Goal: Task Accomplishment & Management: Use online tool/utility

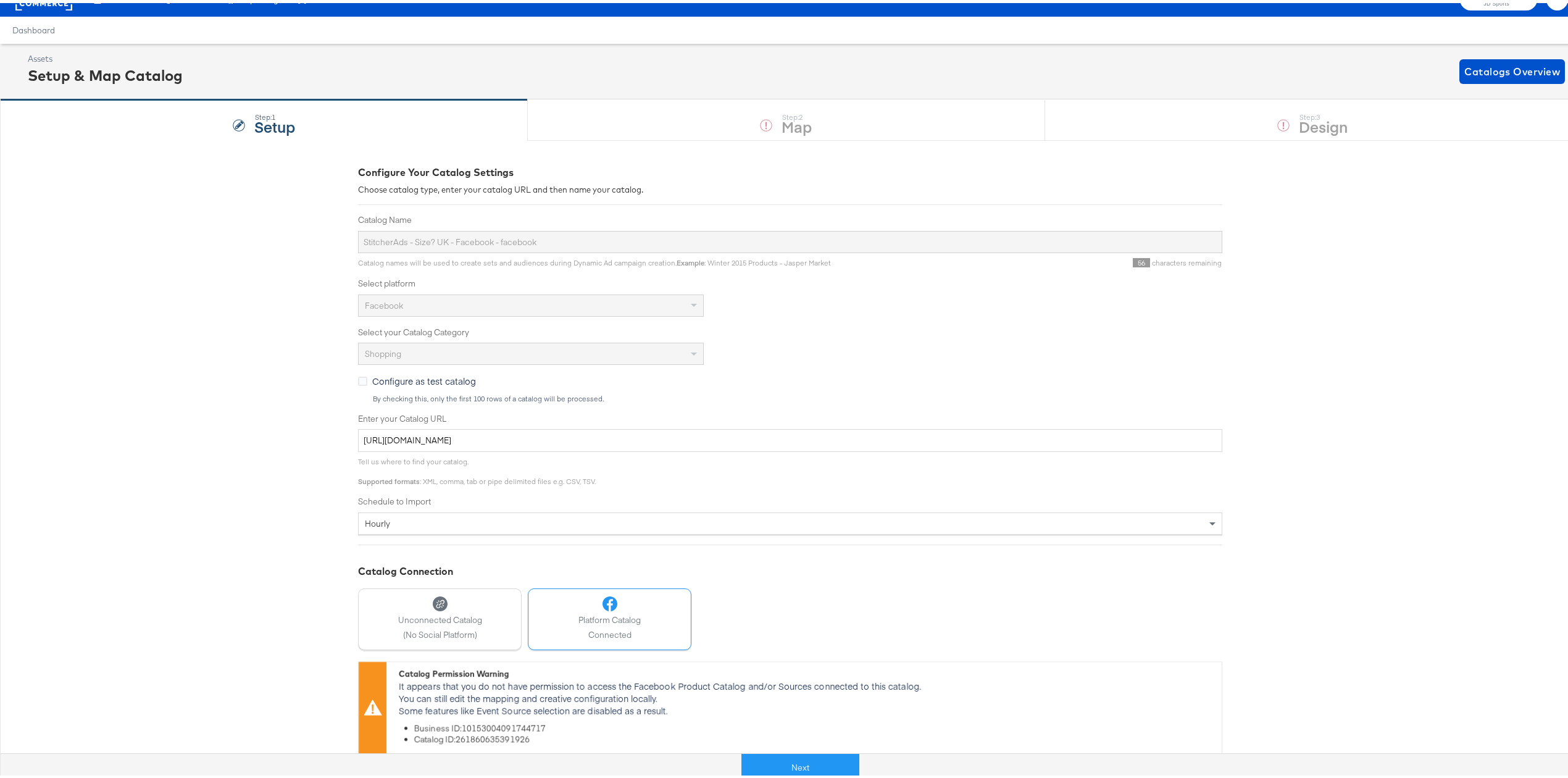
scroll to position [33, 0]
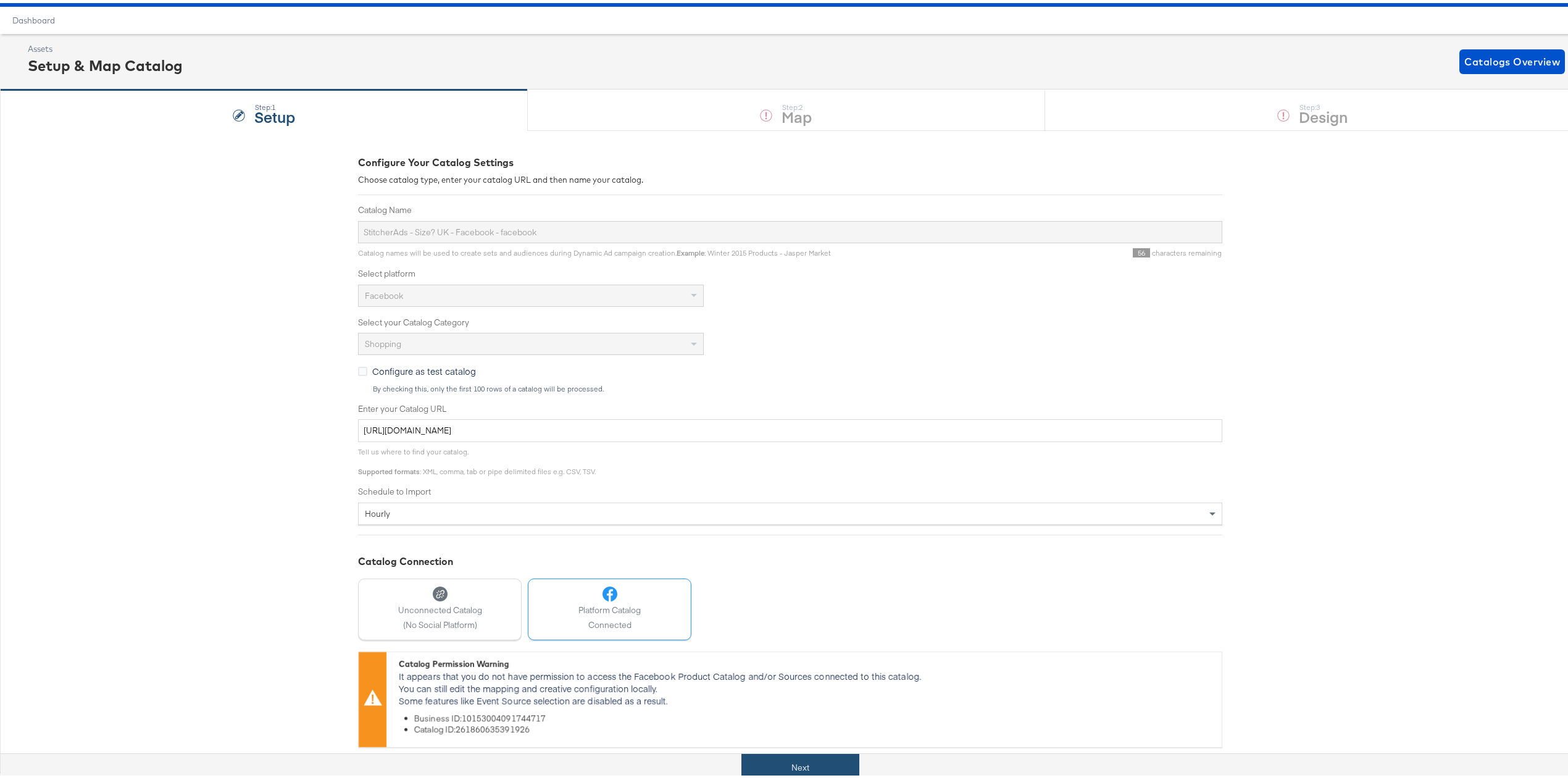
click at [828, 757] on button "Next" at bounding box center [800, 764] width 118 height 27
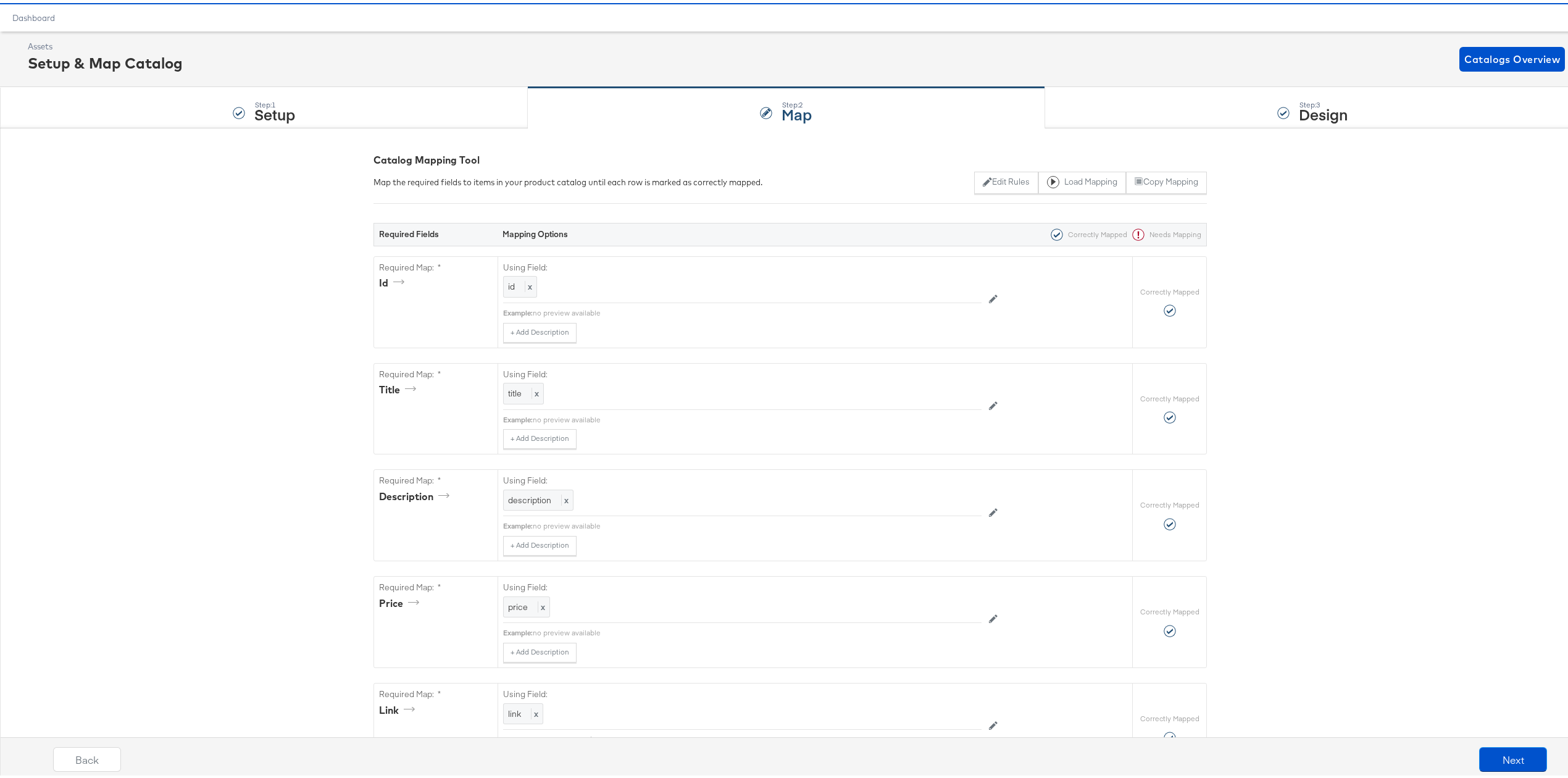
scroll to position [0, 0]
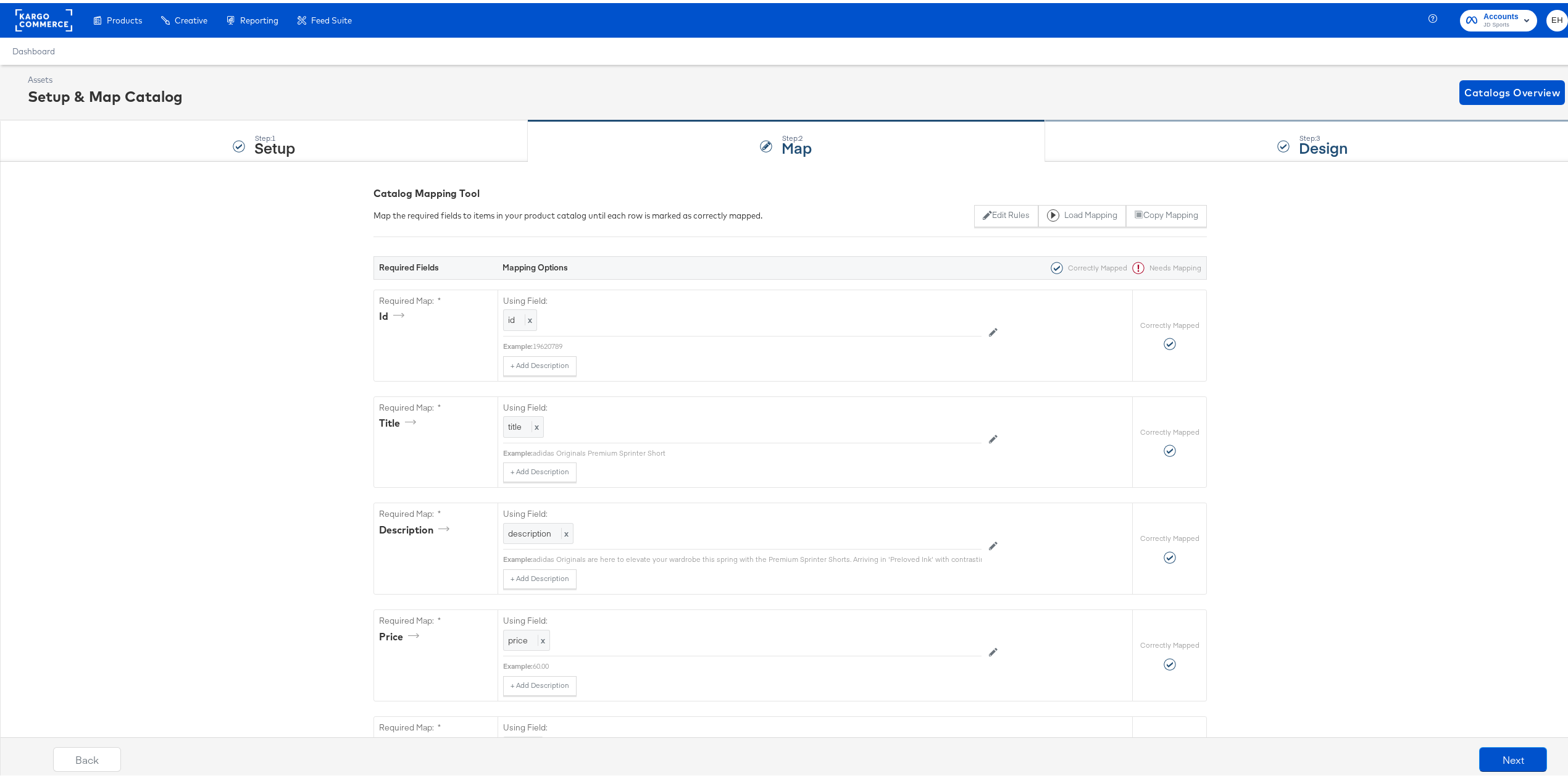
click at [1212, 135] on div "Step: 3 Design" at bounding box center [1312, 137] width 535 height 40
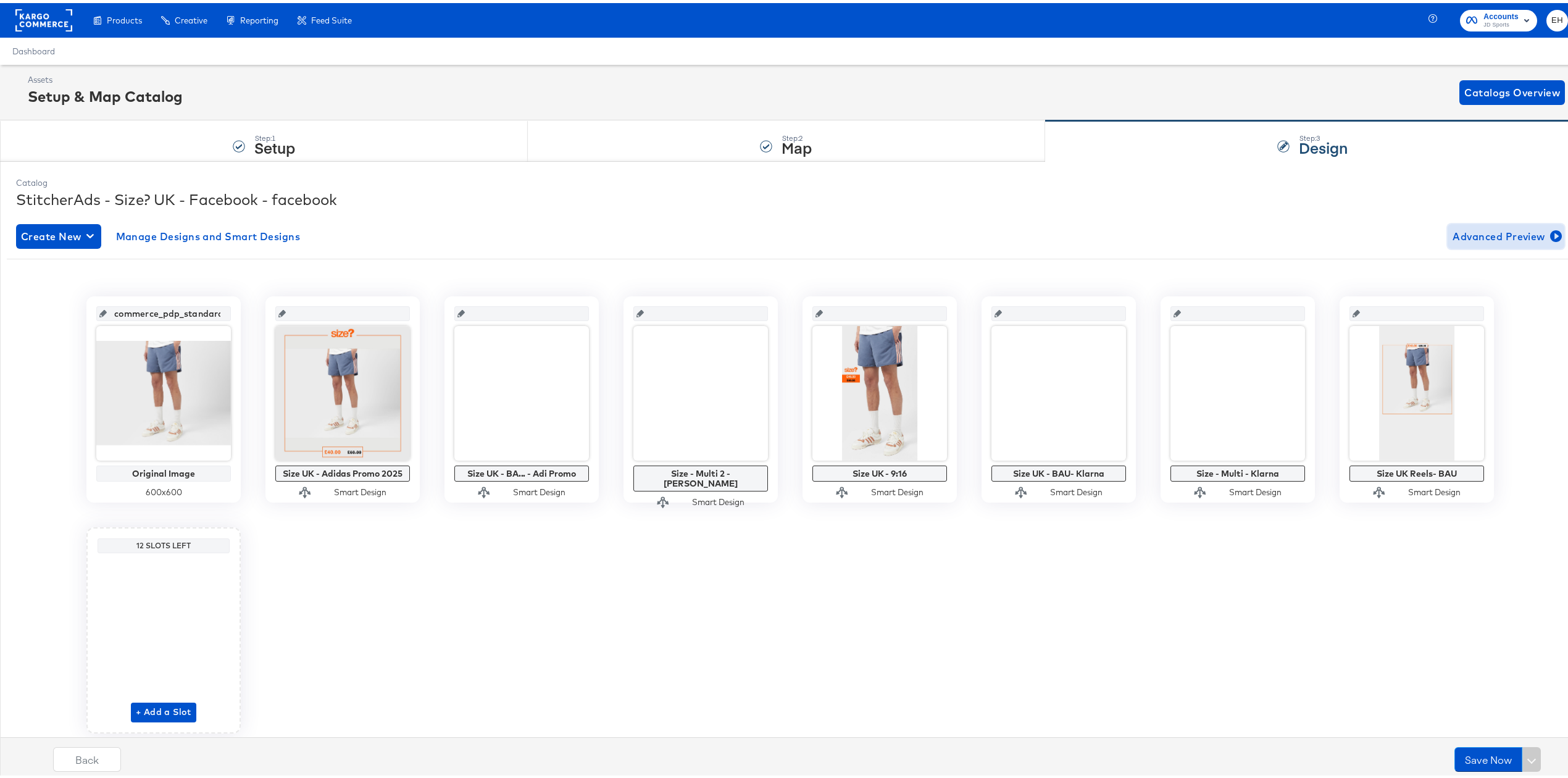
click at [1551, 229] on icon "button" at bounding box center [1557, 234] width 12 height 12
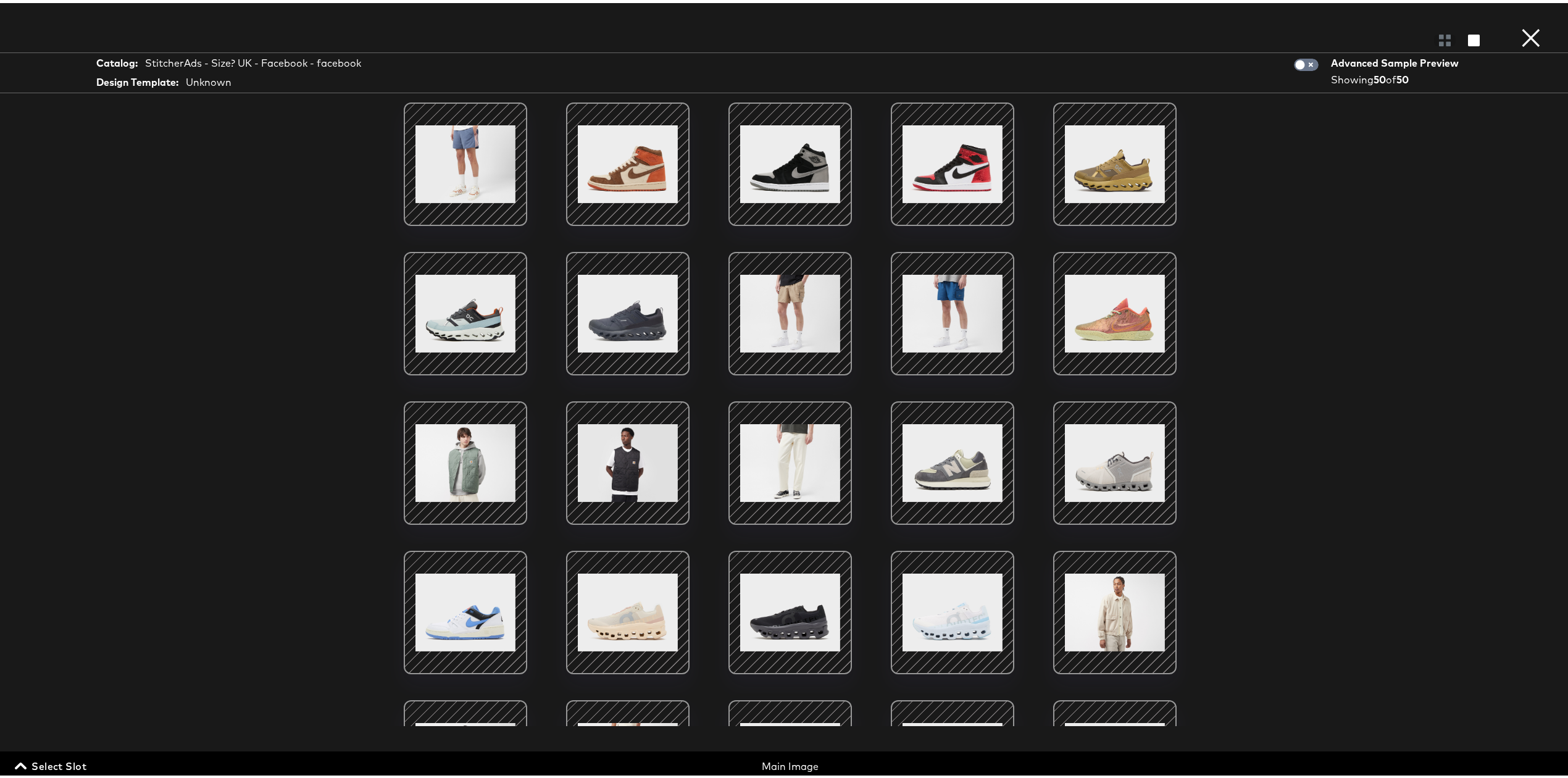
click at [1519, 25] on button "×" at bounding box center [1531, 12] width 25 height 25
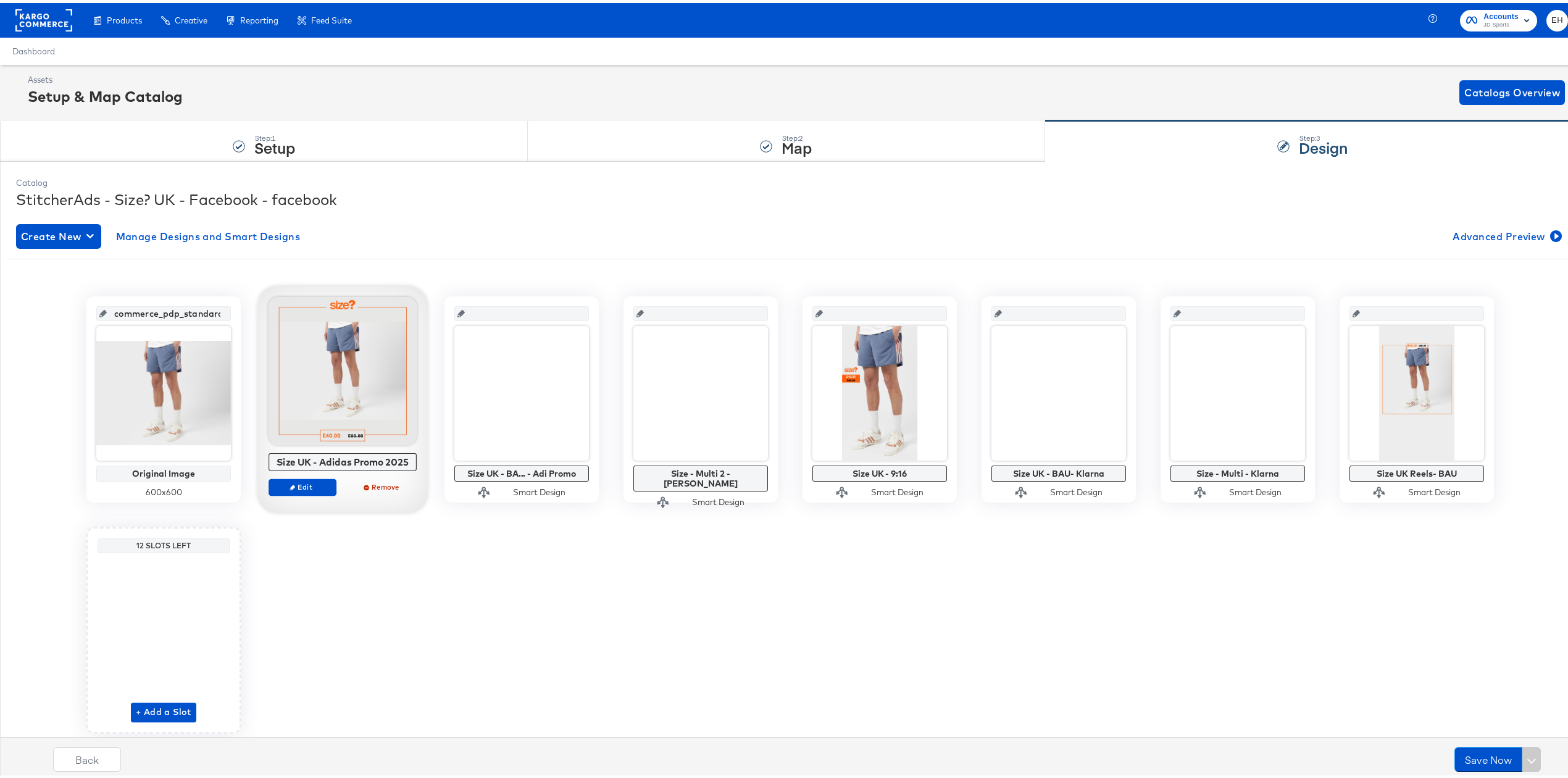
click at [322, 398] on div at bounding box center [343, 368] width 149 height 149
click at [334, 413] on div at bounding box center [343, 368] width 149 height 149
click at [314, 483] on span "Edit" at bounding box center [302, 483] width 57 height 9
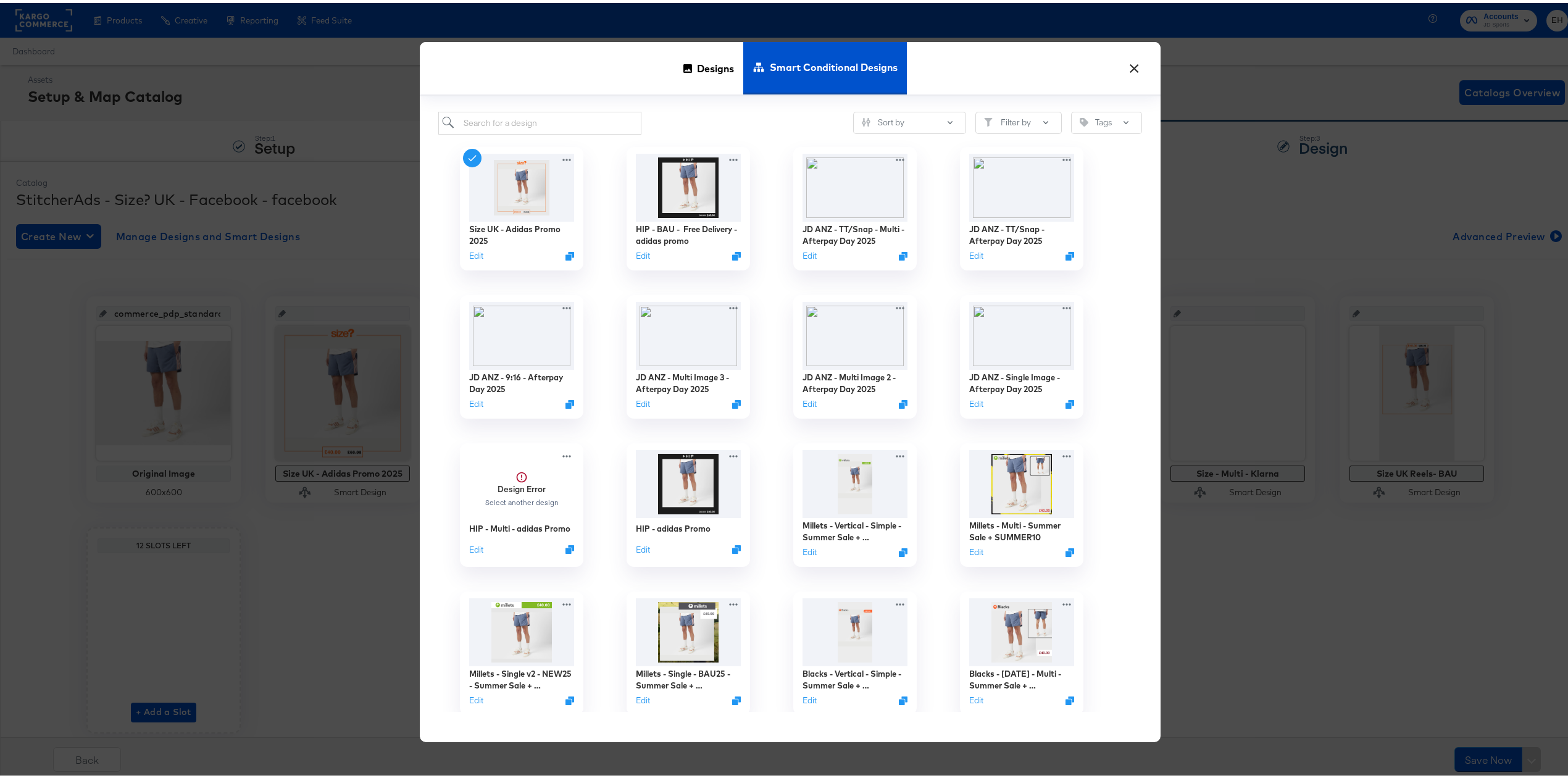
click at [1124, 65] on button "×" at bounding box center [1134, 63] width 22 height 22
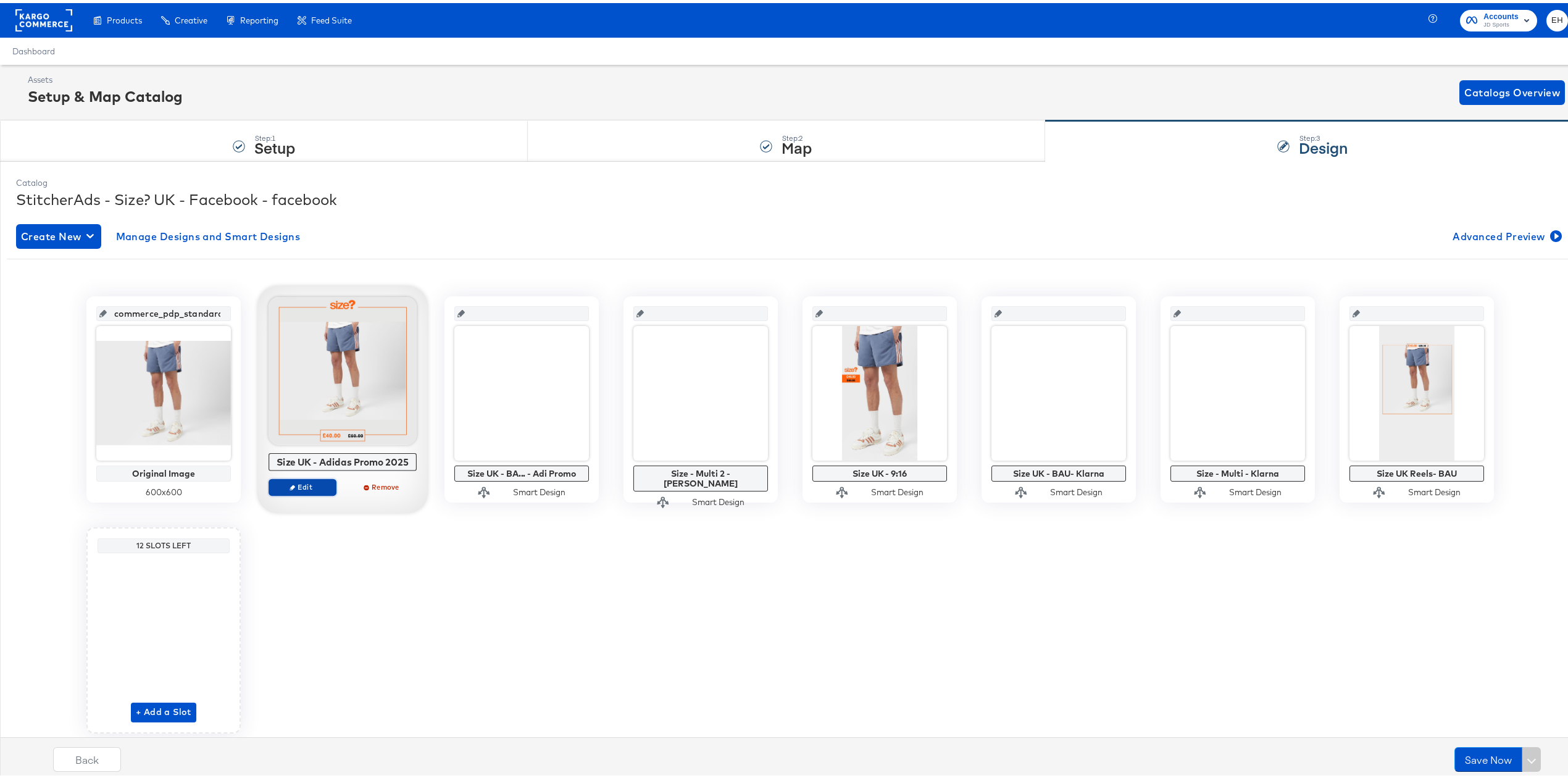
click at [297, 483] on span "Edit" at bounding box center [302, 483] width 57 height 9
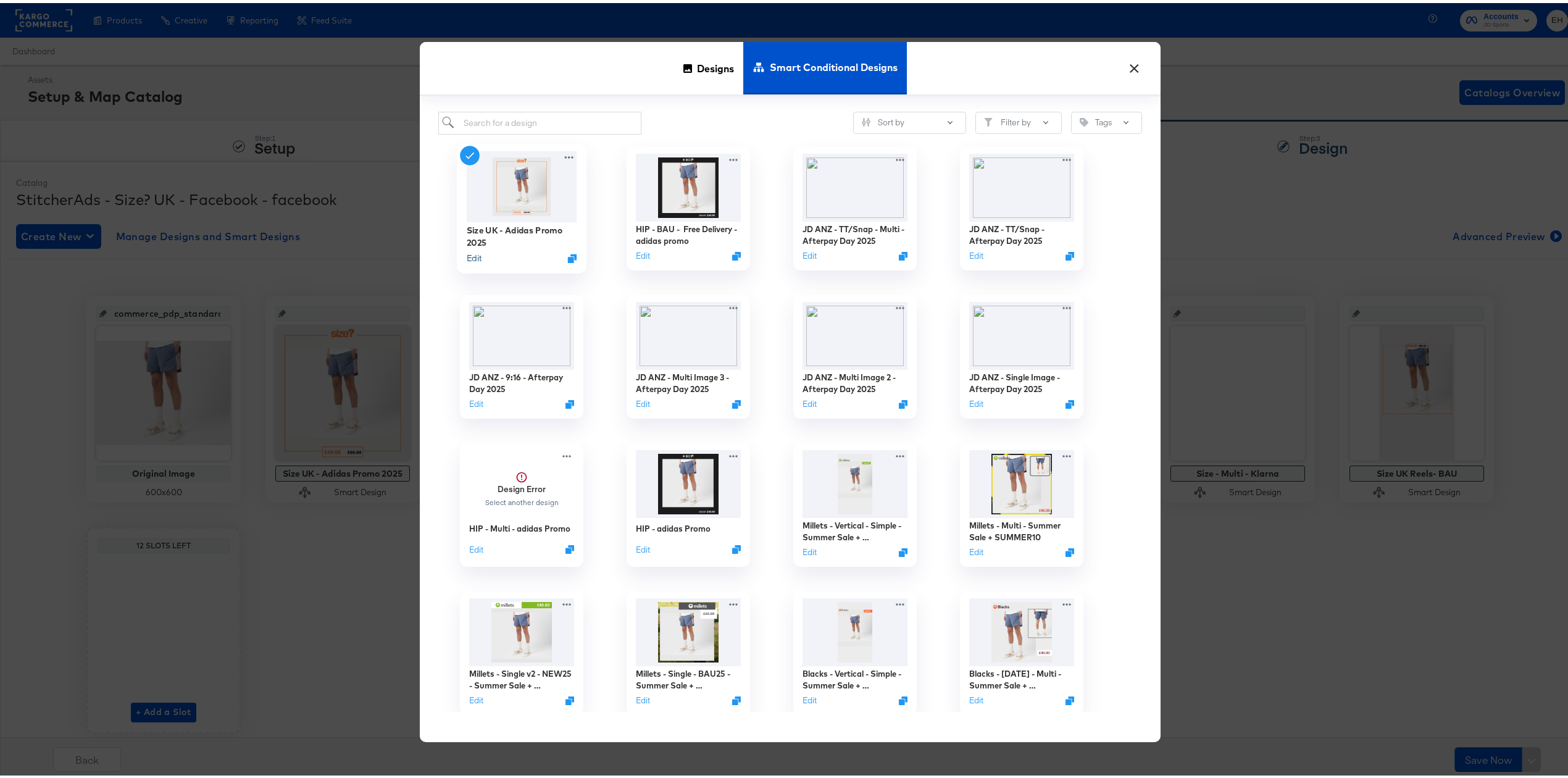
click at [473, 258] on button "Edit" at bounding box center [474, 255] width 15 height 12
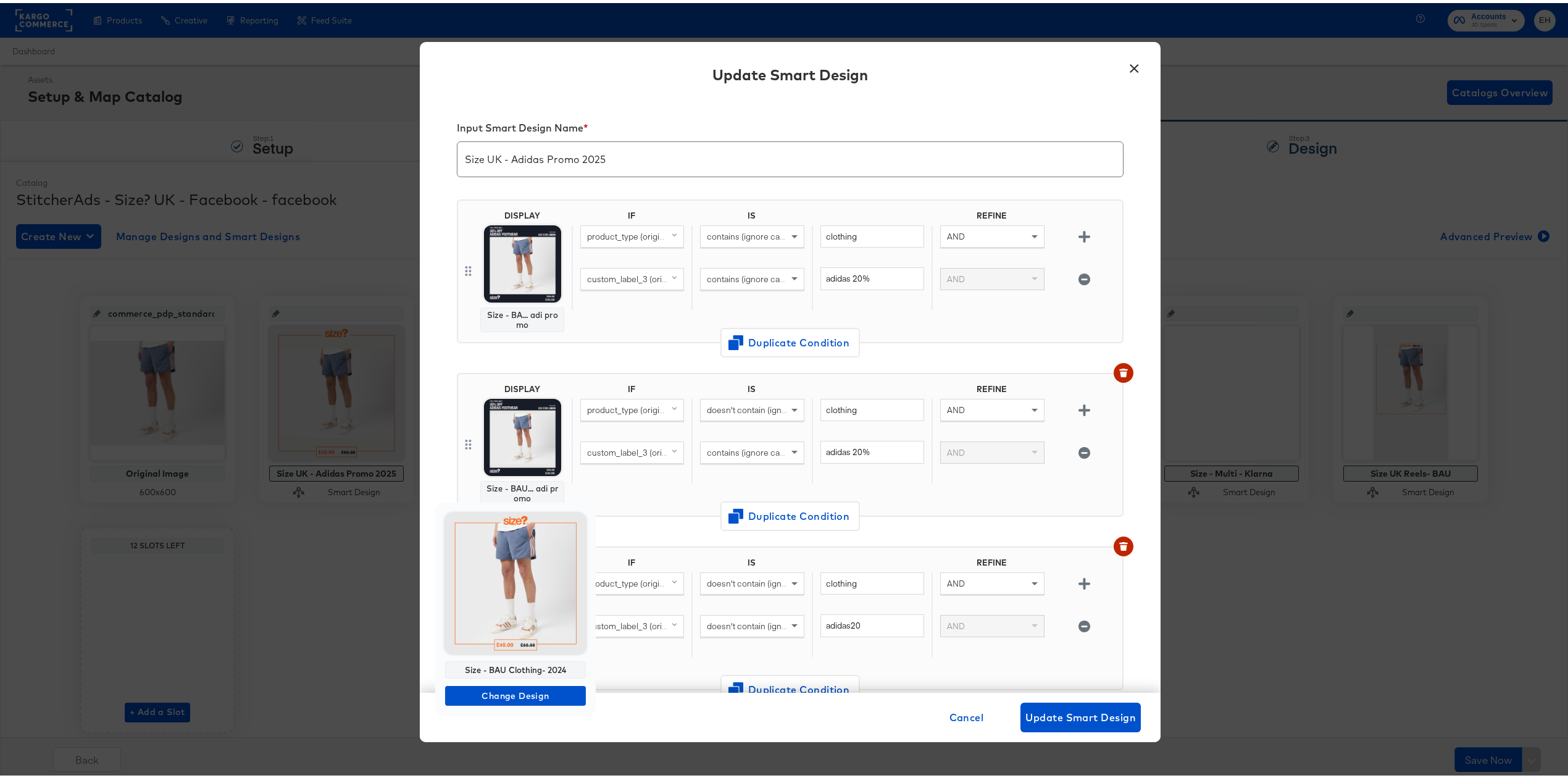
click at [1122, 60] on div at bounding box center [790, 389] width 1581 height 778
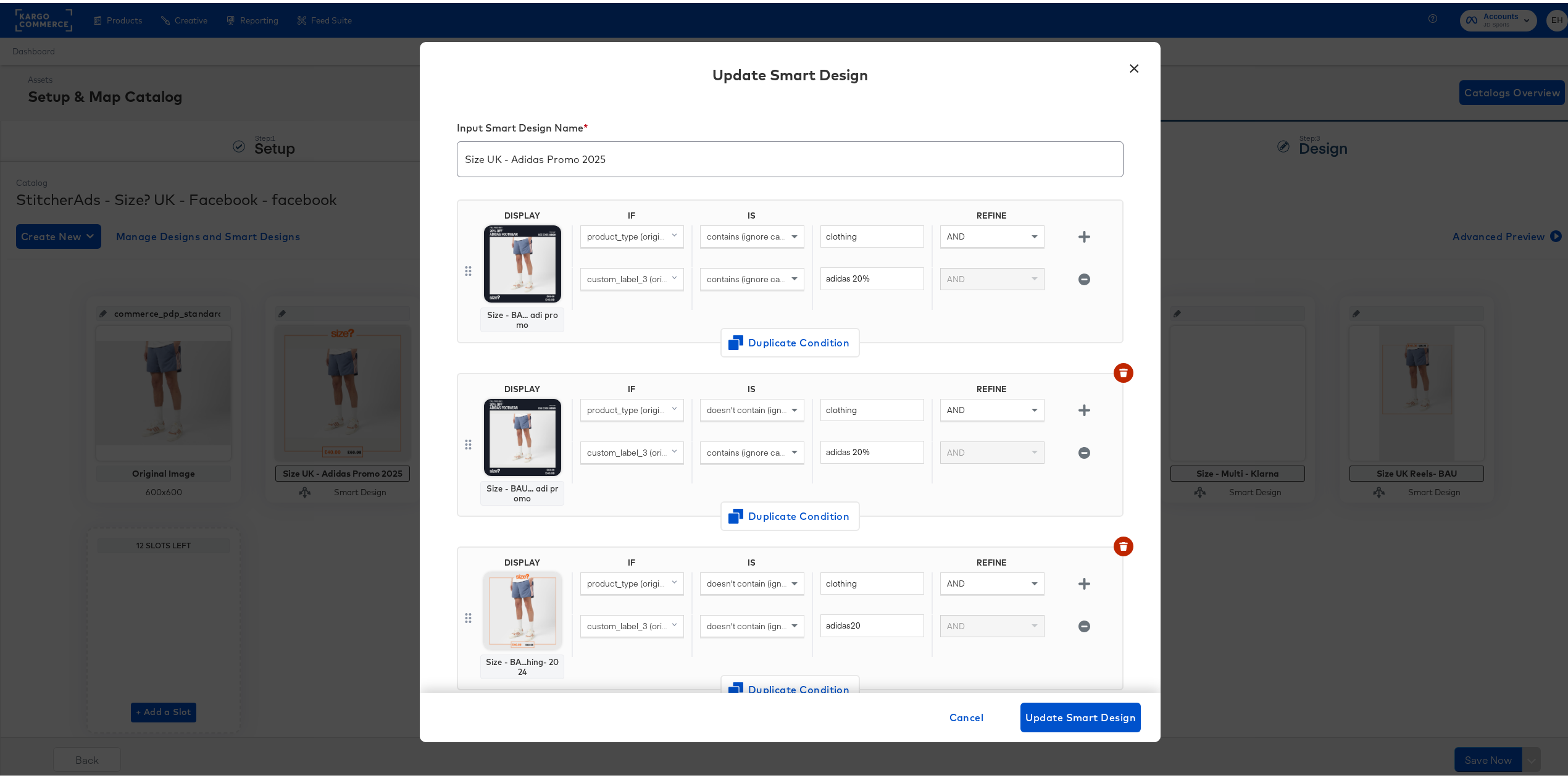
click at [1125, 62] on button "×" at bounding box center [1134, 63] width 22 height 22
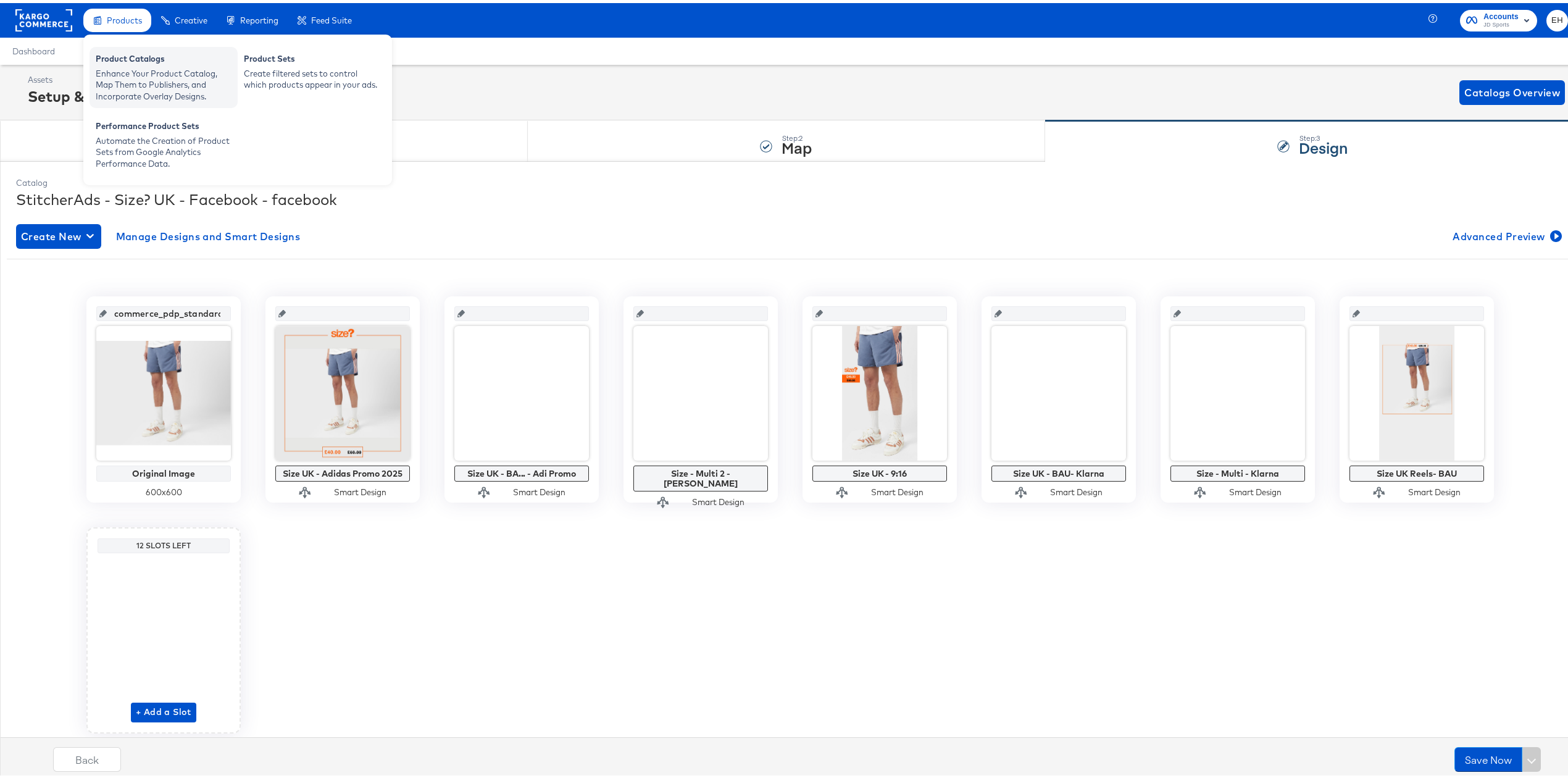
click at [133, 57] on div "Product Catalogs" at bounding box center [163, 57] width 136 height 15
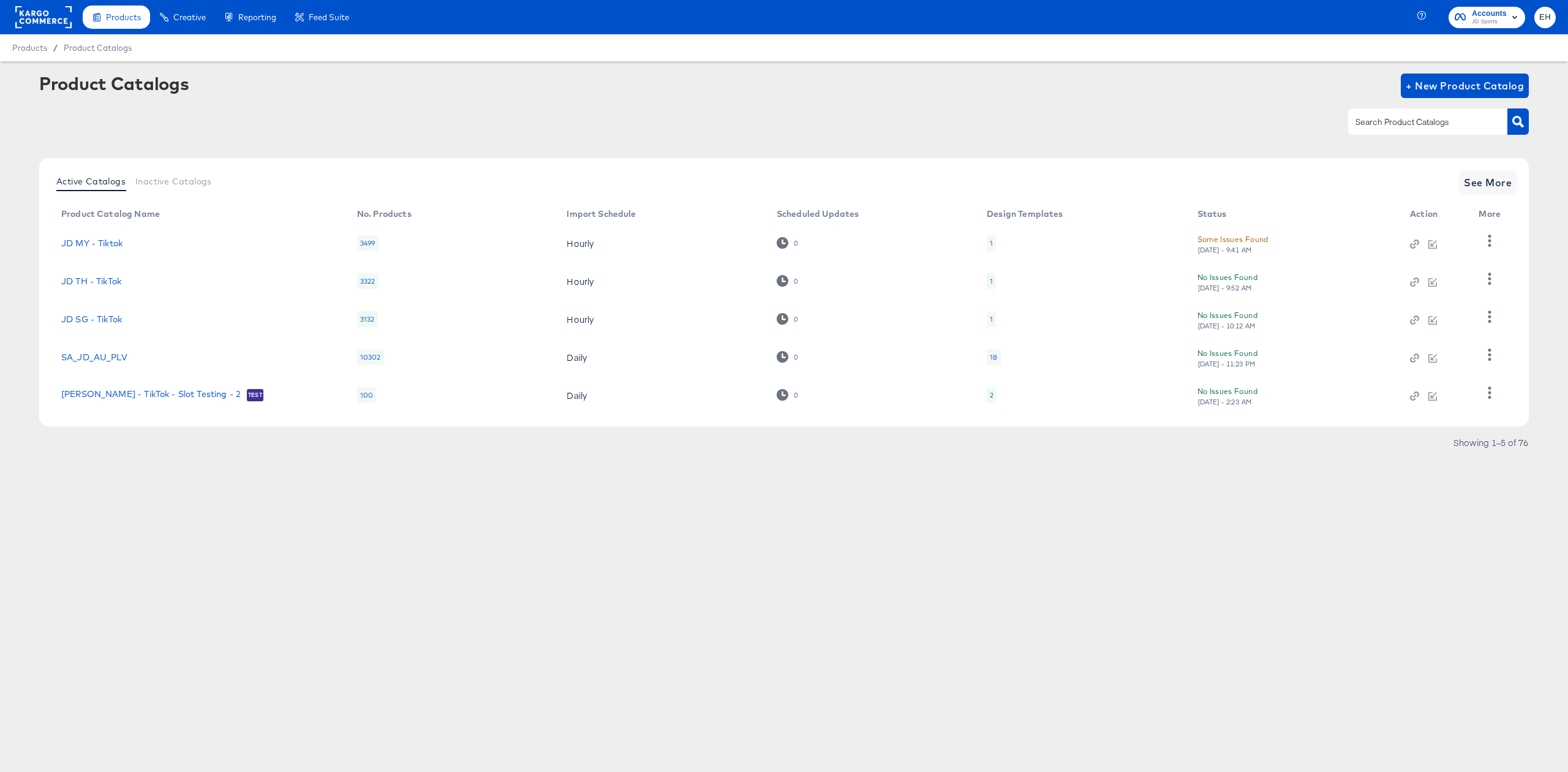
click at [1407, 132] on div at bounding box center [1427, 121] width 159 height 26
type input "hip"
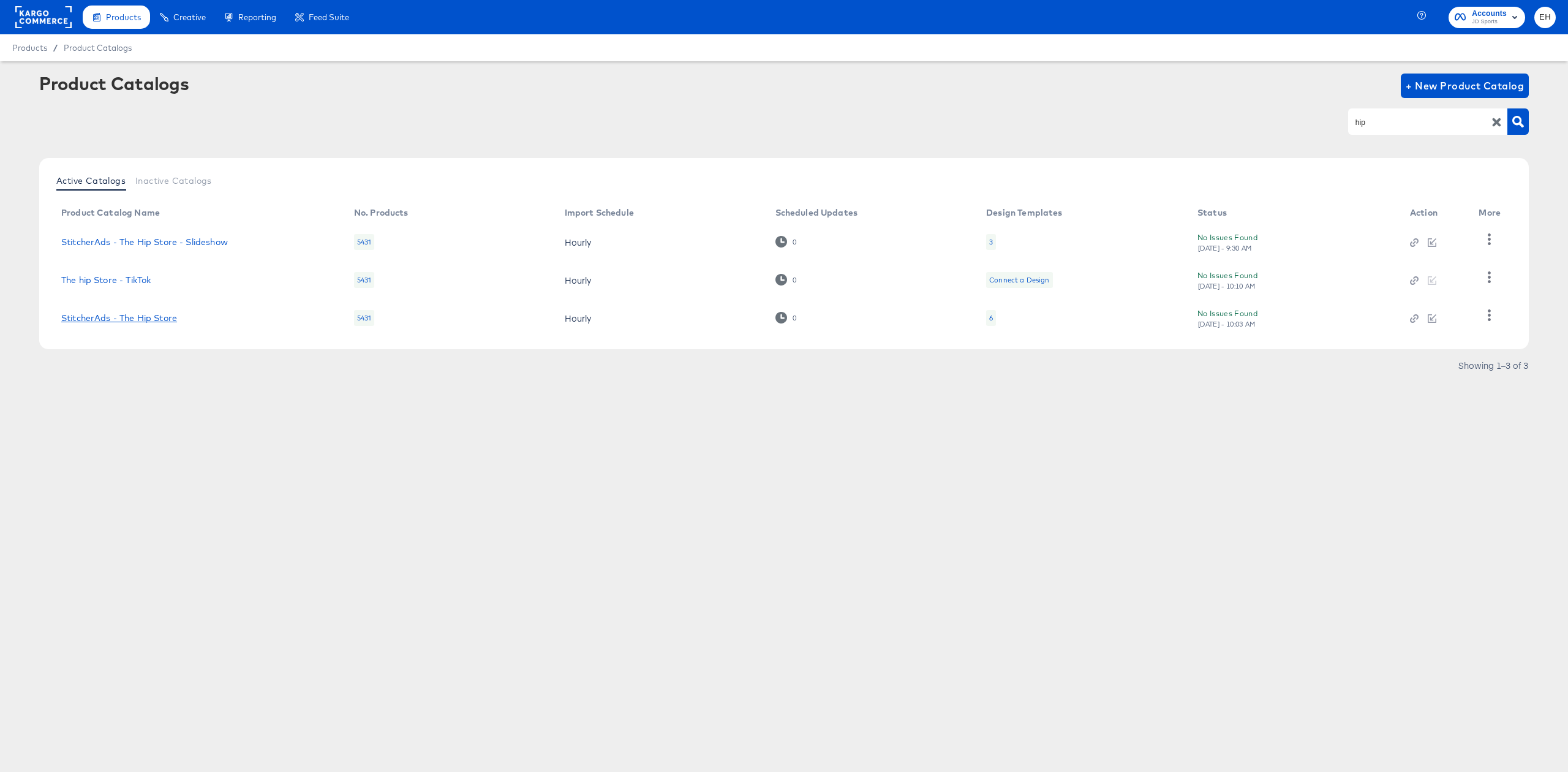
click at [164, 322] on link "StitcherAds - The Hip Store" at bounding box center [119, 318] width 116 height 10
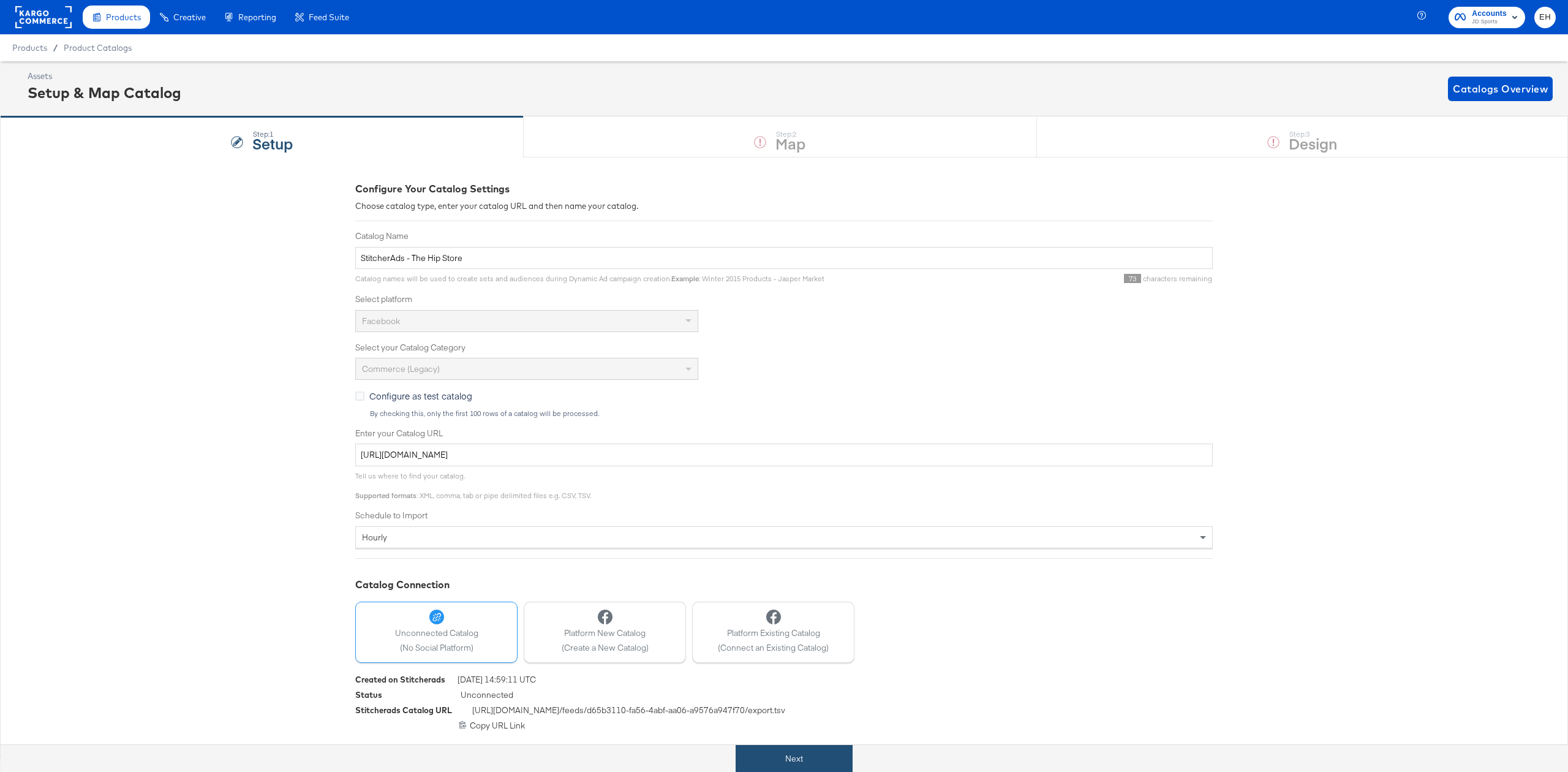
click at [771, 751] on button "Next" at bounding box center [794, 758] width 117 height 27
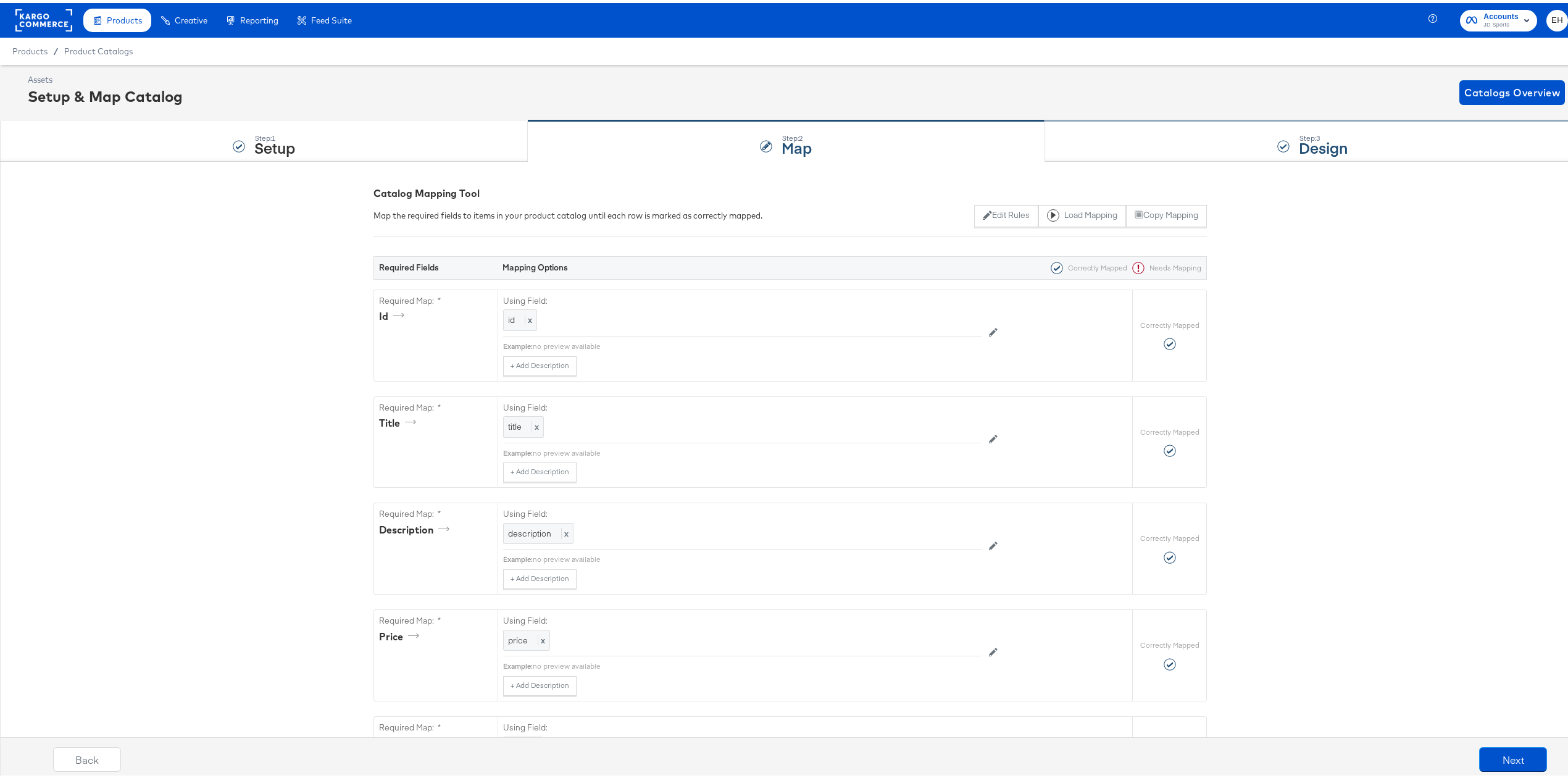
click at [1212, 133] on div "Step: 3 Design" at bounding box center [1312, 137] width 535 height 40
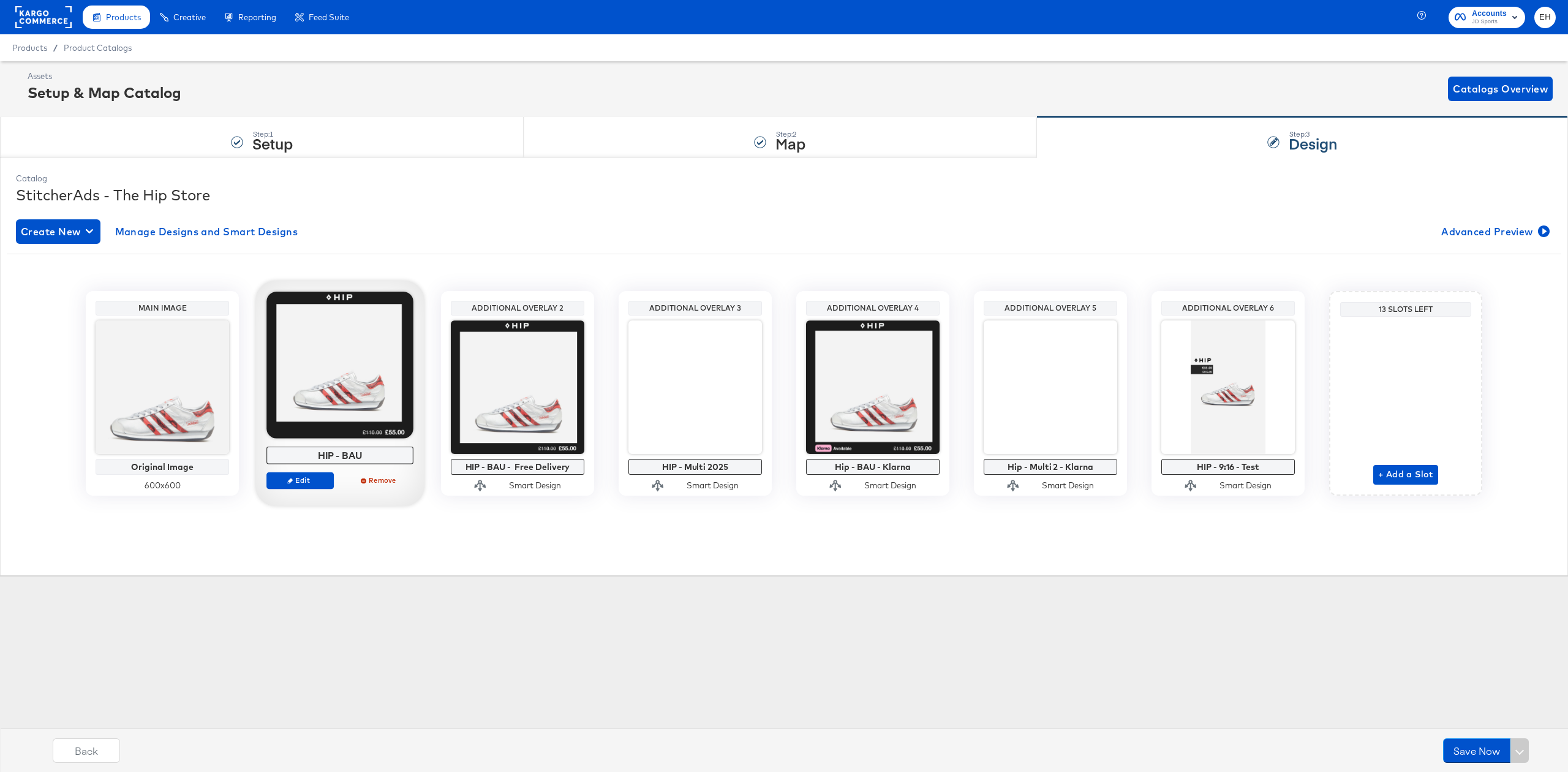
click at [327, 351] on div at bounding box center [340, 365] width 147 height 147
click at [285, 481] on span "Edit" at bounding box center [300, 480] width 56 height 9
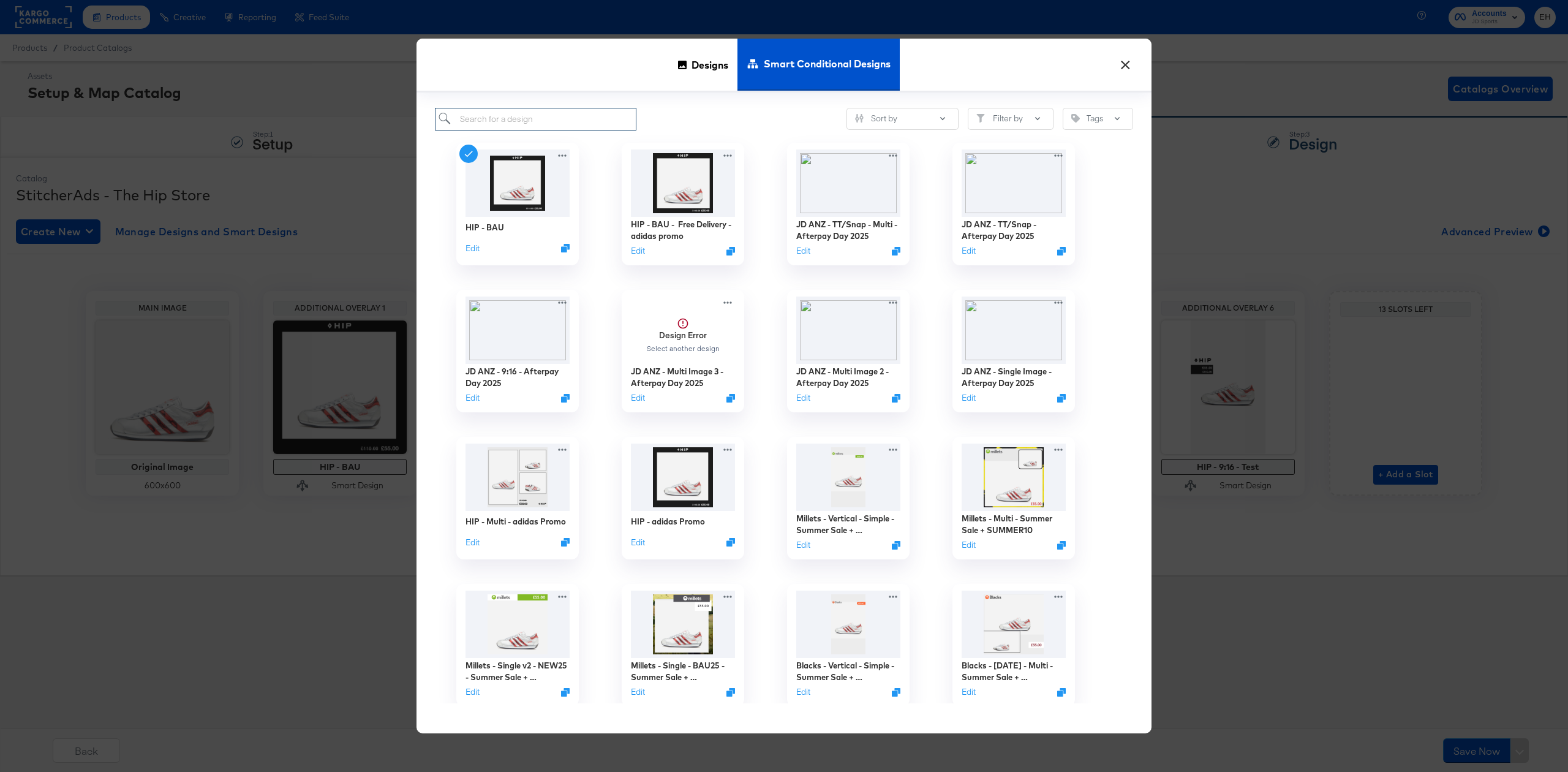
click at [573, 116] on input "search" at bounding box center [536, 119] width 202 height 23
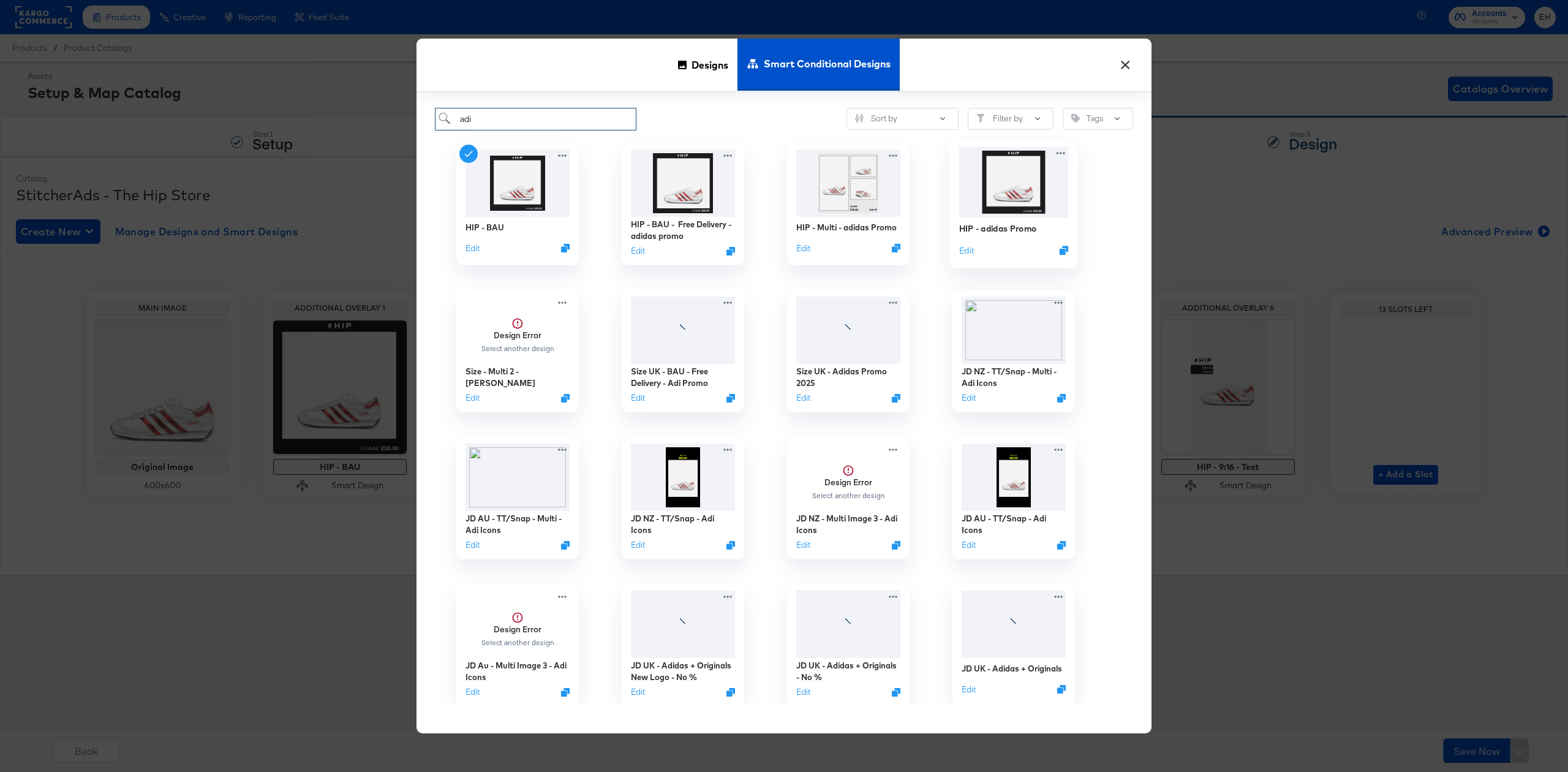
type input "adi"
click at [1029, 189] on img at bounding box center [1014, 181] width 110 height 71
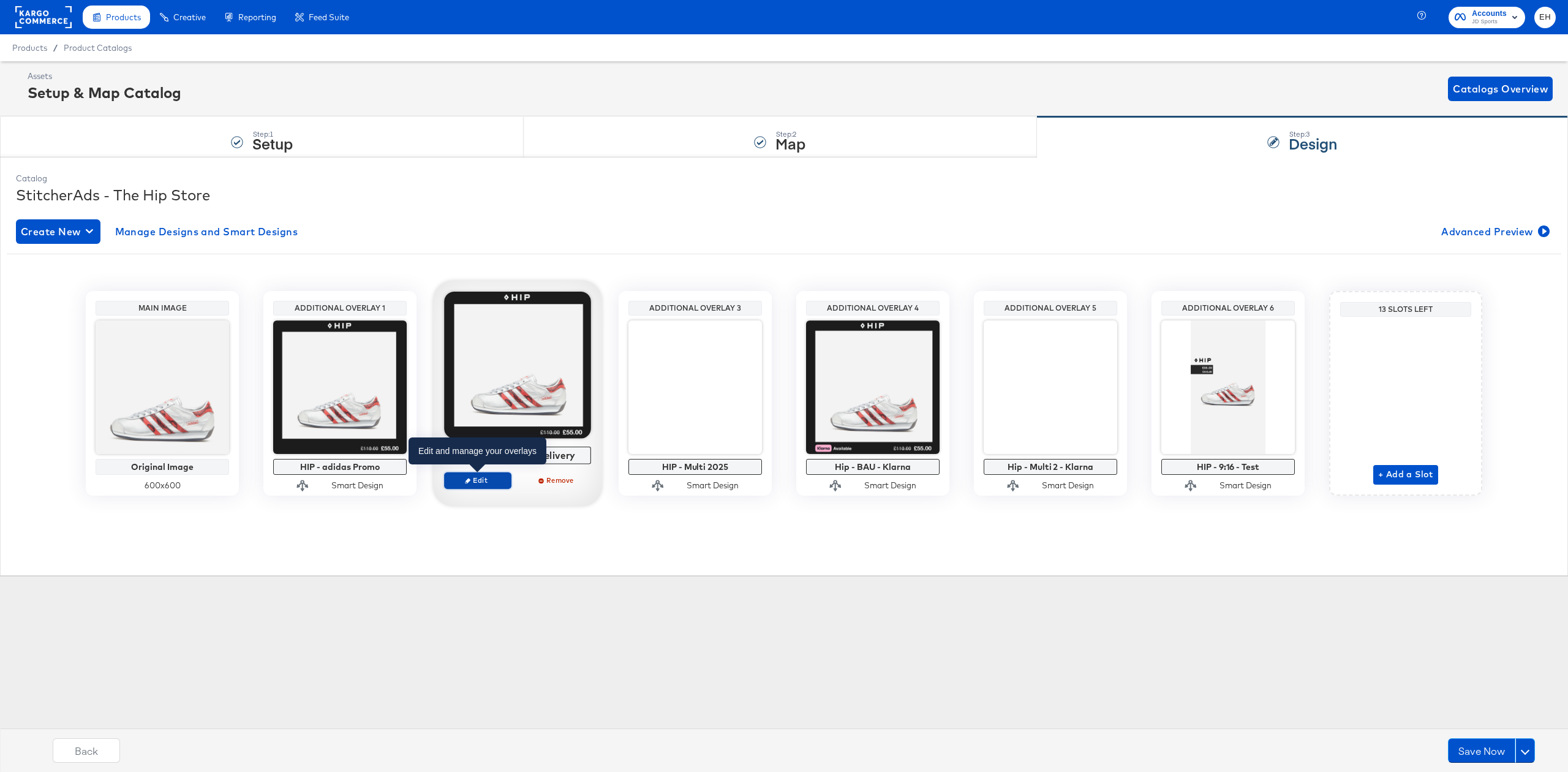
click at [480, 476] on span "Edit" at bounding box center [478, 480] width 56 height 9
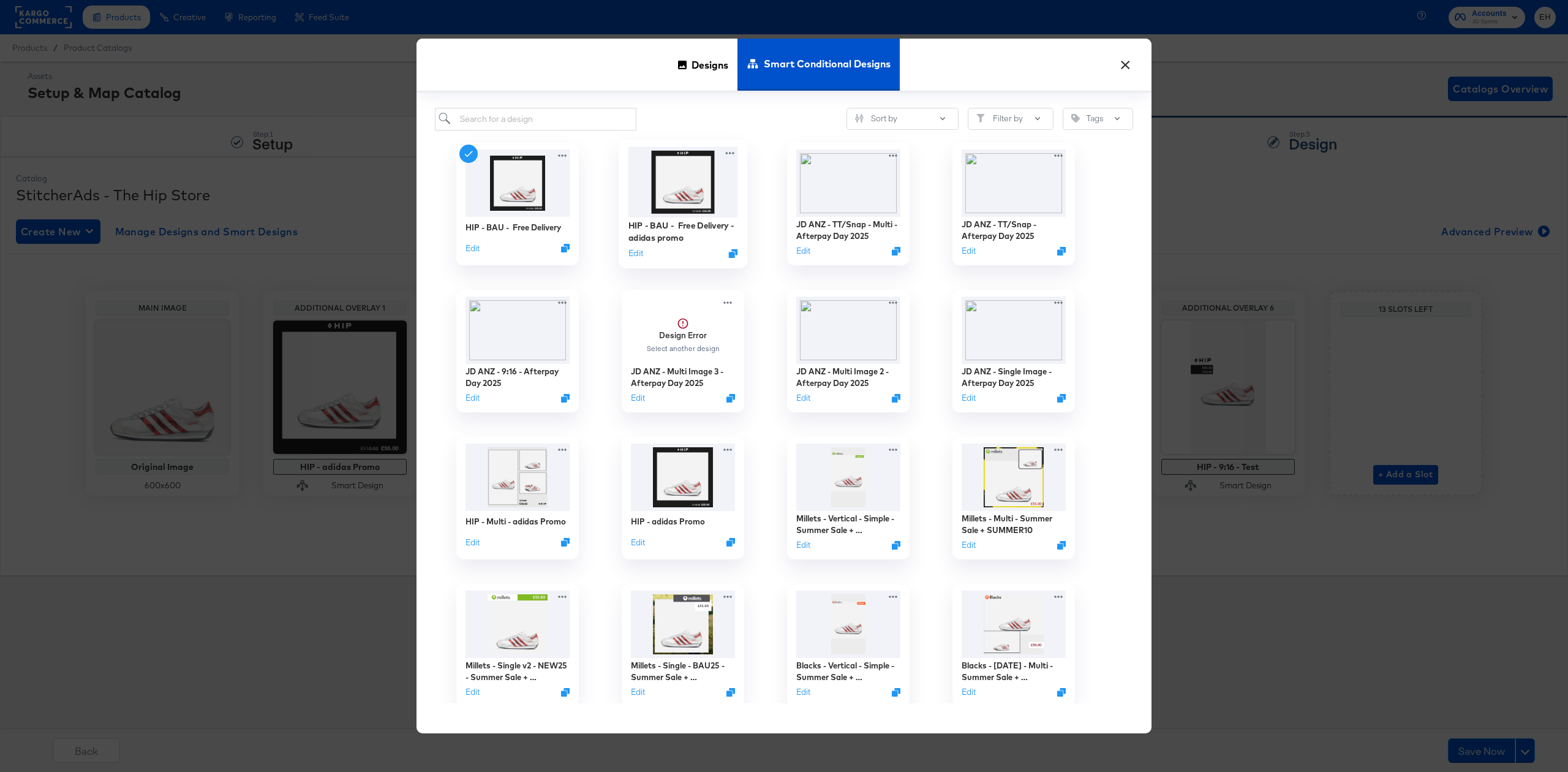
click at [686, 191] on img at bounding box center [683, 181] width 110 height 71
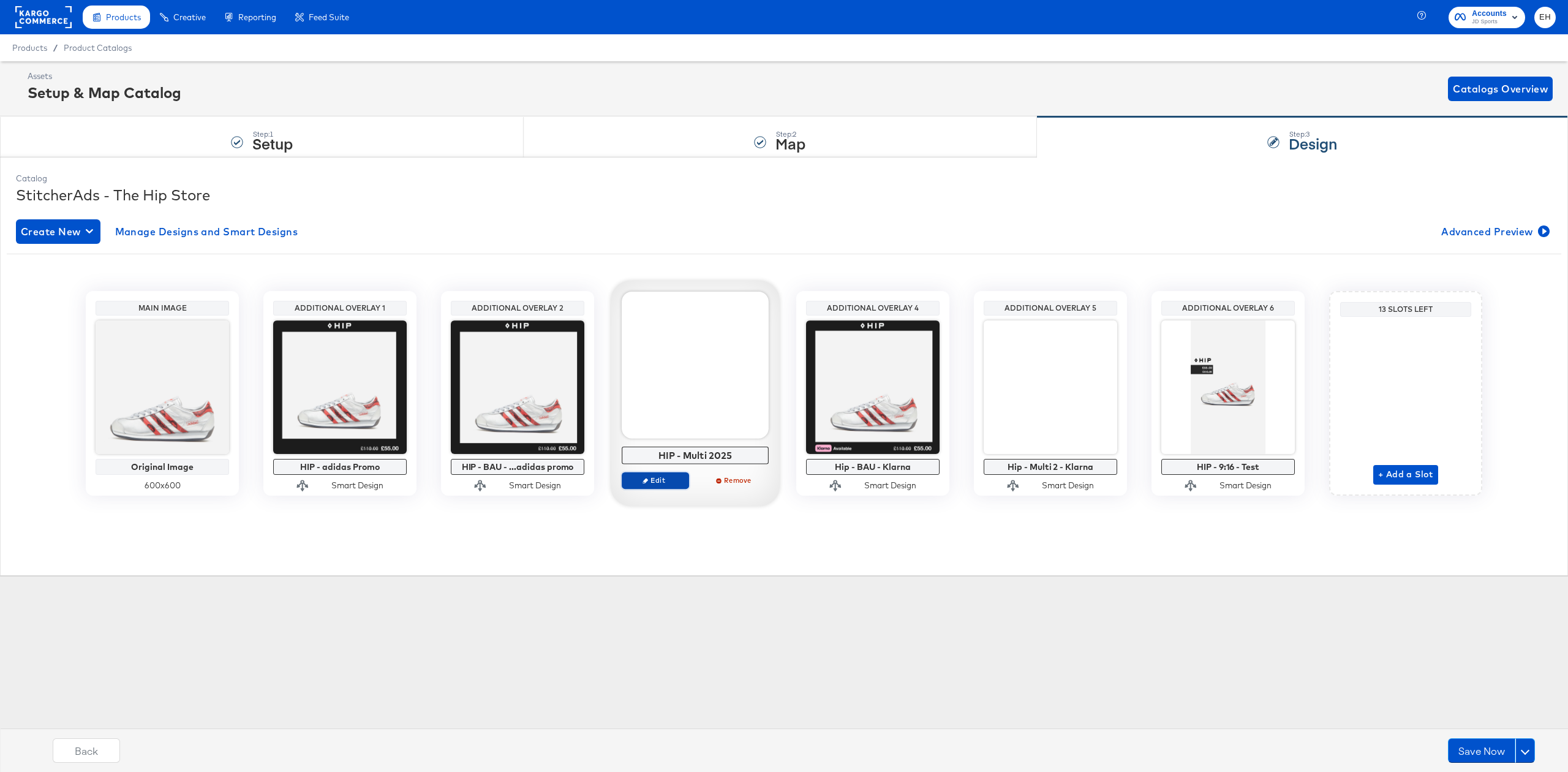
click at [650, 476] on span "Edit" at bounding box center [655, 480] width 56 height 9
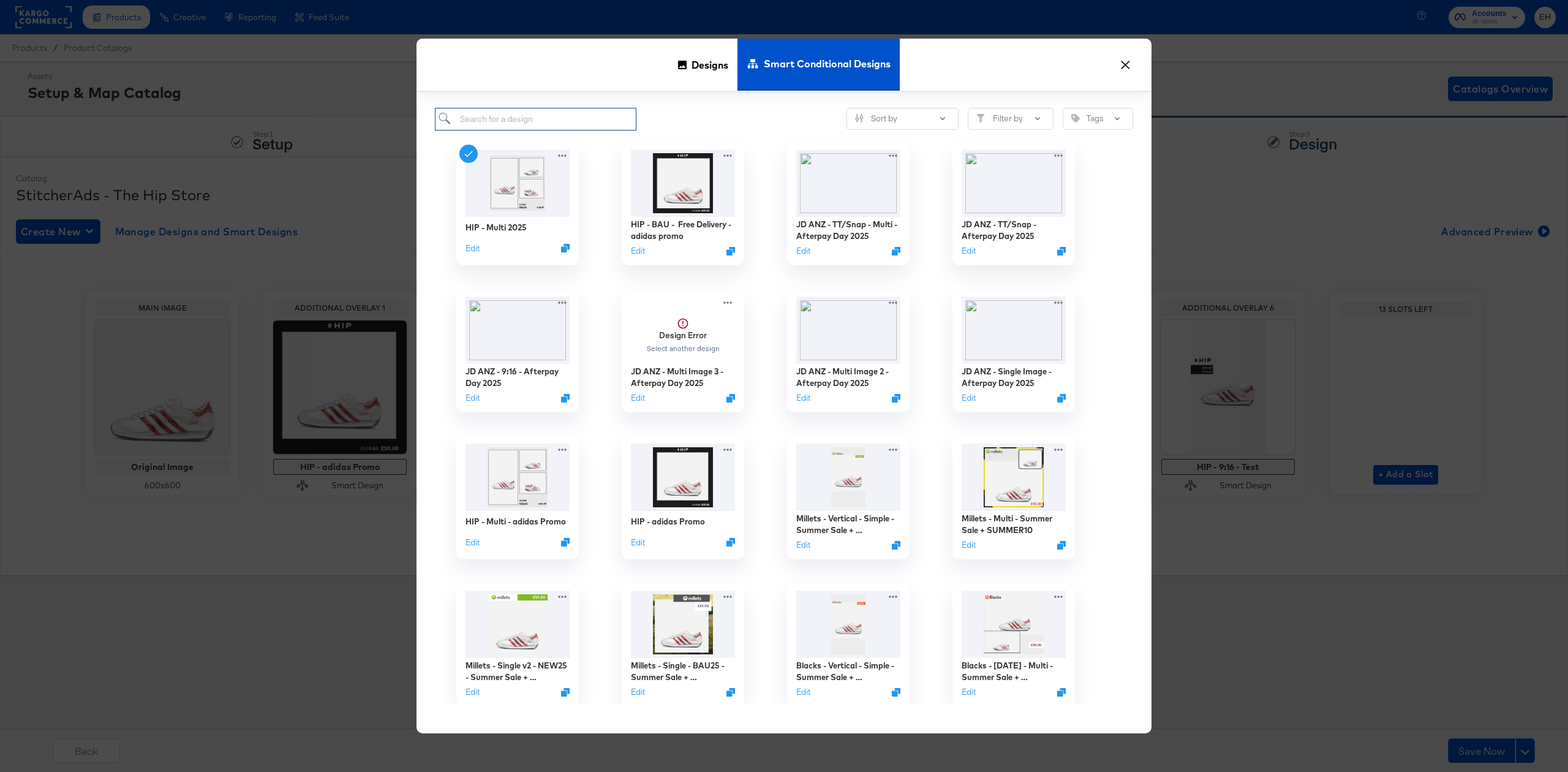
click at [583, 124] on input "search" at bounding box center [536, 119] width 202 height 23
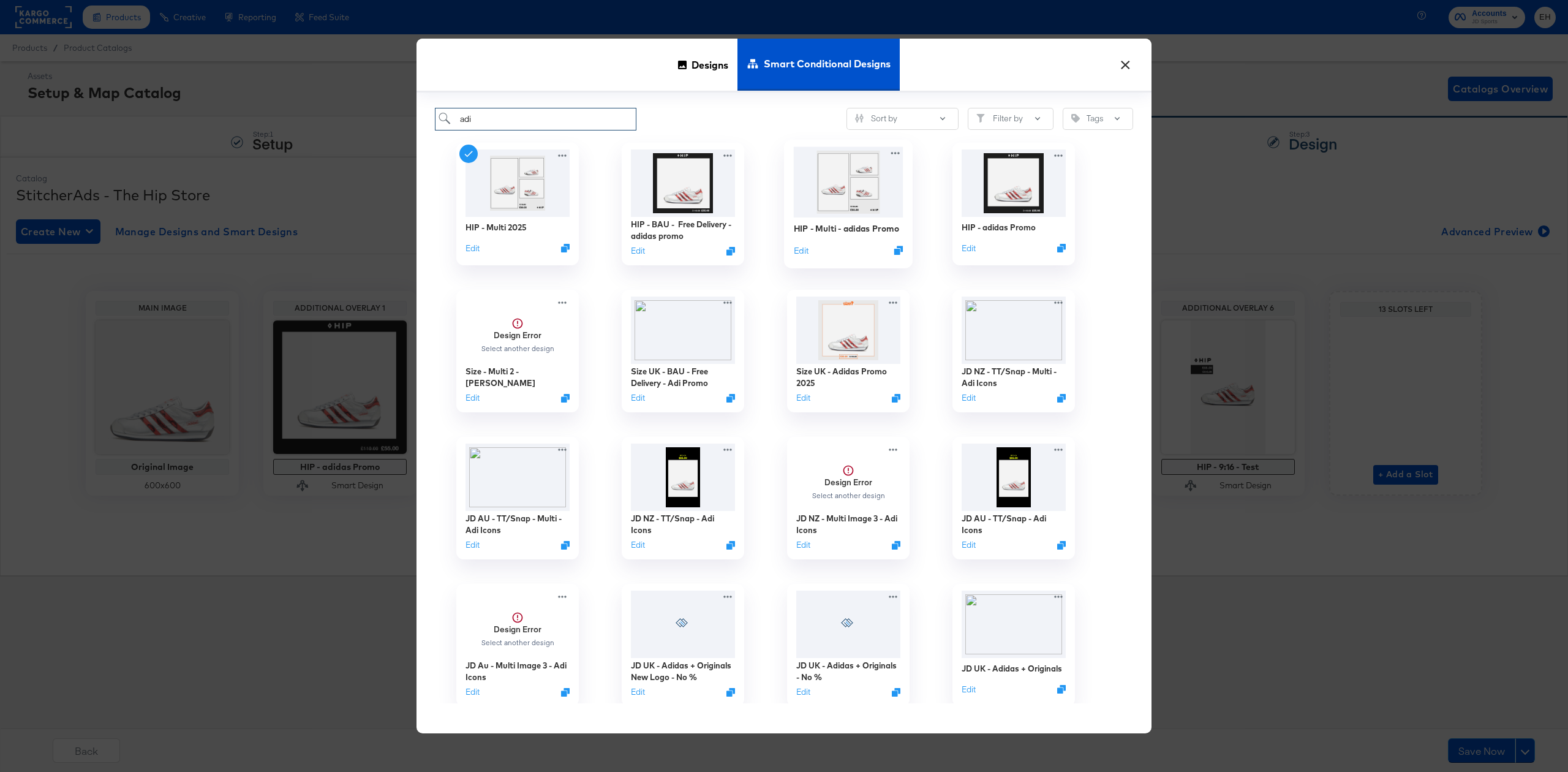
type input "adi"
click at [853, 190] on img at bounding box center [848, 181] width 110 height 71
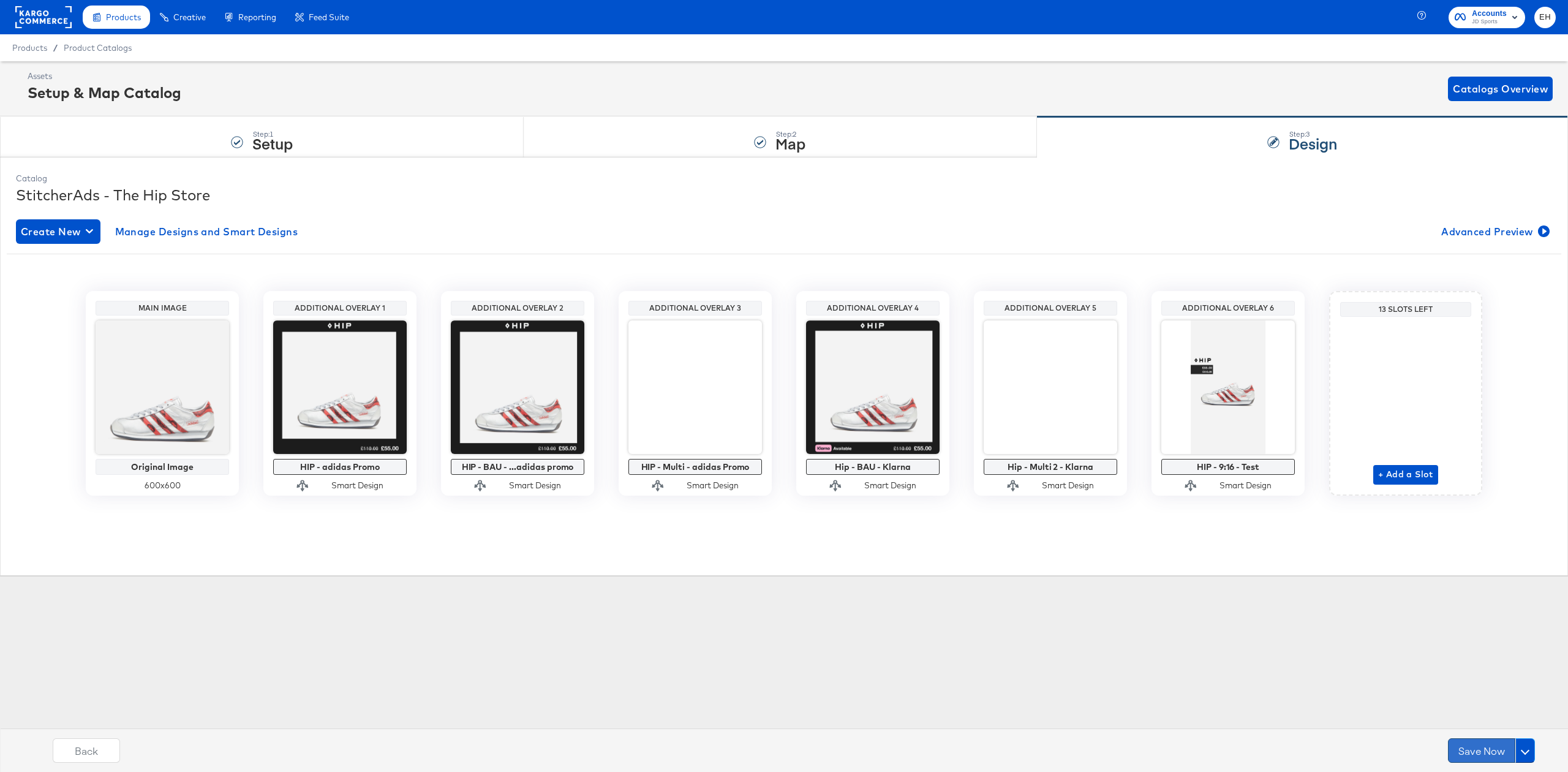
click at [1488, 748] on button "Save Now" at bounding box center [1481, 750] width 67 height 25
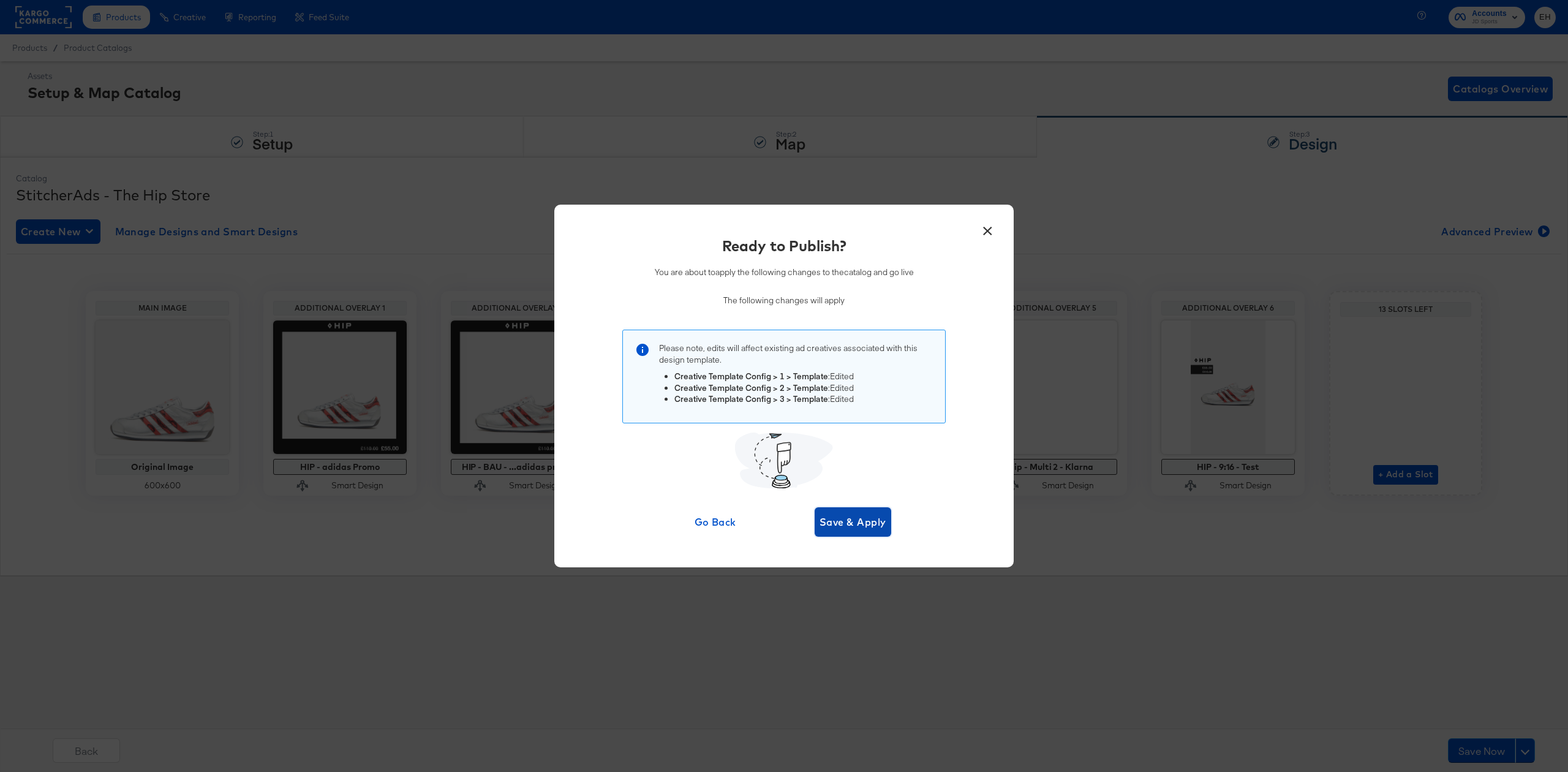
click at [883, 529] on span "Save & Apply" at bounding box center [853, 522] width 66 height 17
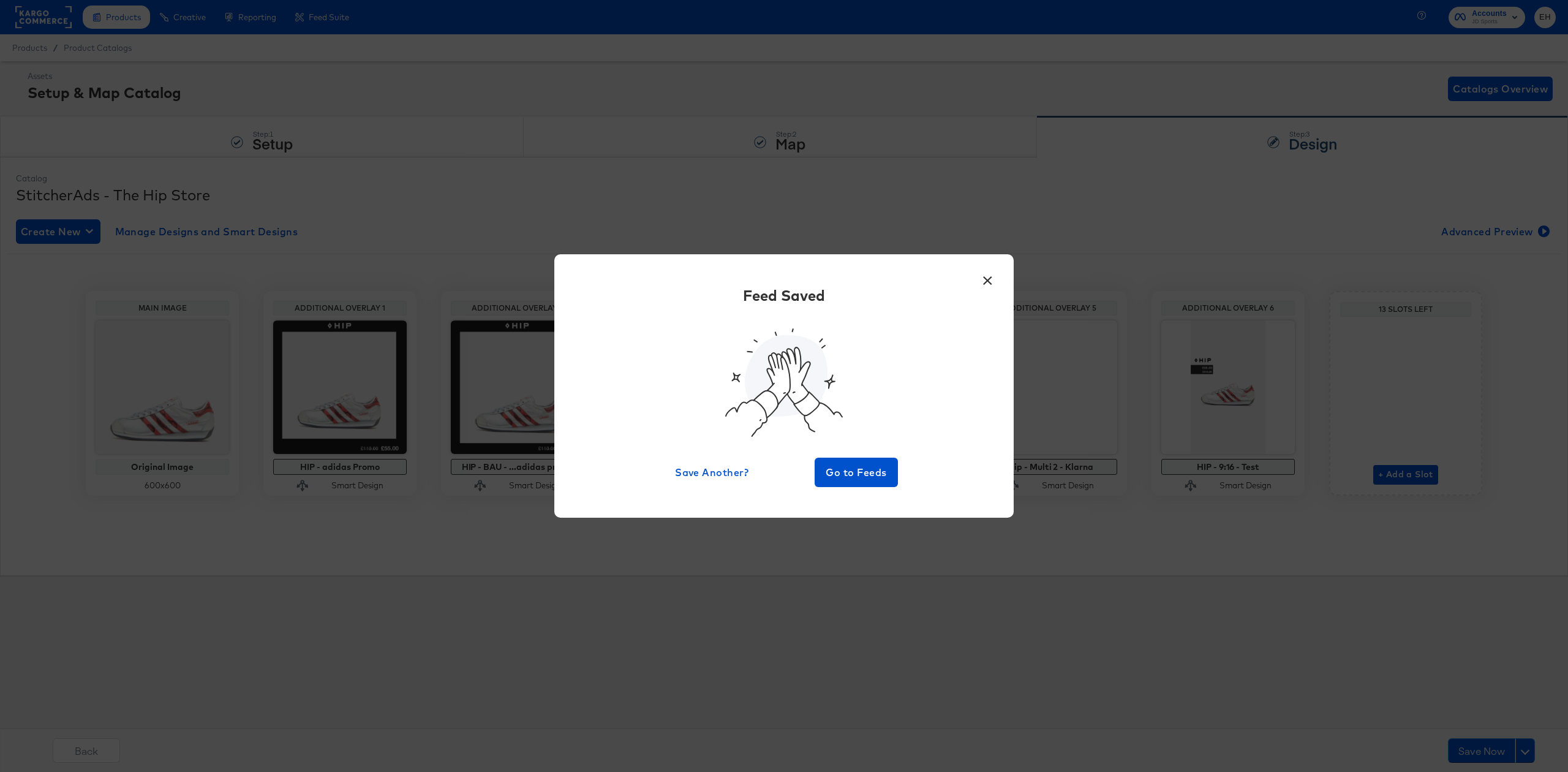
click at [986, 282] on button "×" at bounding box center [987, 278] width 22 height 22
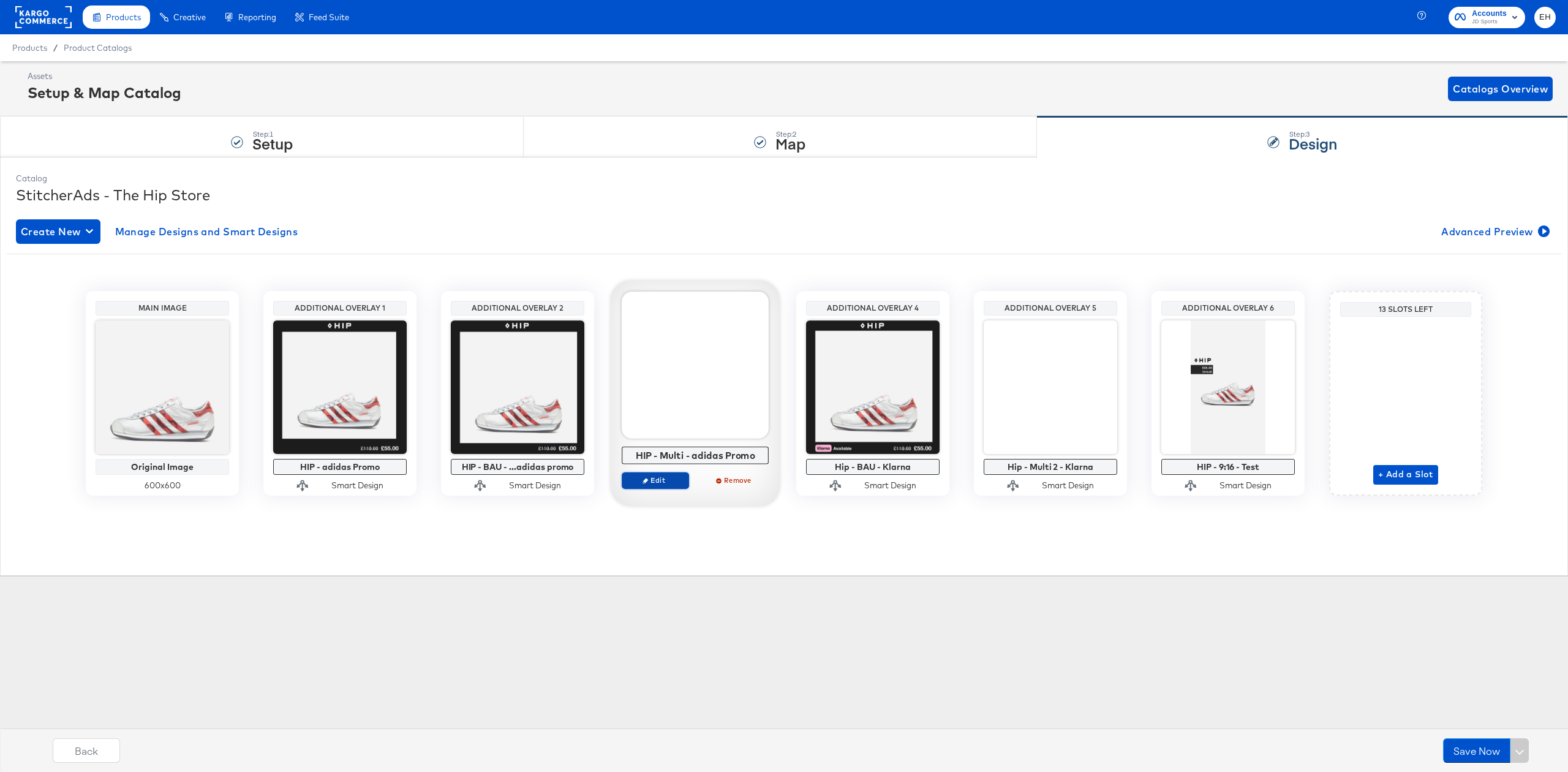
click at [659, 483] on span "Edit" at bounding box center [655, 480] width 56 height 9
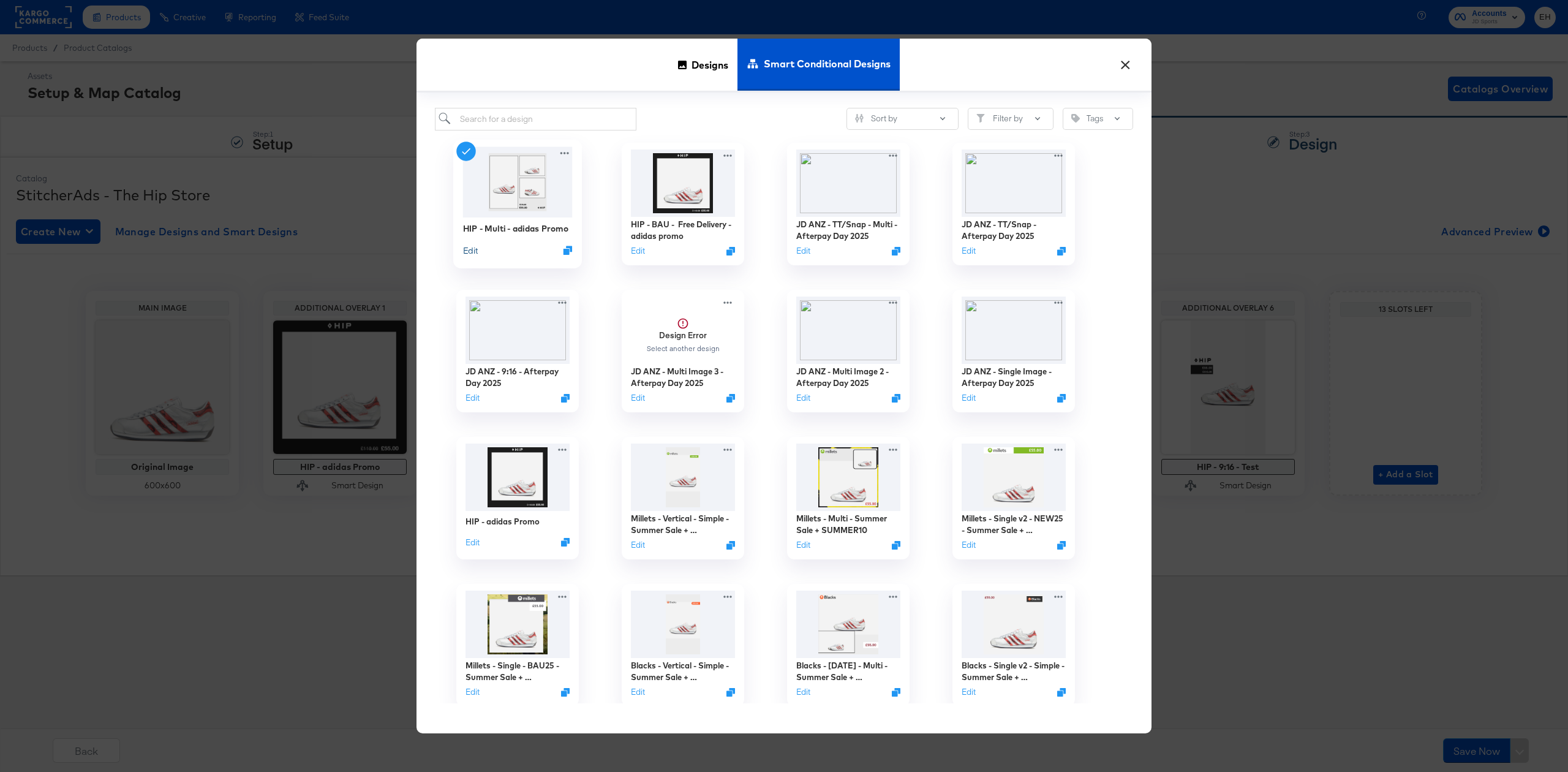
click at [468, 252] on button "Edit" at bounding box center [470, 250] width 14 height 12
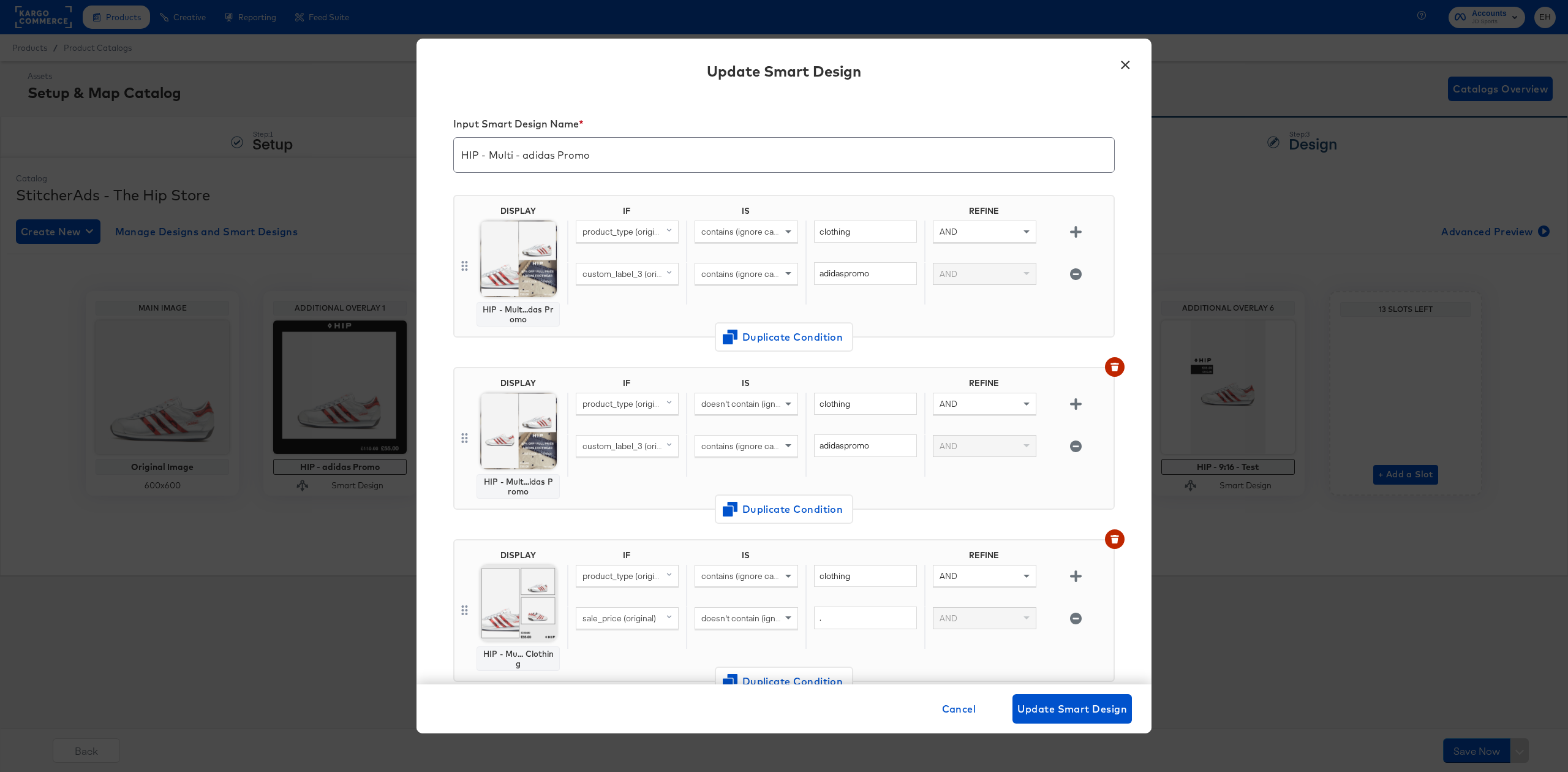
scroll to position [82, 0]
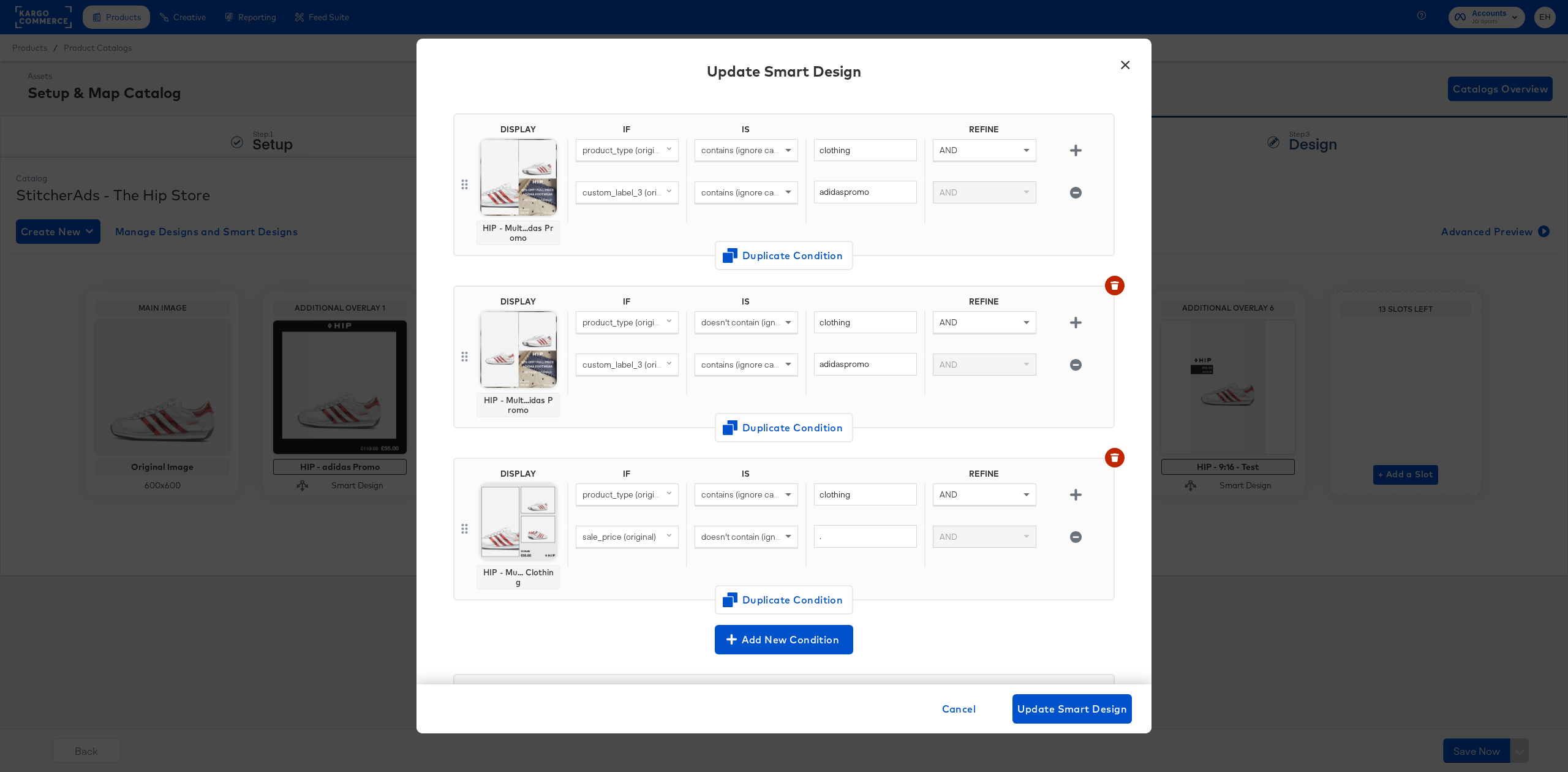
click at [1126, 60] on button "×" at bounding box center [1125, 62] width 22 height 22
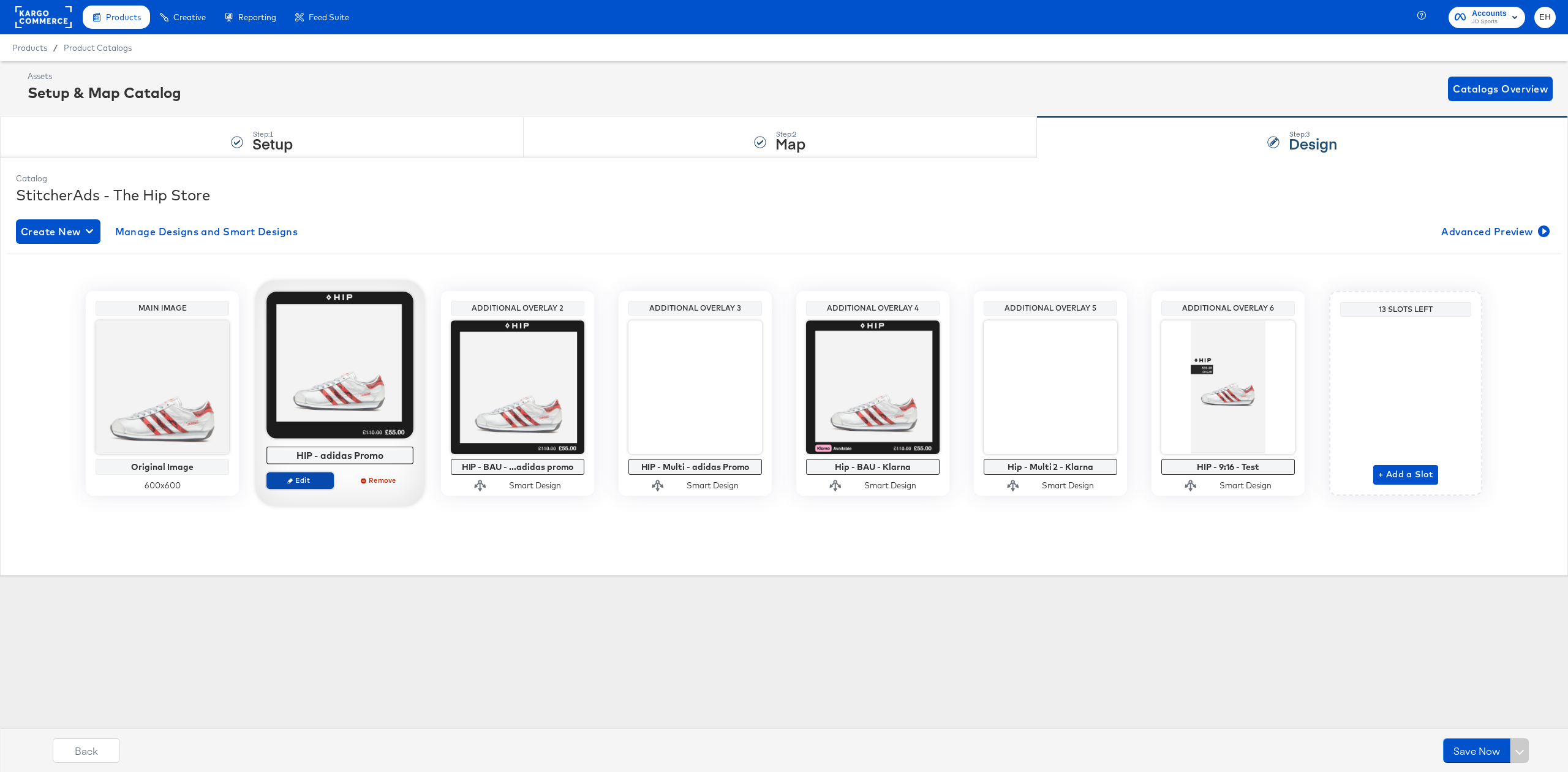
click at [307, 481] on span "Edit" at bounding box center [300, 480] width 56 height 9
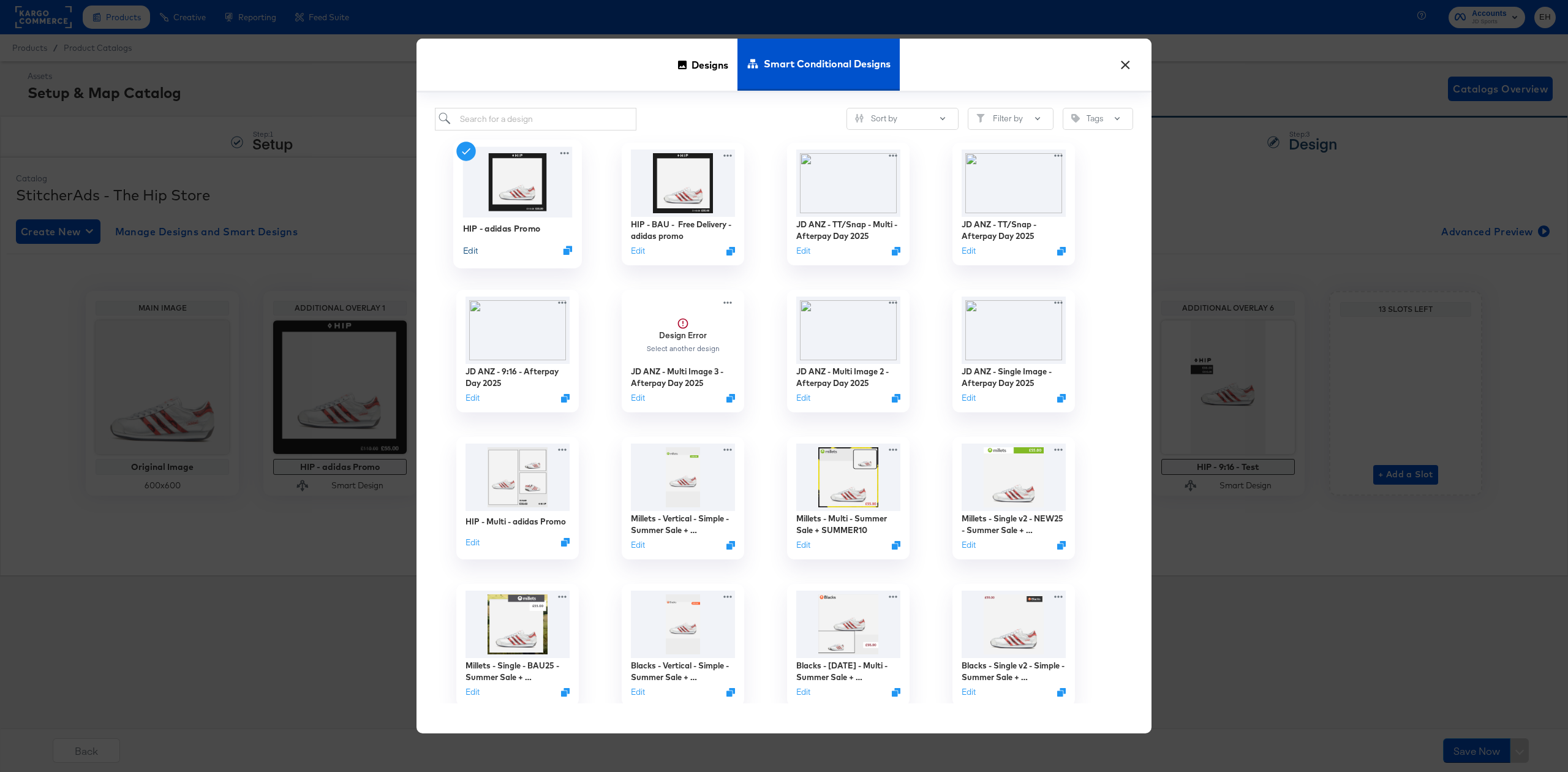
click at [471, 245] on button "Edit" at bounding box center [470, 250] width 14 height 12
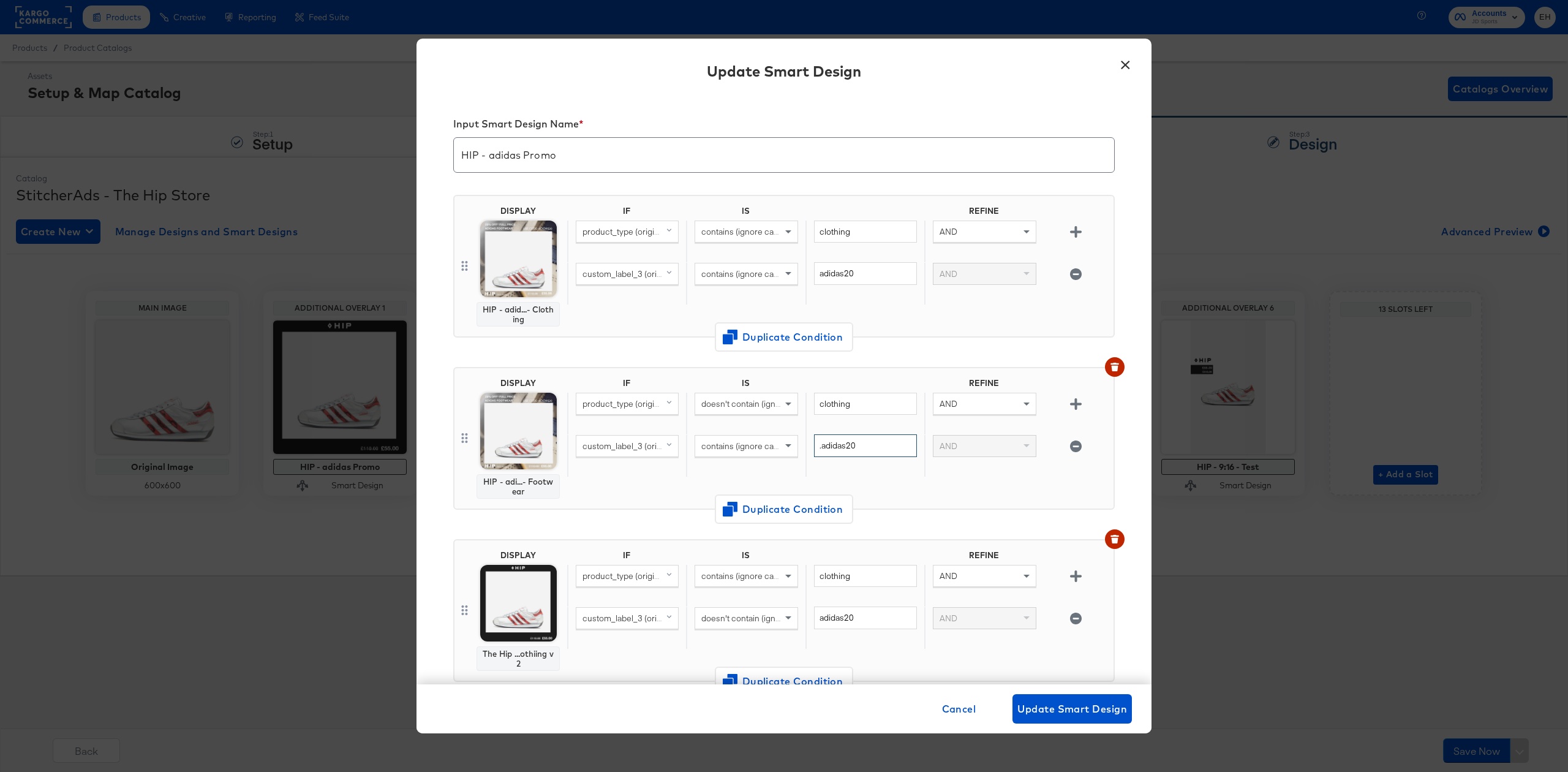
click at [817, 441] on input ".adidas20" at bounding box center [865, 446] width 103 height 23
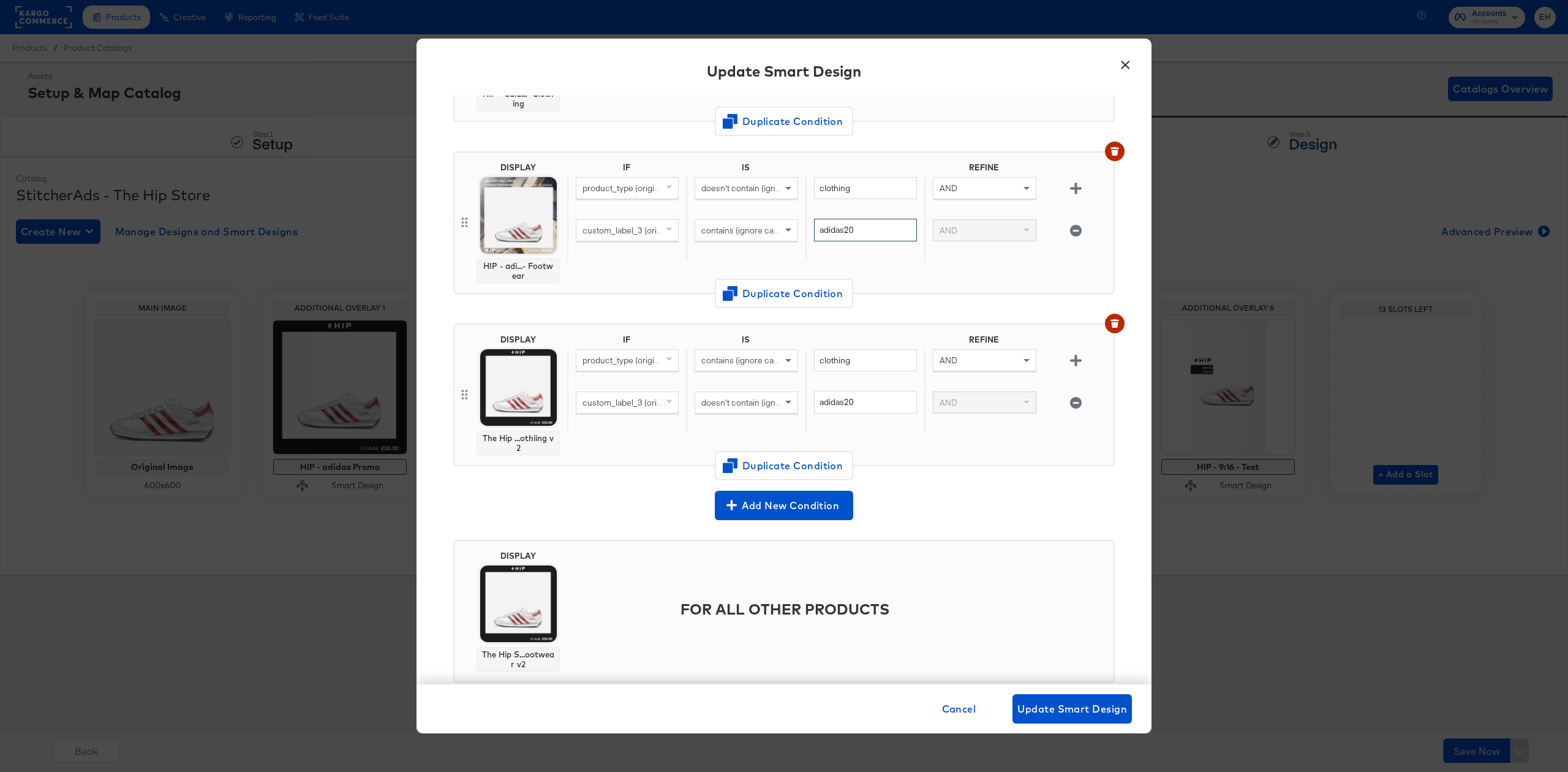
scroll to position [244, 0]
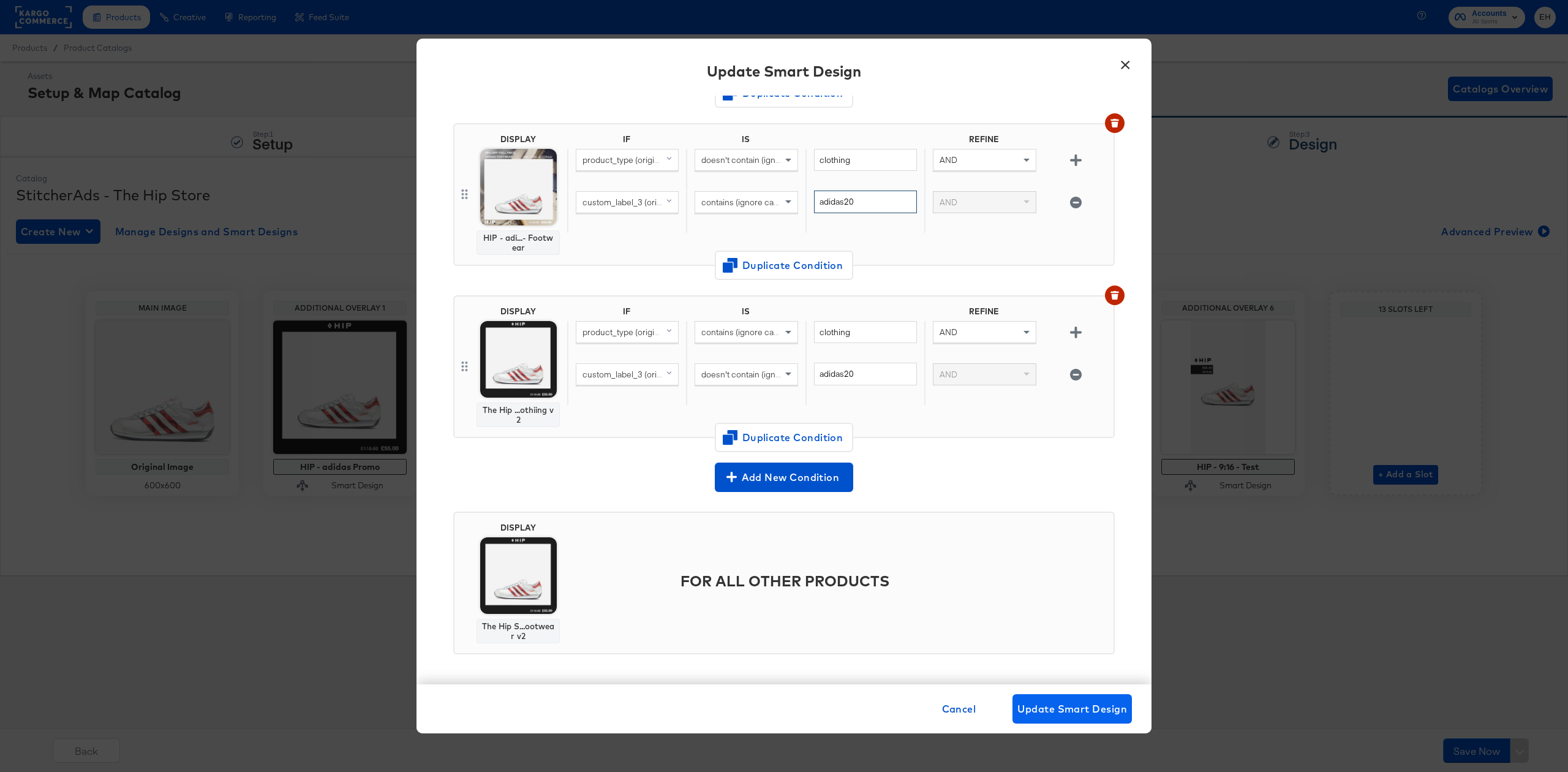
type input "adidas20"
click at [1071, 710] on span "Update Smart Design" at bounding box center [1071, 709] width 110 height 17
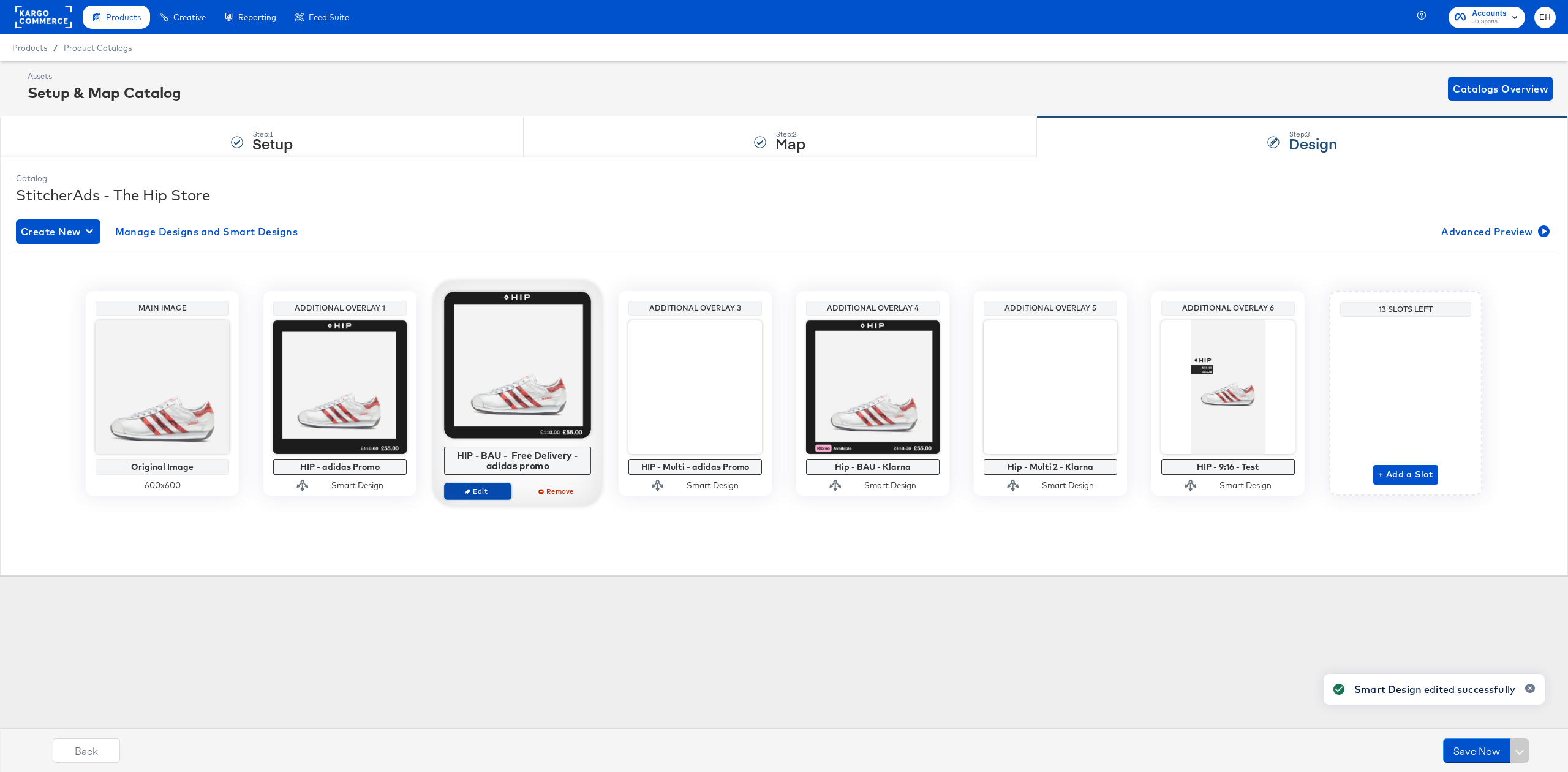
click at [463, 490] on span "Edit" at bounding box center [478, 491] width 56 height 9
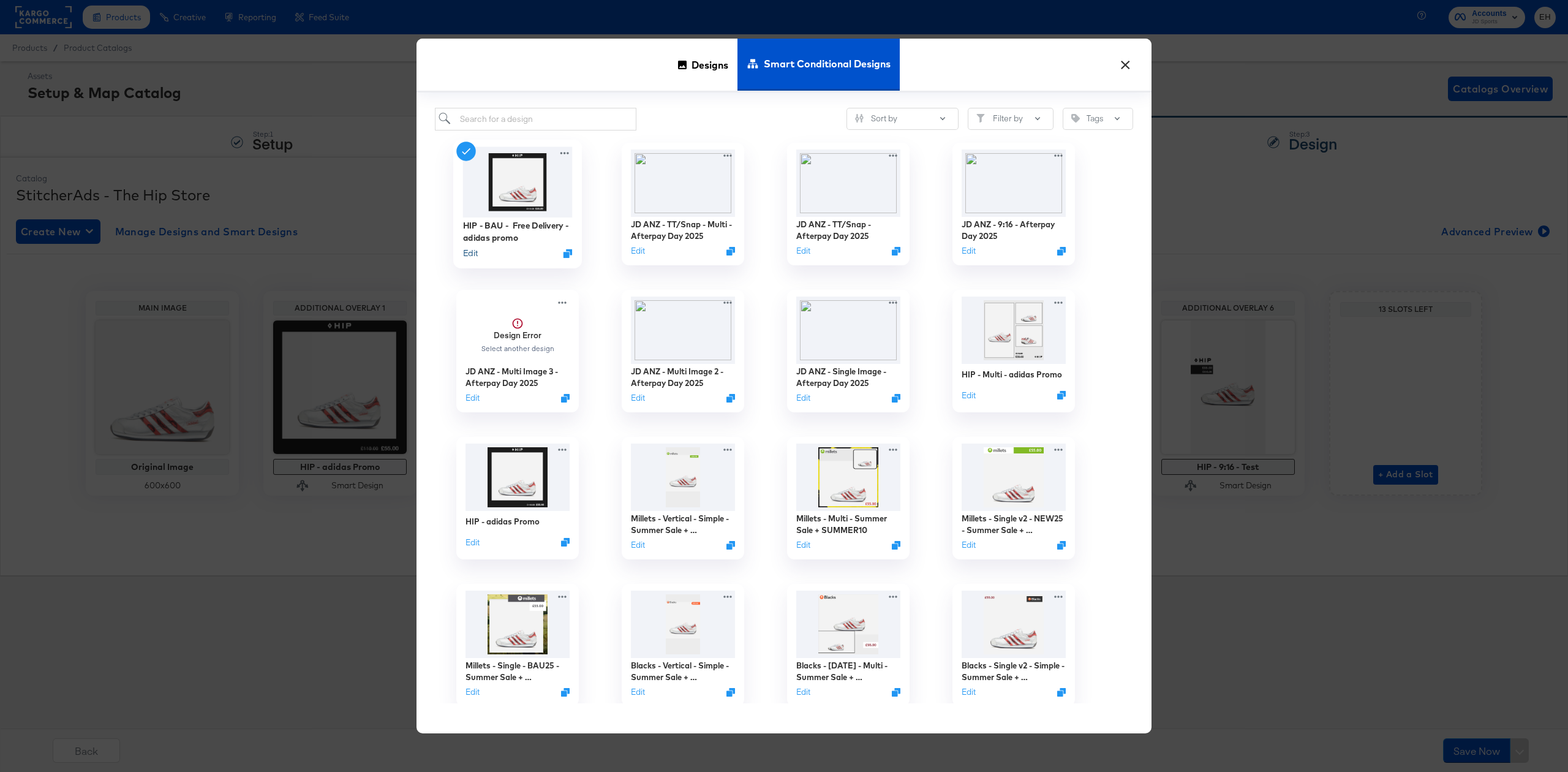
click at [464, 253] on button "Edit" at bounding box center [470, 253] width 14 height 12
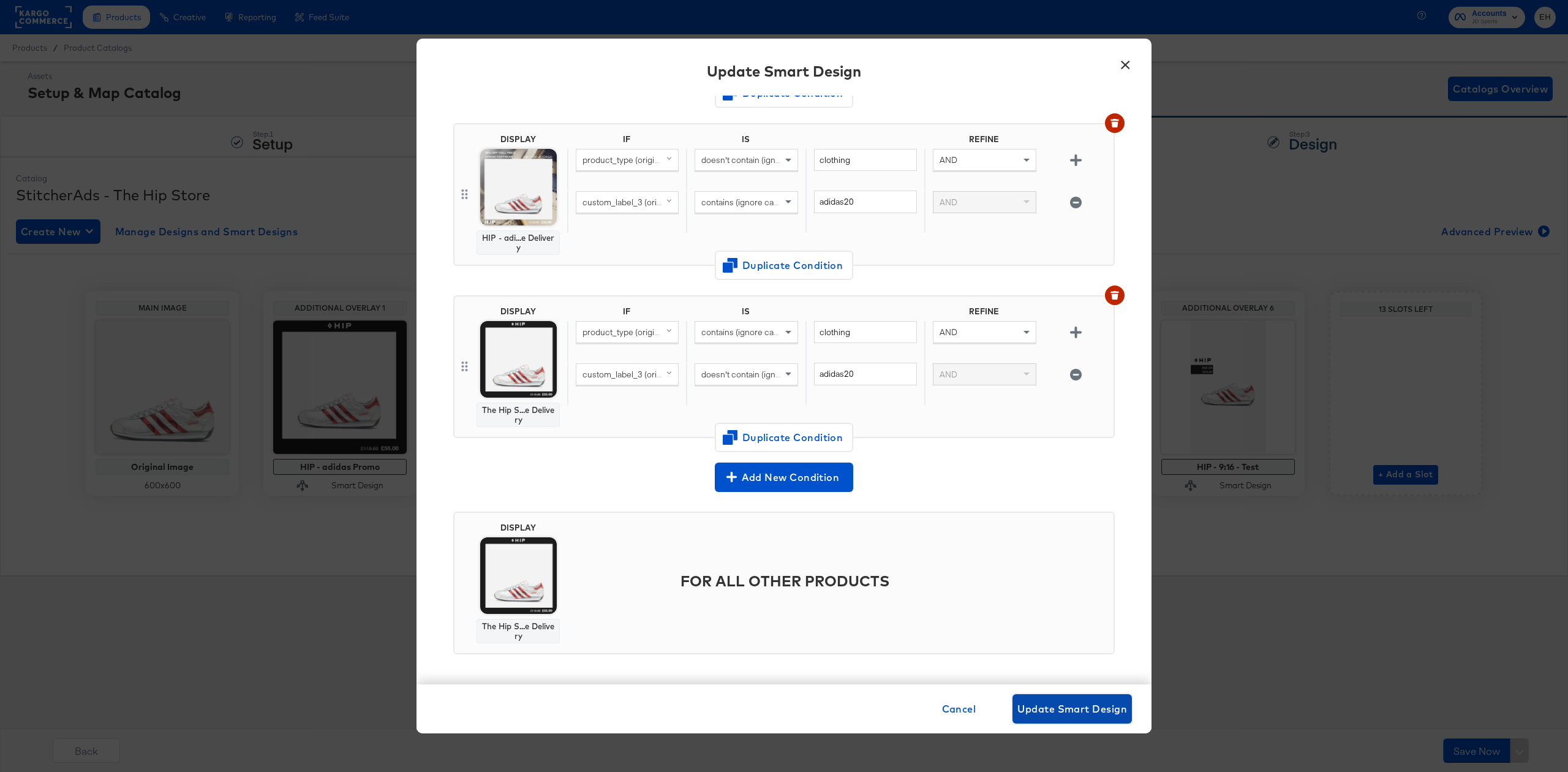
click at [1049, 707] on span "Update Smart Design" at bounding box center [1071, 709] width 110 height 17
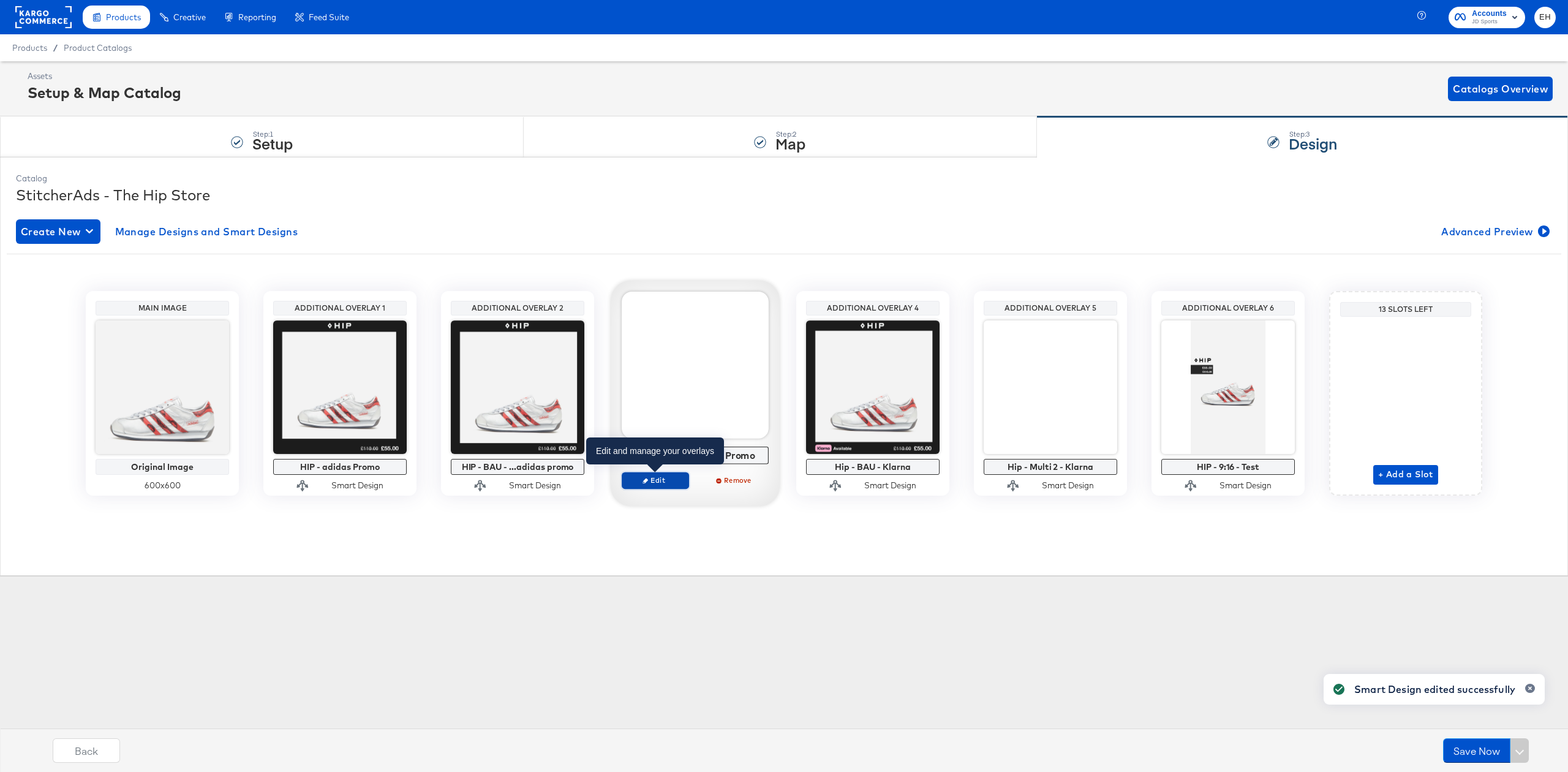
click at [640, 481] on span "Edit" at bounding box center [655, 480] width 56 height 9
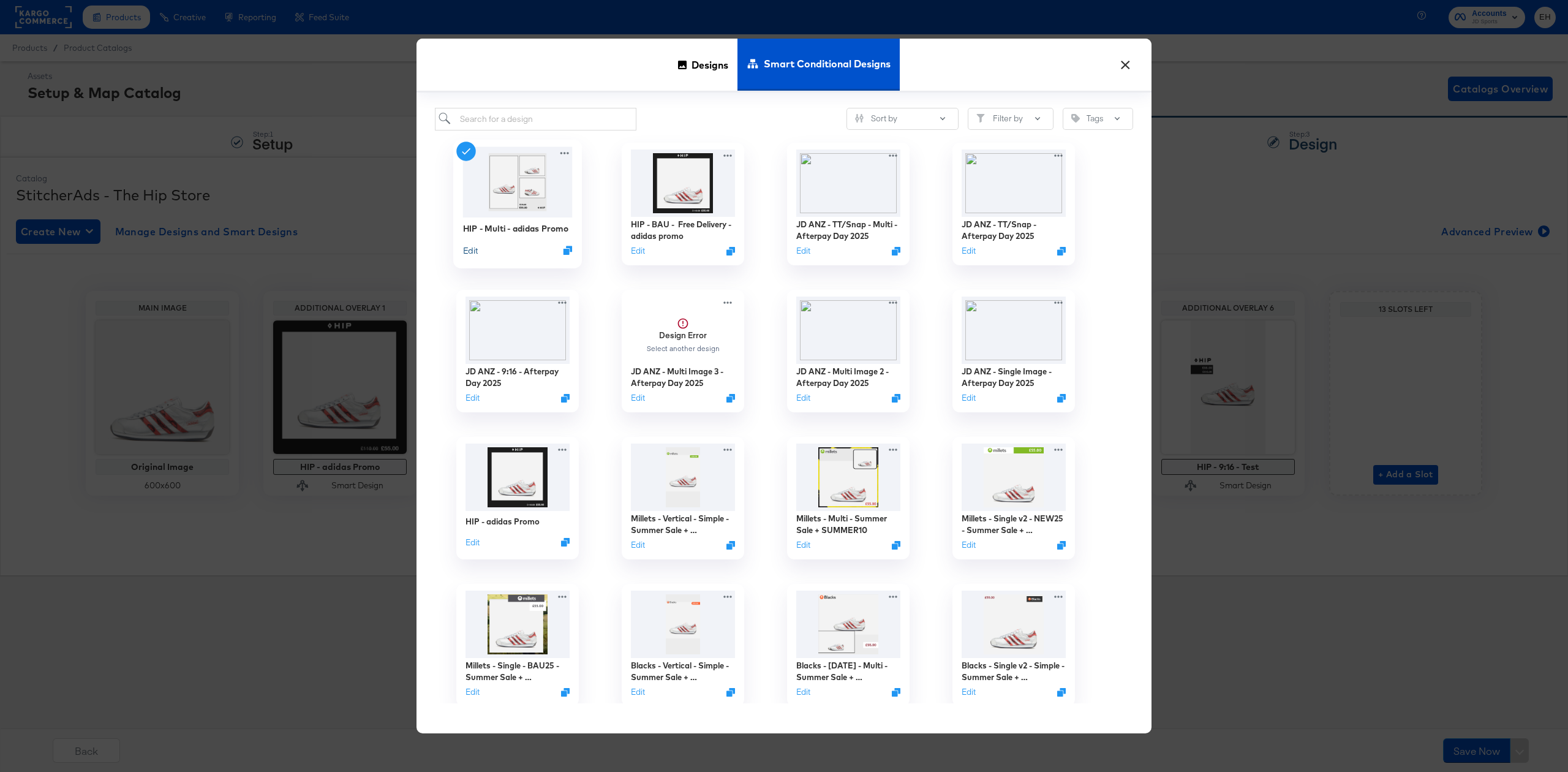
click at [466, 246] on button "Edit" at bounding box center [470, 250] width 14 height 12
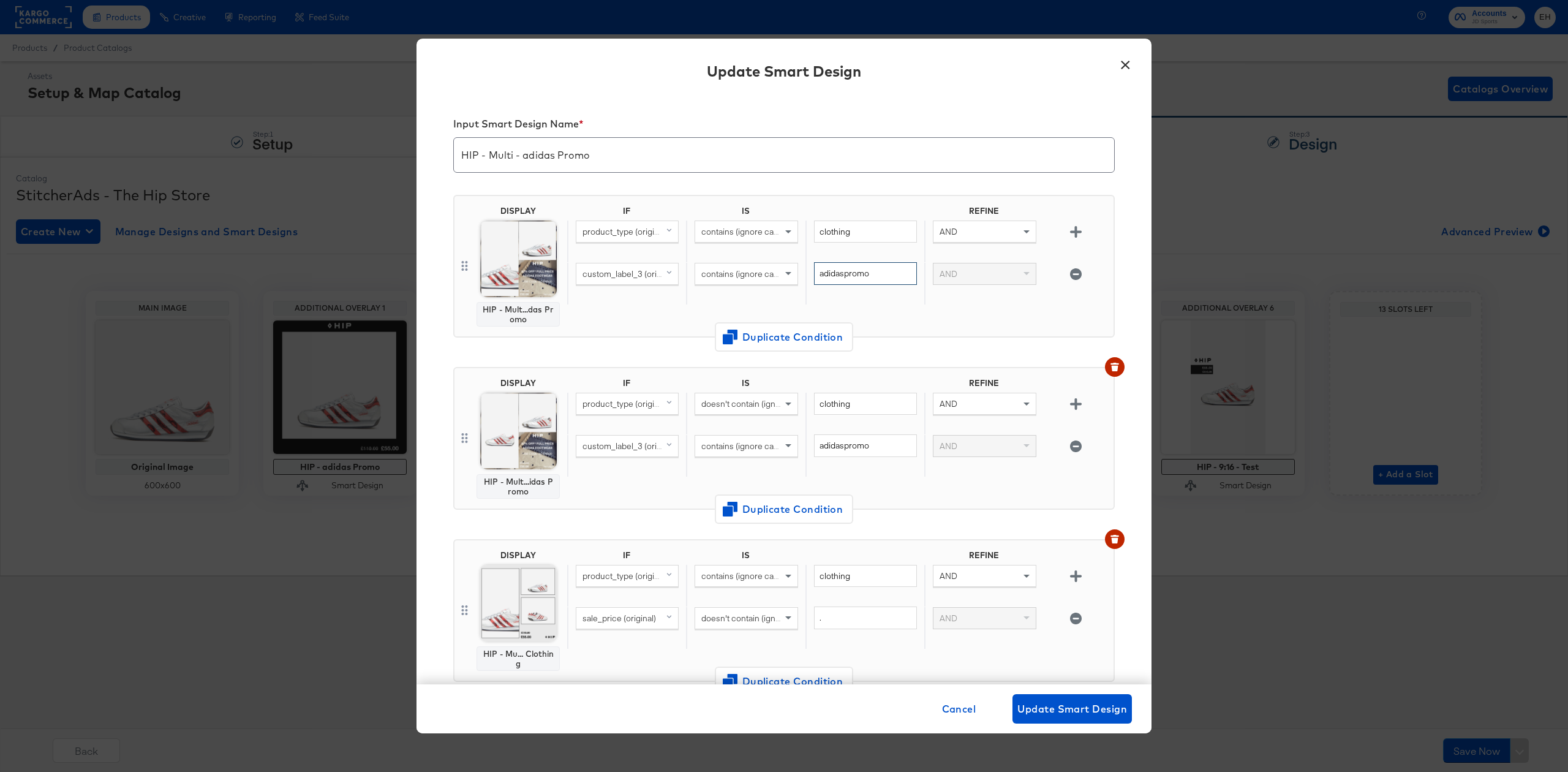
drag, startPoint x: 876, startPoint y: 278, endPoint x: 589, endPoint y: 237, distance: 289.9
click at [591, 239] on div "IF IS REFINE product_type (original) contains (ignore case) clothing AND custom…" at bounding box center [838, 267] width 542 height 121
type input "adidas20"
drag, startPoint x: 870, startPoint y: 439, endPoint x: 718, endPoint y: 439, distance: 152.0
click at [721, 439] on div "custom_label_3 (original) contains (ignore case) adidaspromo AND" at bounding box center [838, 456] width 542 height 43
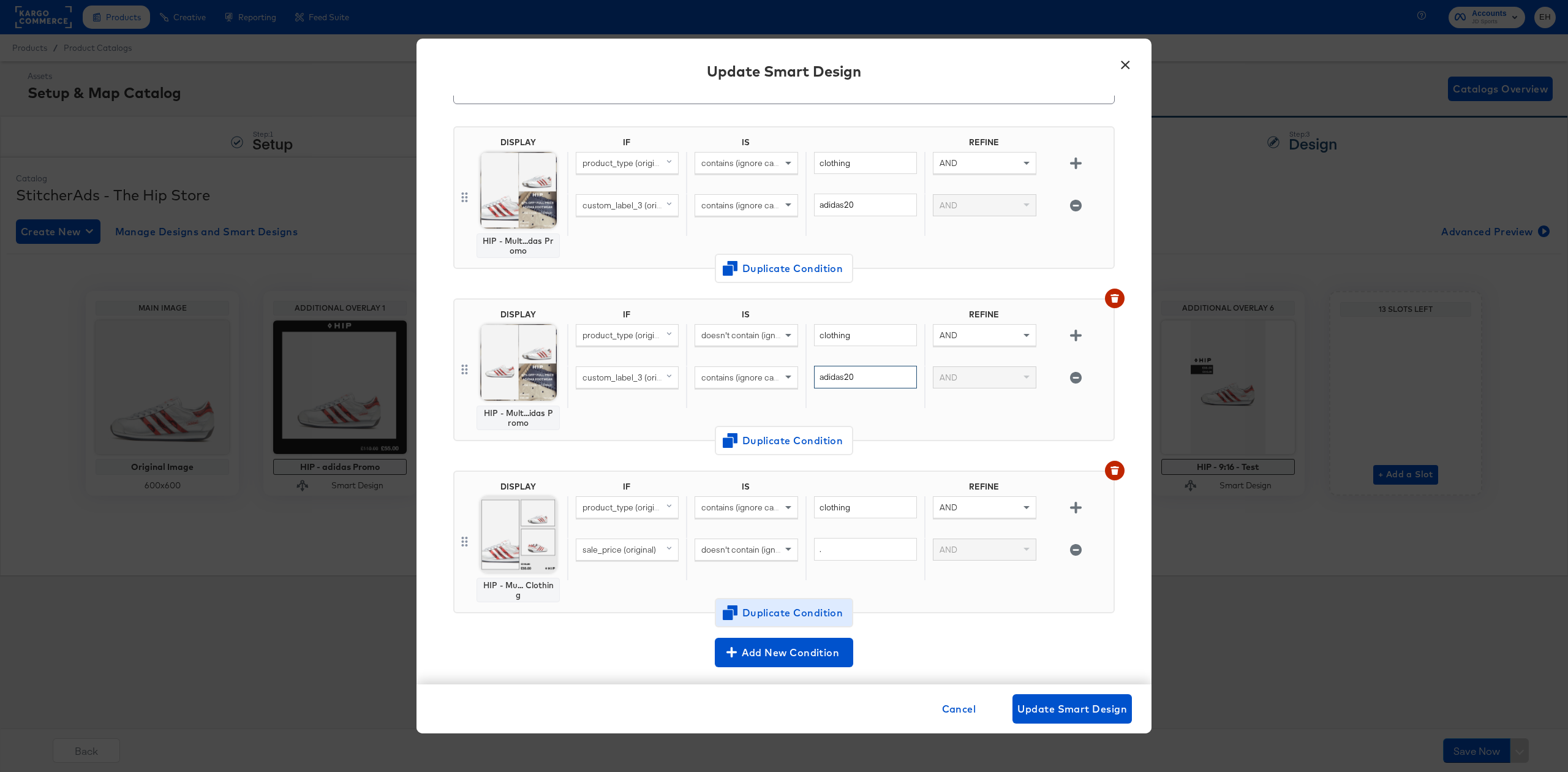
scroll to position [163, 0]
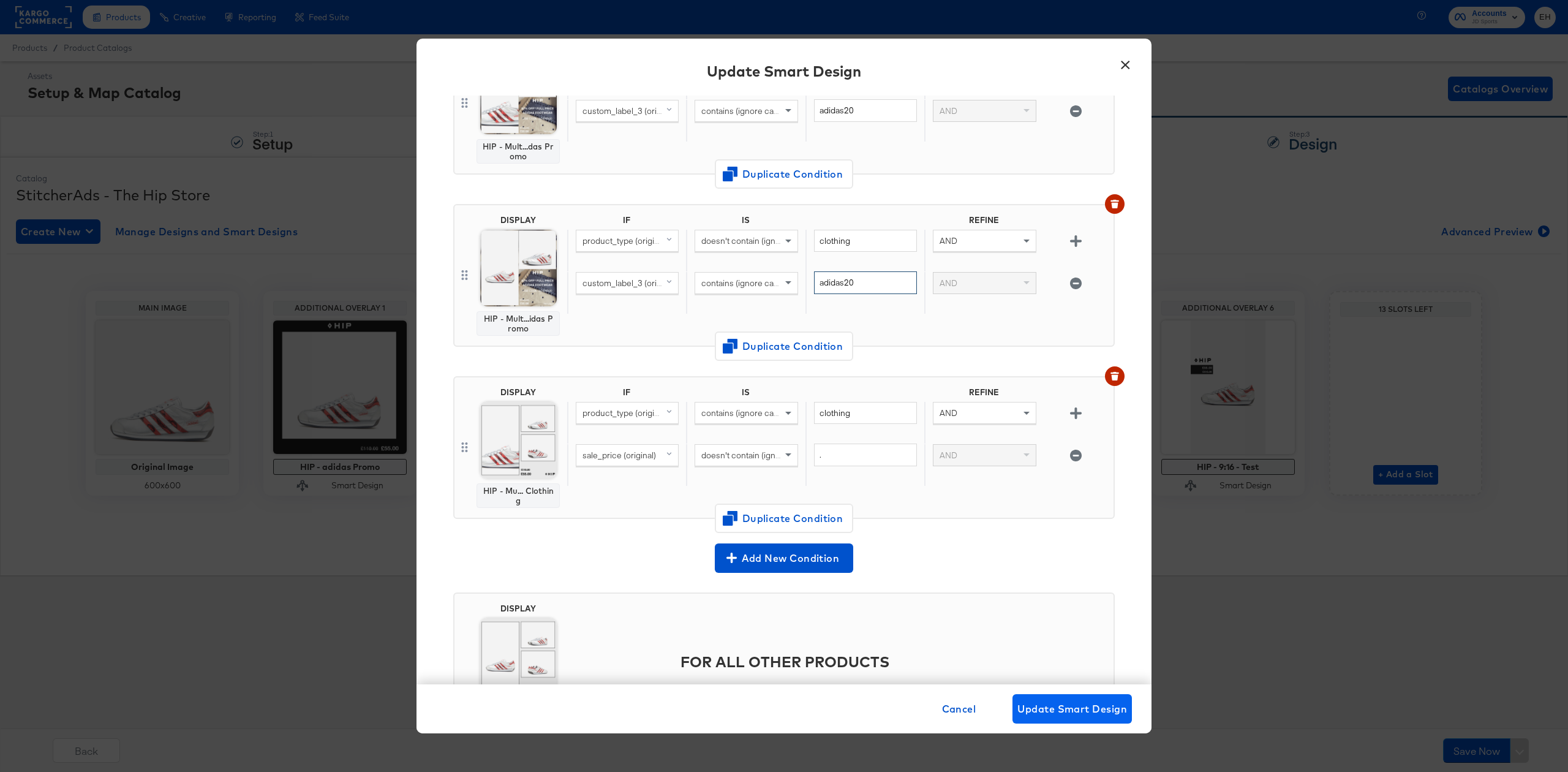
type input "adidas20"
click at [1074, 702] on span "Update Smart Design" at bounding box center [1071, 709] width 110 height 17
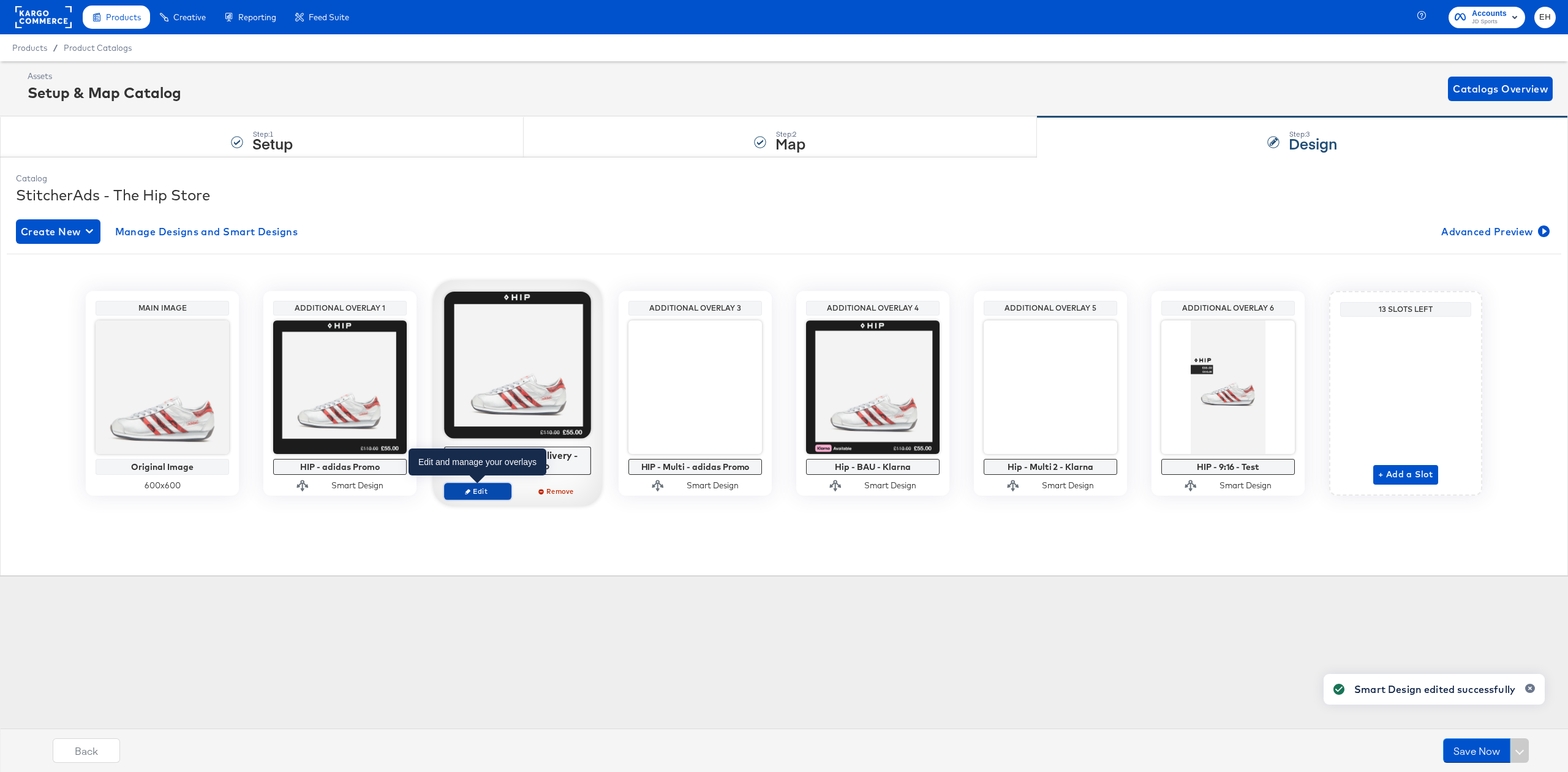
click at [481, 488] on span "Edit" at bounding box center [478, 491] width 56 height 9
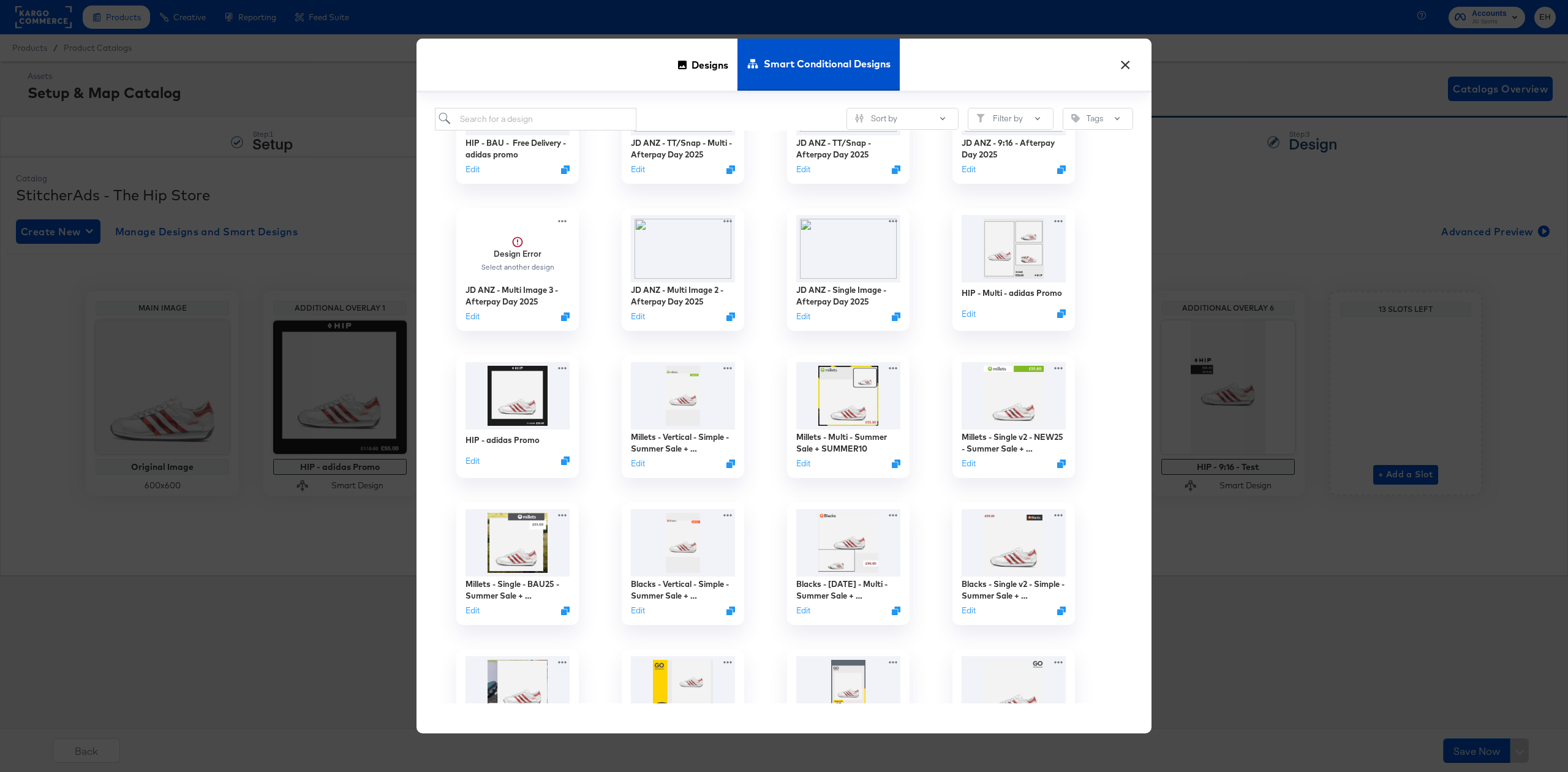
scroll to position [0, 0]
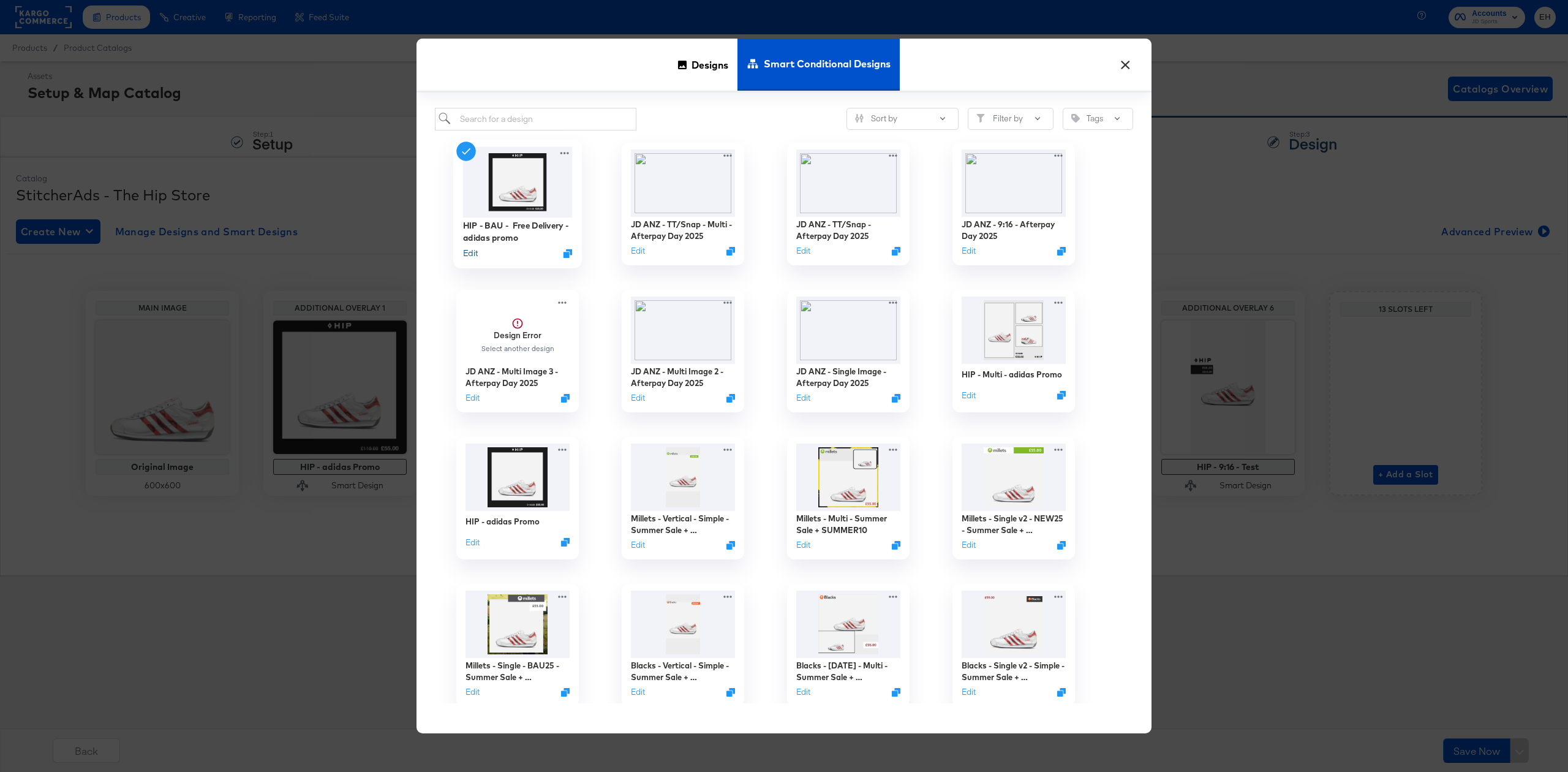
click at [466, 251] on button "Edit" at bounding box center [470, 253] width 14 height 12
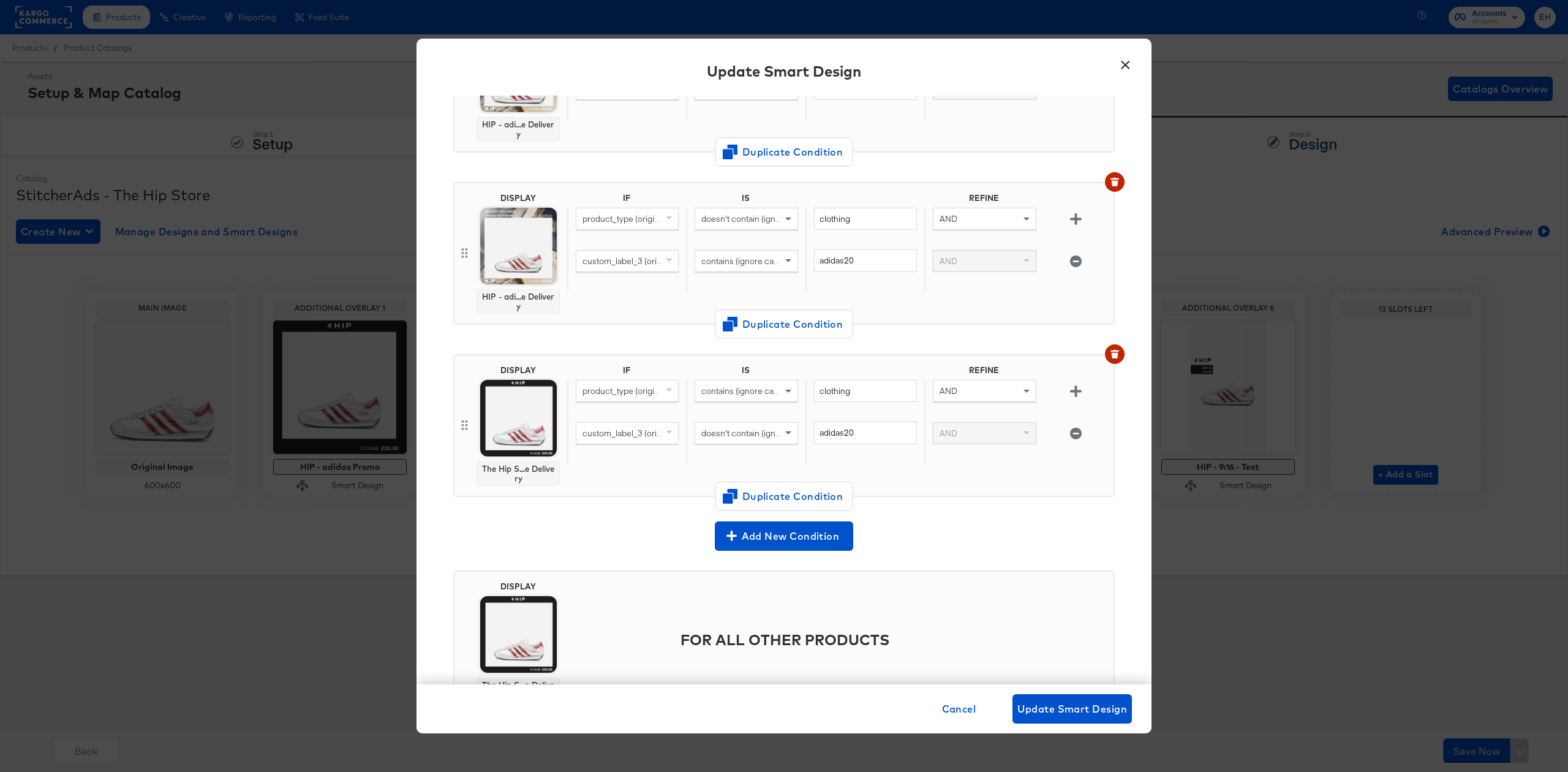
scroll to position [244, 0]
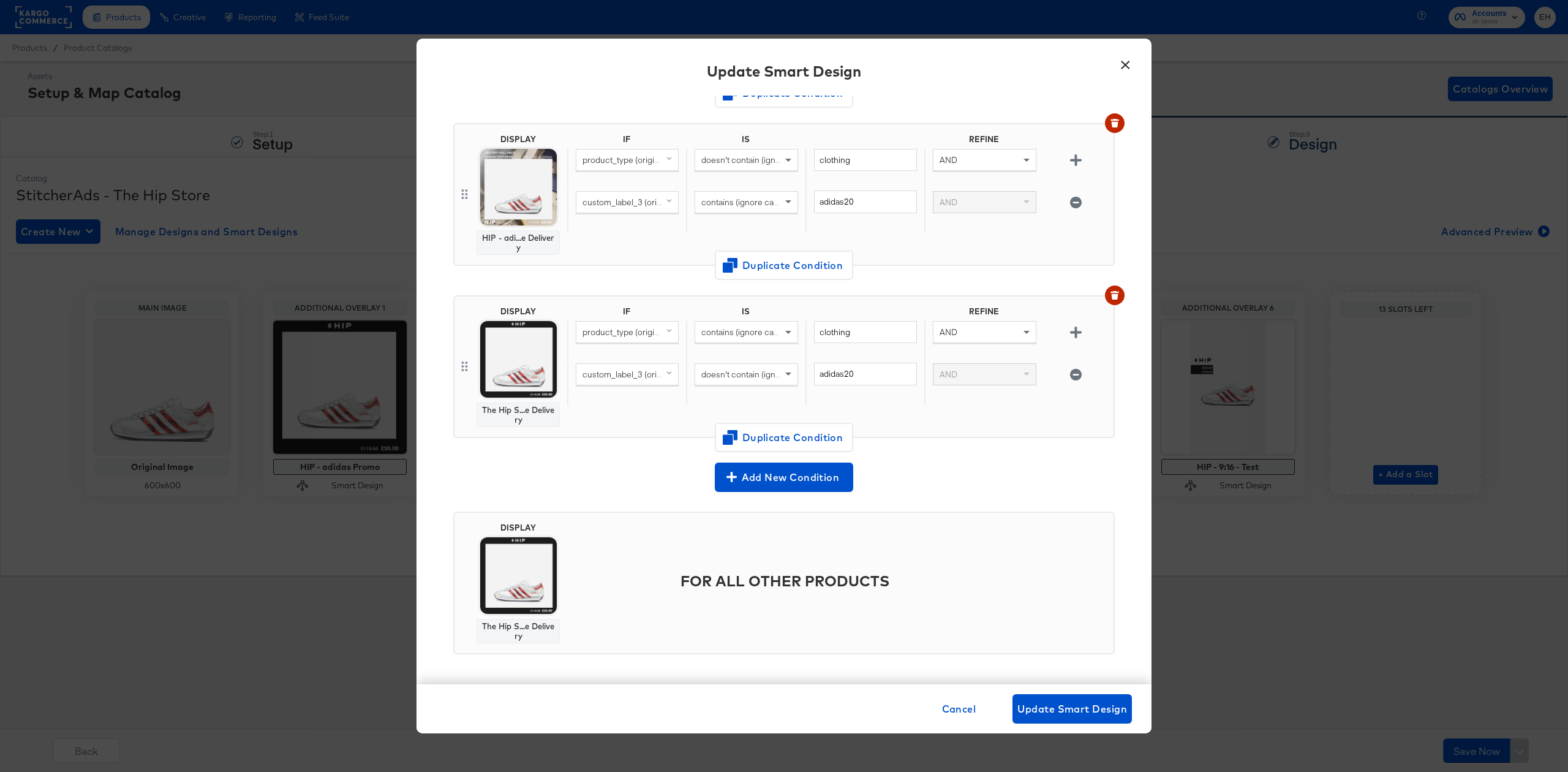
click at [1125, 62] on button "×" at bounding box center [1125, 62] width 22 height 22
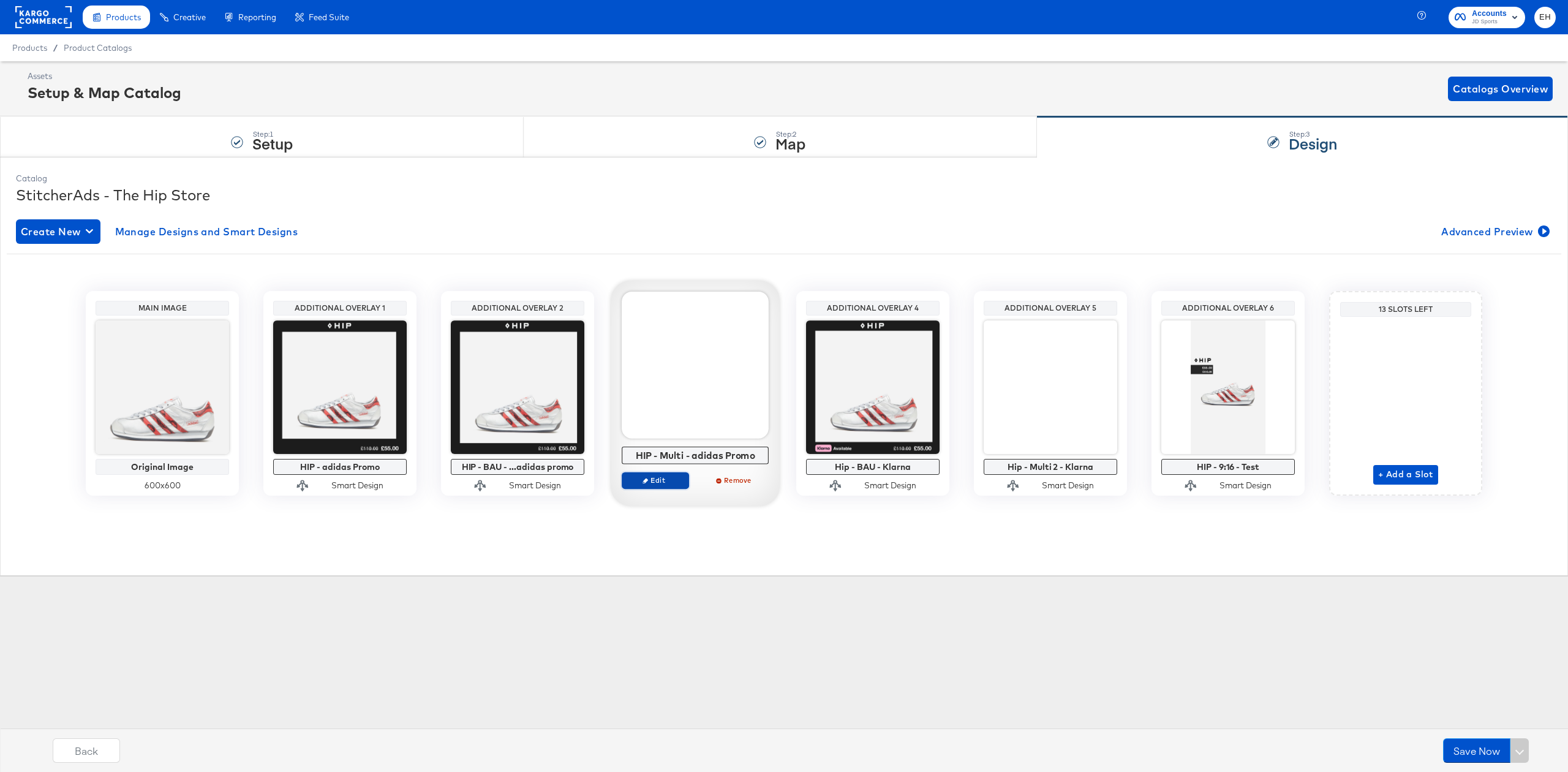
click at [635, 476] on span "Edit" at bounding box center [655, 480] width 56 height 9
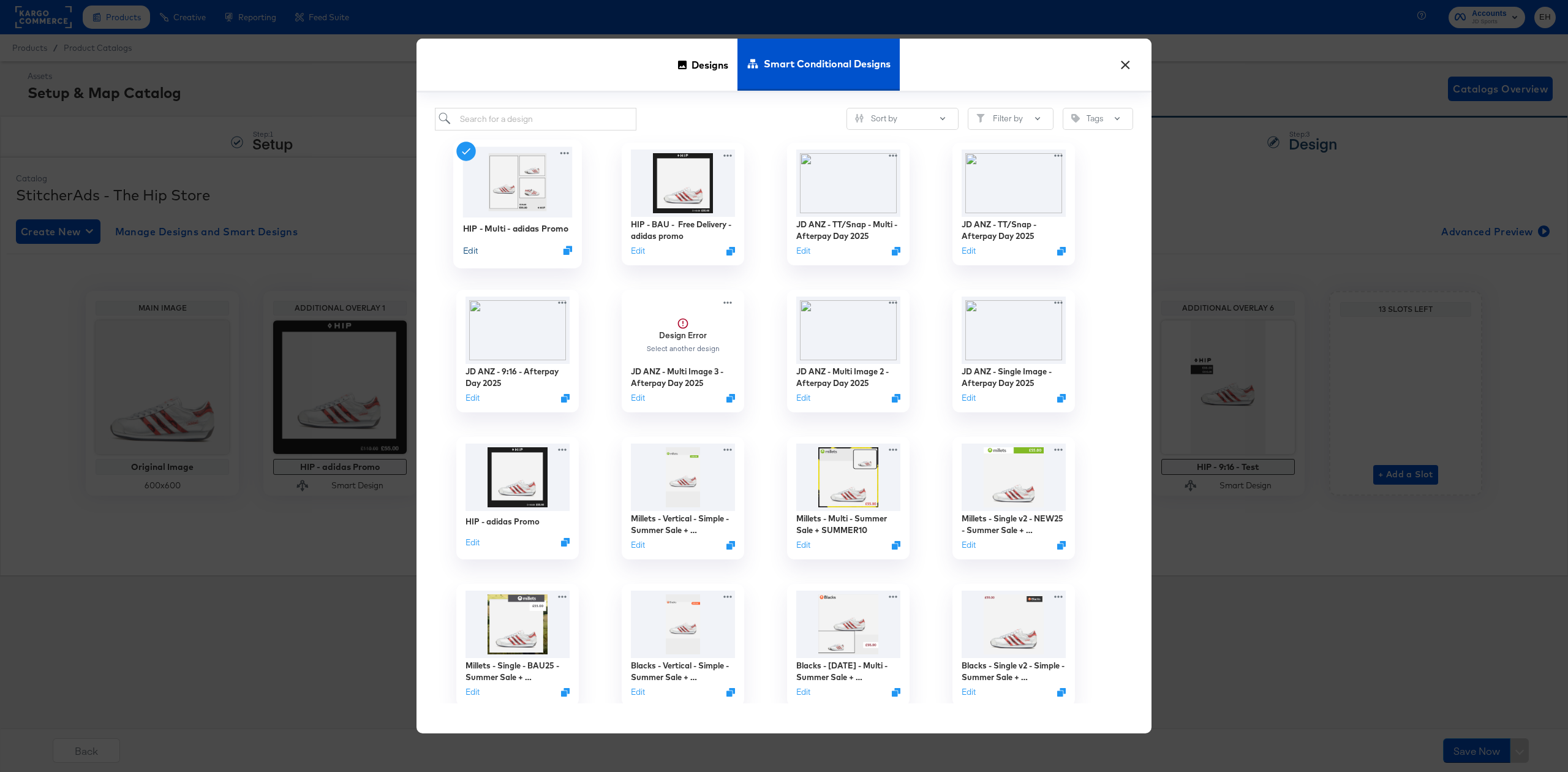
click at [469, 248] on button "Edit" at bounding box center [470, 250] width 14 height 12
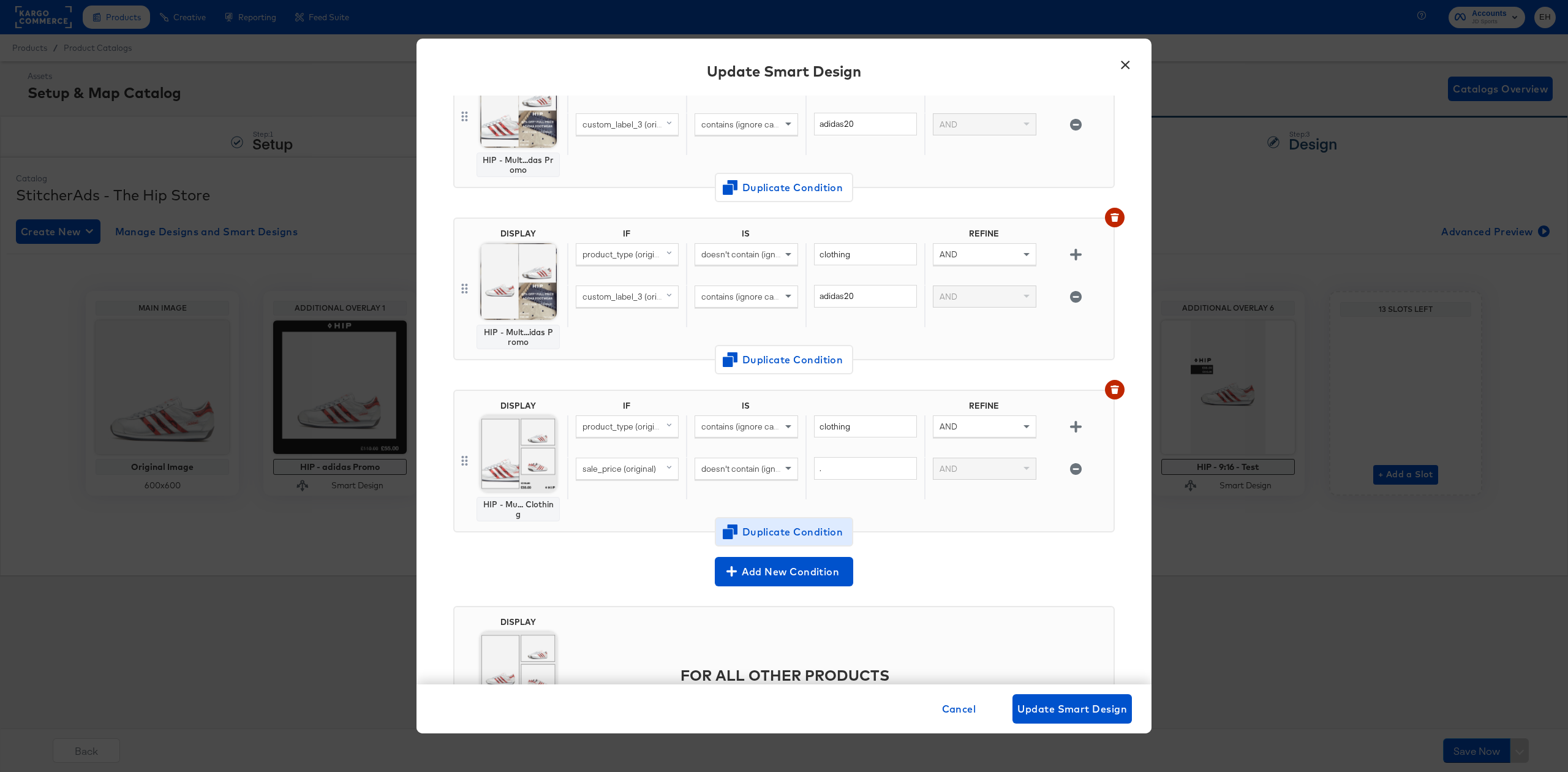
scroll to position [163, 0]
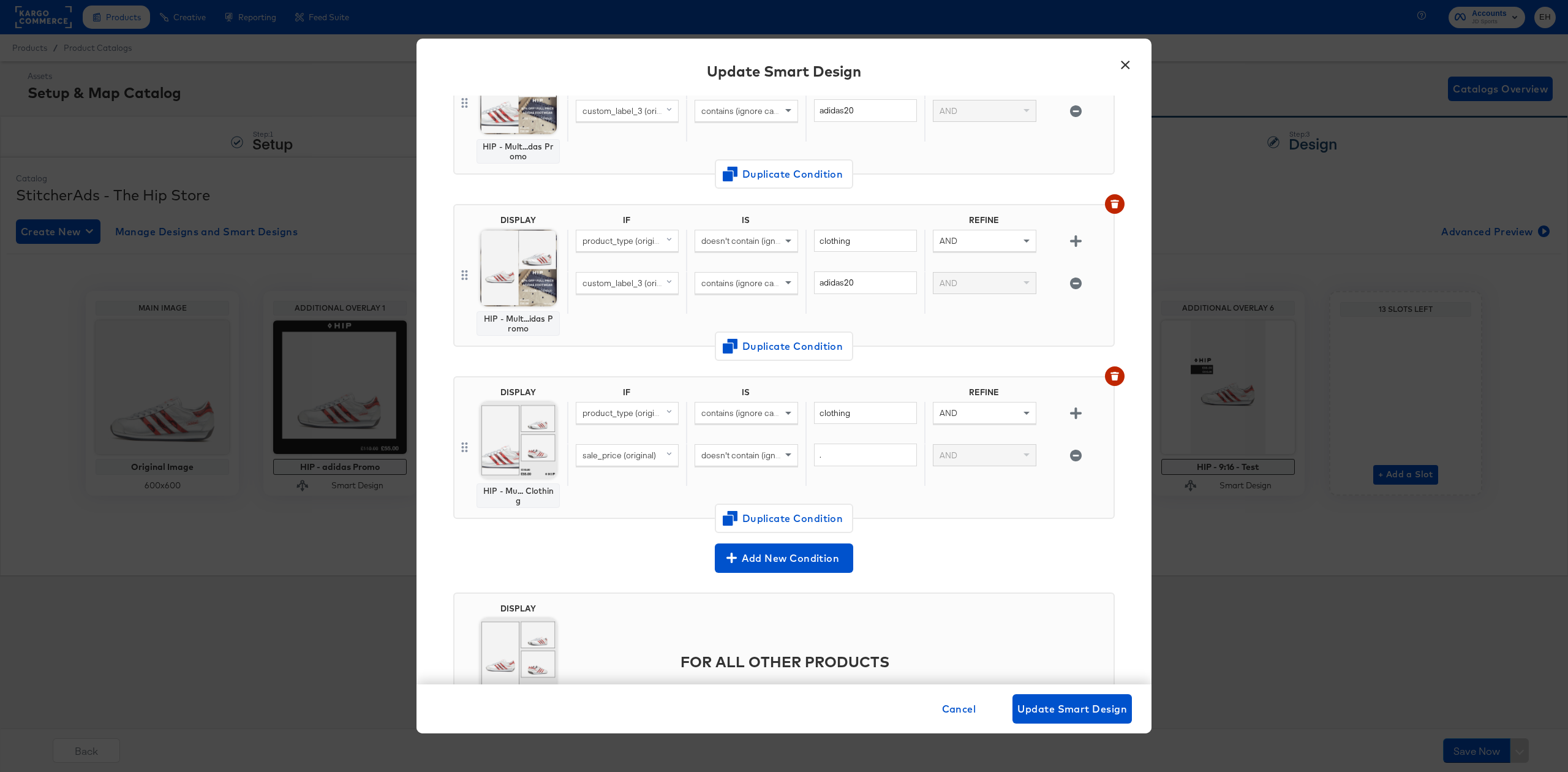
click at [658, 451] on div "sale_price (original)" at bounding box center [627, 455] width 101 height 20
type input "custom"
click at [653, 592] on button "custom_label_3 original" at bounding box center [647, 600] width 144 height 20
drag, startPoint x: 836, startPoint y: 457, endPoint x: 767, endPoint y: 447, distance: 69.7
click at [767, 447] on div "custom_label_3 (original) doesn't contain (ignore case) . AND" at bounding box center [838, 465] width 542 height 43
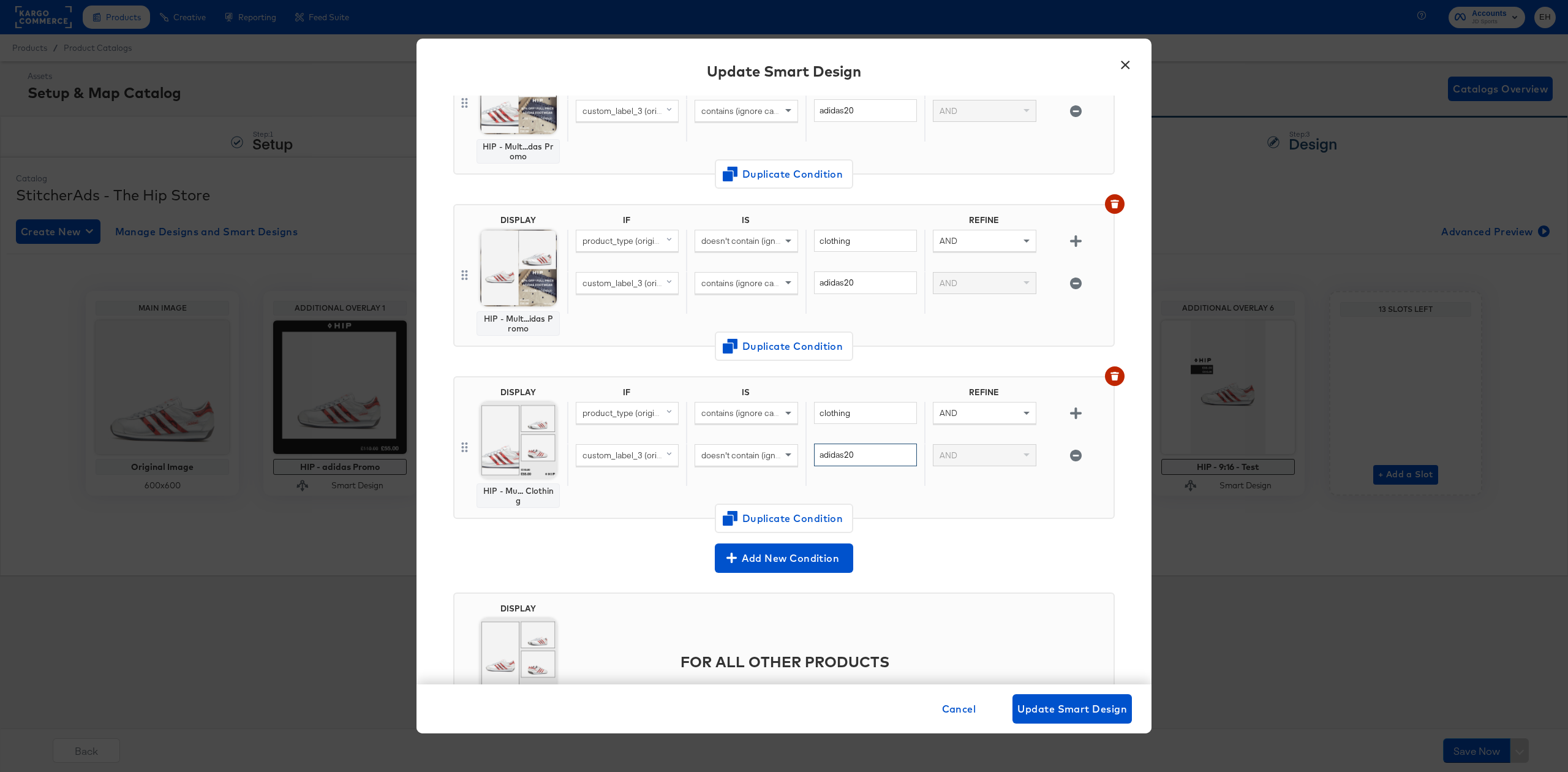
type input "adidas20"
click at [632, 540] on div "Add New Condition" at bounding box center [784, 556] width 662 height 35
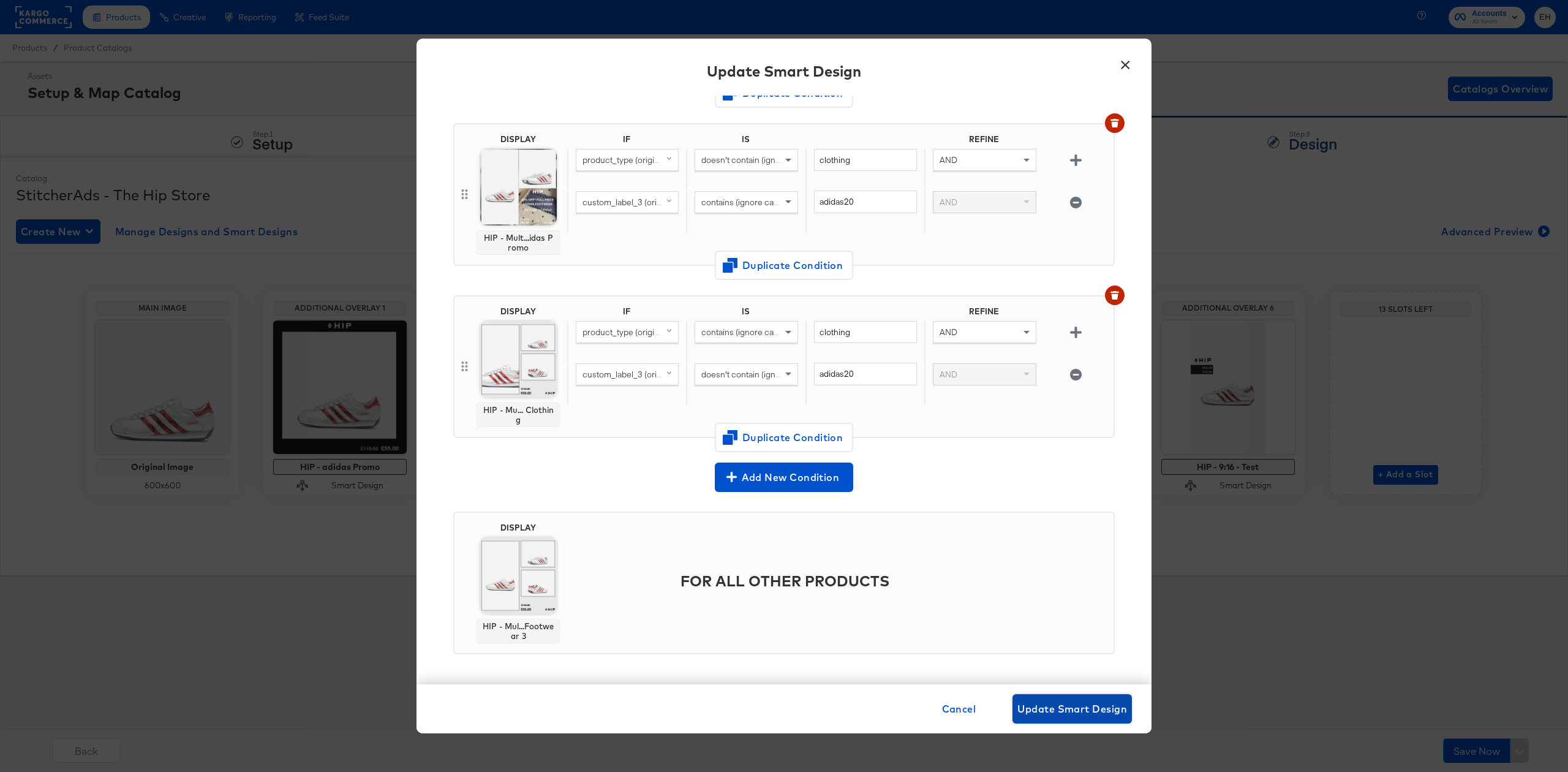
click at [1086, 713] on span "Update Smart Design" at bounding box center [1071, 709] width 110 height 17
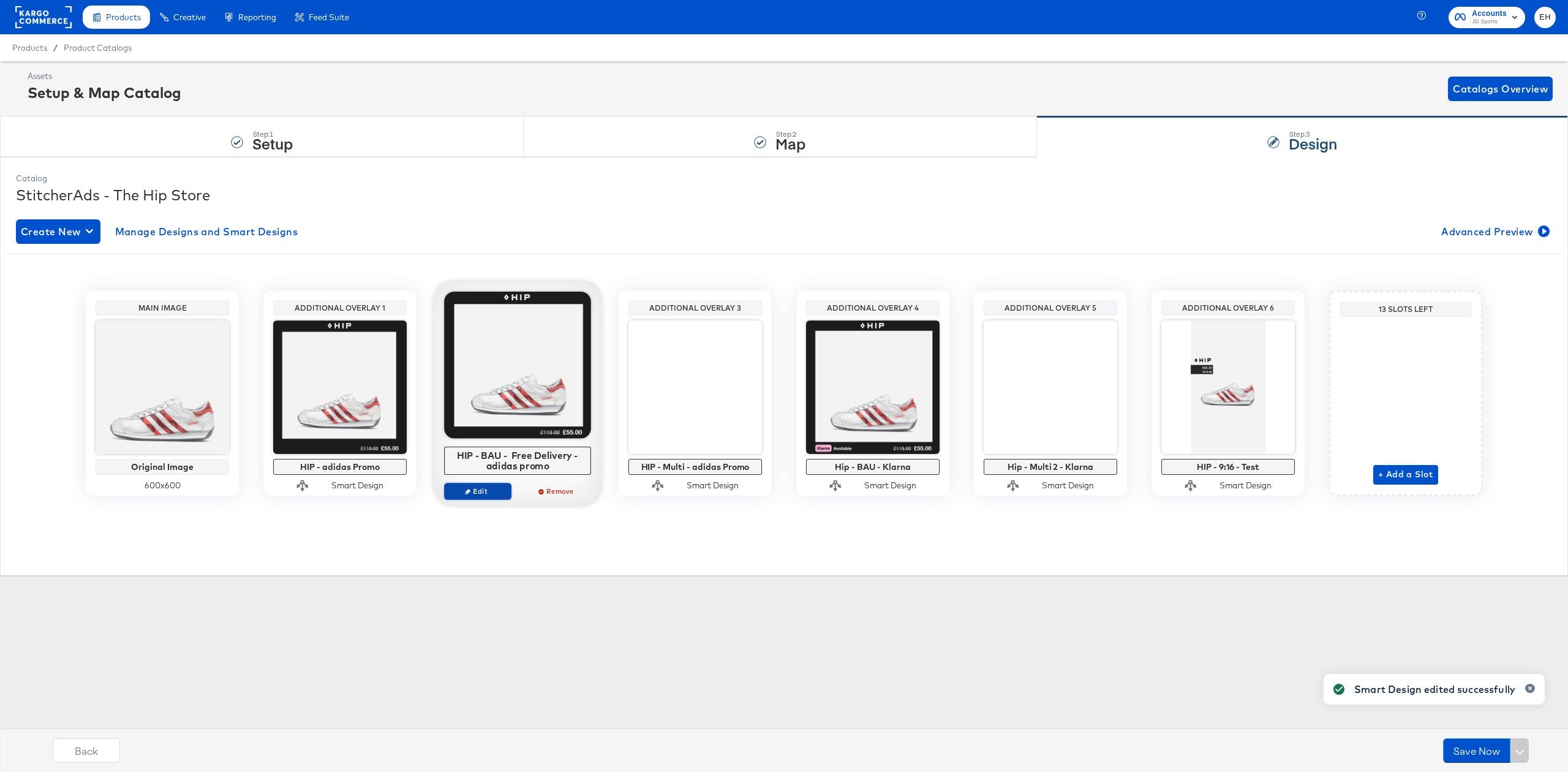
click at [468, 488] on span "Edit" at bounding box center [478, 491] width 56 height 9
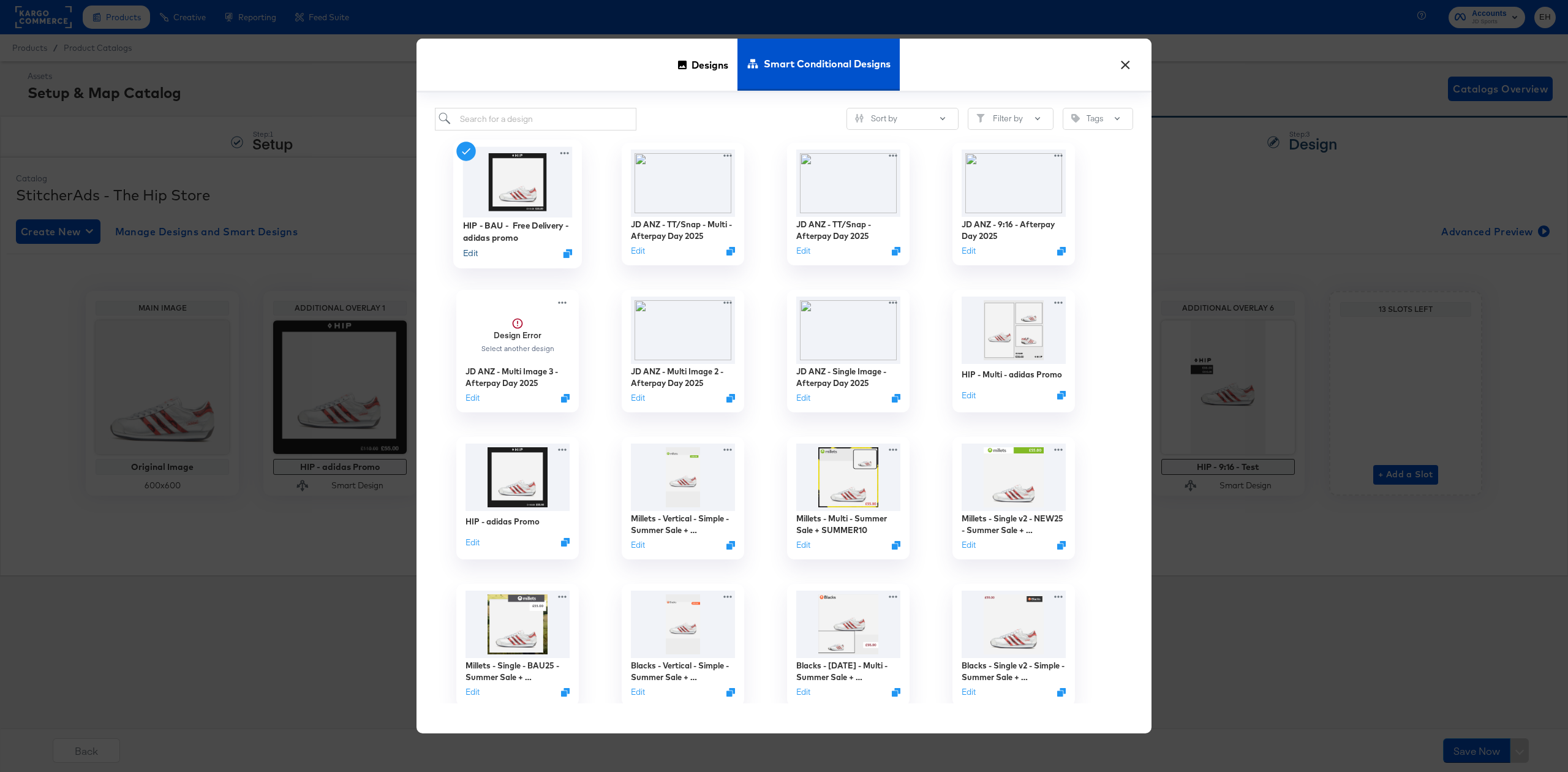
click at [467, 258] on button "Edit" at bounding box center [470, 253] width 14 height 12
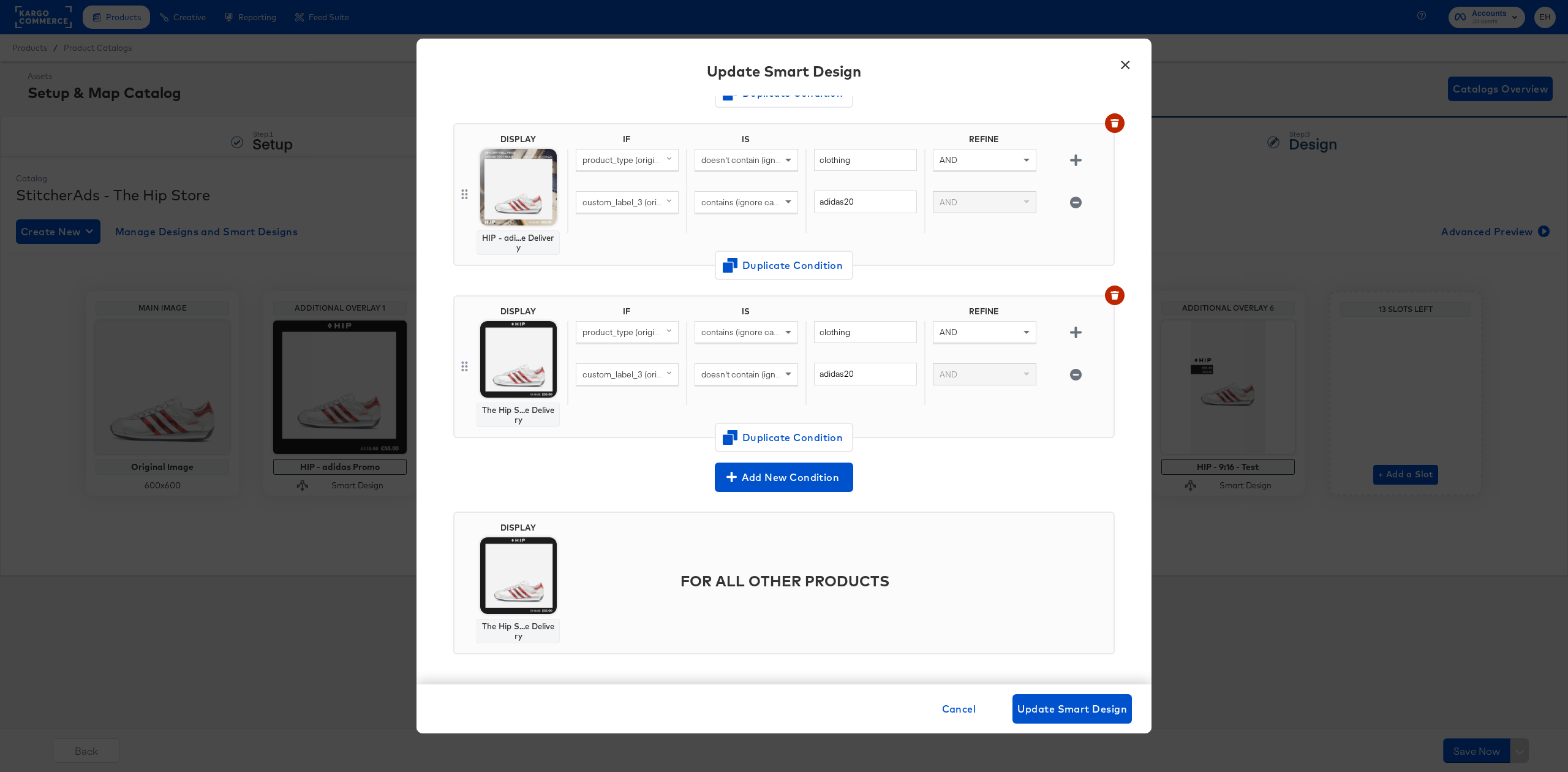
drag, startPoint x: 1122, startPoint y: 60, endPoint x: 1085, endPoint y: 84, distance: 44.1
click at [1122, 60] on button "×" at bounding box center [1125, 62] width 22 height 22
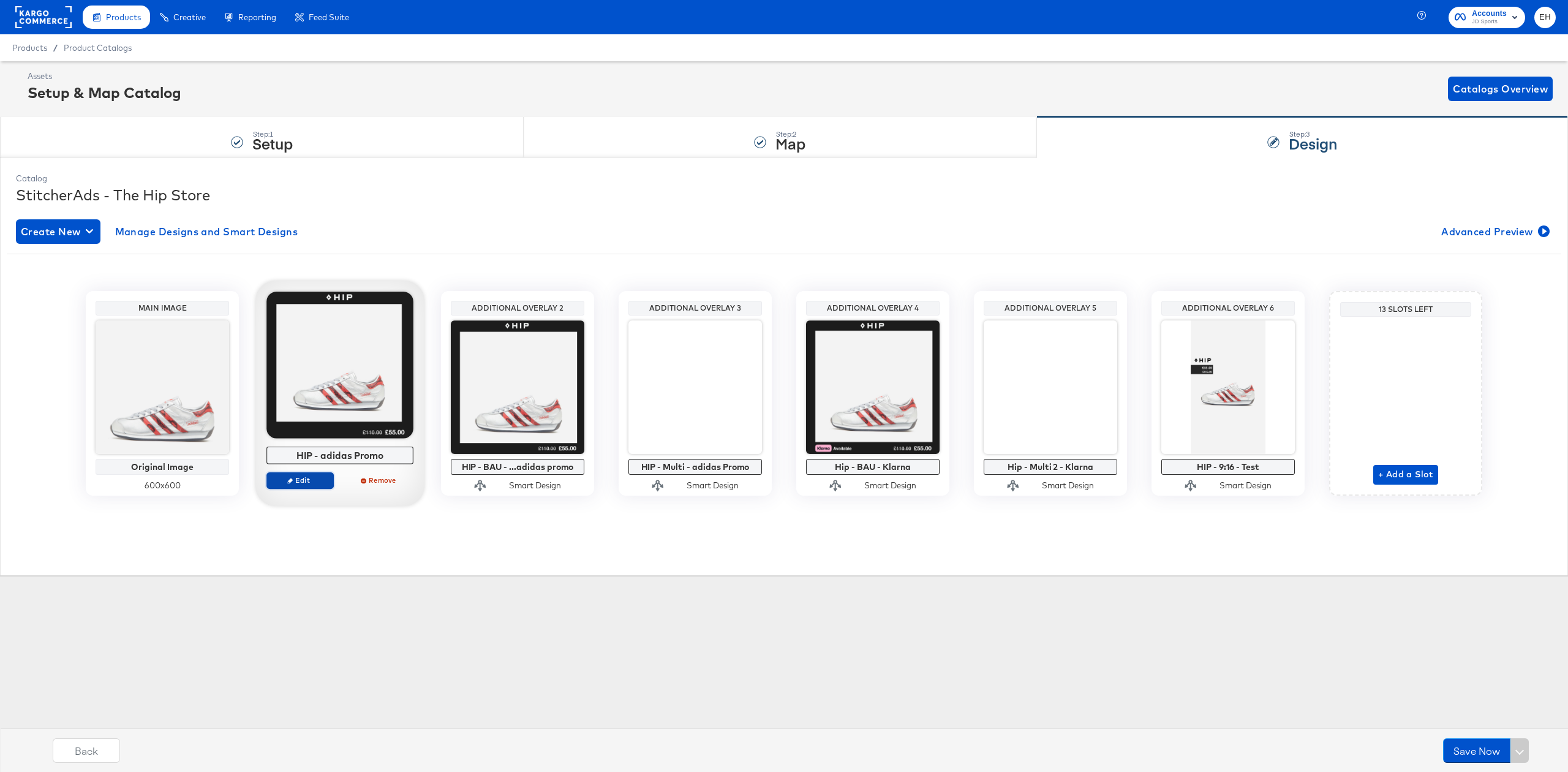
click at [300, 483] on span "Edit" at bounding box center [300, 480] width 56 height 9
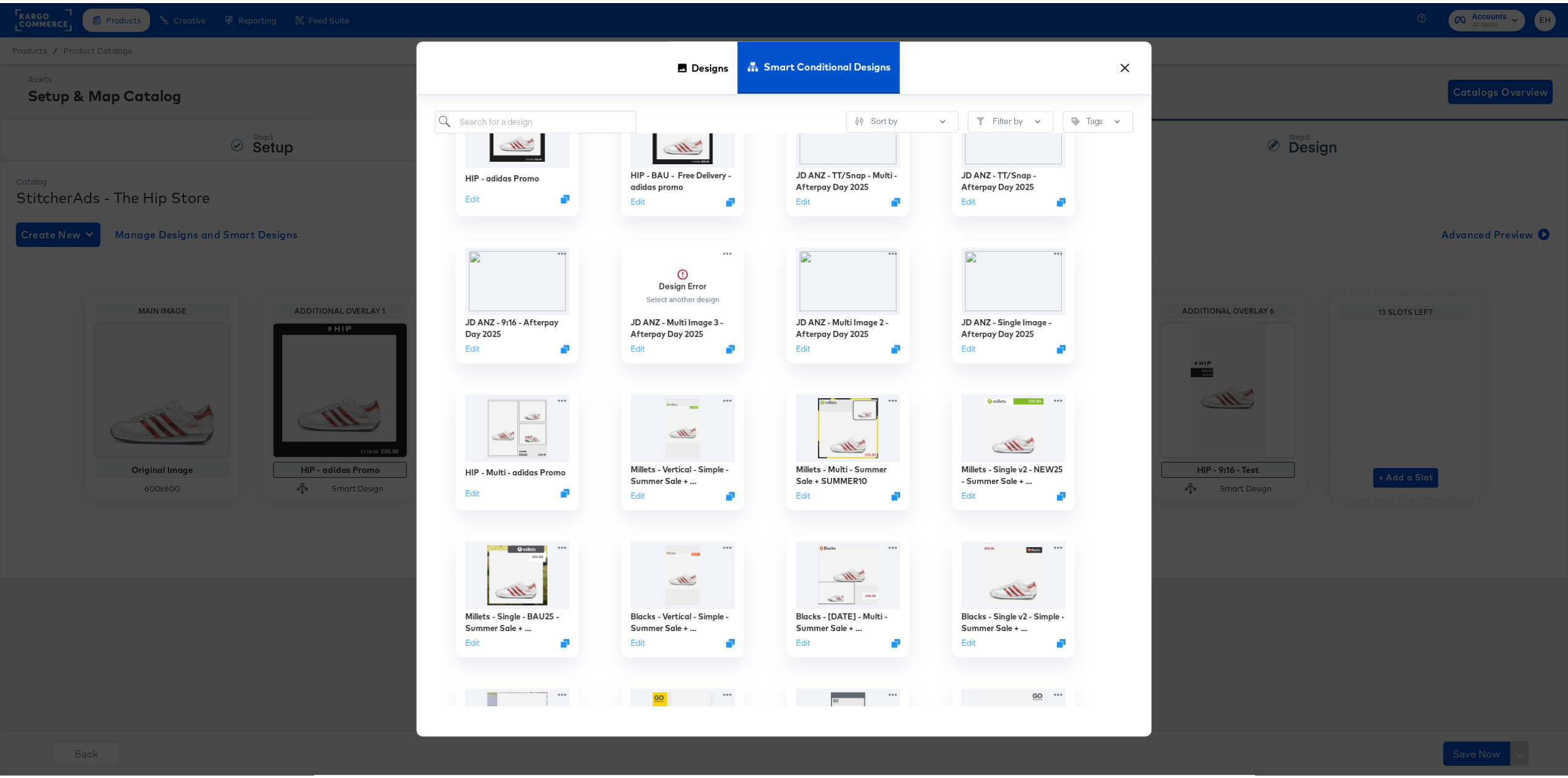
scroll to position [0, 0]
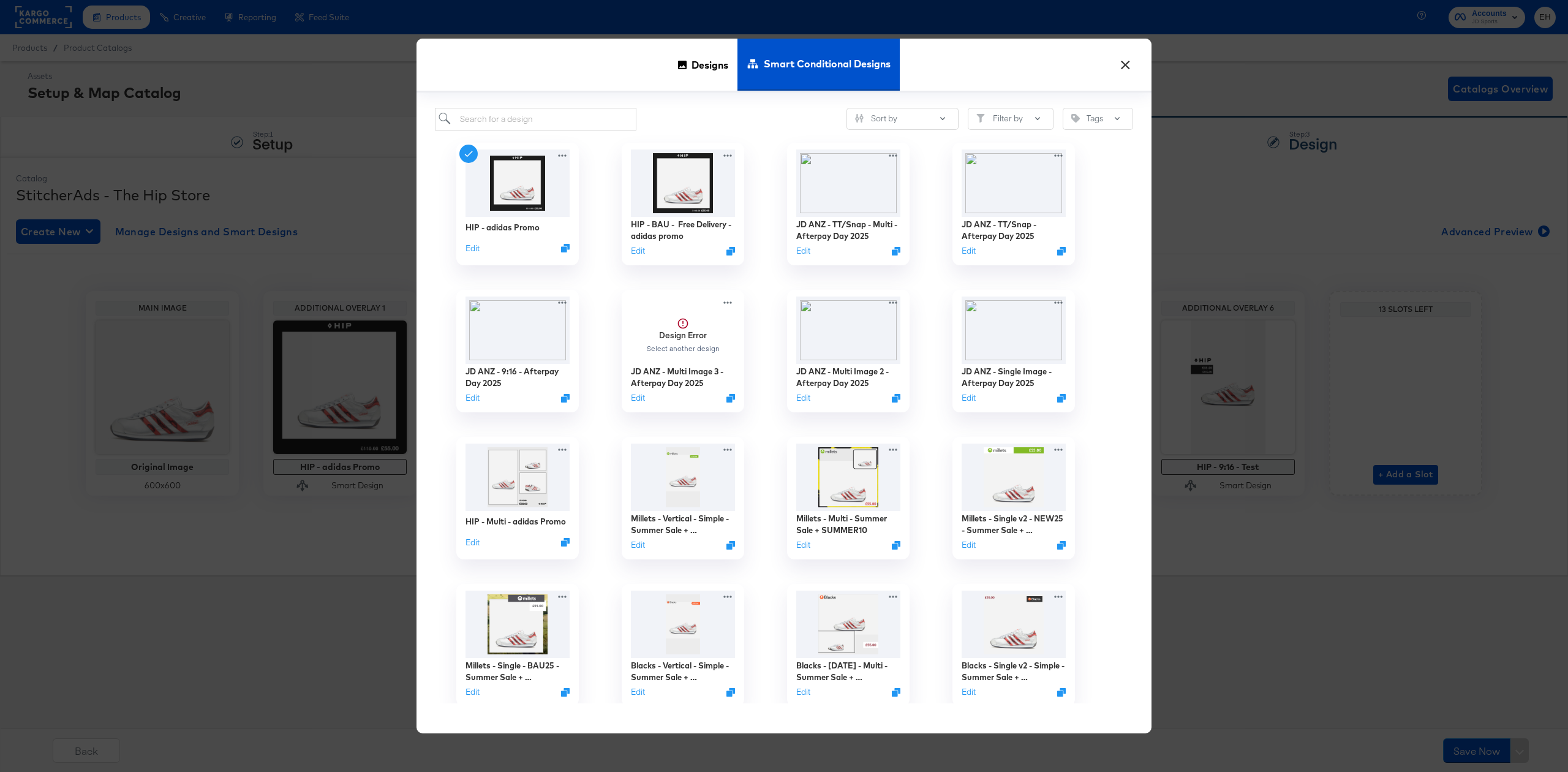
drag, startPoint x: 1126, startPoint y: 66, endPoint x: 1115, endPoint y: 66, distance: 11.0
click at [1126, 66] on button "×" at bounding box center [1125, 62] width 22 height 22
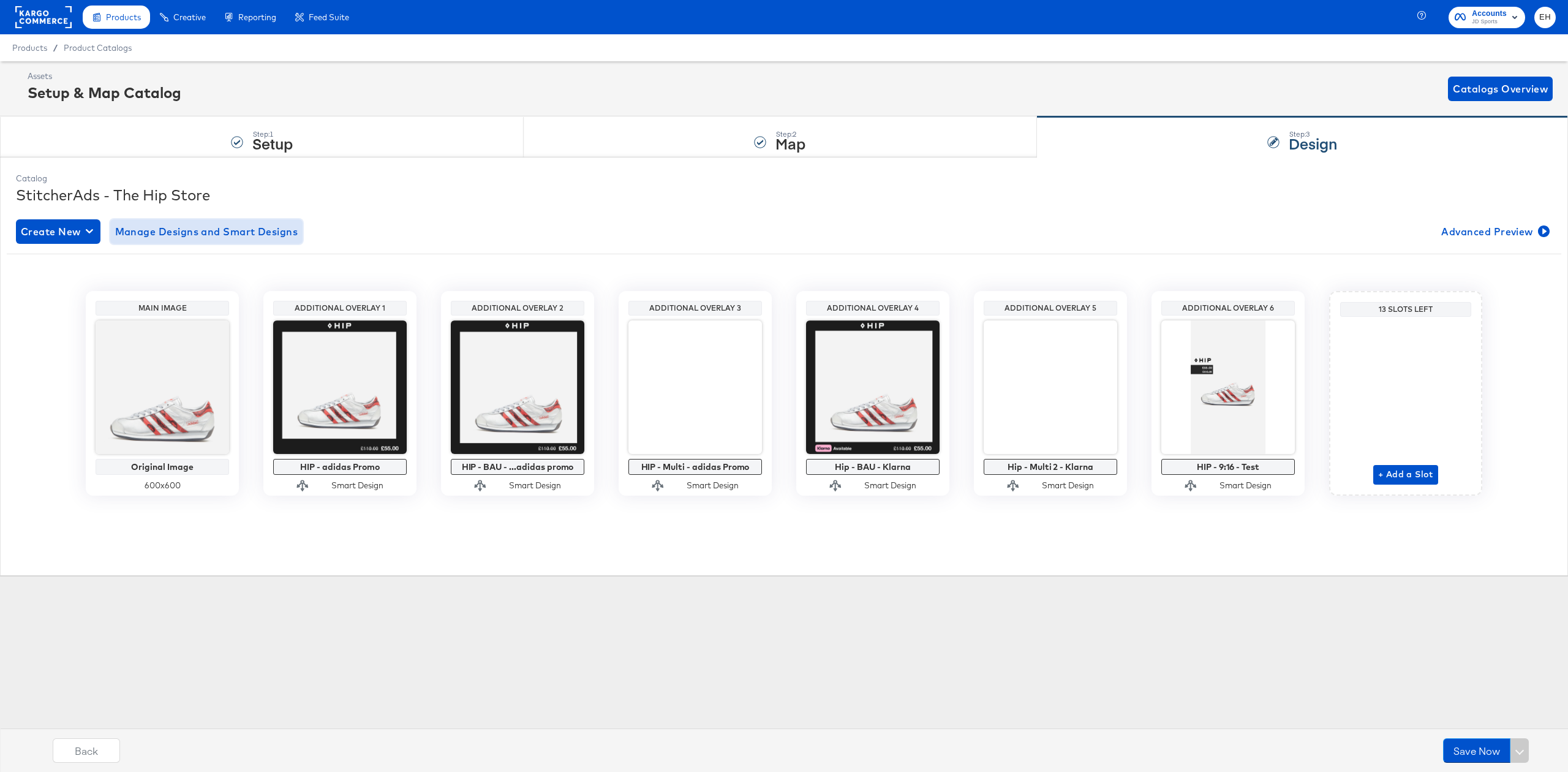
click at [219, 232] on span "Manage Designs and Smart Designs" at bounding box center [206, 232] width 183 height 17
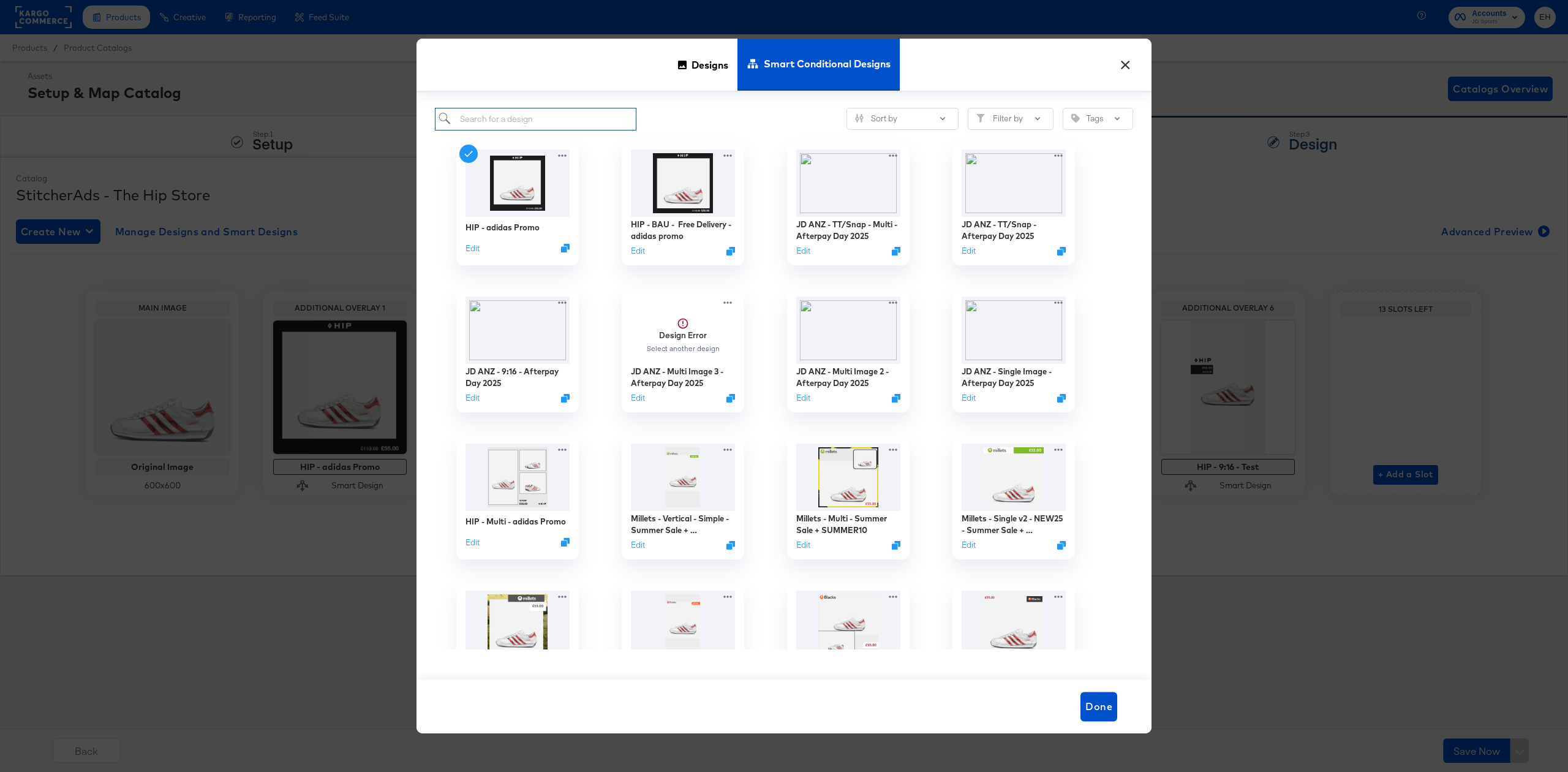
click at [579, 124] on input "search" at bounding box center [536, 119] width 202 height 23
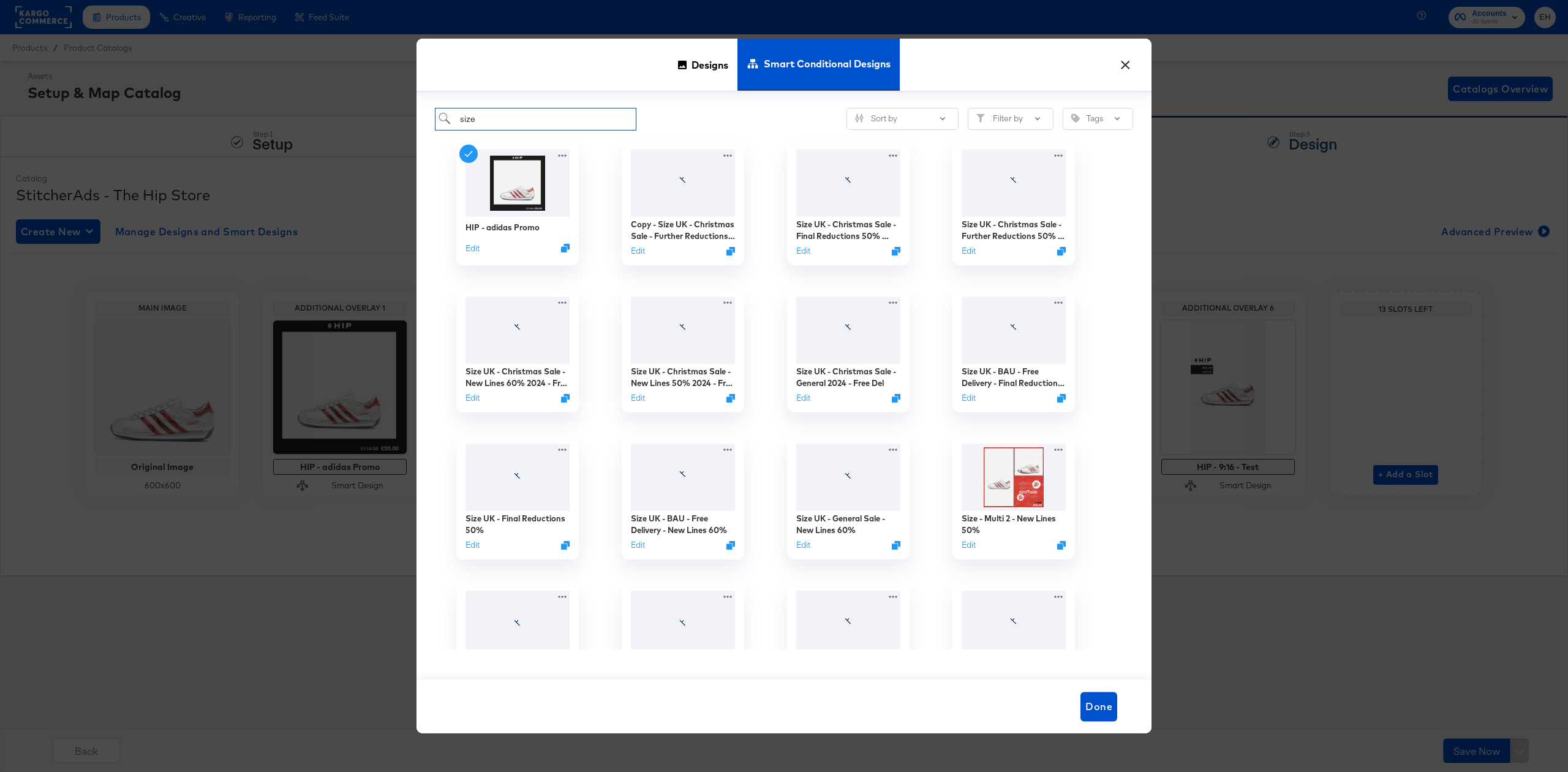
type input "size"
click at [1127, 61] on button "×" at bounding box center [1125, 62] width 22 height 22
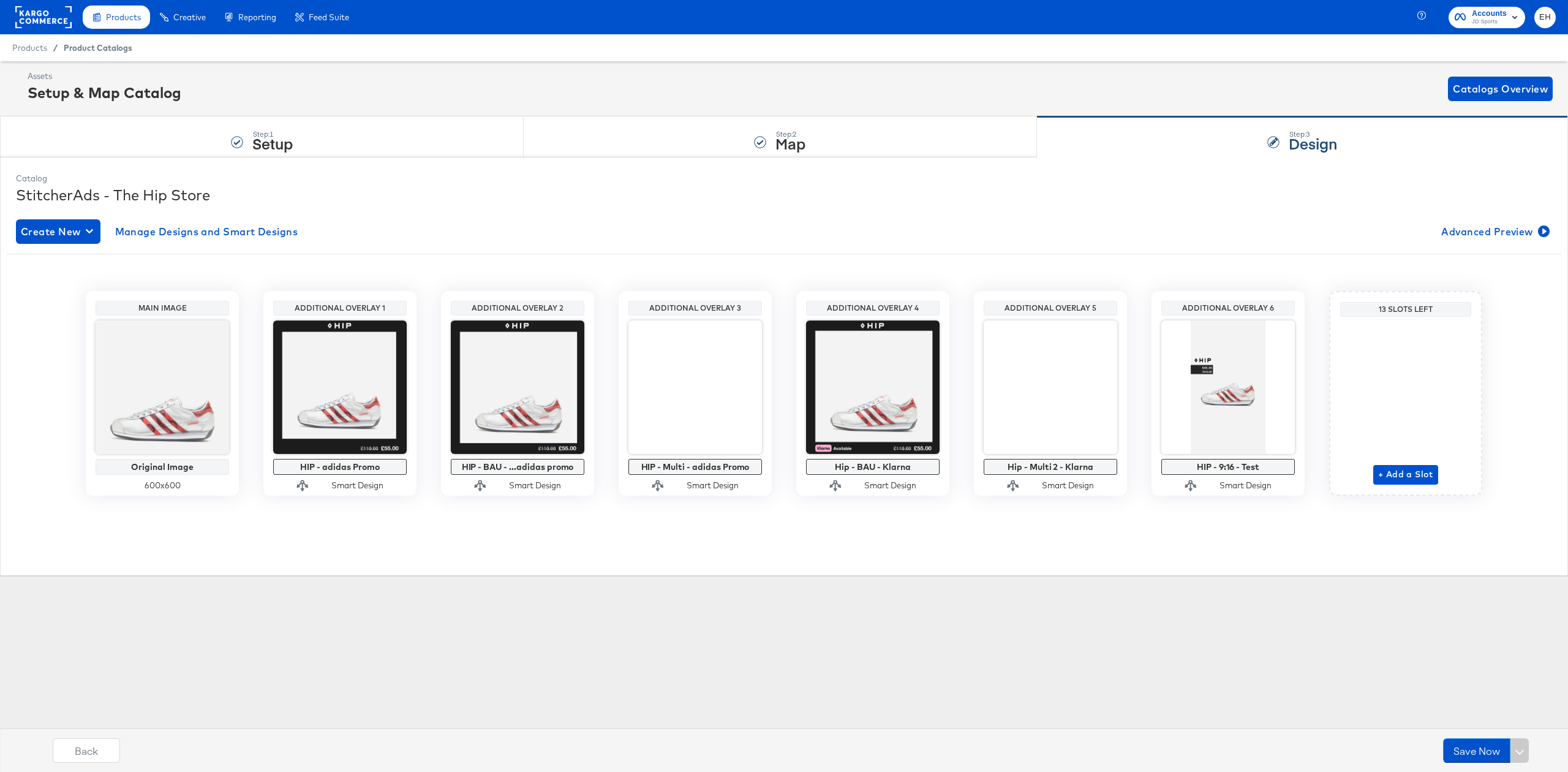
click at [82, 44] on span "Product Catalogs" at bounding box center [98, 48] width 69 height 10
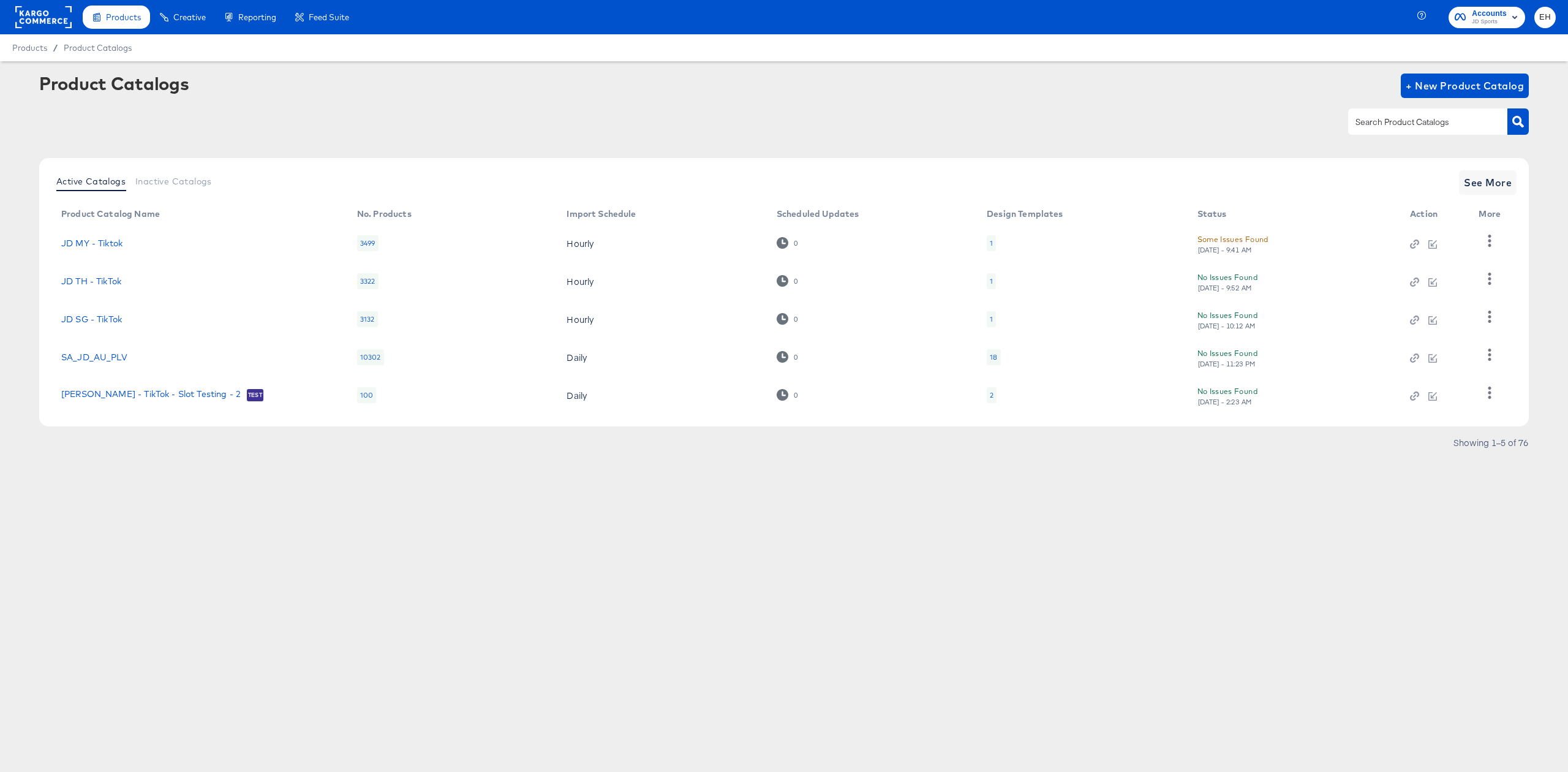
click at [1404, 124] on input "text" at bounding box center [1417, 122] width 130 height 14
type input "size"
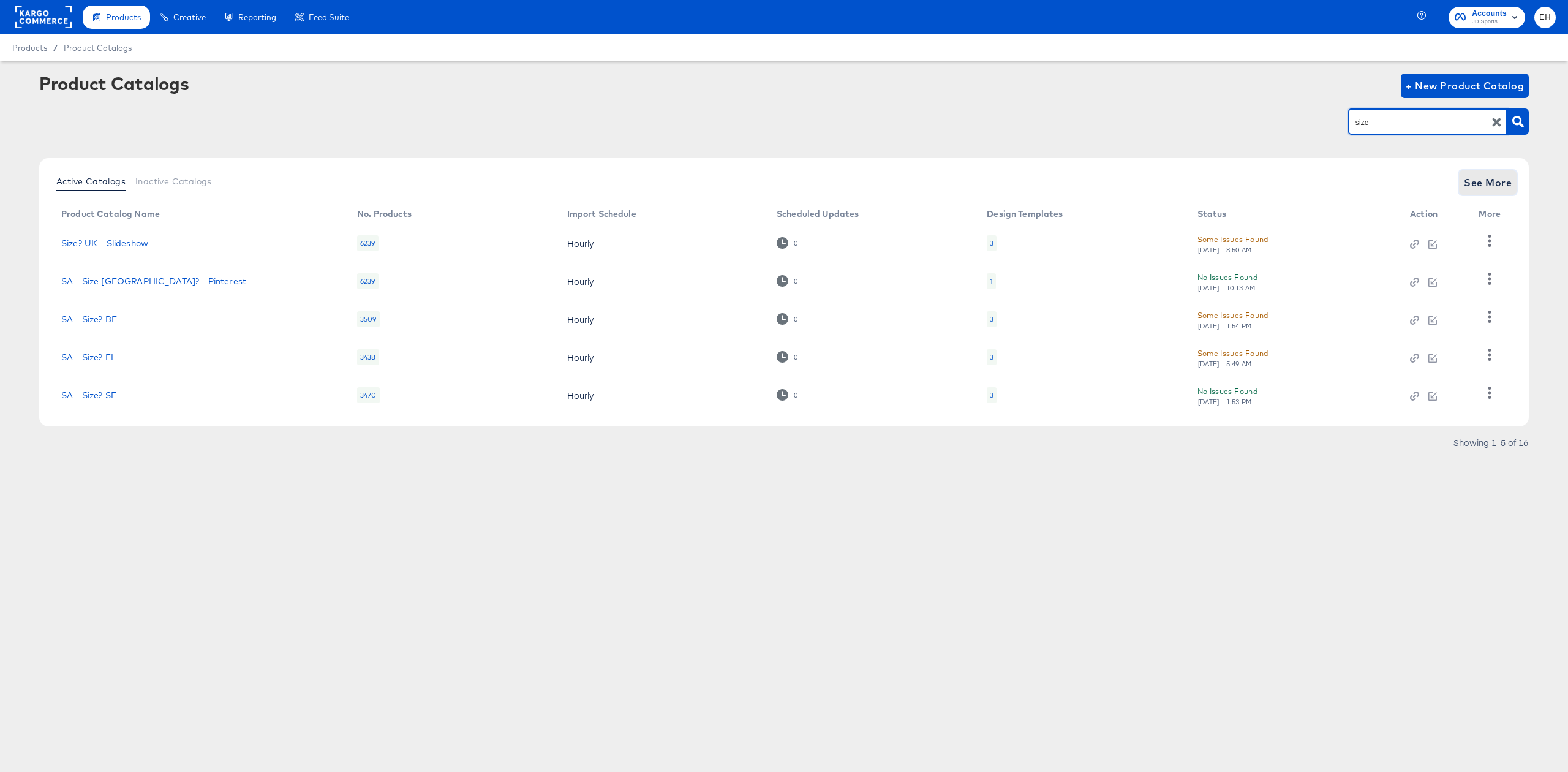
click at [1488, 179] on span "See More" at bounding box center [1488, 182] width 48 height 17
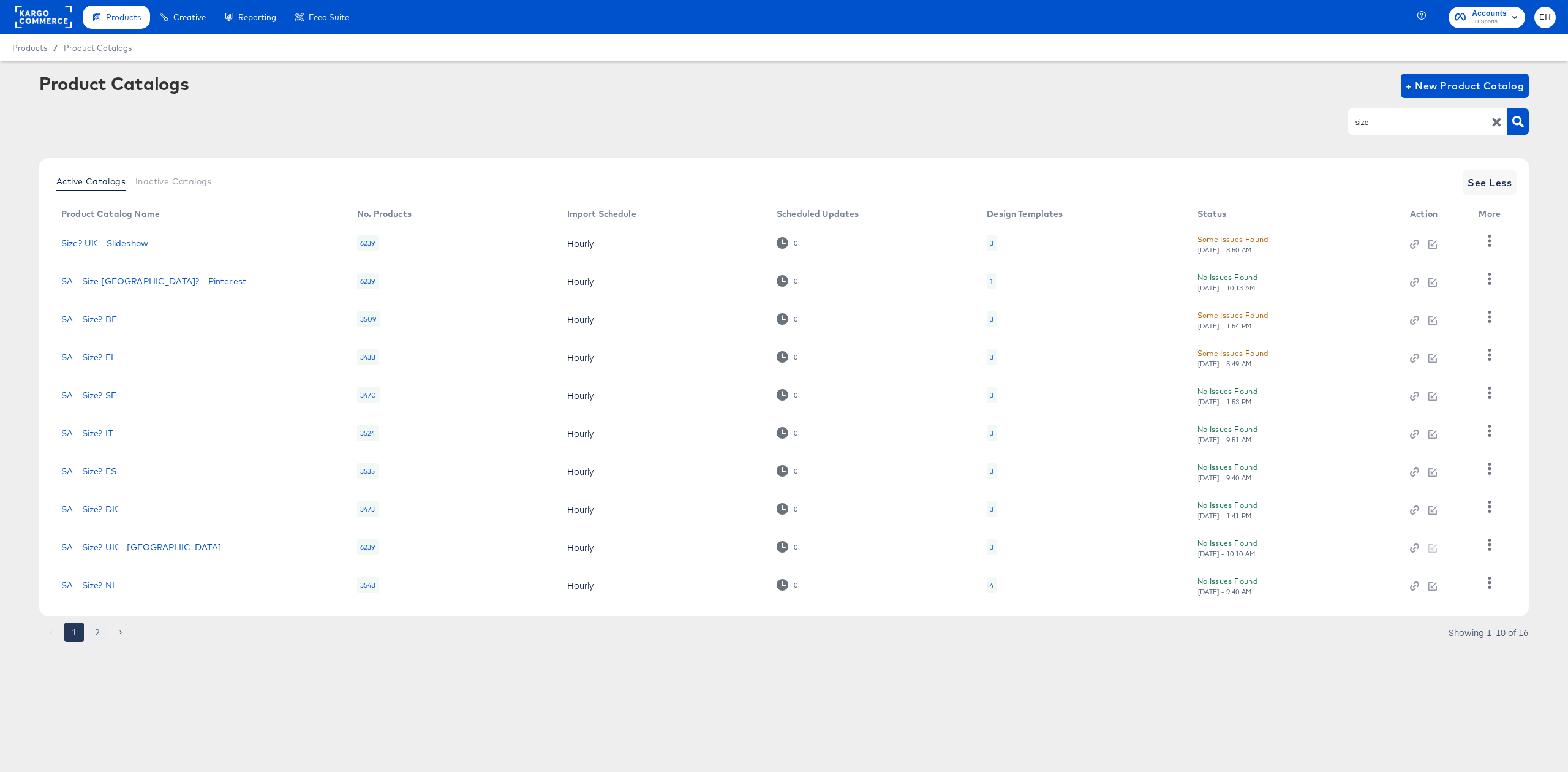
click at [101, 627] on button "2" at bounding box center [97, 632] width 20 height 20
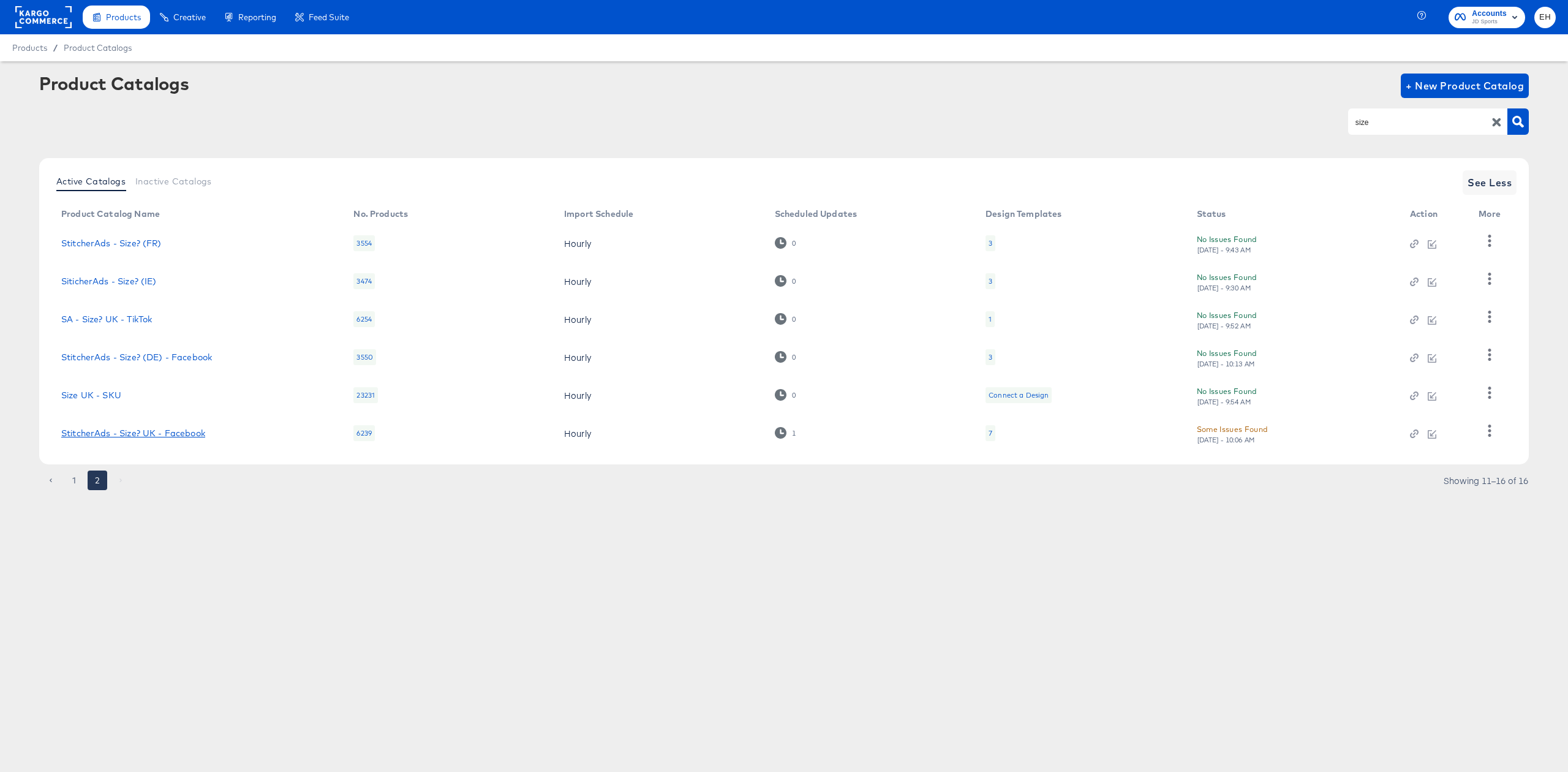
click at [160, 433] on link "StitcherAds - Size? UK - Facebook" at bounding box center [133, 434] width 144 height 10
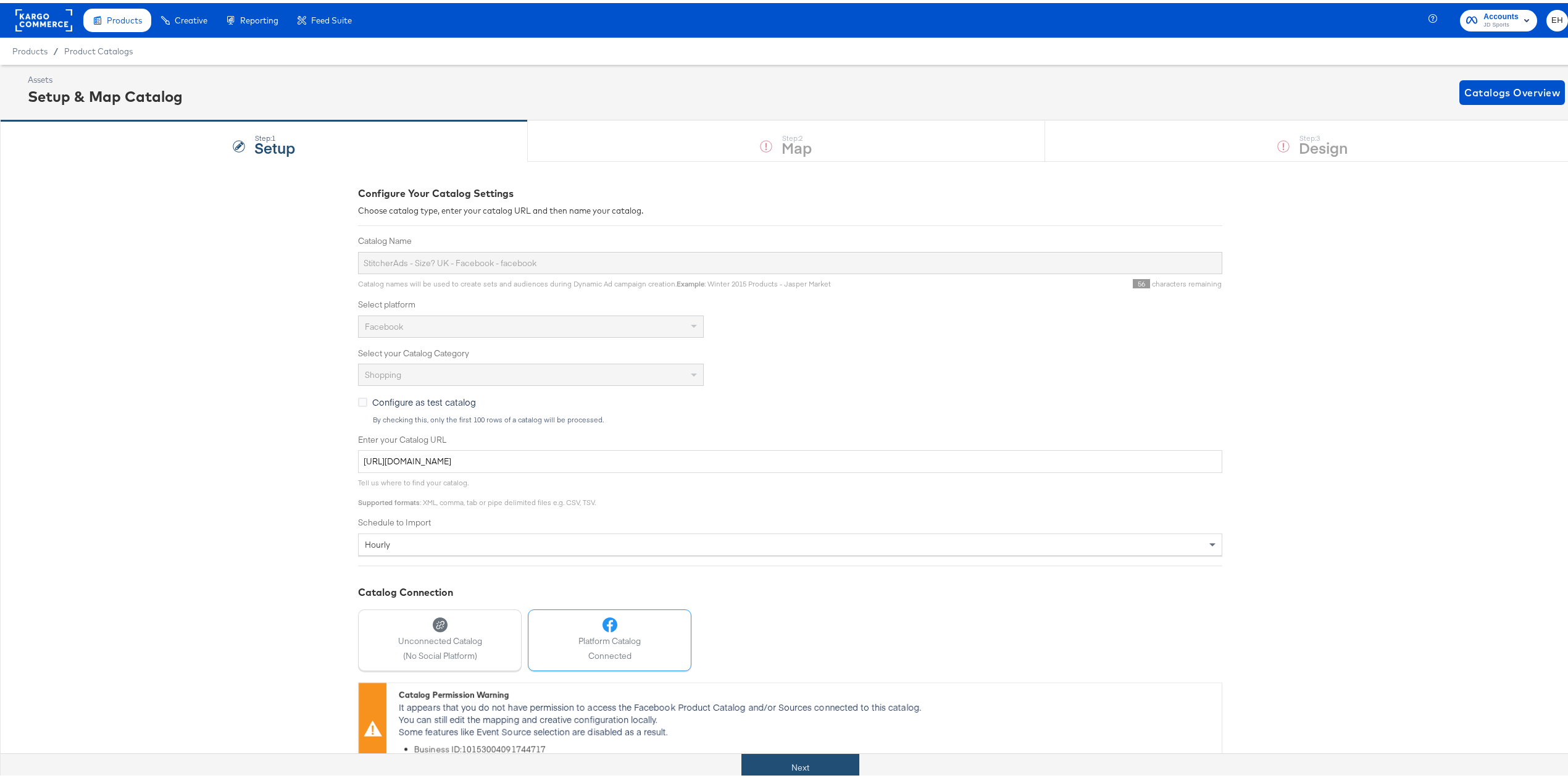
click at [784, 763] on button "Next" at bounding box center [800, 764] width 118 height 27
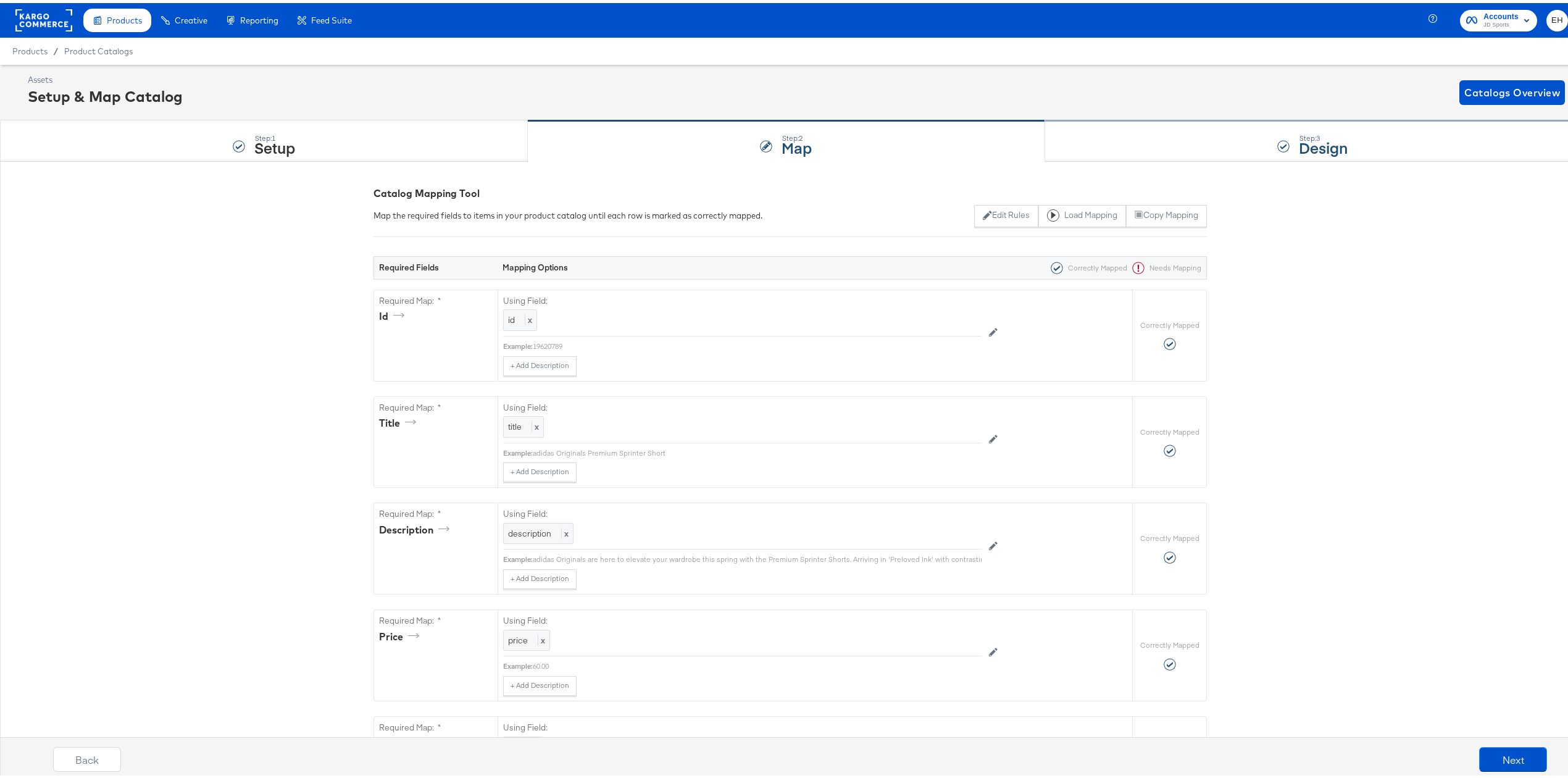
click at [1245, 133] on div "Step: 3 Design" at bounding box center [1312, 137] width 535 height 40
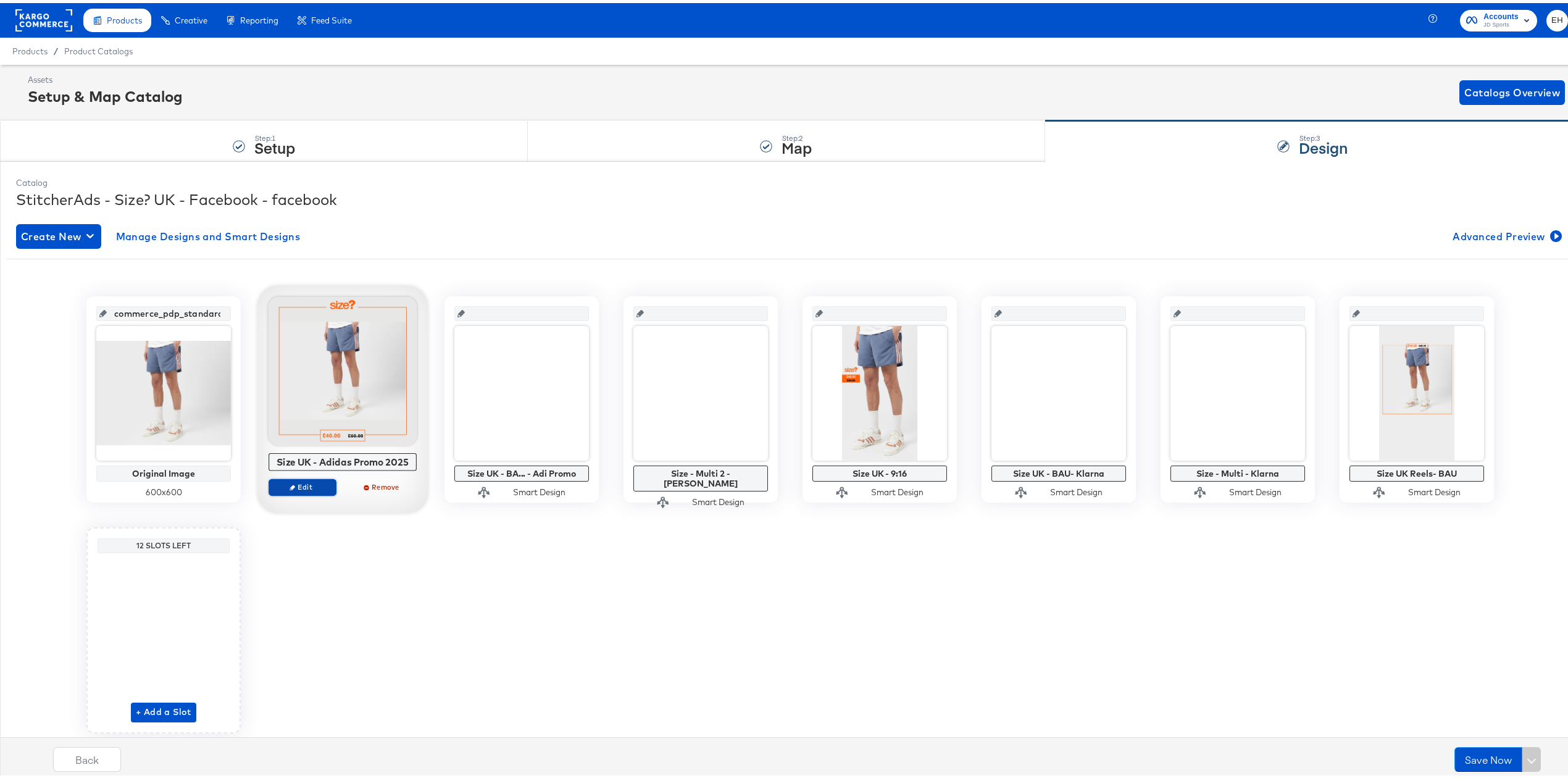
click at [307, 484] on span "Edit" at bounding box center [302, 483] width 57 height 9
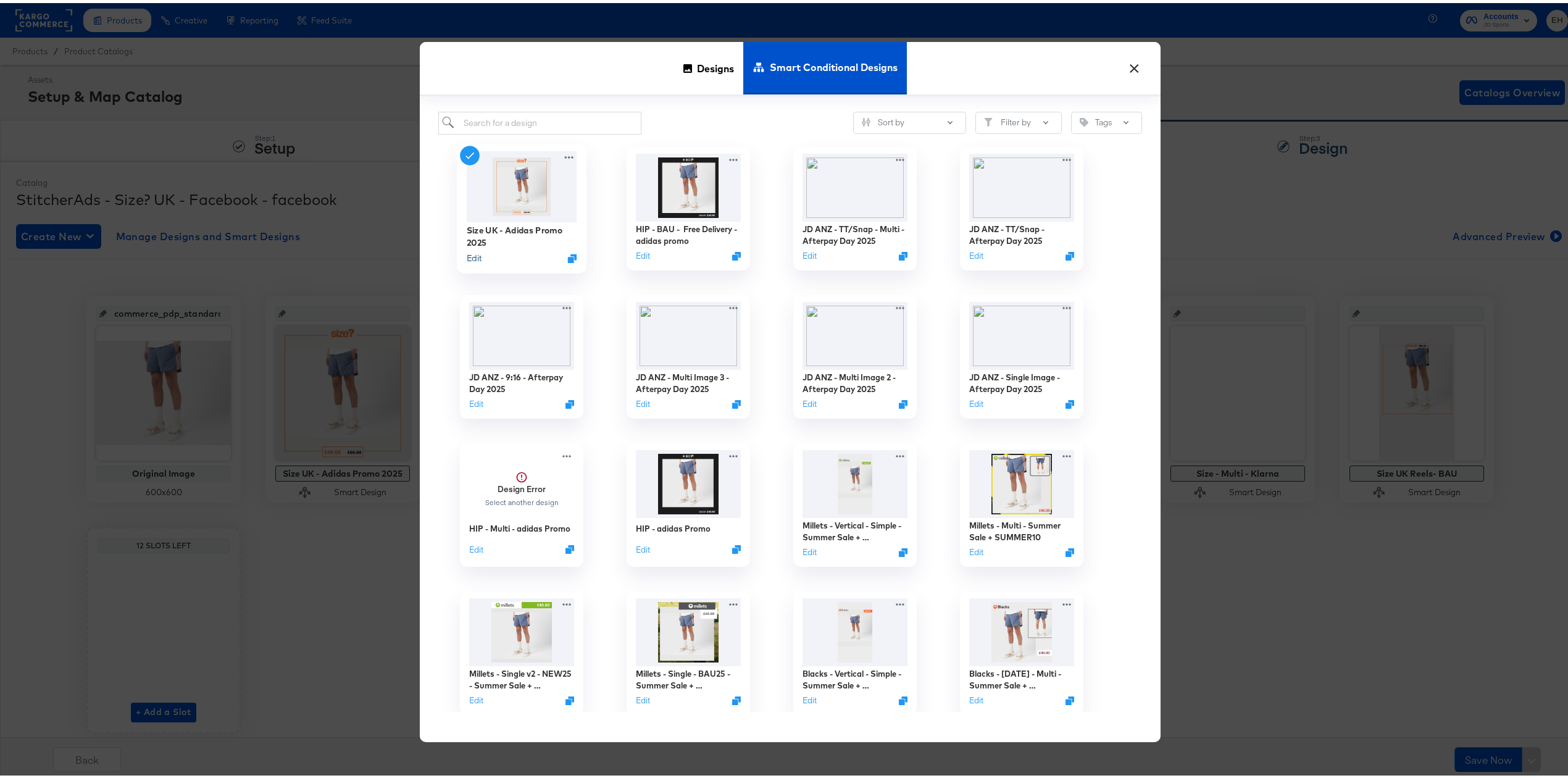
click at [467, 256] on button "Edit" at bounding box center [474, 255] width 15 height 12
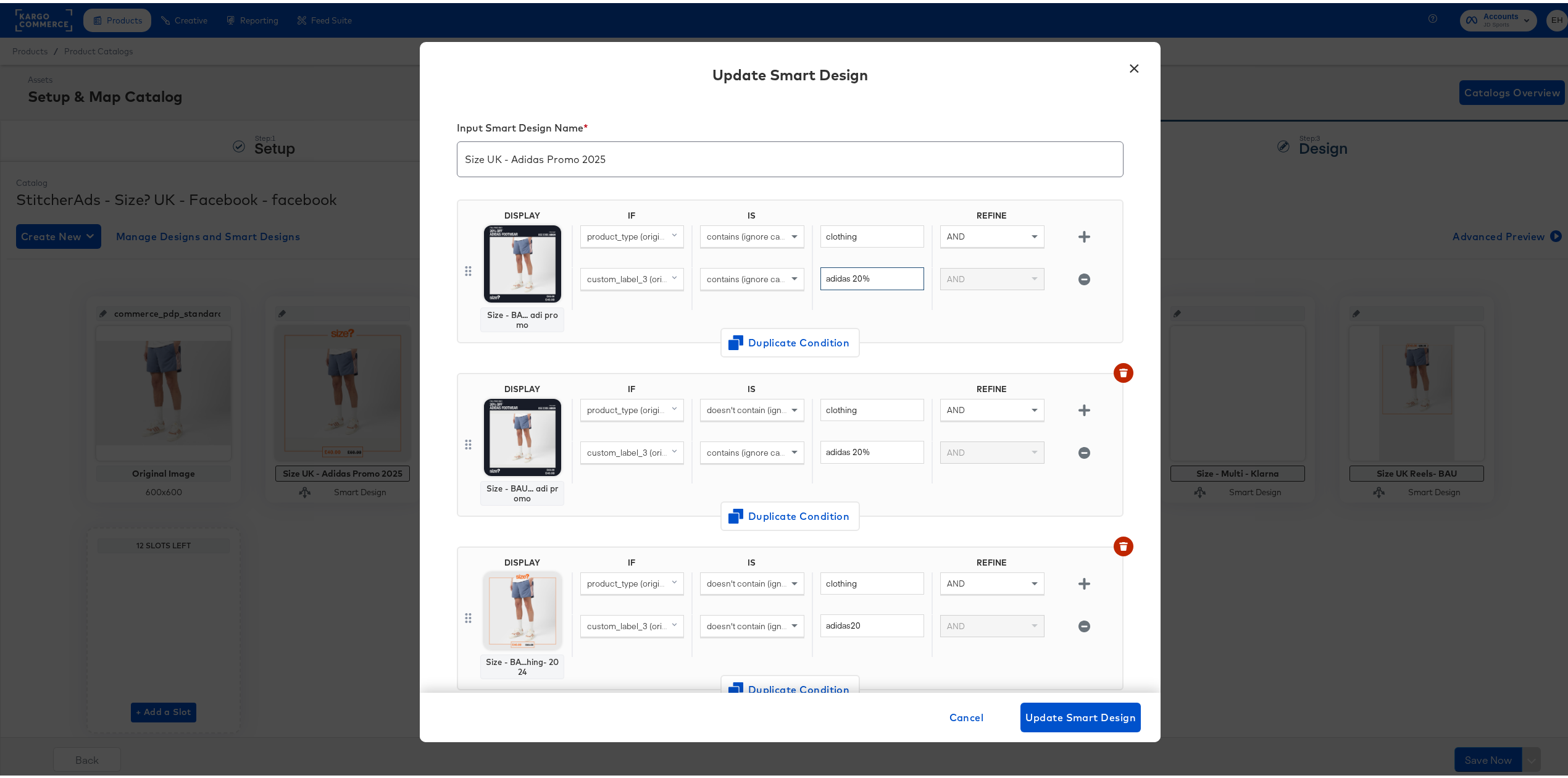
click at [865, 277] on input "adidas 20%" at bounding box center [872, 276] width 104 height 23
drag, startPoint x: 866, startPoint y: 272, endPoint x: 651, endPoint y: 267, distance: 215.1
click at [683, 272] on div "custom_label_3 (original) contains (ignore case) adidas 20% AND" at bounding box center [845, 286] width 546 height 43
type input "adi20"
drag, startPoint x: 884, startPoint y: 443, endPoint x: 665, endPoint y: 428, distance: 219.5
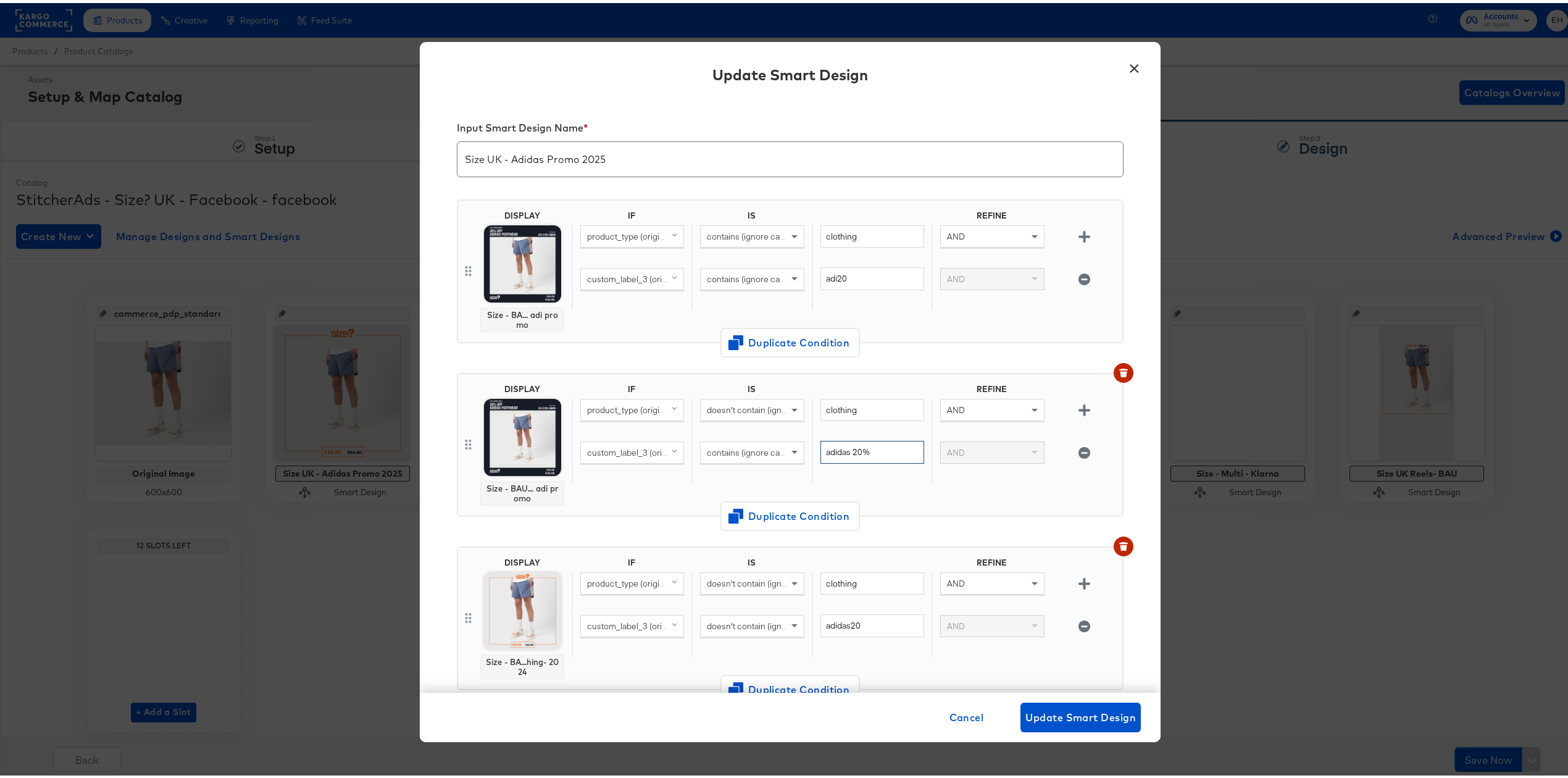
click at [665, 428] on div "IF IS REFINE product_type (original) doesn't contain (ignore case) clothing AND…" at bounding box center [845, 442] width 546 height 122
type input "adi20"
drag, startPoint x: 857, startPoint y: 618, endPoint x: 658, endPoint y: 608, distance: 199.3
click at [687, 612] on div "custom_label_3 (original) doesn't contain (ignore case) adidas20 AND" at bounding box center [845, 633] width 546 height 43
type input "adi20"
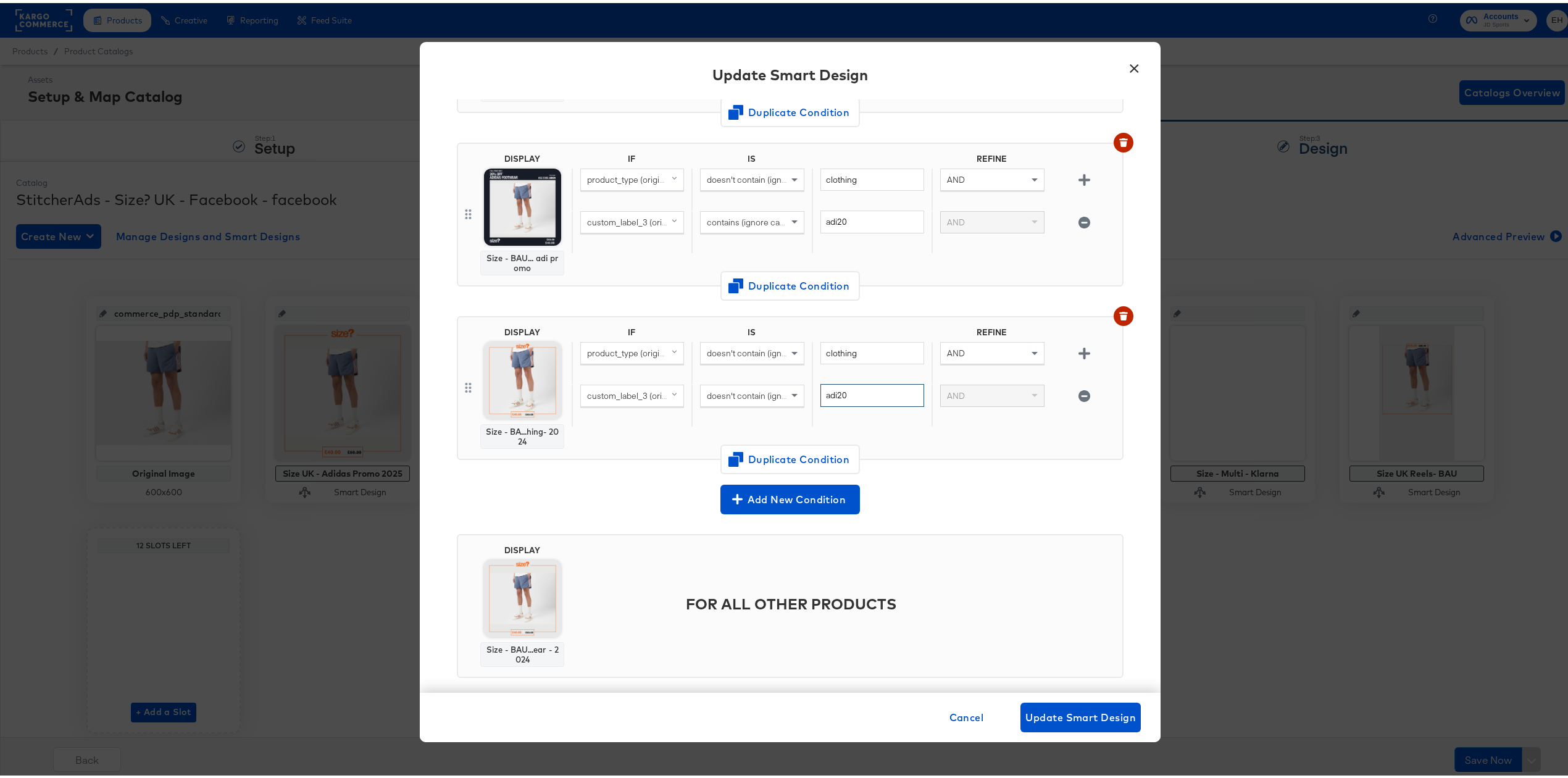
scroll to position [246, 0]
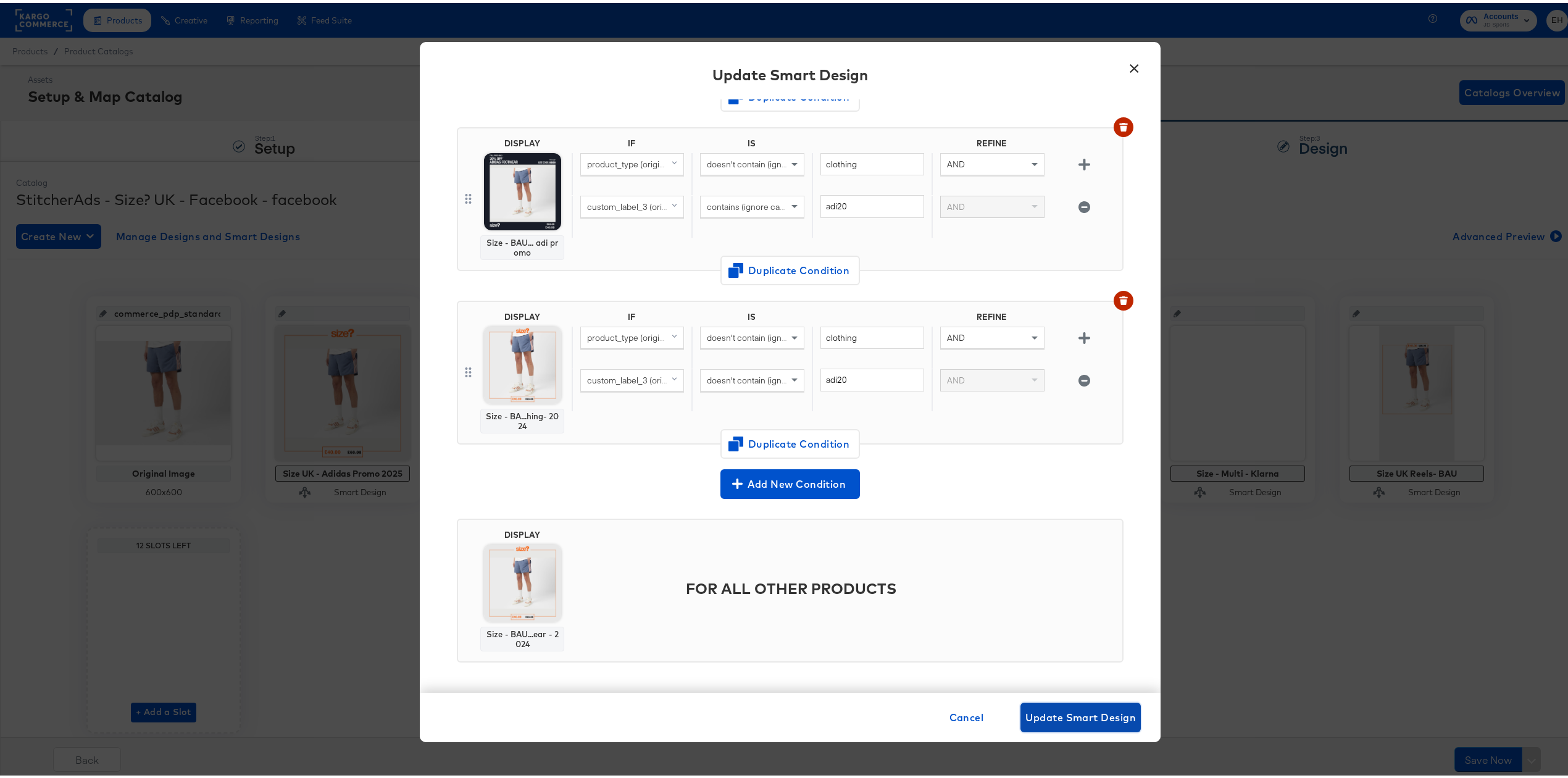
click at [1043, 720] on span "Update Smart Design" at bounding box center [1080, 714] width 111 height 17
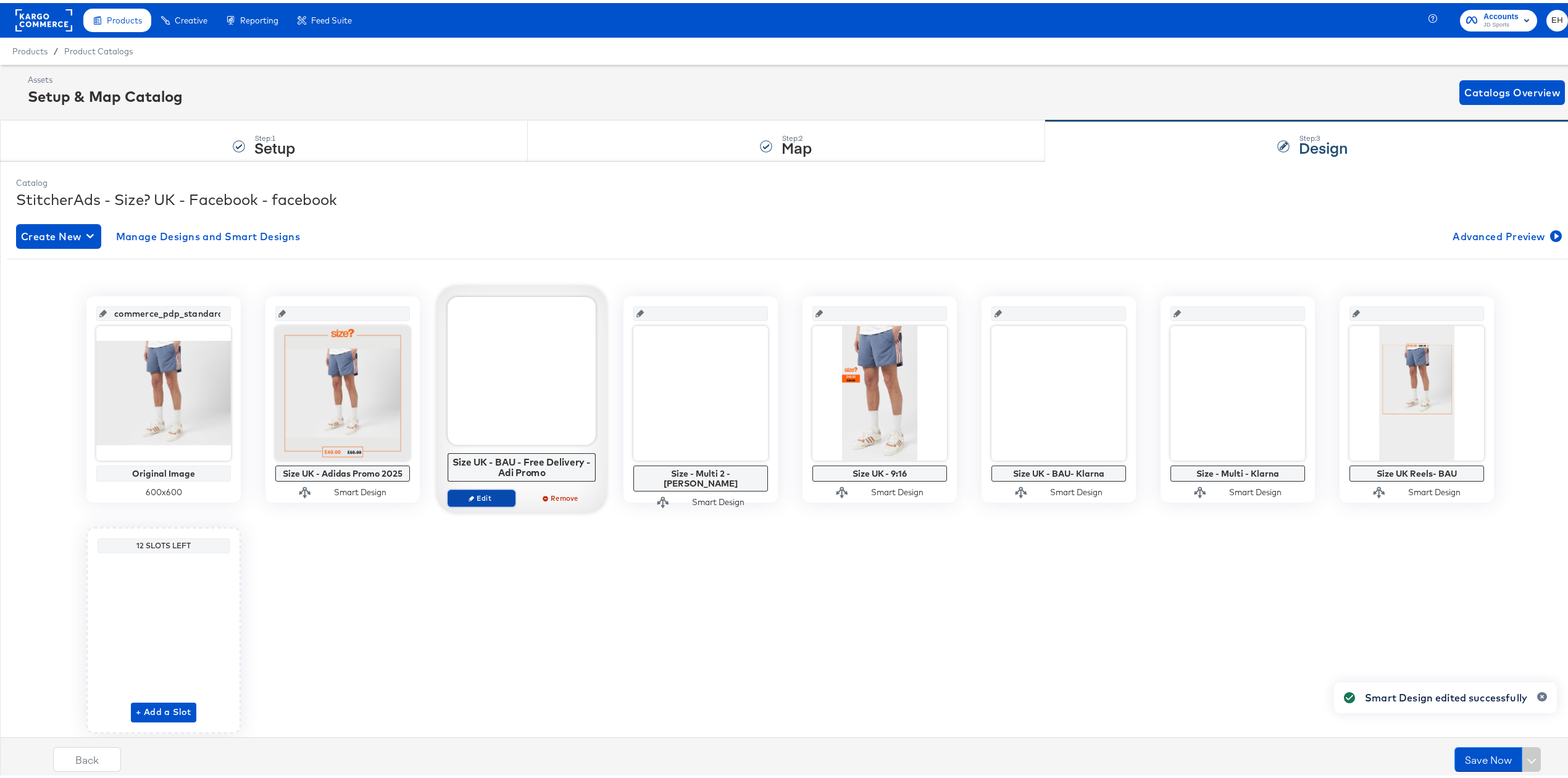
click at [480, 496] on span "Edit" at bounding box center [482, 495] width 57 height 9
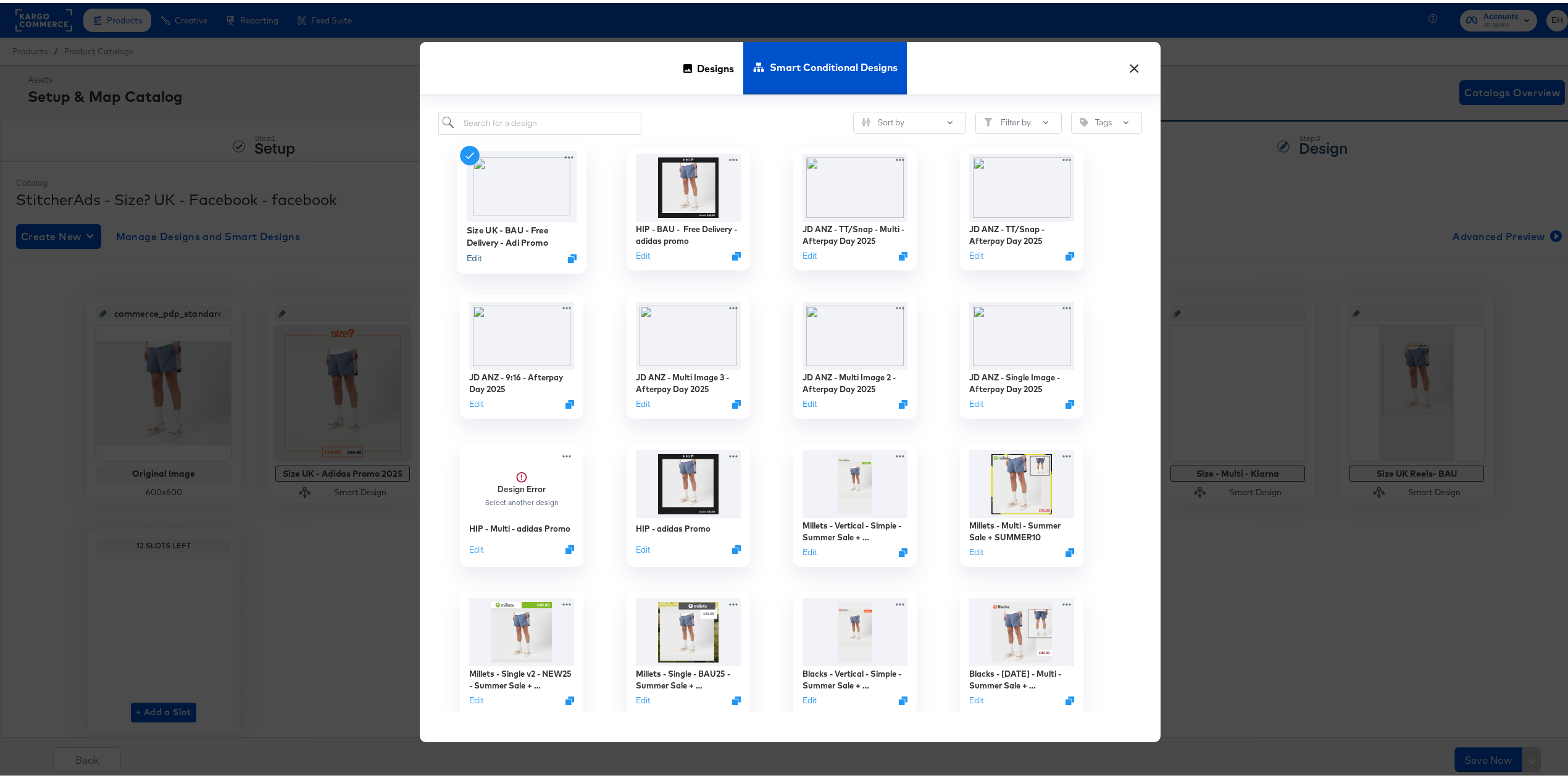
click at [471, 256] on button "Edit" at bounding box center [474, 255] width 15 height 12
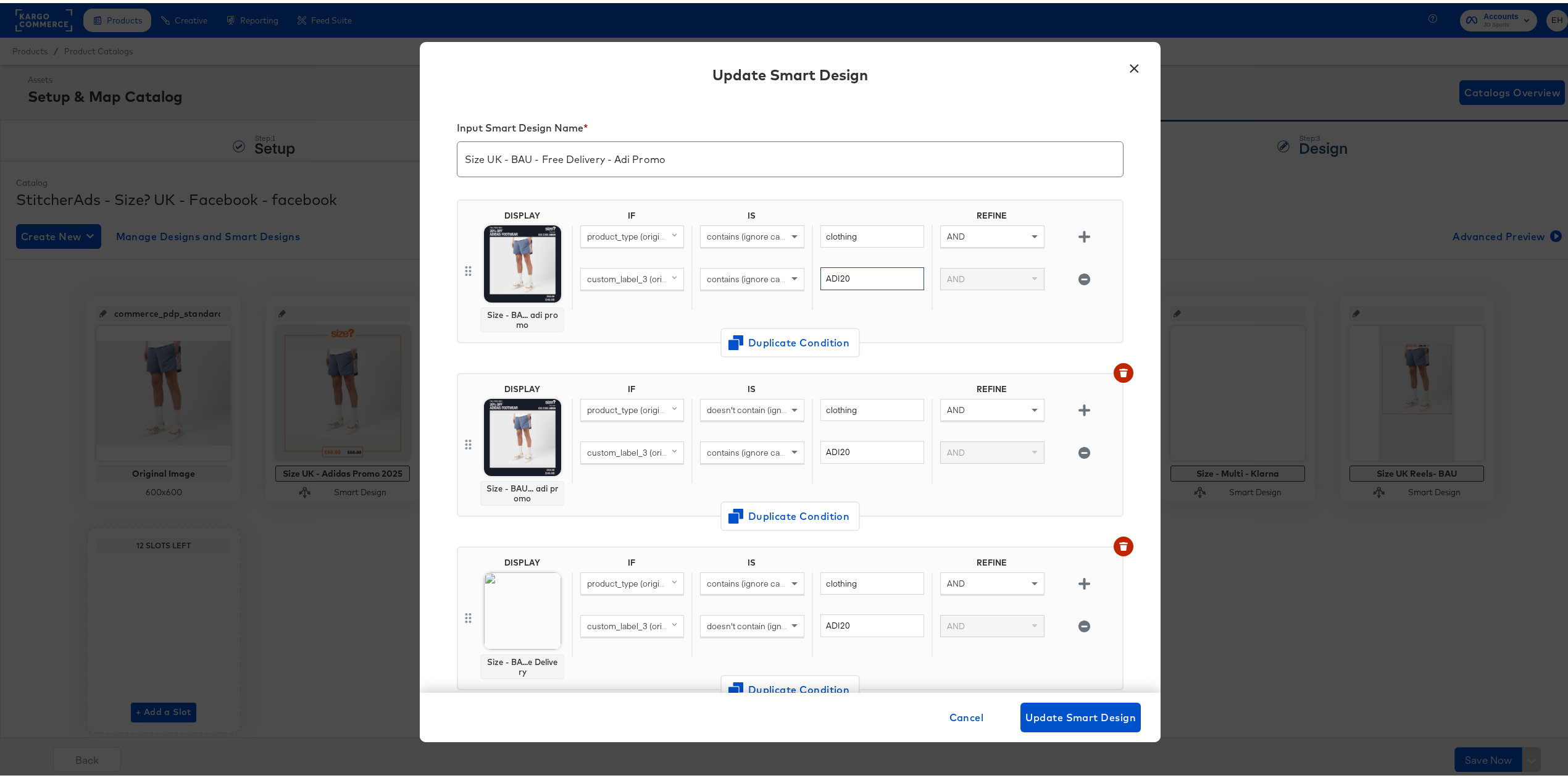
drag, startPoint x: 687, startPoint y: 270, endPoint x: 618, endPoint y: 268, distance: 69.0
click at [650, 268] on div "custom_label_3 (original) contains (ignore case) ADI20 AND" at bounding box center [845, 286] width 546 height 43
type input "adi20"
drag, startPoint x: 851, startPoint y: 447, endPoint x: 656, endPoint y: 443, distance: 195.0
click at [700, 448] on div "custom_label_3 (original) contains (ignore case) ADI20 AND" at bounding box center [845, 459] width 546 height 43
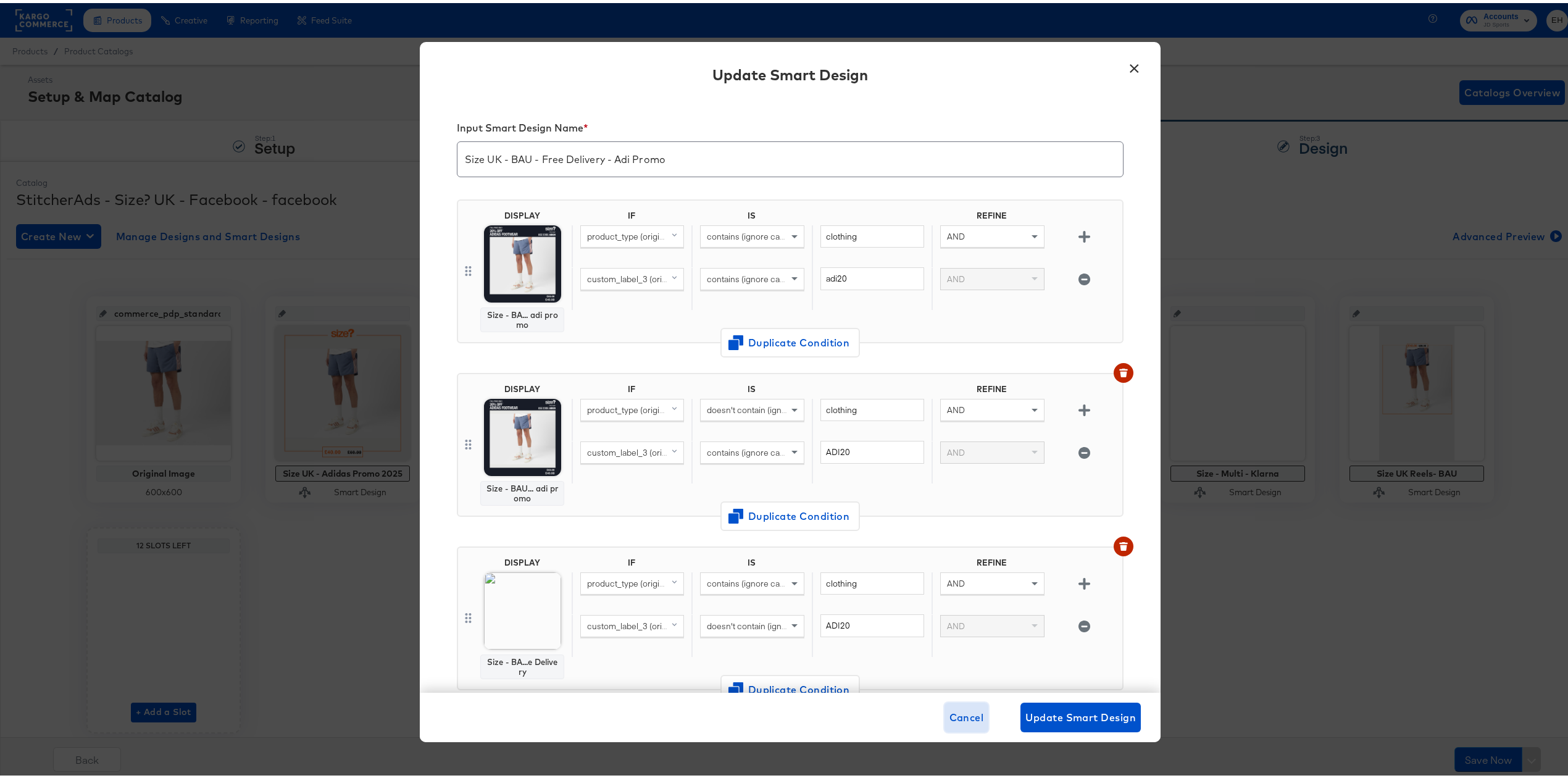
click at [950, 714] on span "Cancel" at bounding box center [967, 714] width 34 height 17
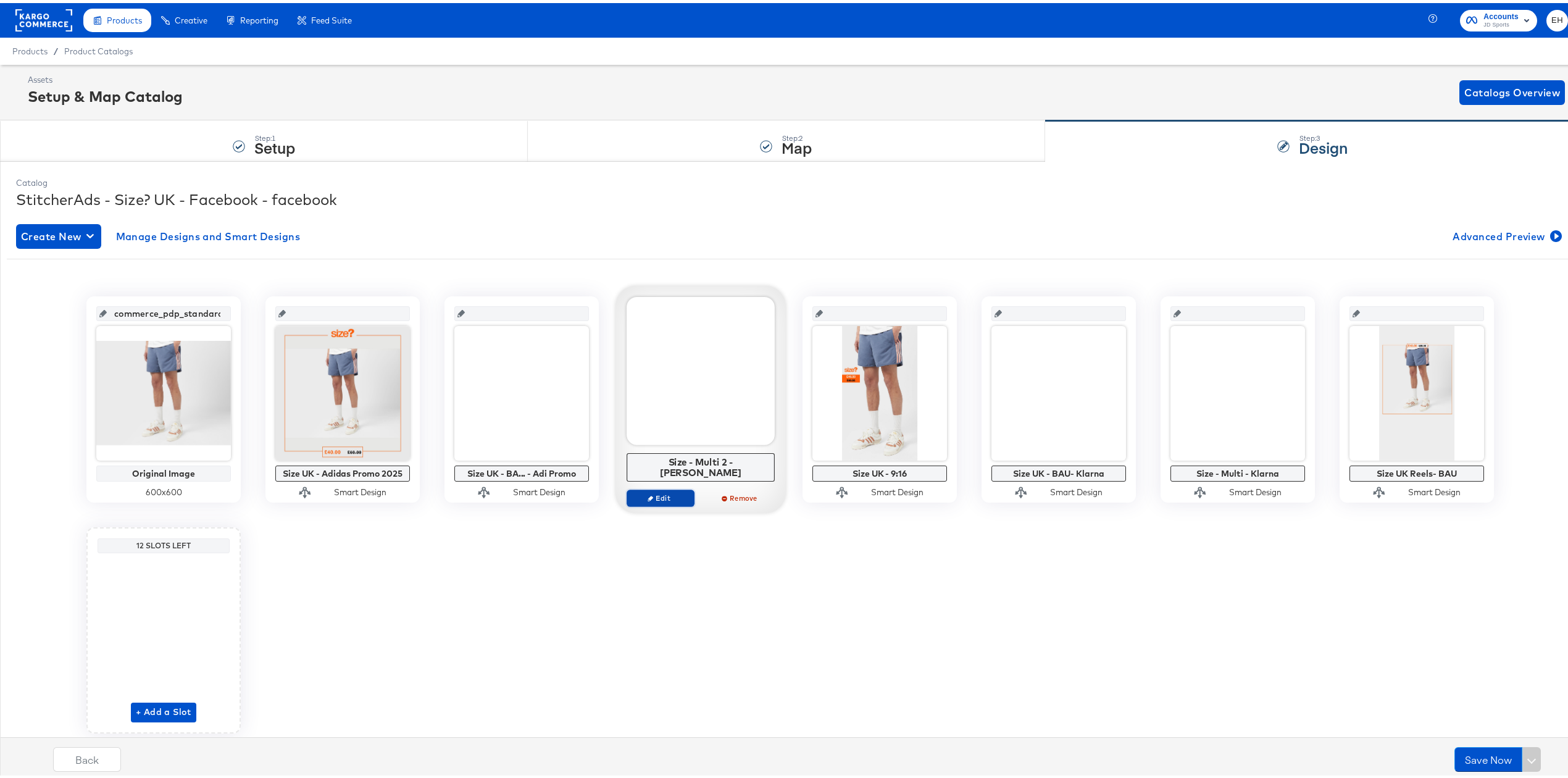
click at [648, 490] on span "Edit" at bounding box center [660, 495] width 57 height 9
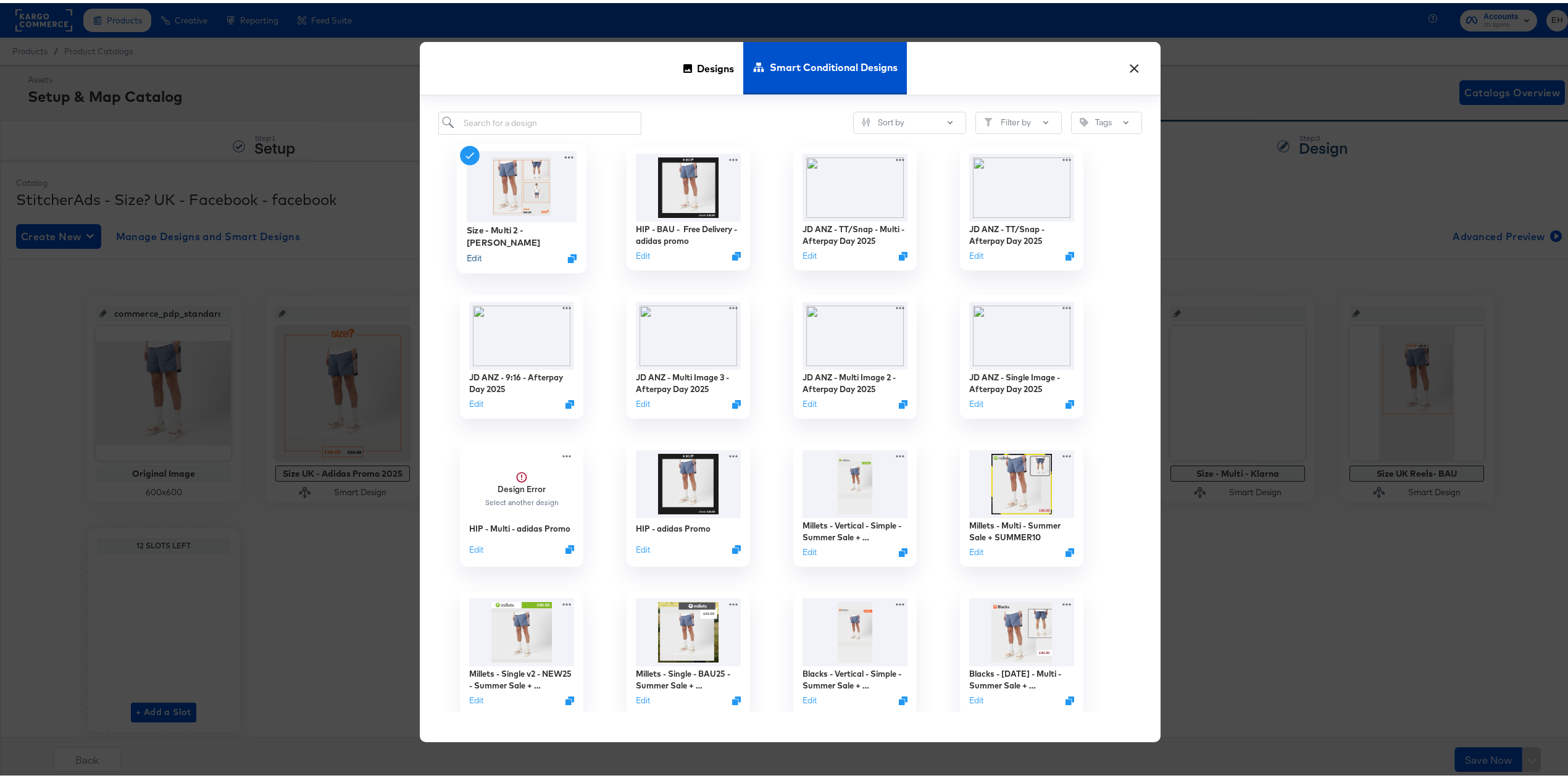
click at [467, 254] on button "Edit" at bounding box center [474, 255] width 15 height 12
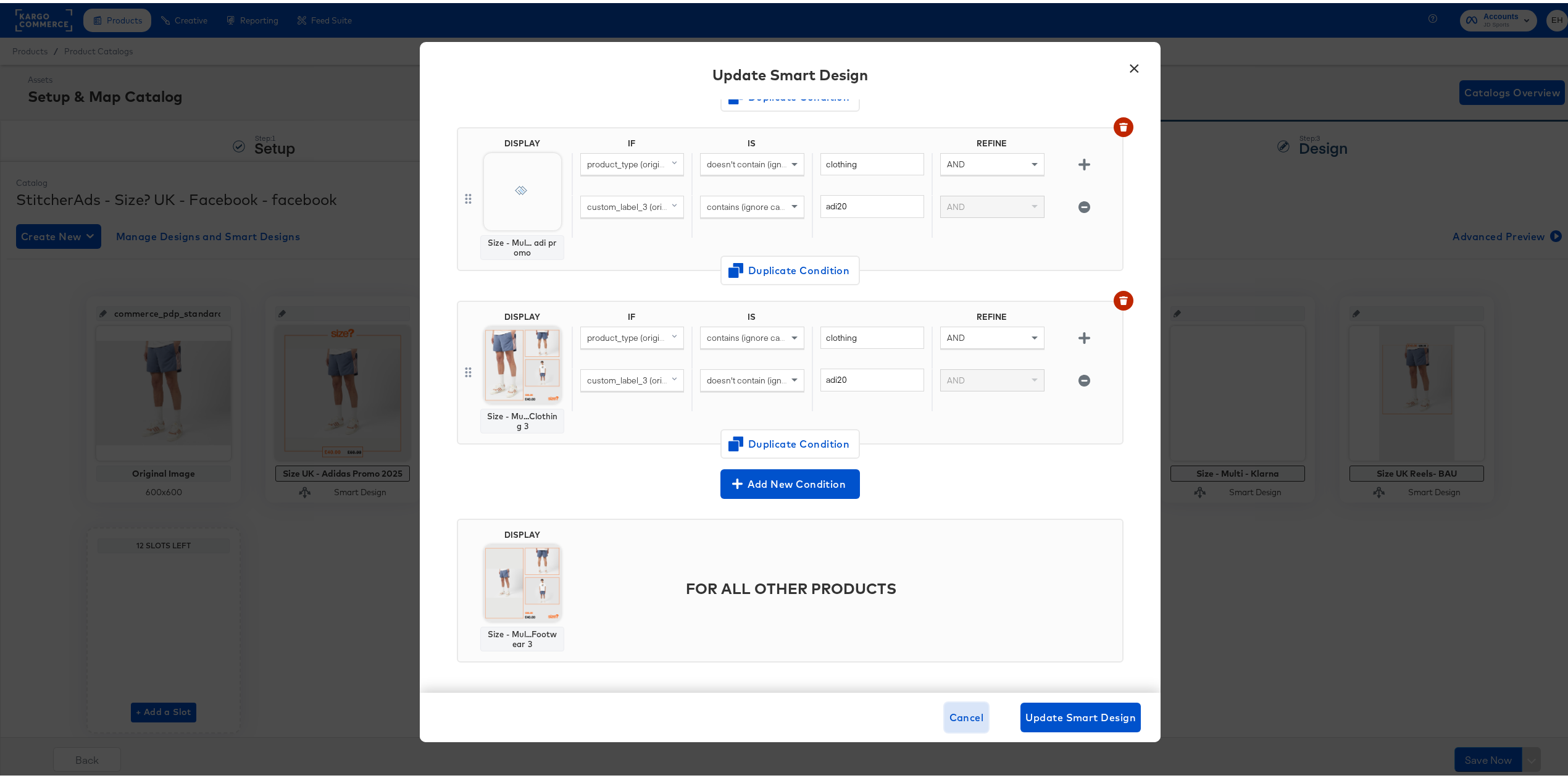
click at [963, 717] on span "Cancel" at bounding box center [967, 714] width 34 height 17
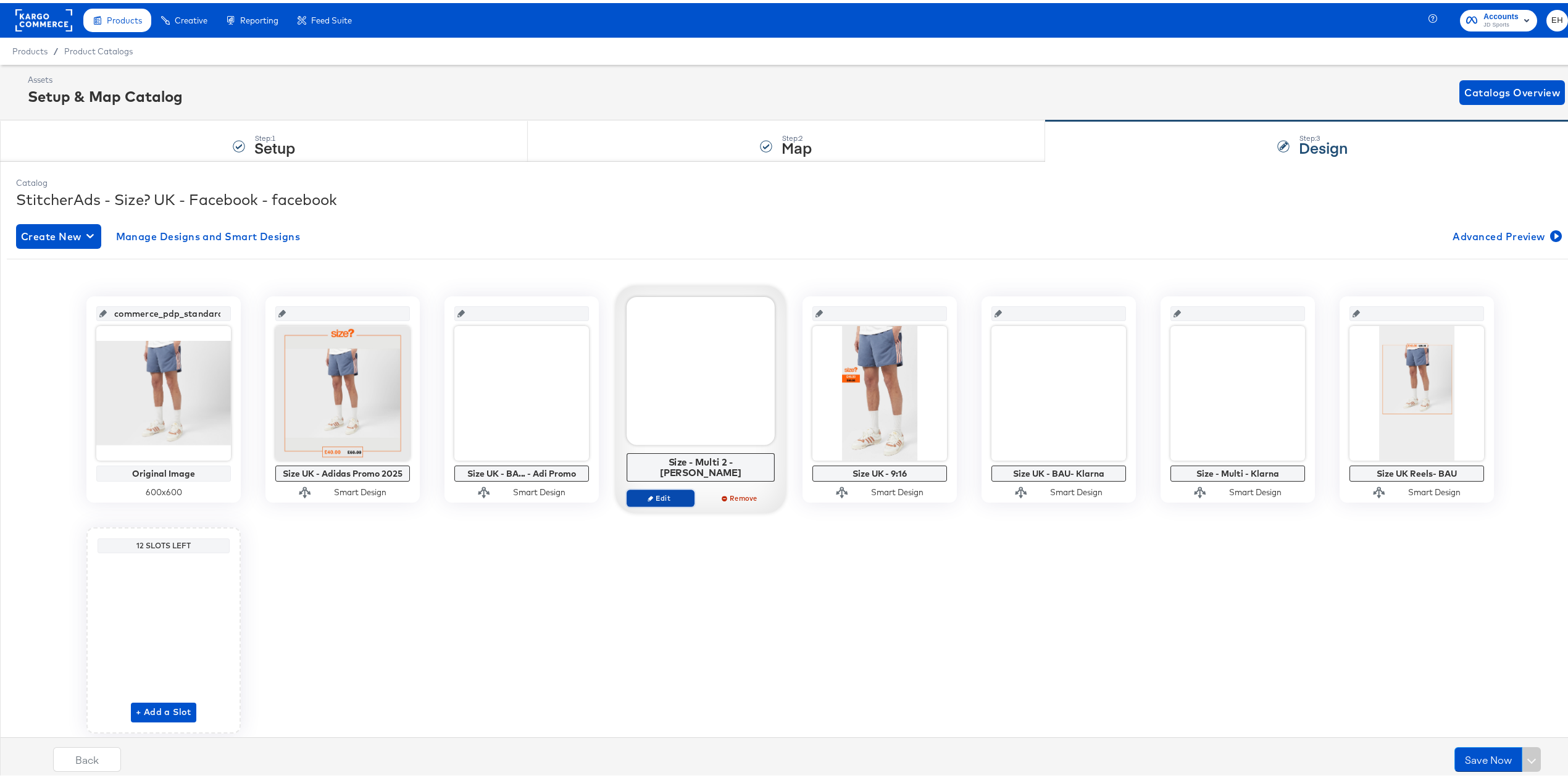
click at [653, 490] on span "Edit" at bounding box center [660, 495] width 57 height 9
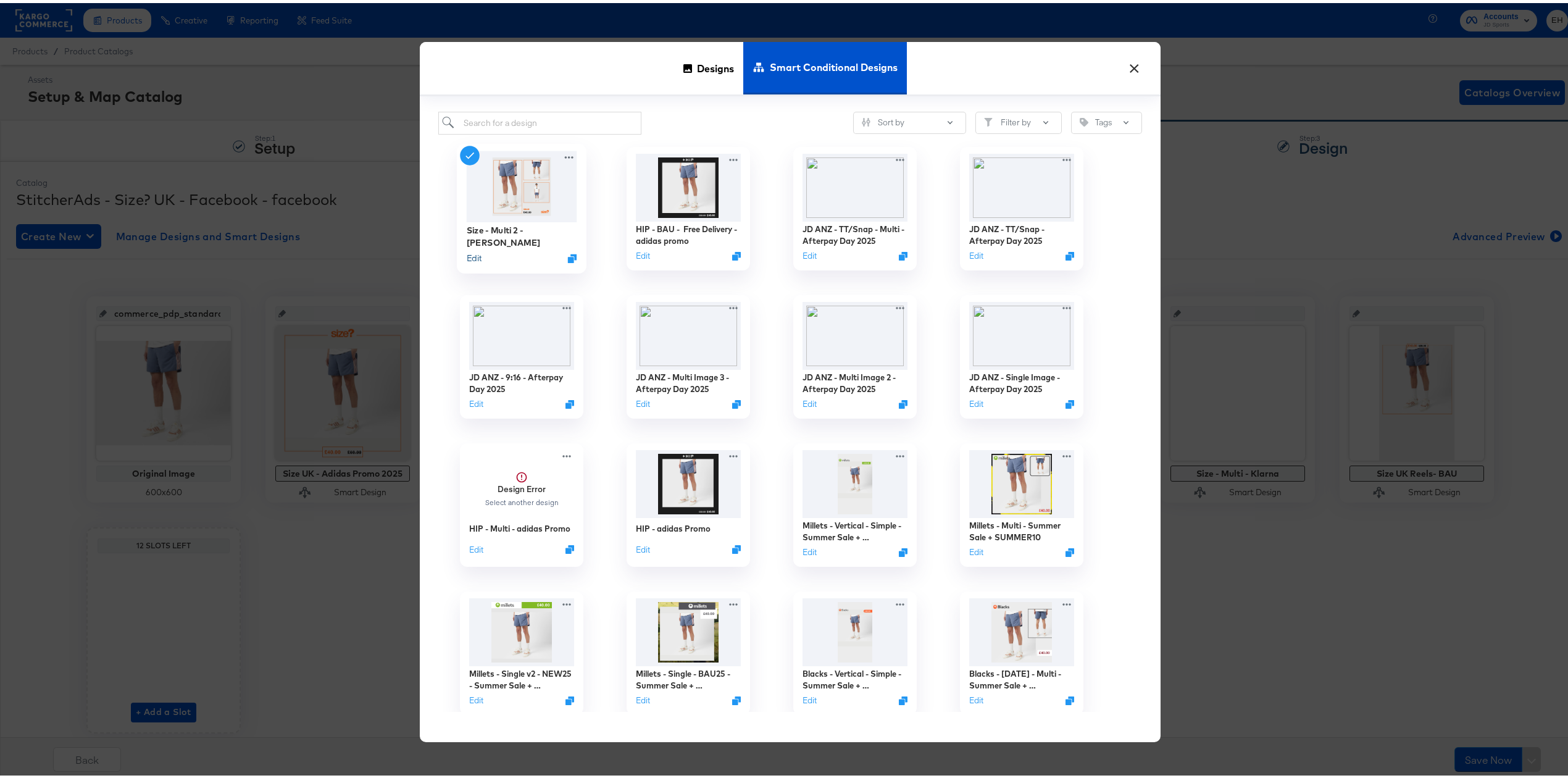
click at [467, 251] on button "Edit" at bounding box center [474, 255] width 15 height 12
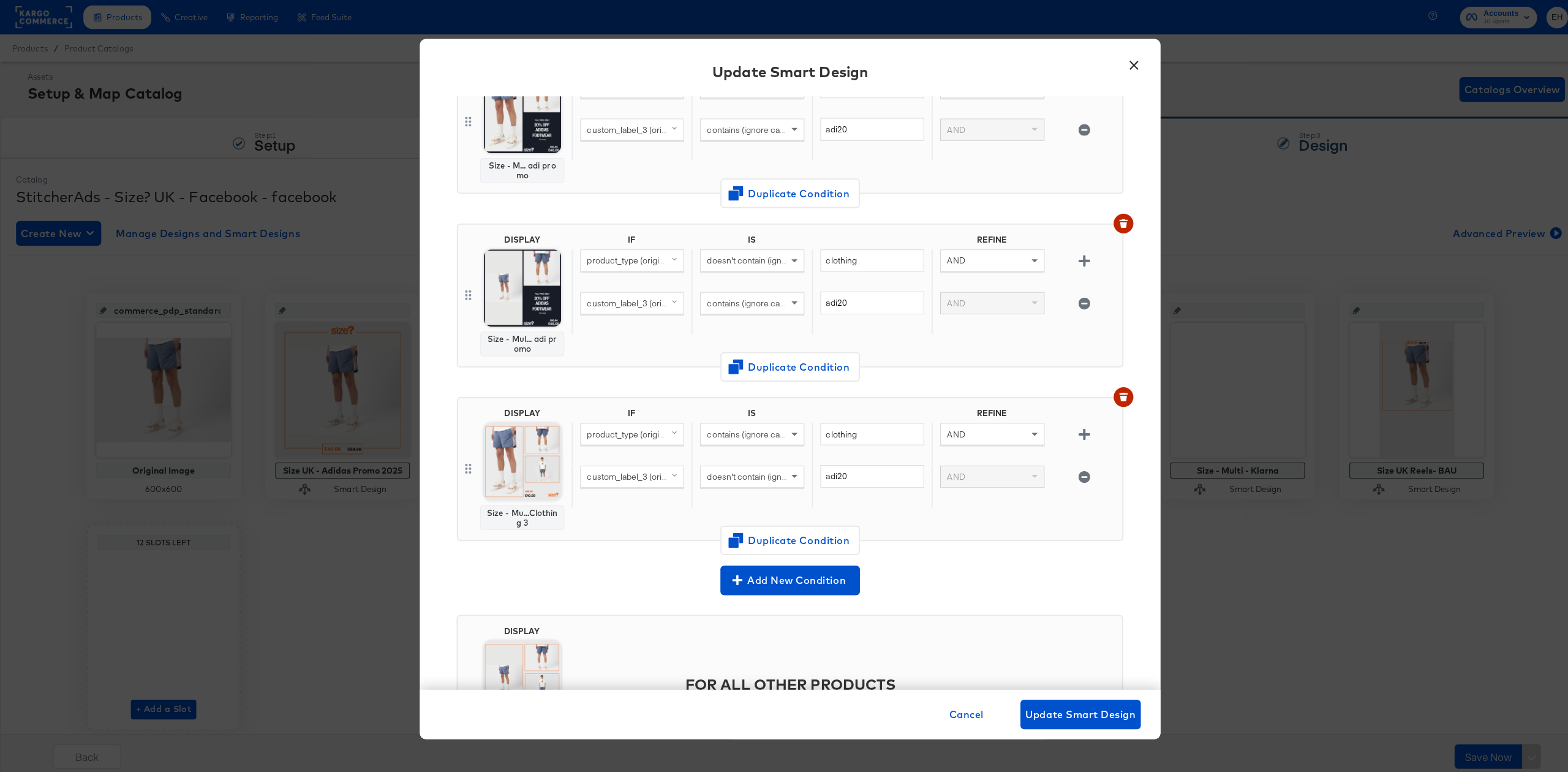
scroll to position [0, 0]
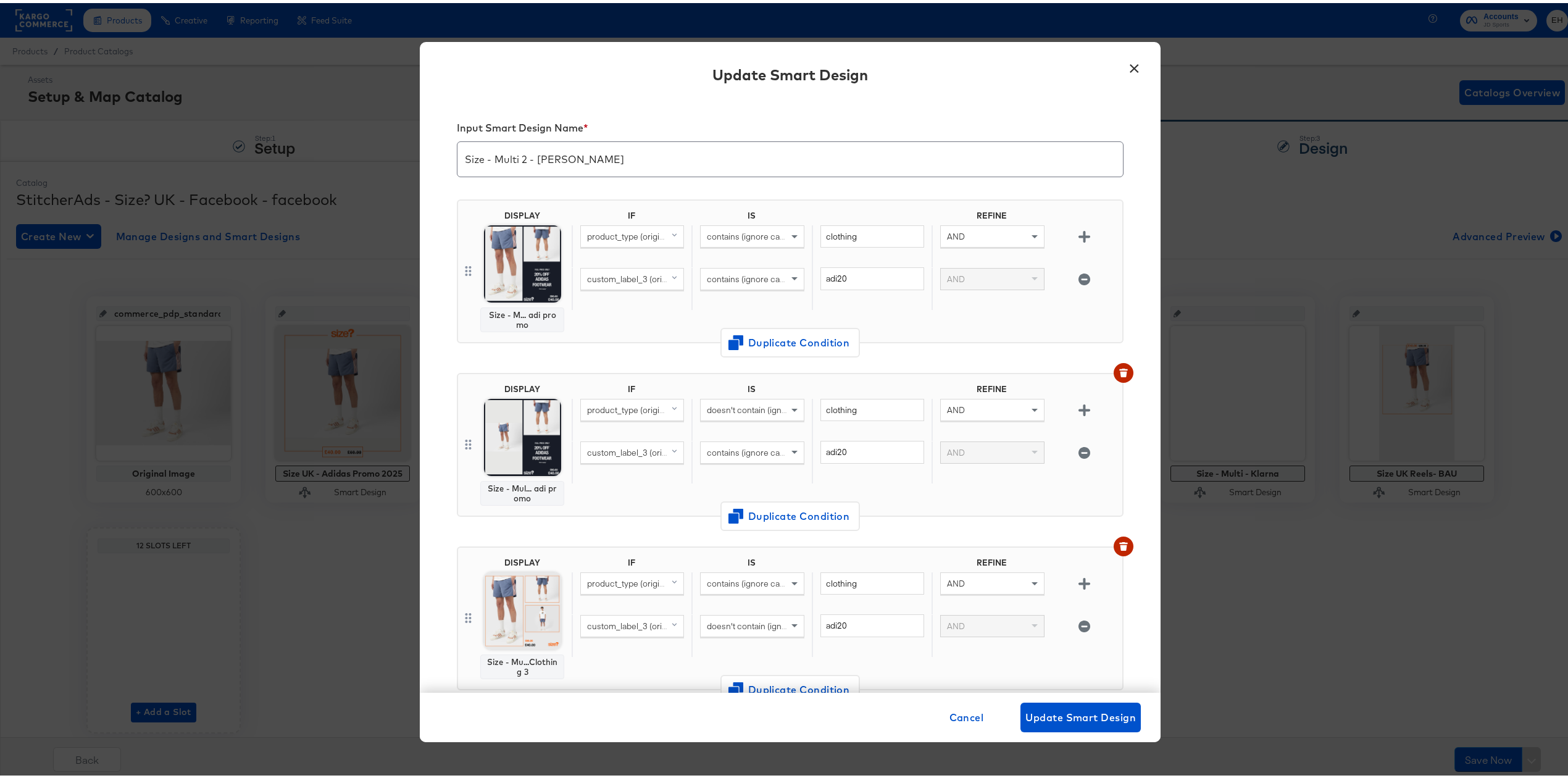
click at [1138, 60] on button "×" at bounding box center [1134, 63] width 22 height 22
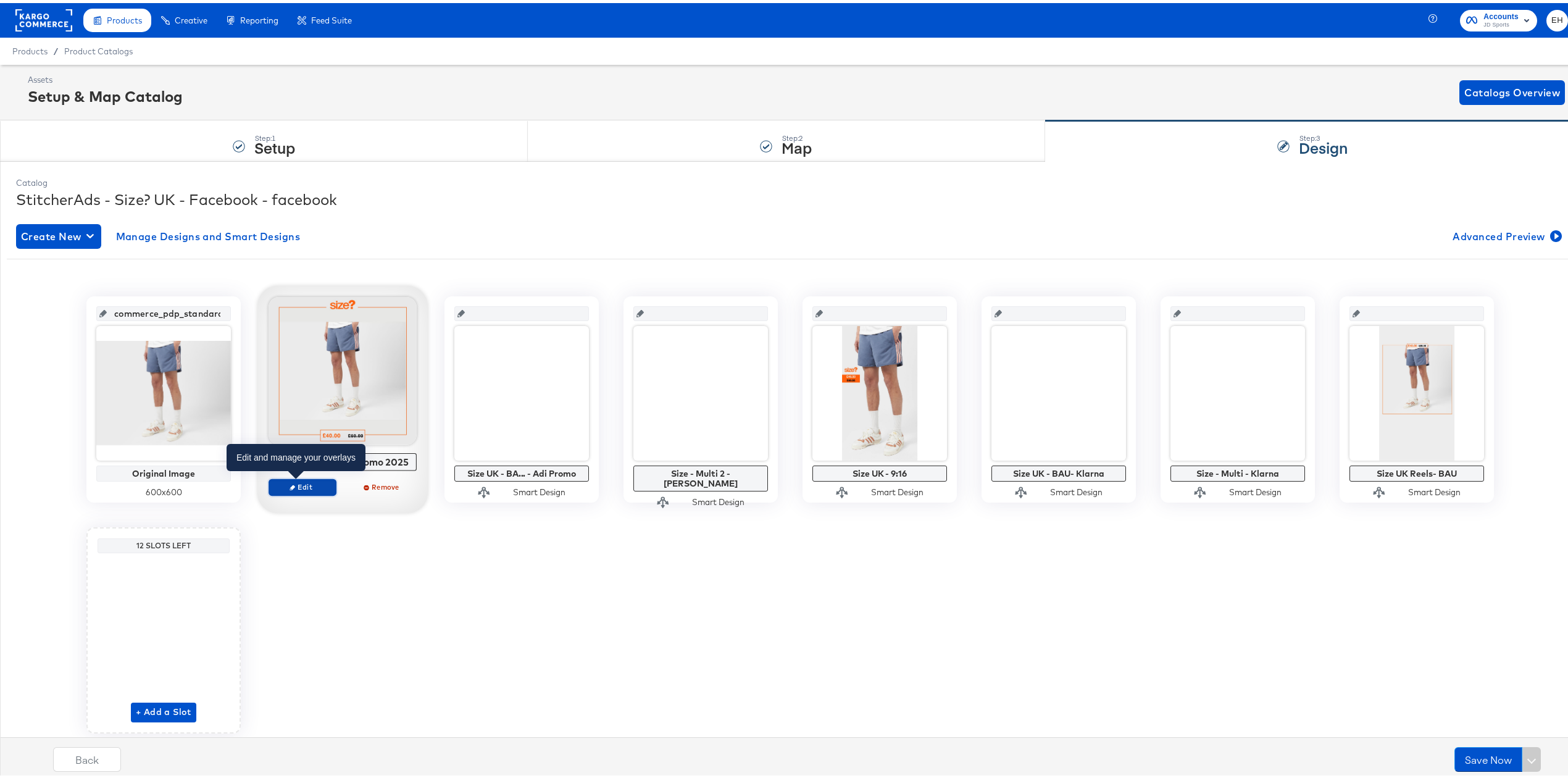
click at [292, 484] on span "Edit" at bounding box center [302, 483] width 57 height 9
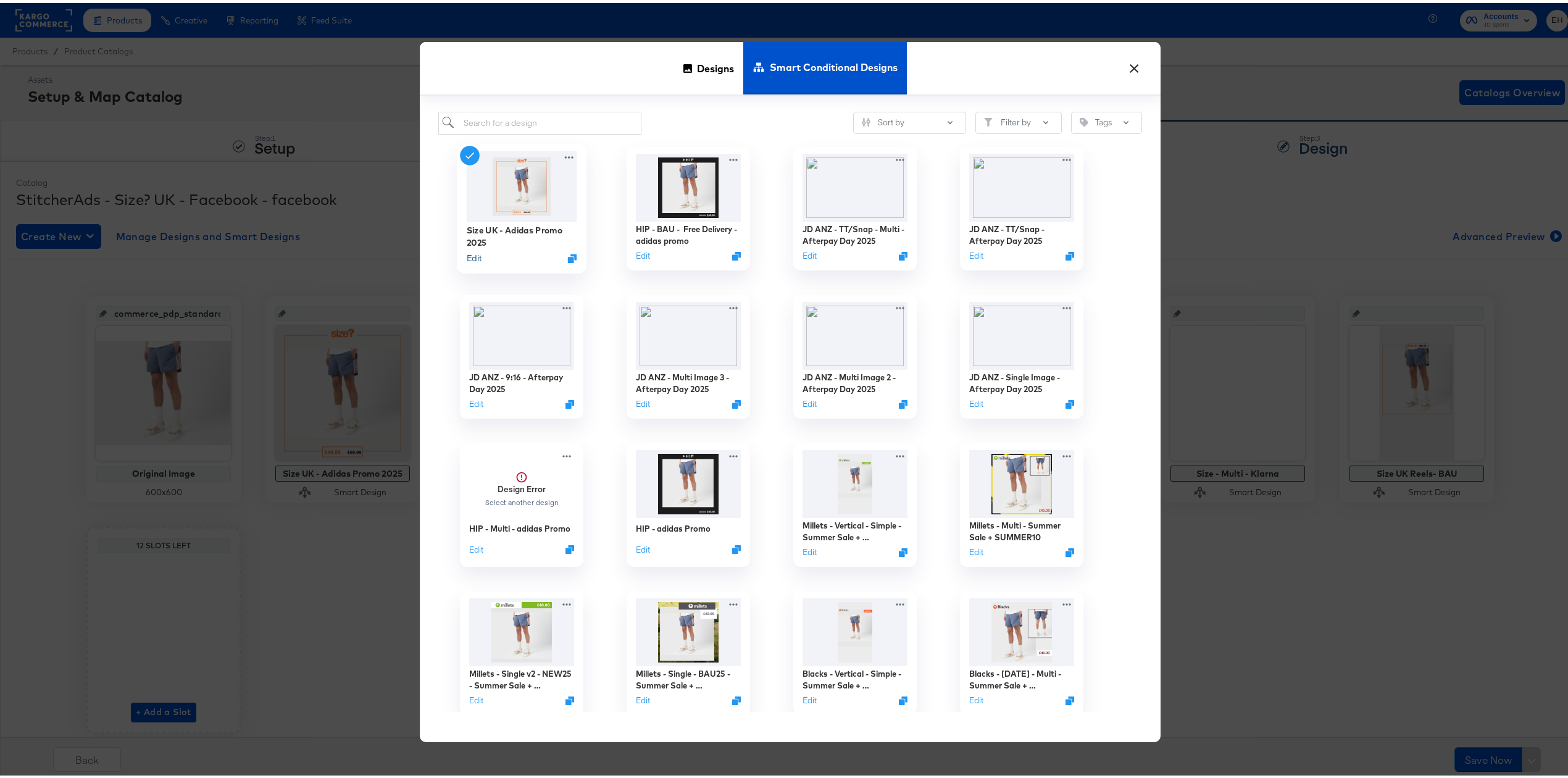
click at [467, 260] on button "Edit" at bounding box center [474, 255] width 15 height 12
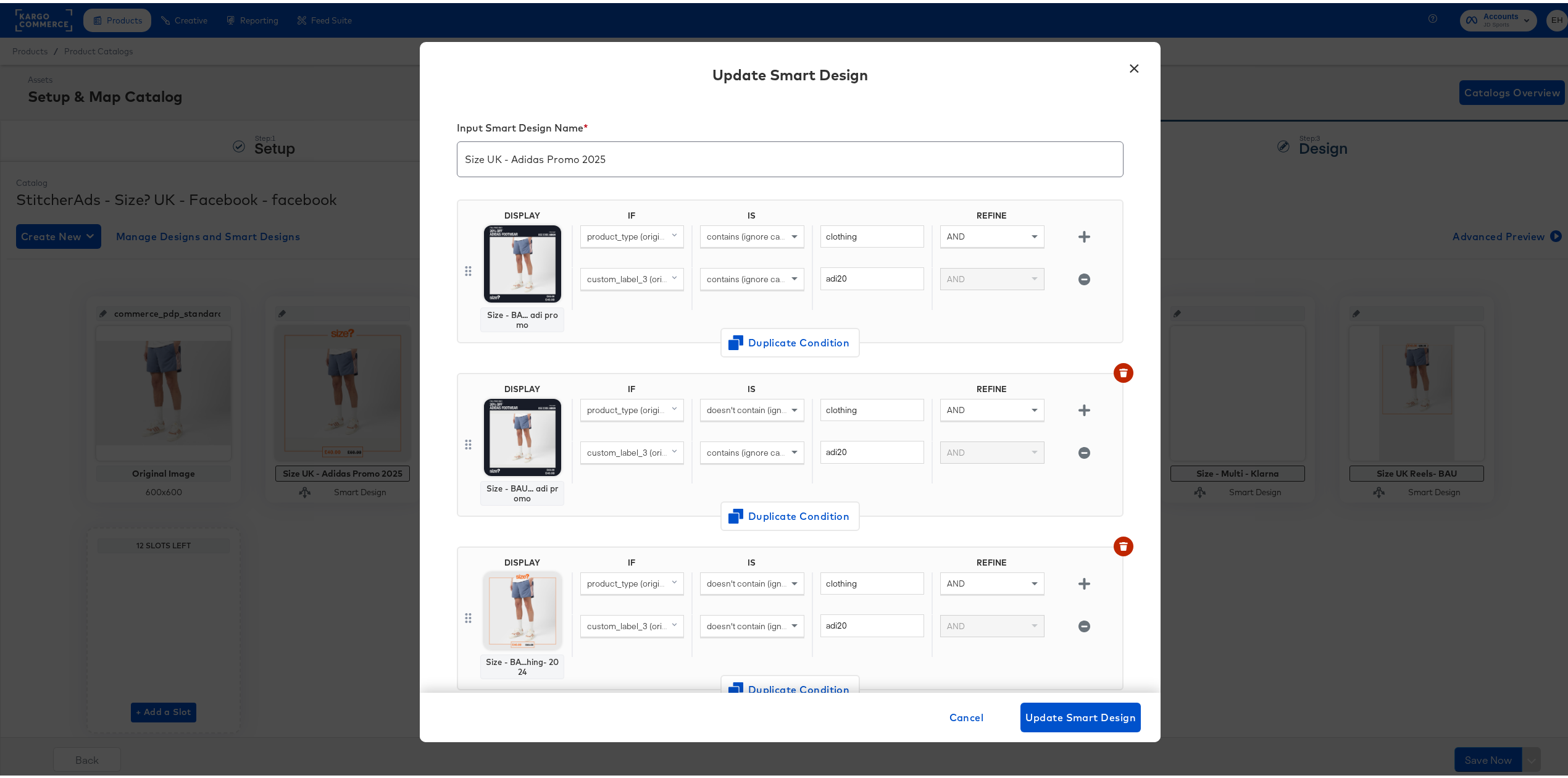
click at [1125, 59] on button "×" at bounding box center [1134, 63] width 22 height 22
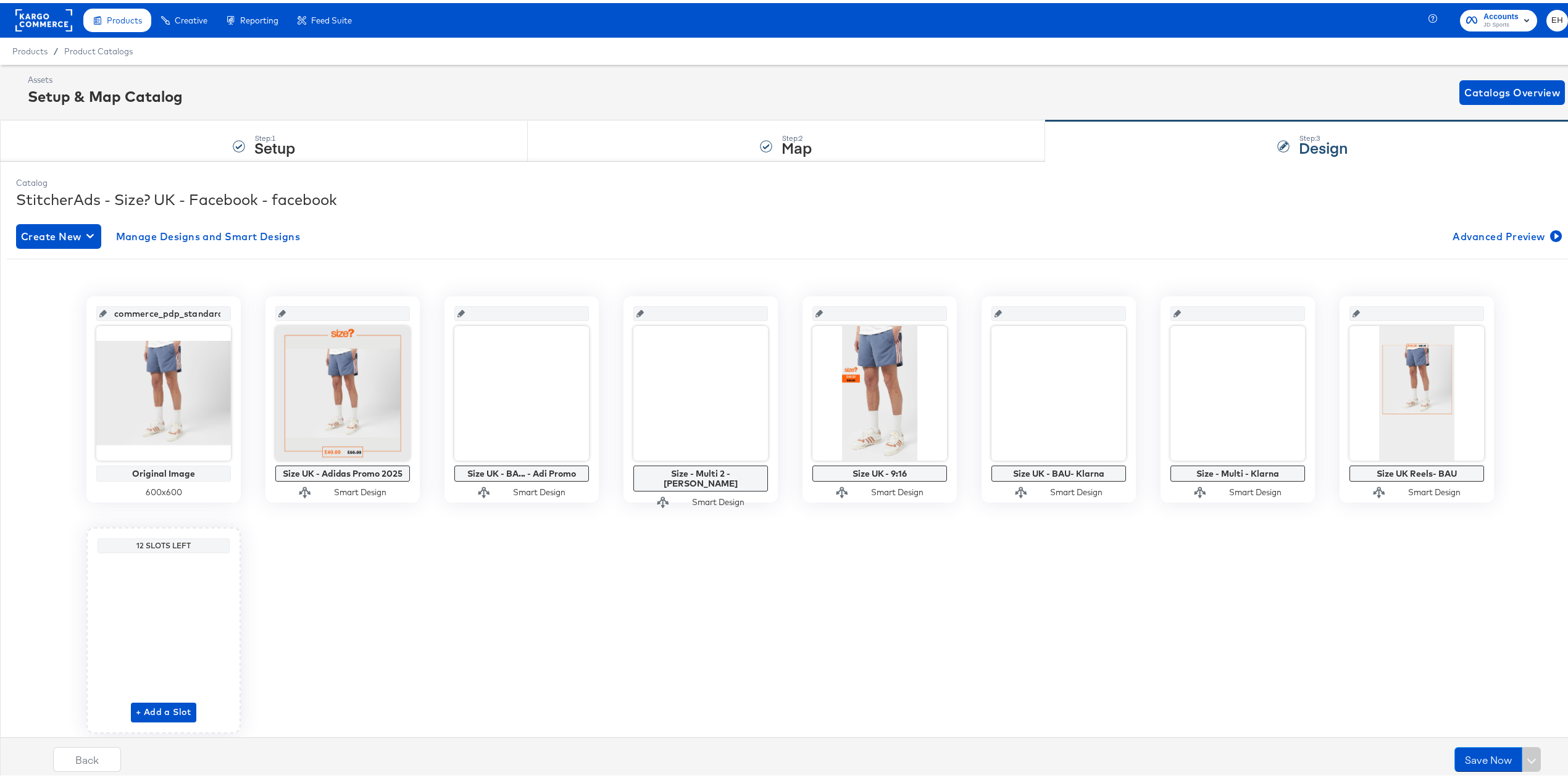
click at [89, 50] on span "Product Catalogs" at bounding box center [99, 48] width 69 height 10
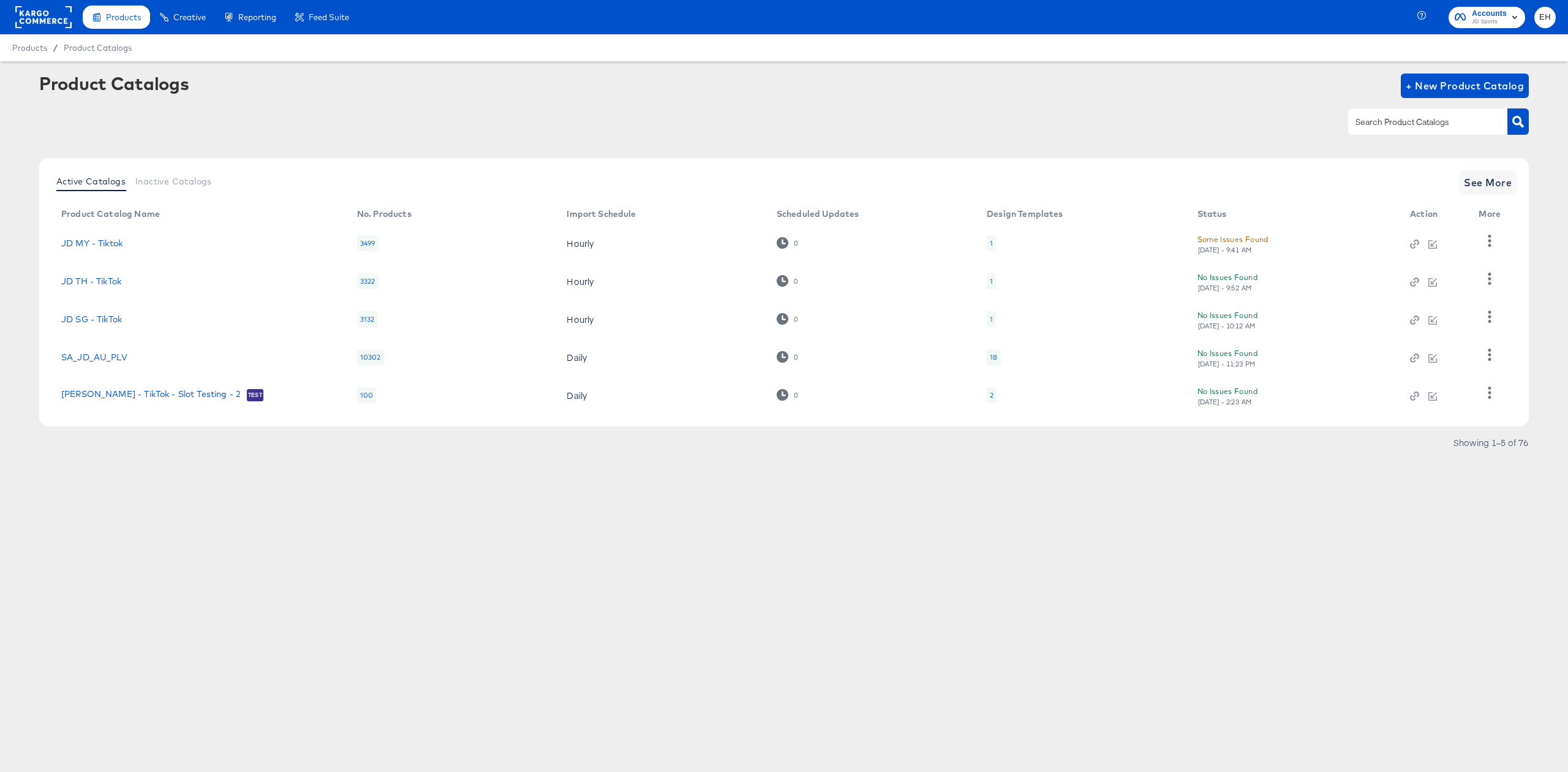
click at [1410, 132] on div at bounding box center [1427, 121] width 159 height 26
type input "hip"
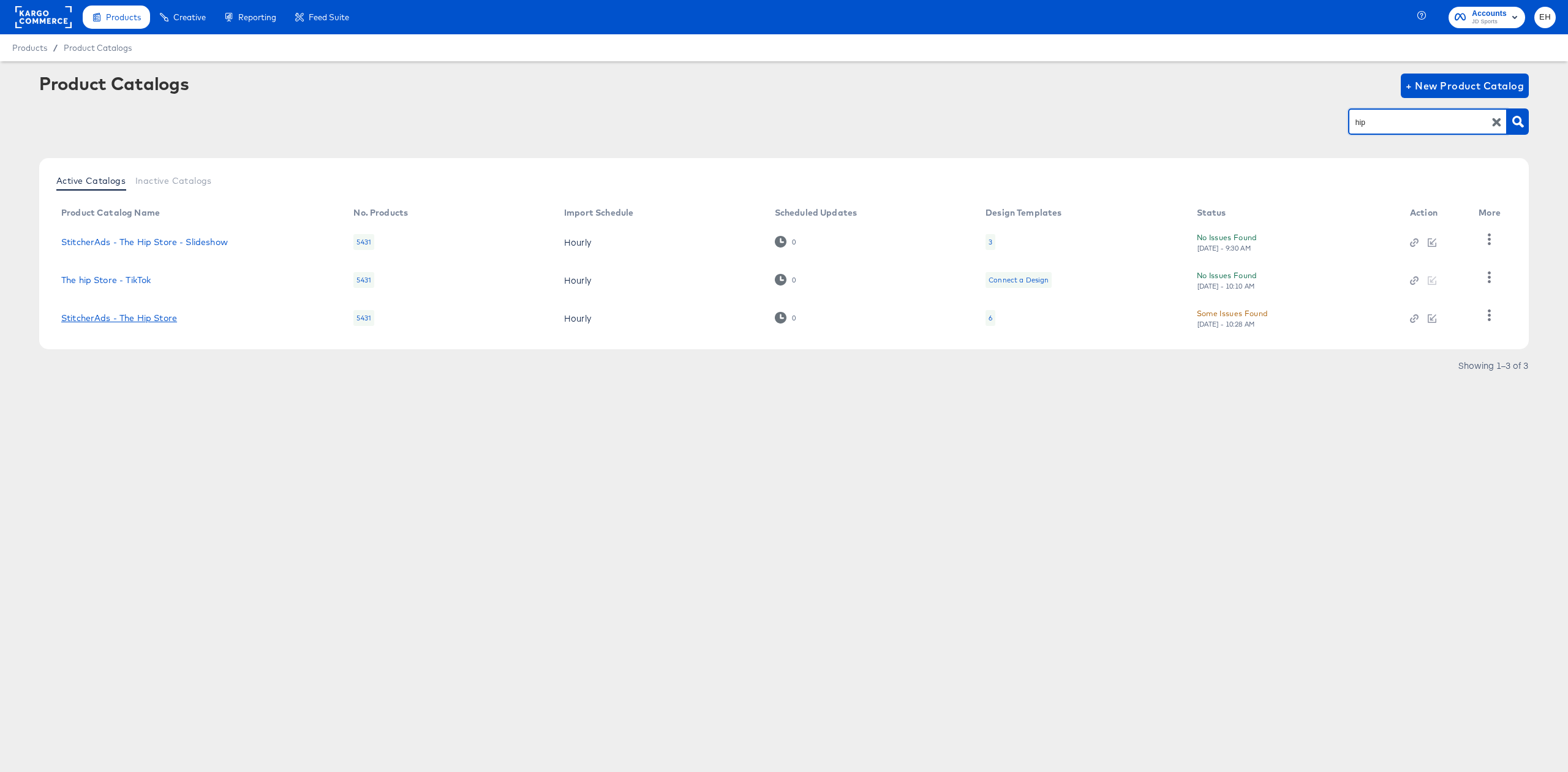
click at [132, 320] on link "StitcherAds - The Hip Store" at bounding box center [119, 318] width 116 height 10
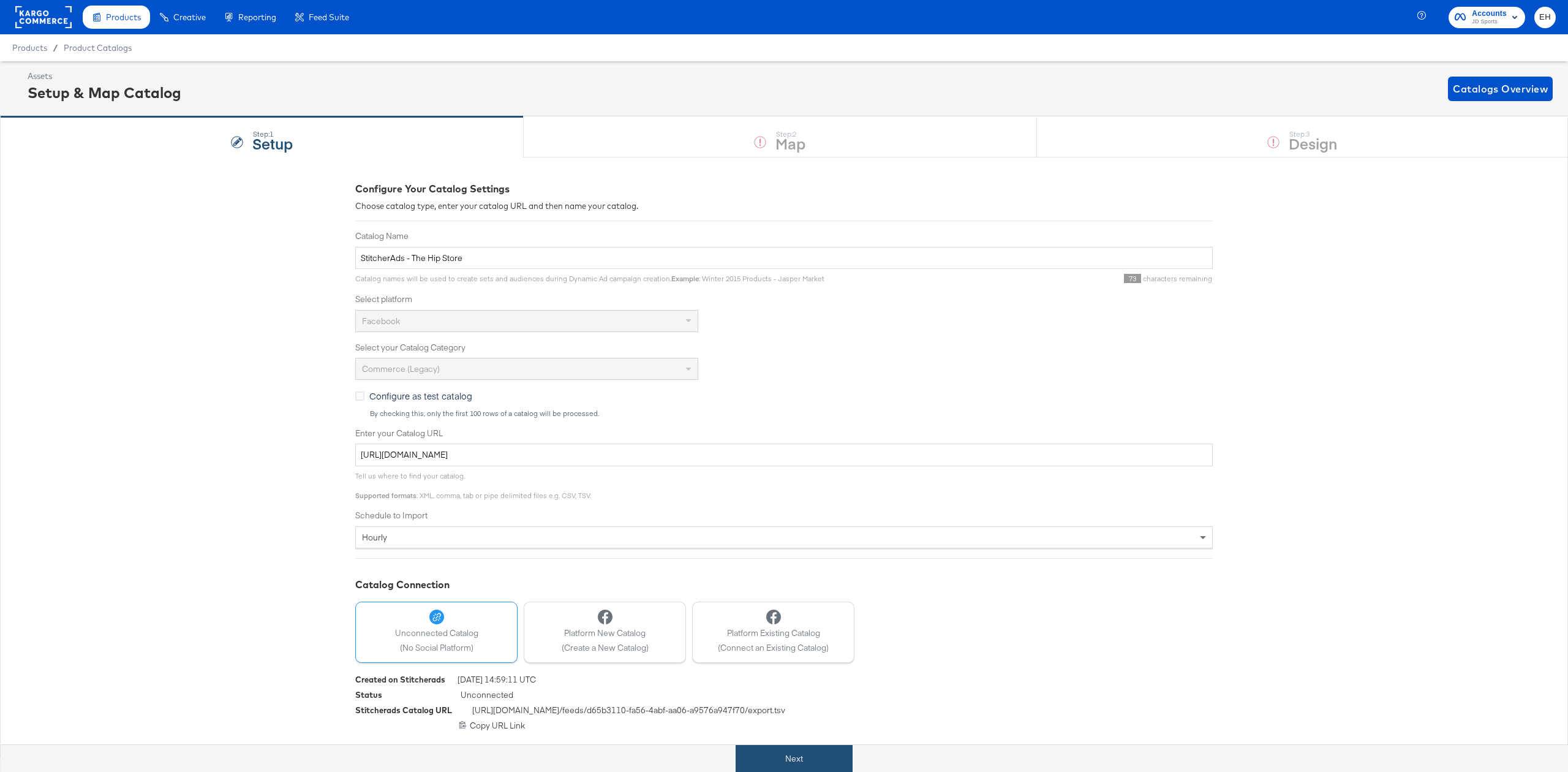
click at [827, 755] on button "Next" at bounding box center [794, 758] width 117 height 27
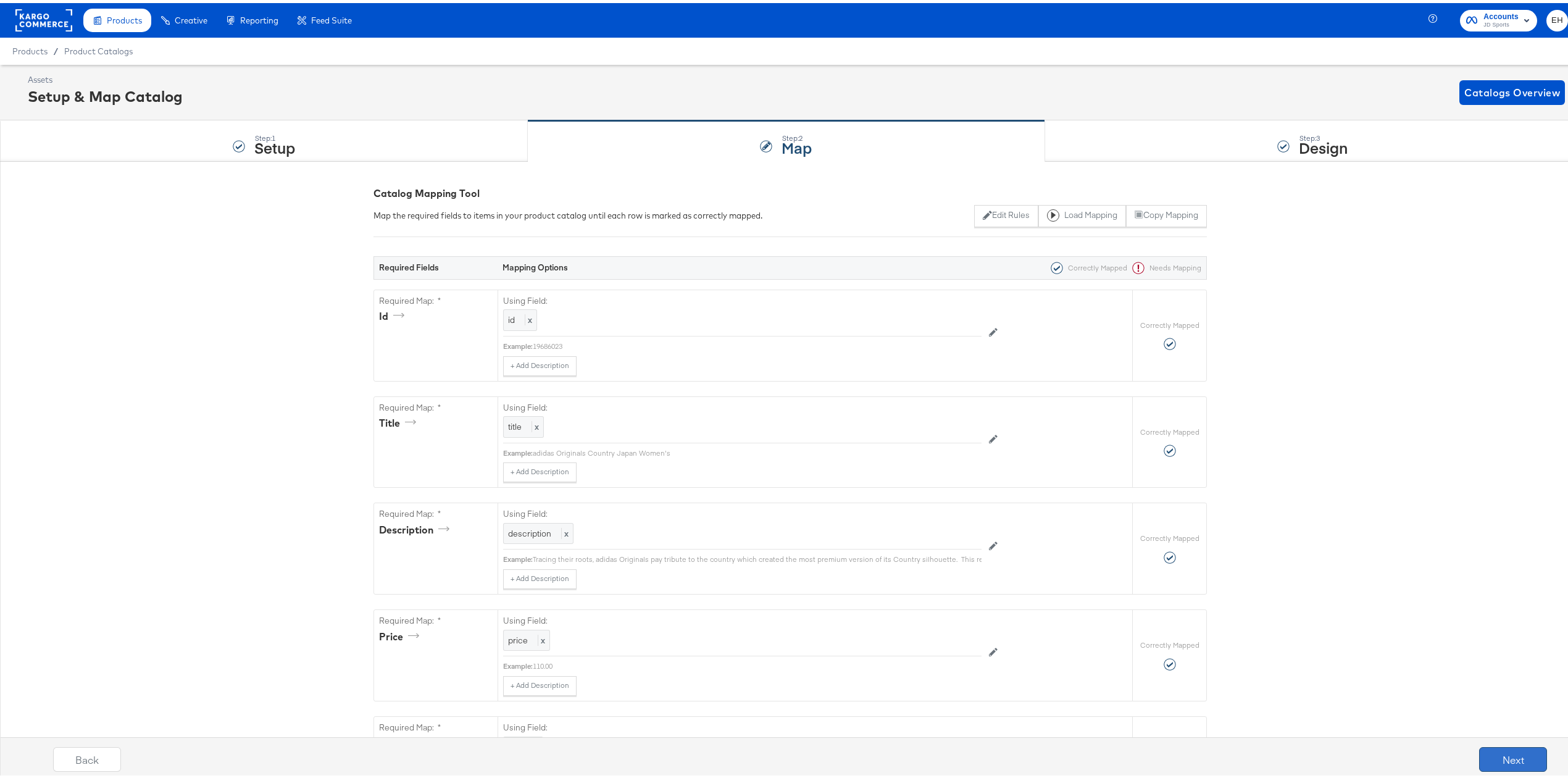
click at [1515, 754] on button "Next" at bounding box center [1513, 756] width 68 height 25
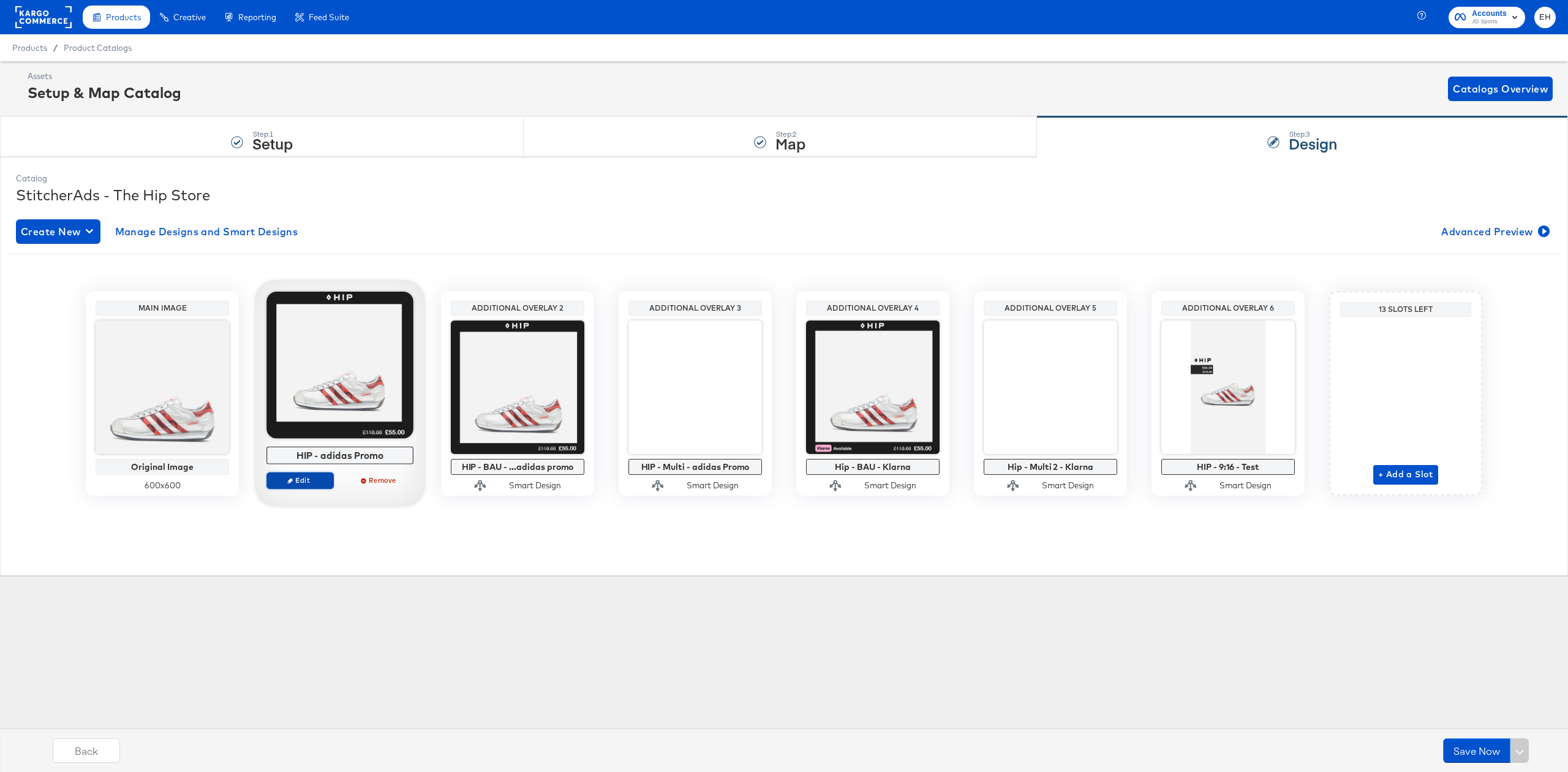
click at [296, 481] on span "Edit" at bounding box center [300, 480] width 56 height 9
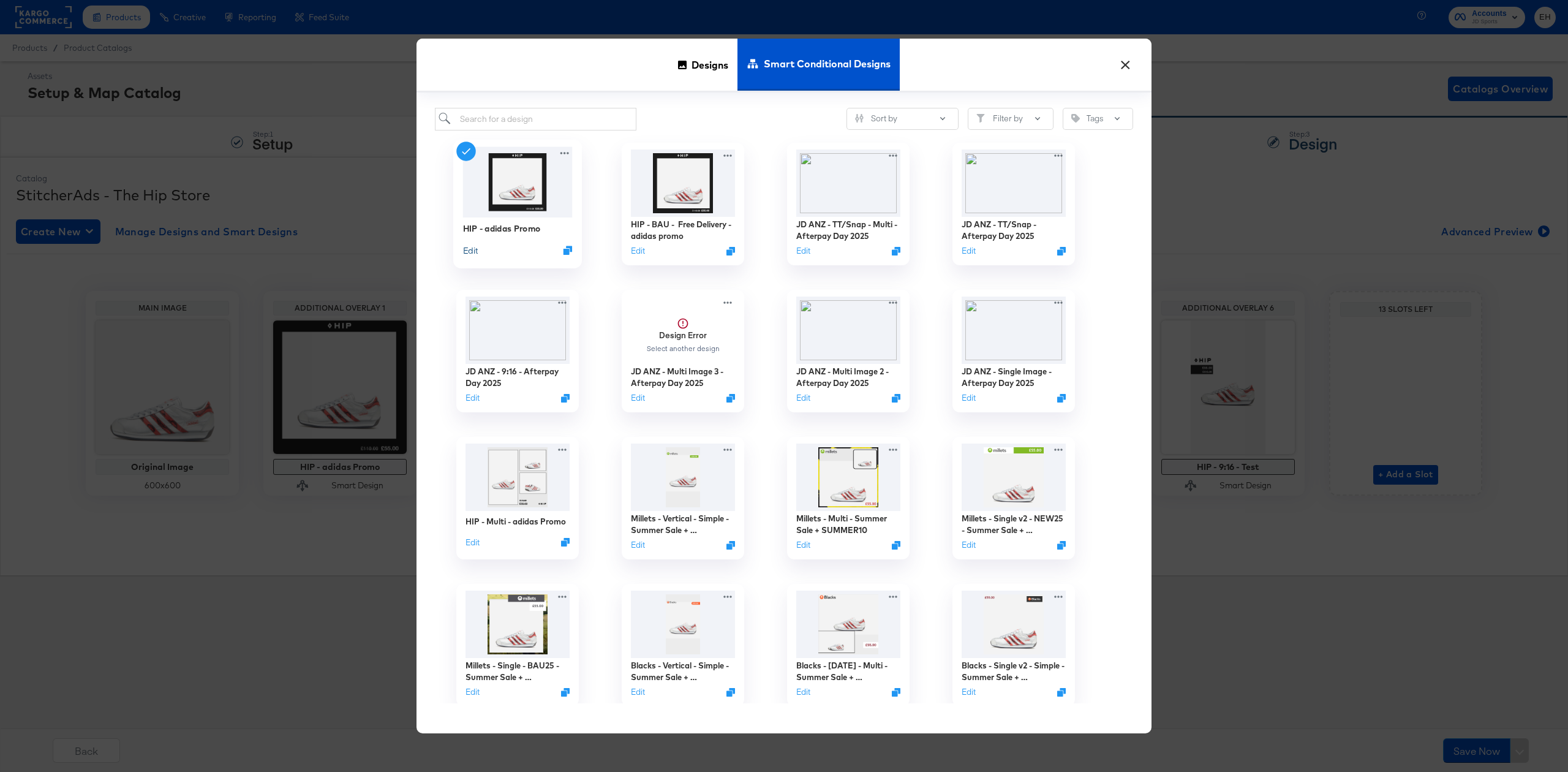
click at [468, 251] on button "Edit" at bounding box center [470, 250] width 14 height 12
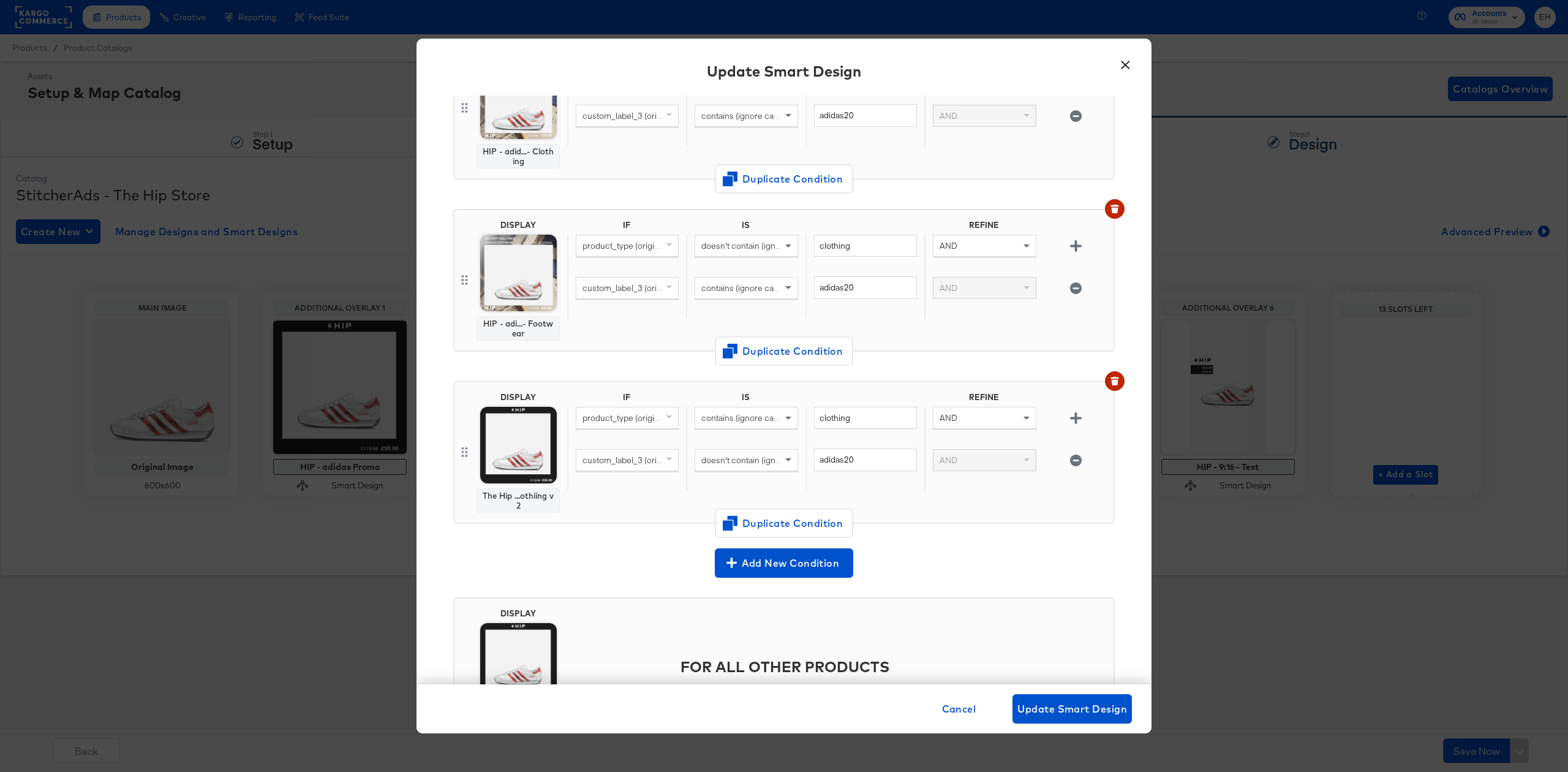
scroll to position [244, 0]
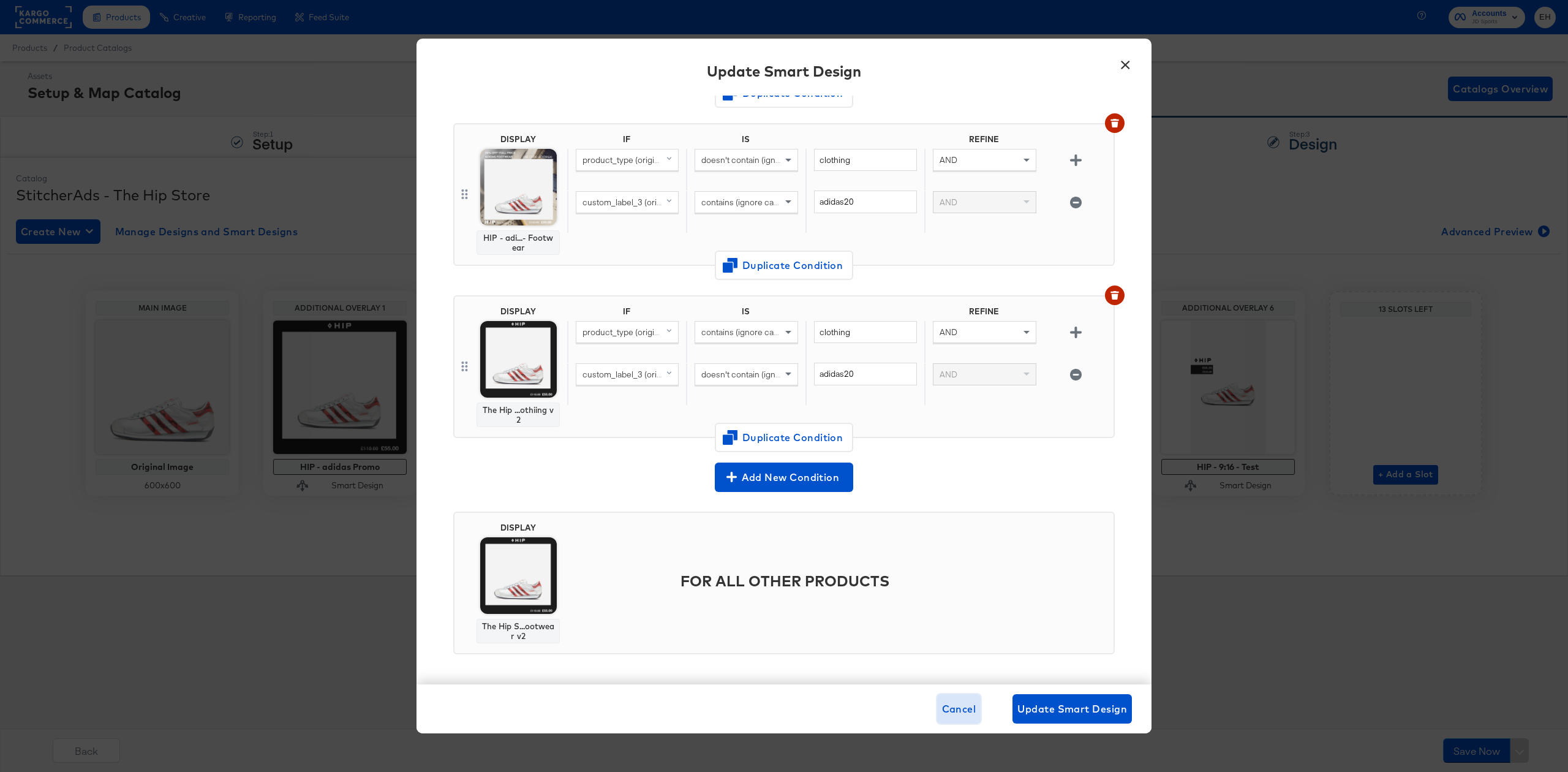
click at [962, 704] on span "Cancel" at bounding box center [959, 709] width 34 height 17
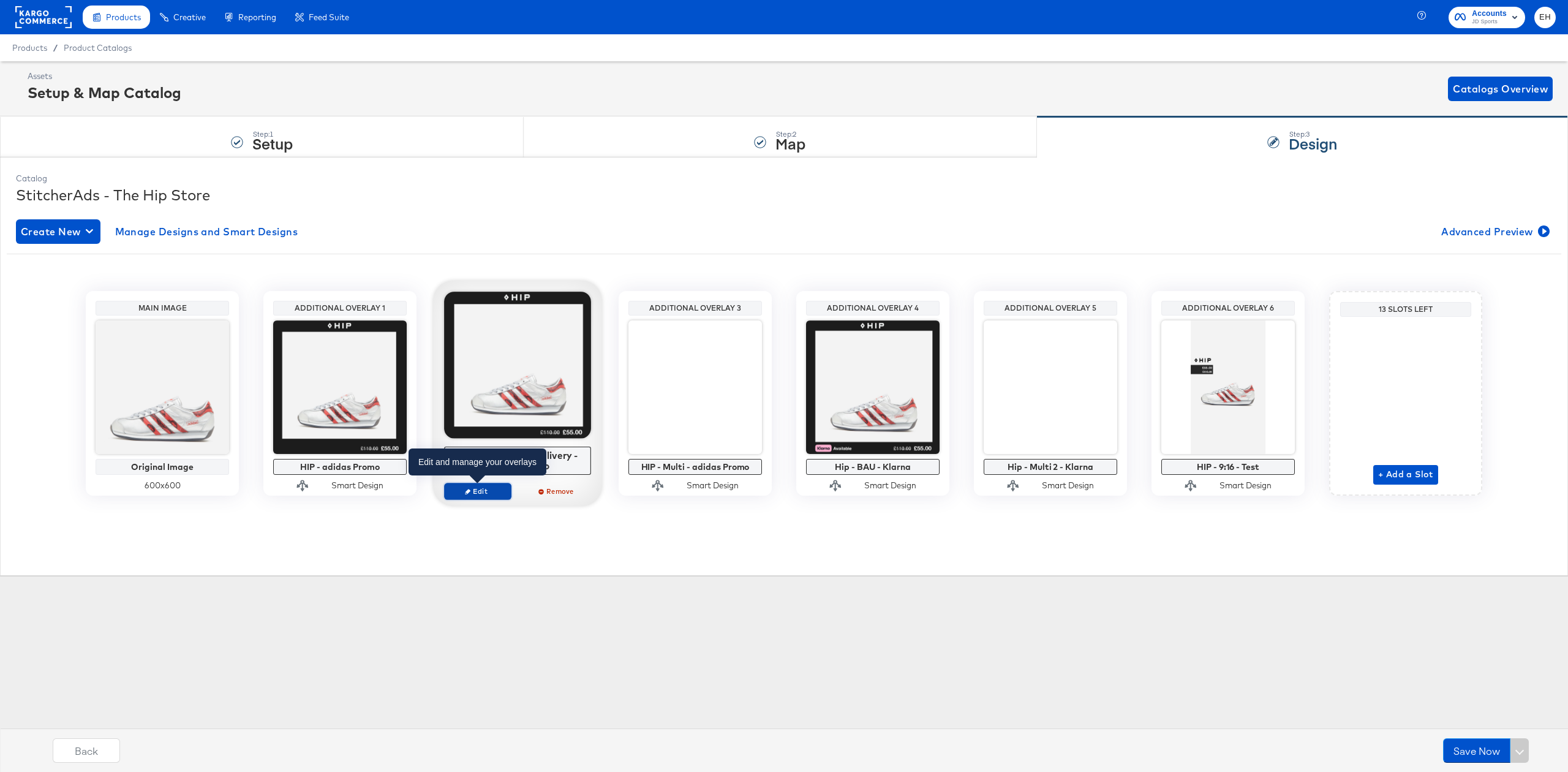
click at [474, 498] on button "Edit" at bounding box center [477, 492] width 67 height 17
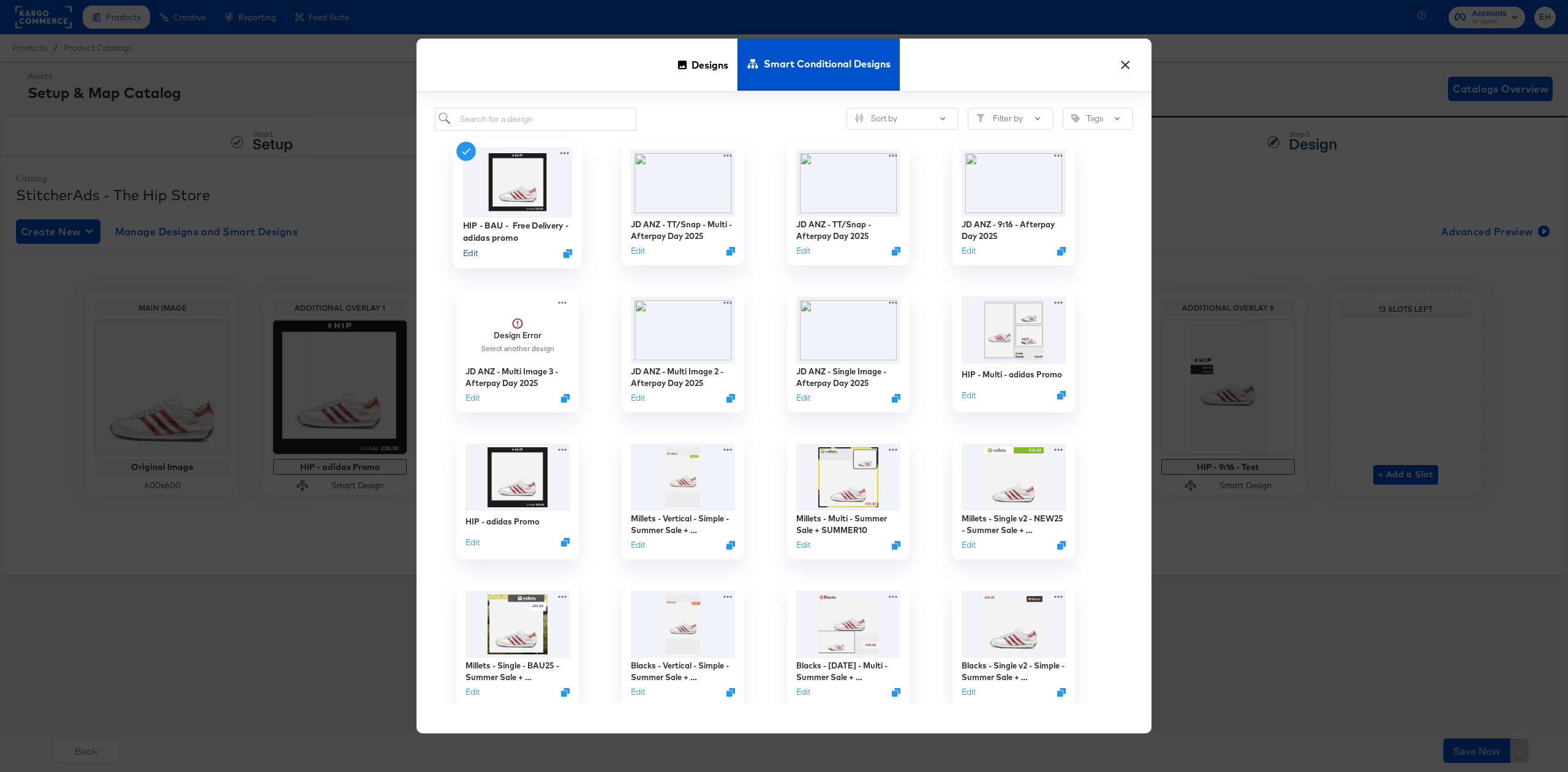
click at [471, 253] on button "Edit" at bounding box center [470, 253] width 14 height 12
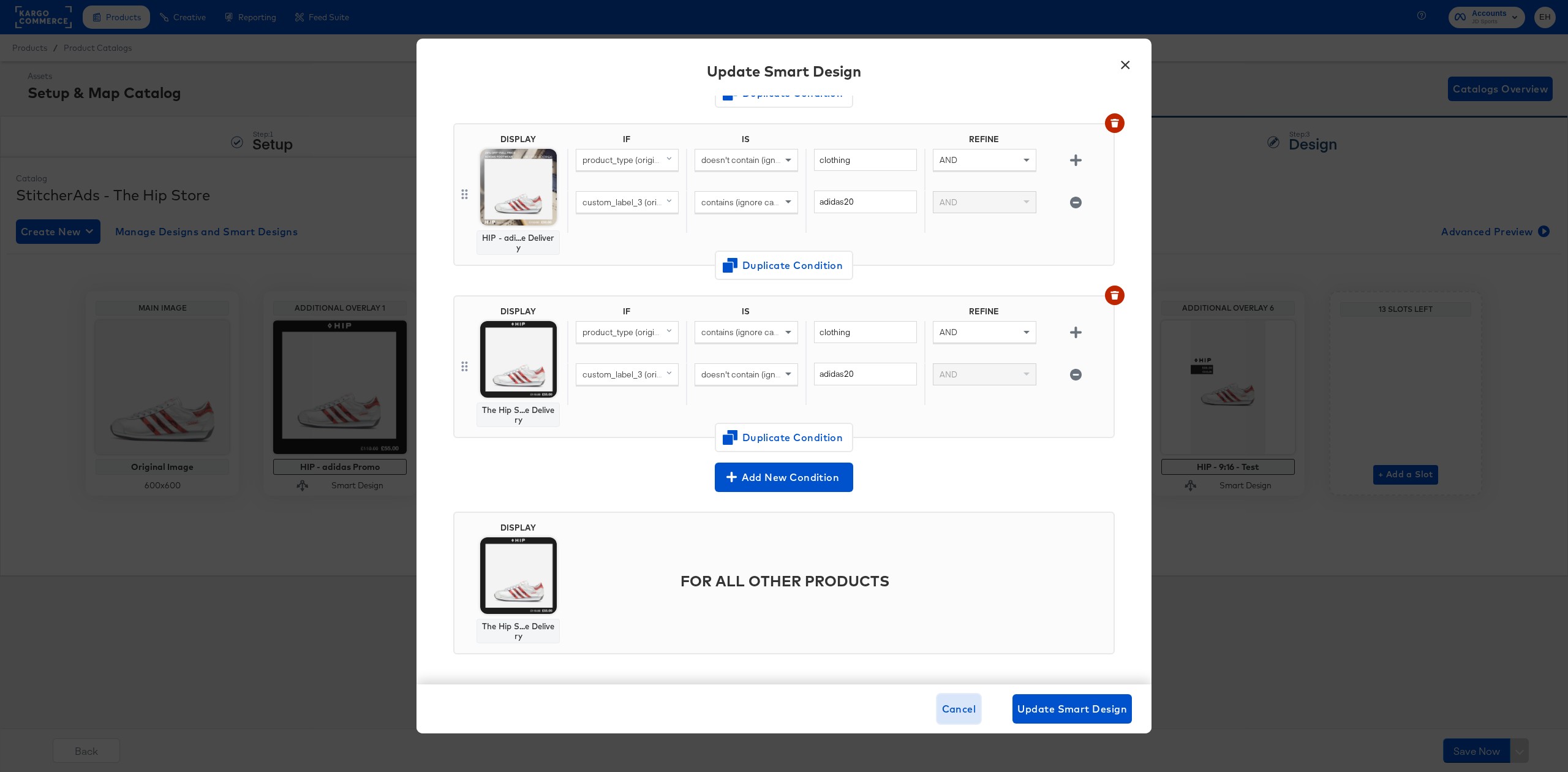
click at [962, 713] on span "Cancel" at bounding box center [959, 709] width 34 height 17
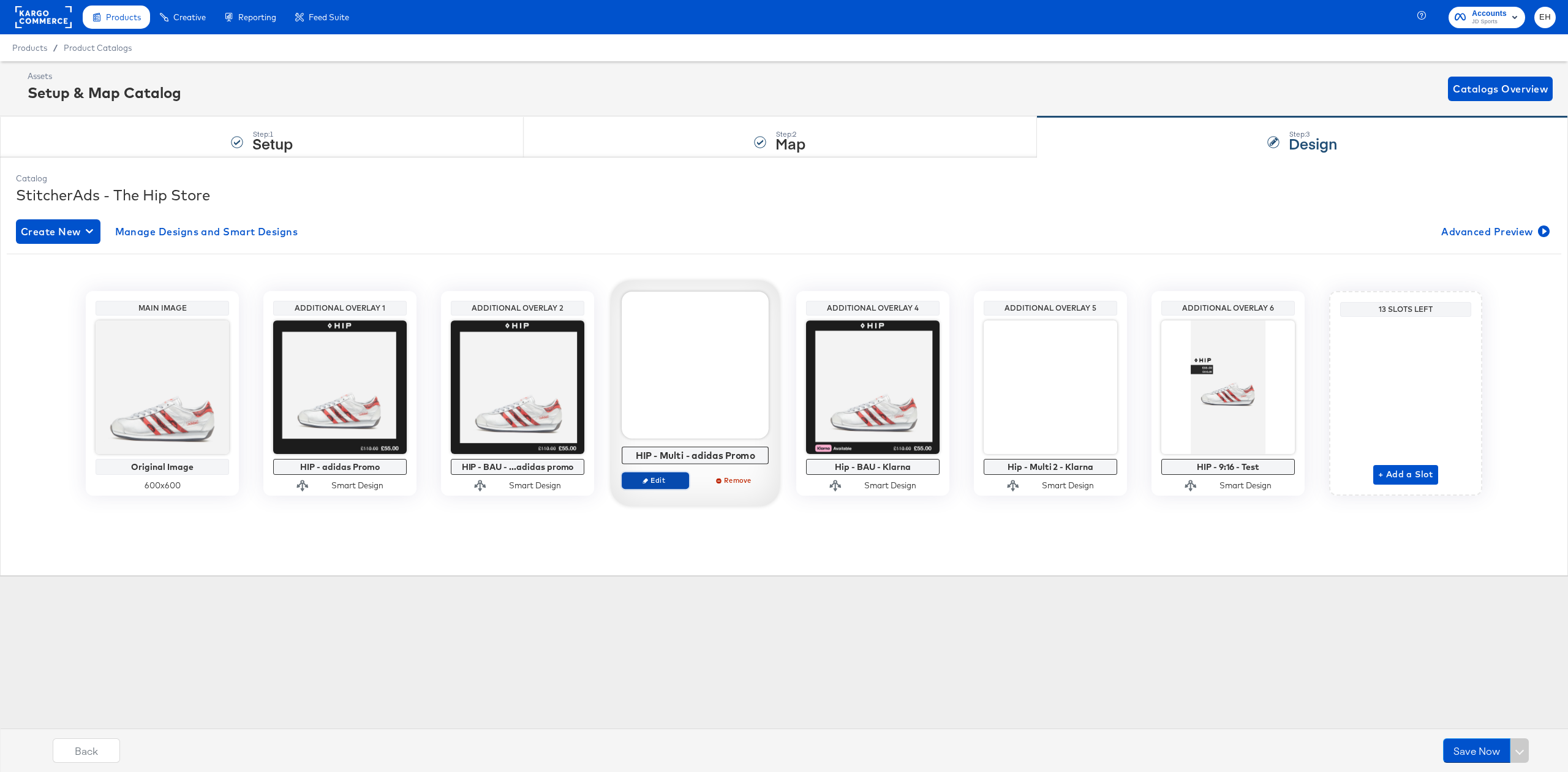
click at [651, 481] on span "Edit" at bounding box center [655, 480] width 56 height 9
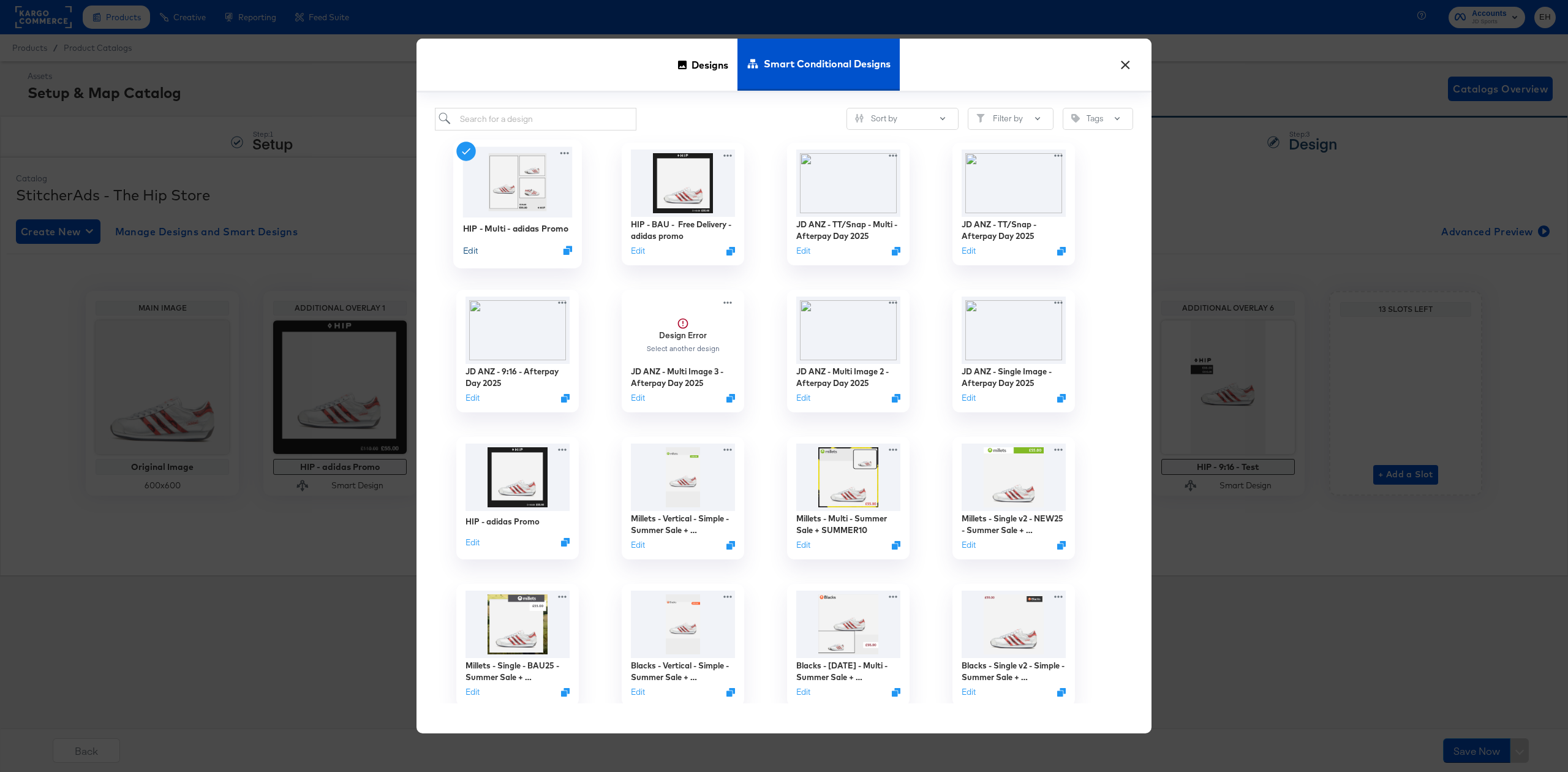
click at [473, 249] on button "Edit" at bounding box center [470, 250] width 14 height 12
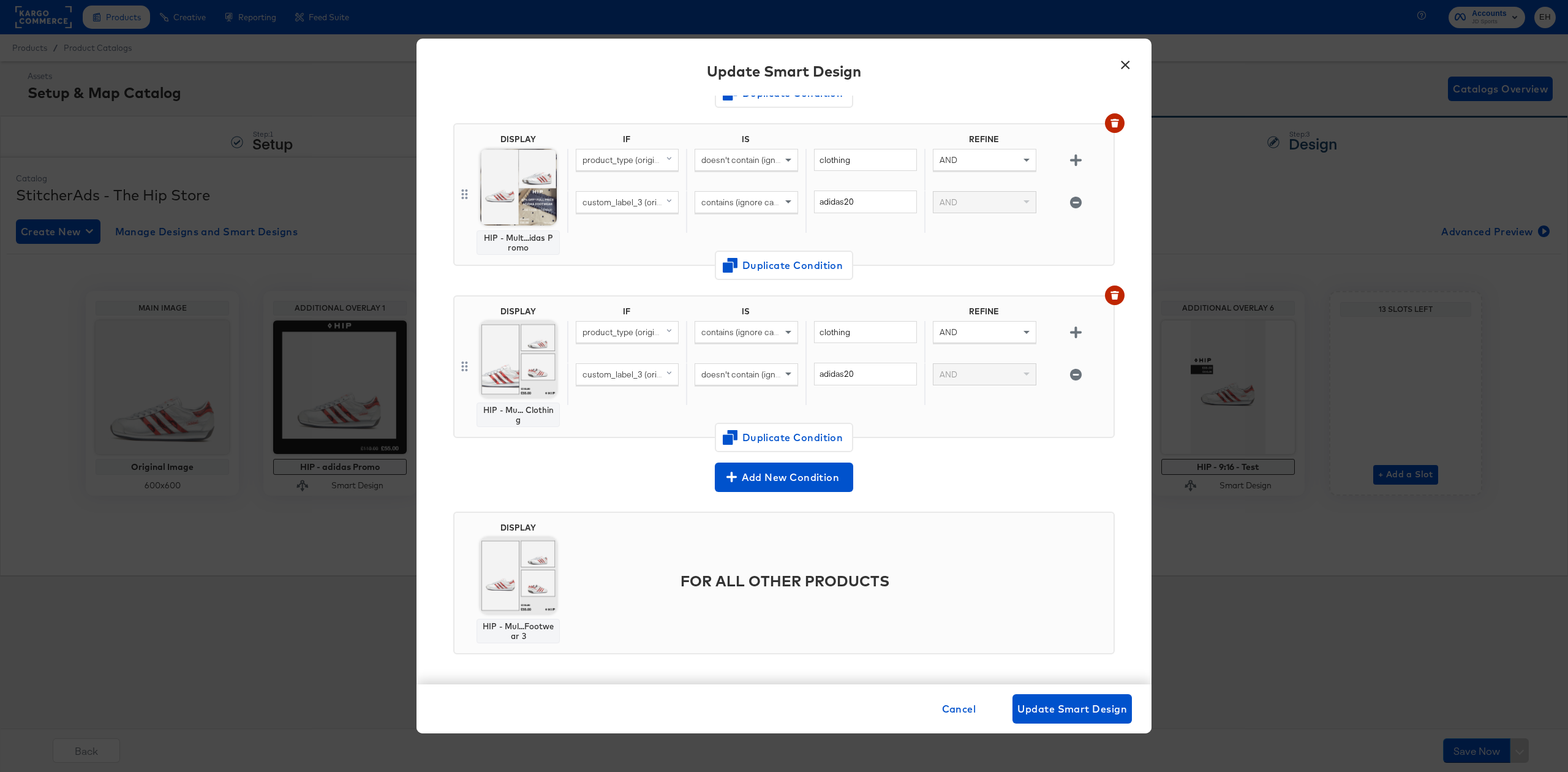
click at [1121, 64] on button "×" at bounding box center [1125, 62] width 22 height 22
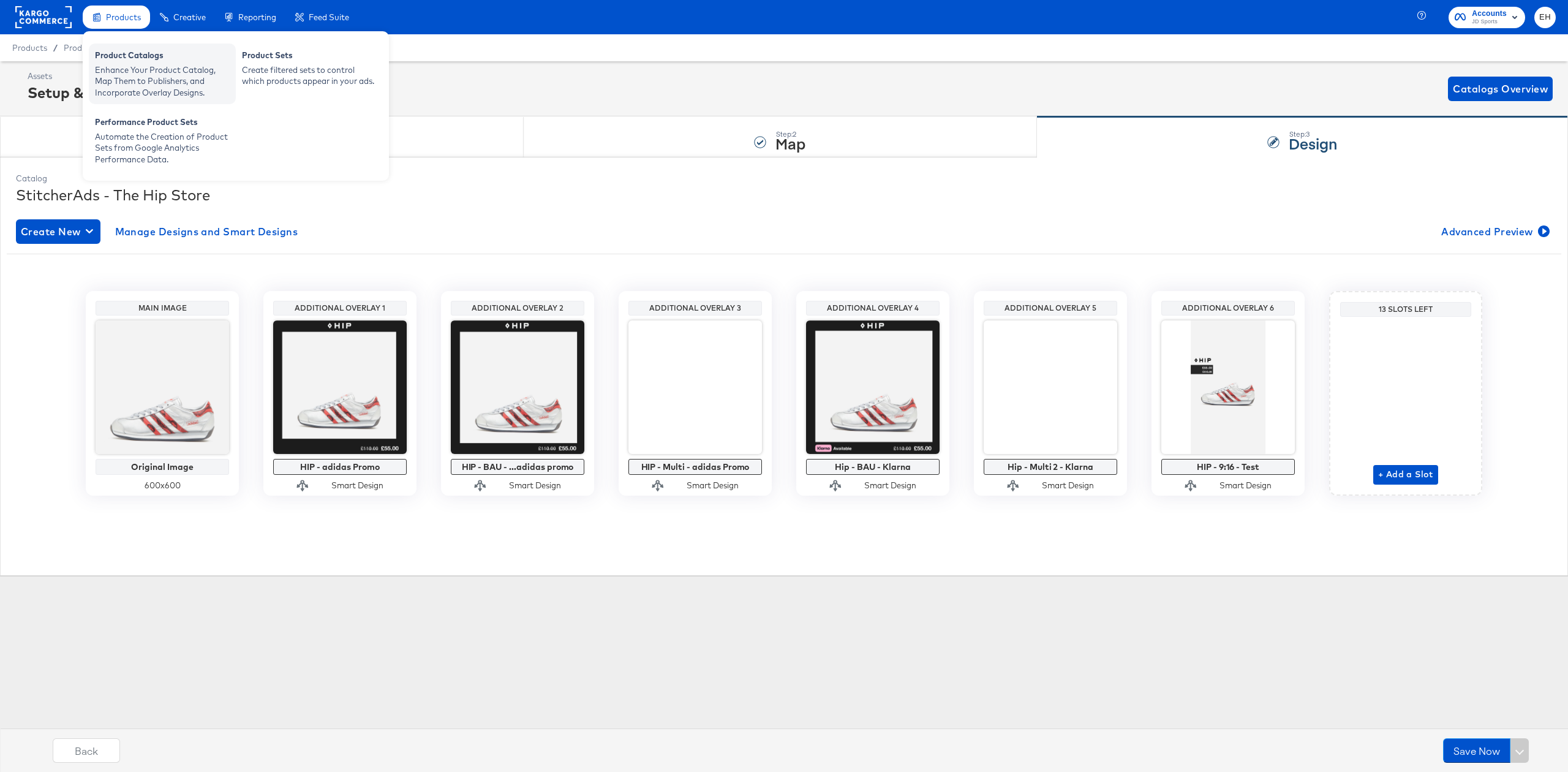
click at [128, 61] on div "Product Catalogs" at bounding box center [162, 56] width 135 height 14
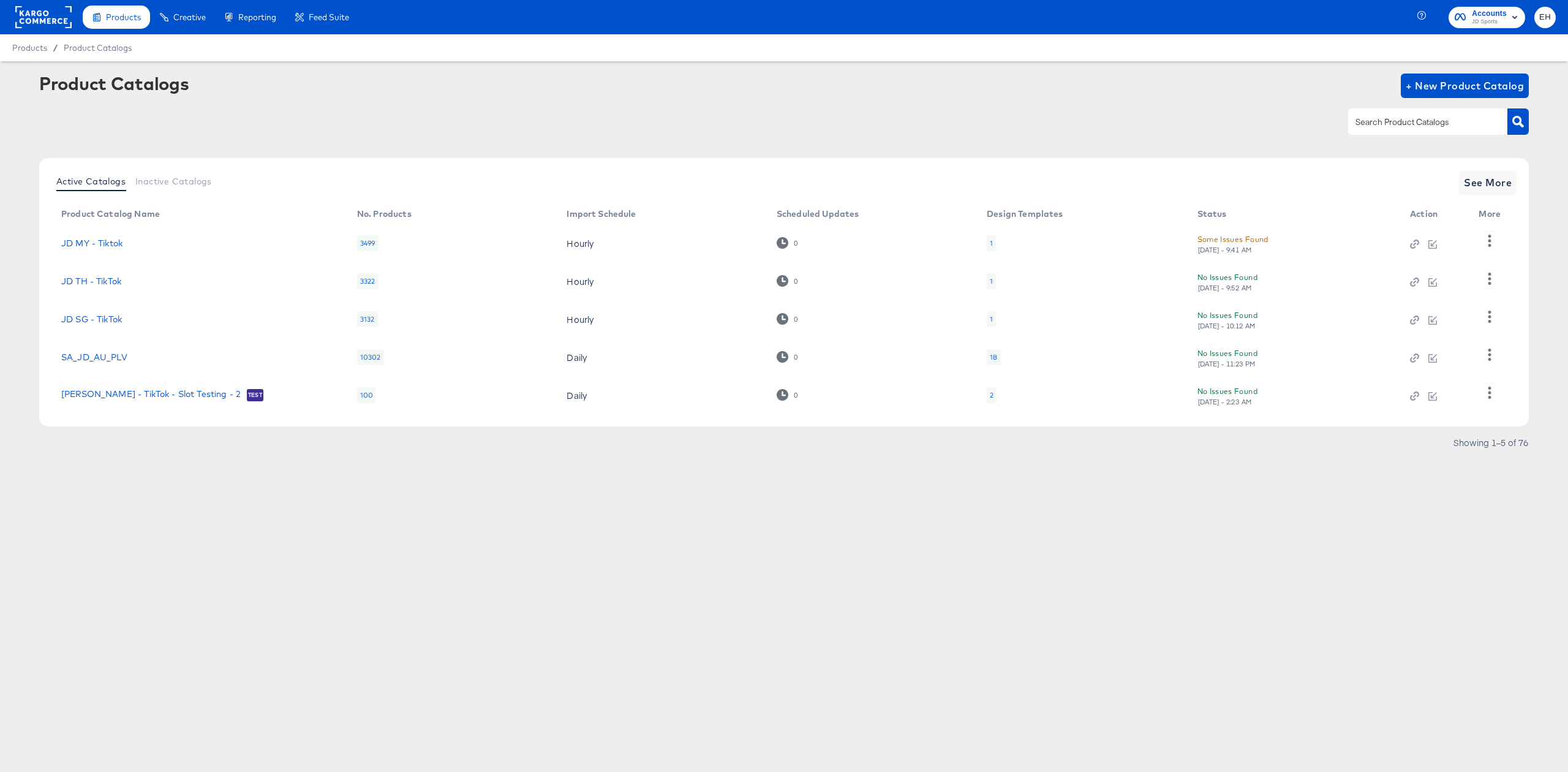
click at [746, 455] on div "Showing 1–5 of 76" at bounding box center [784, 448] width 1490 height 20
click at [1416, 113] on div at bounding box center [1427, 121] width 159 height 26
click at [1415, 118] on input "text" at bounding box center [1417, 122] width 130 height 14
type input "siz"
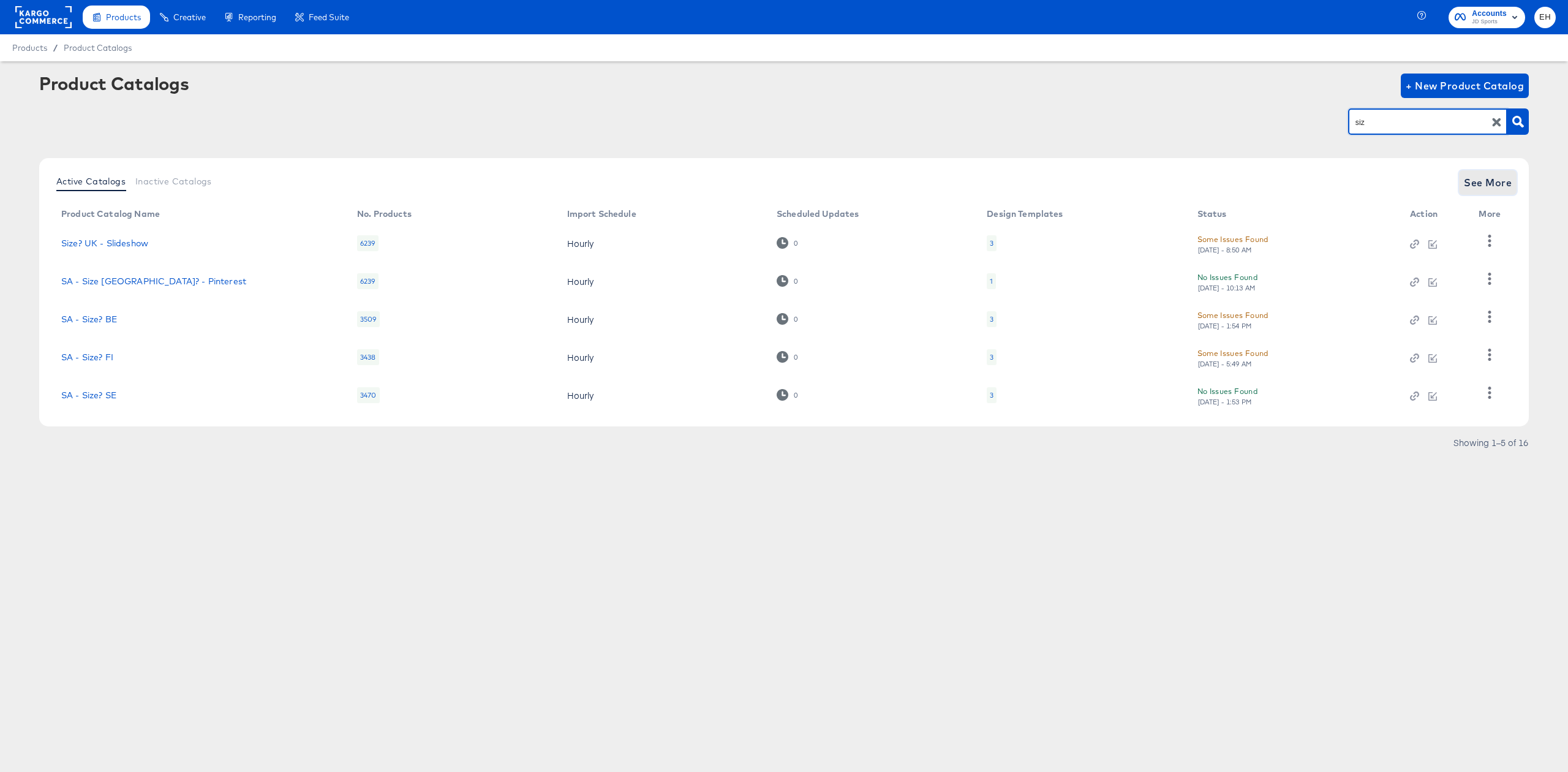
click at [1493, 179] on span "See More" at bounding box center [1488, 182] width 48 height 17
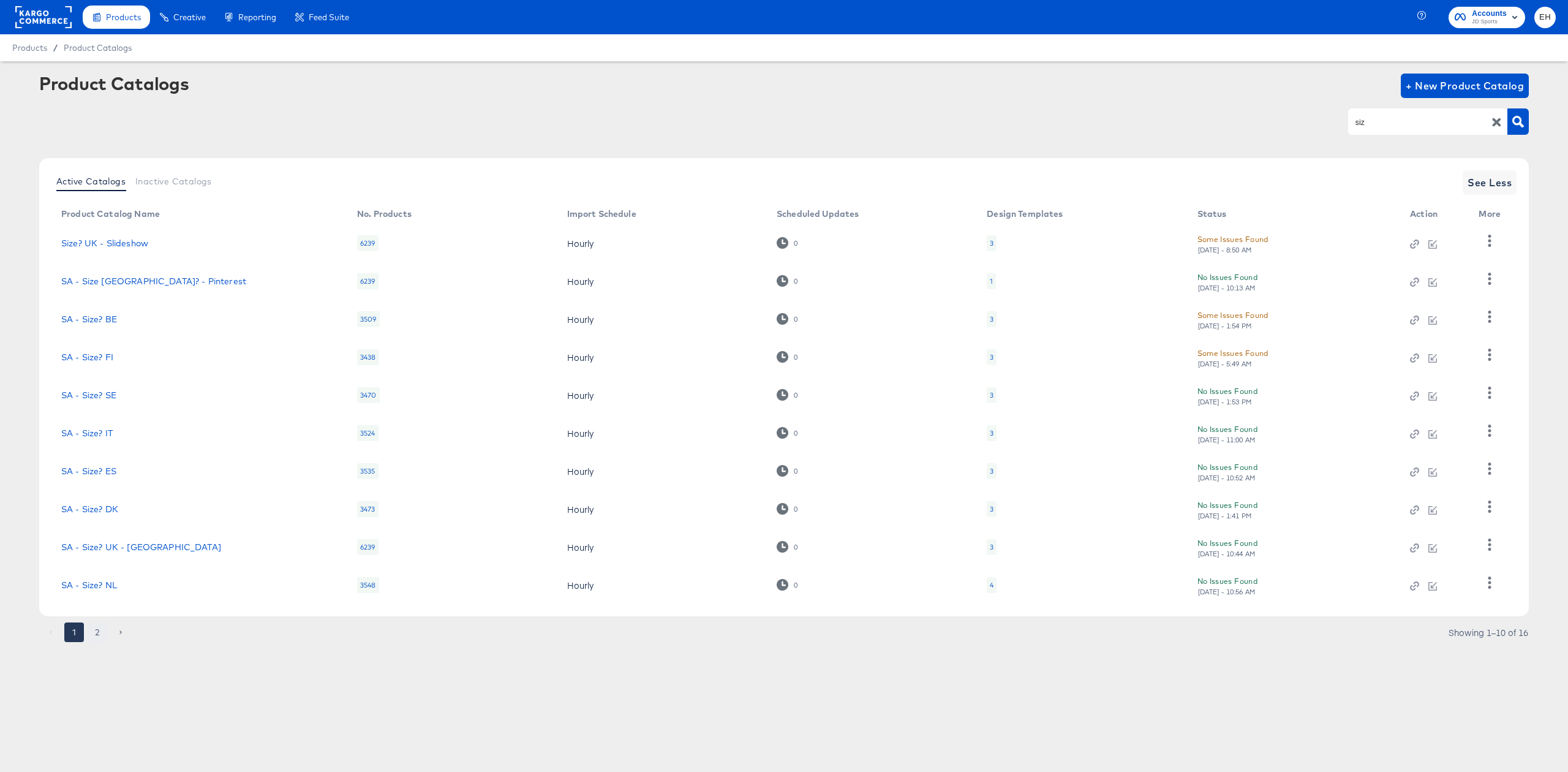
click at [96, 628] on button "2" at bounding box center [97, 632] width 20 height 20
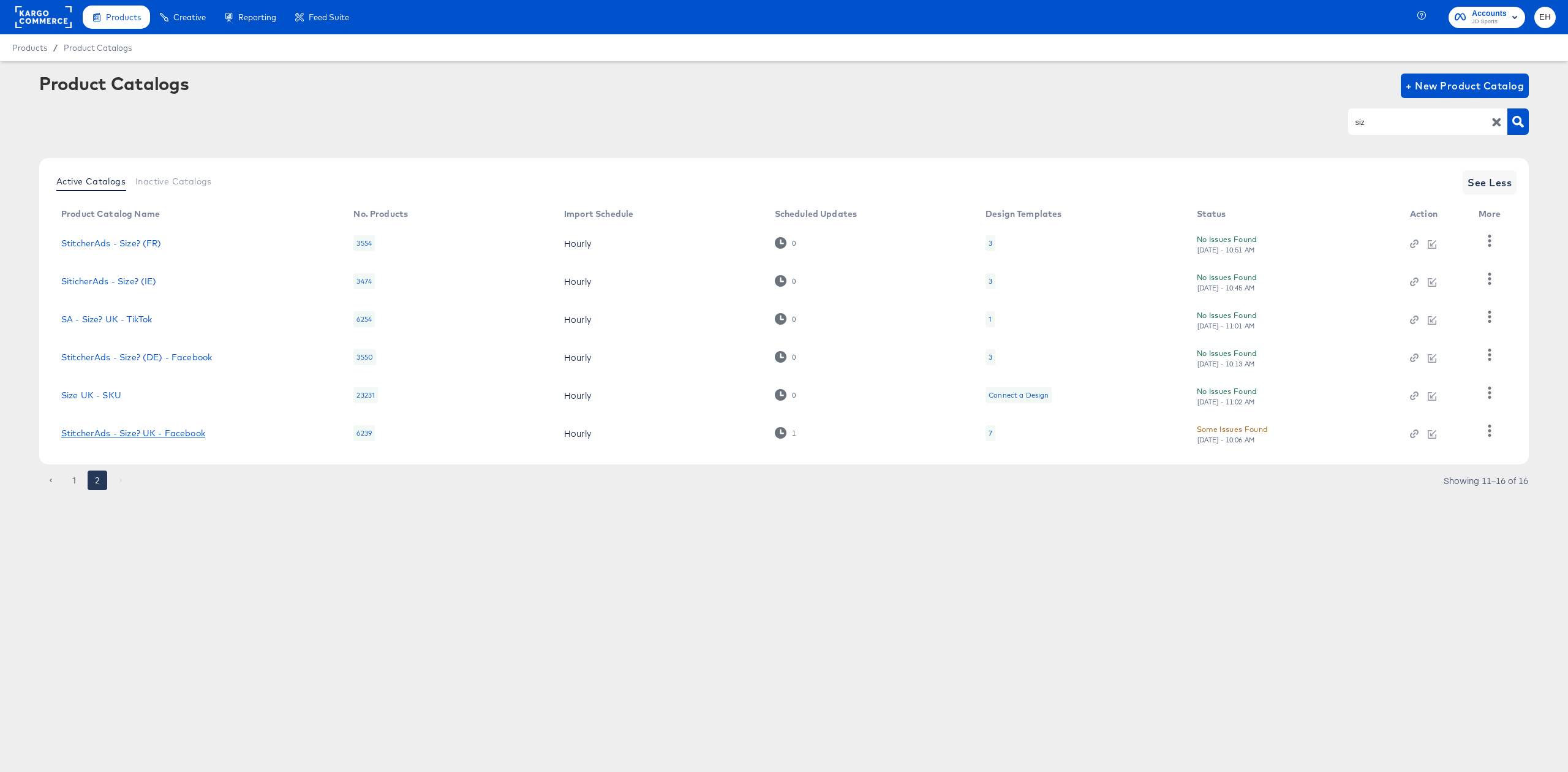
click at [164, 436] on link "StitcherAds - Size? UK - Facebook" at bounding box center [133, 434] width 144 height 10
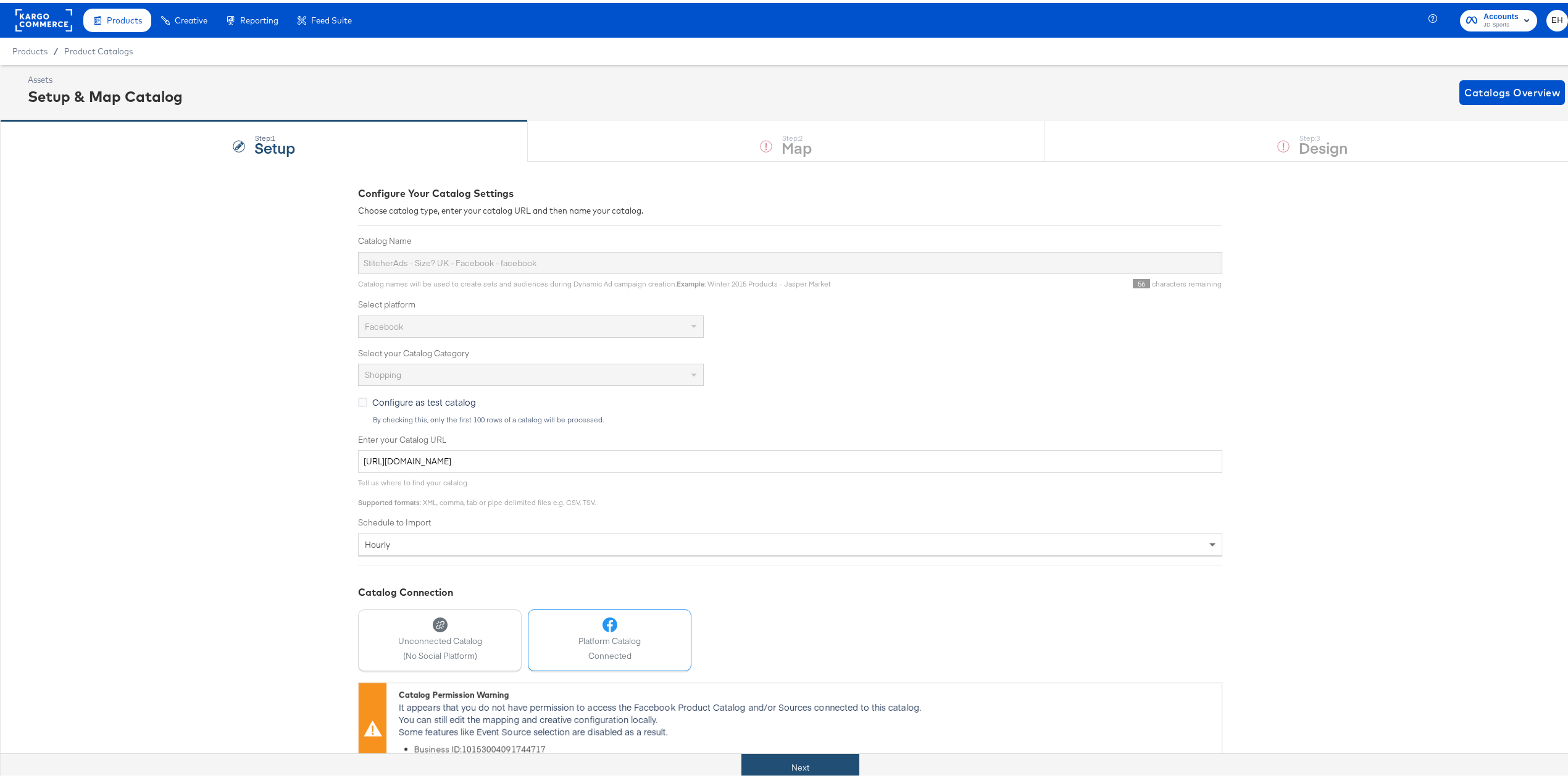
click at [779, 763] on button "Next" at bounding box center [800, 764] width 118 height 27
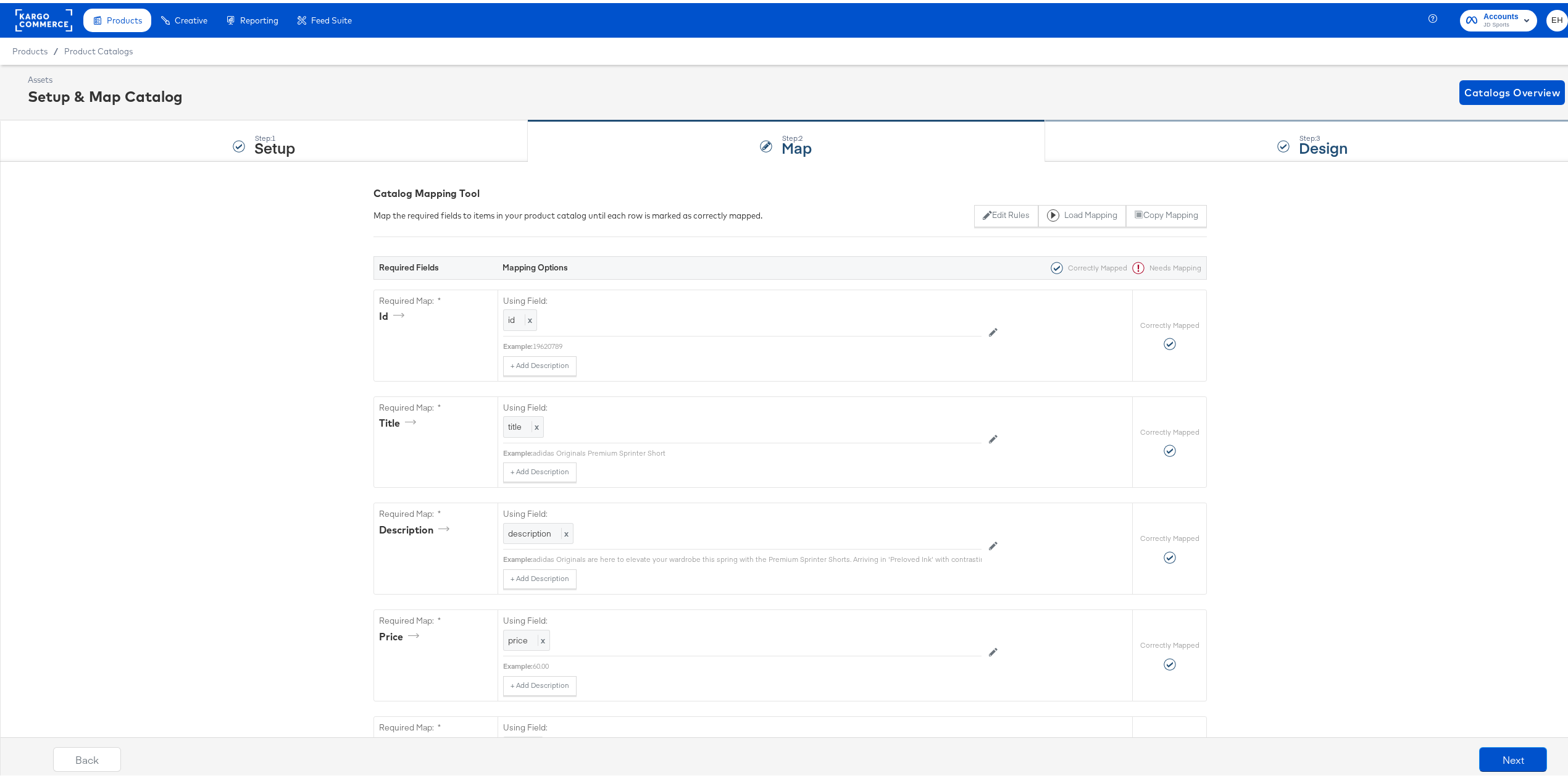
click at [1278, 143] on div at bounding box center [1284, 143] width 12 height 12
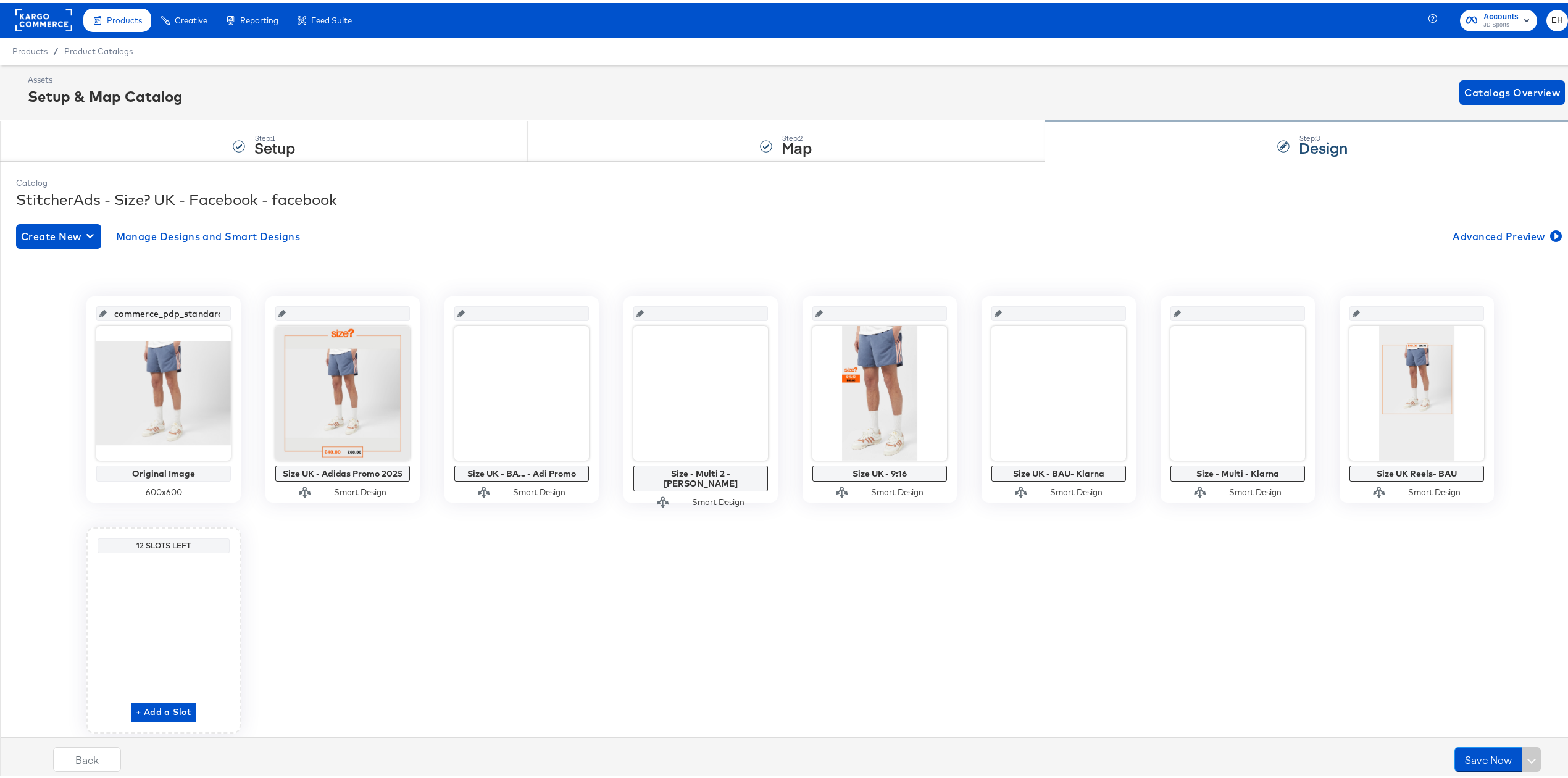
click at [1206, 141] on div "Step: 3 Design" at bounding box center [1312, 137] width 535 height 40
click at [1499, 84] on span "Catalogs Overview" at bounding box center [1512, 89] width 95 height 17
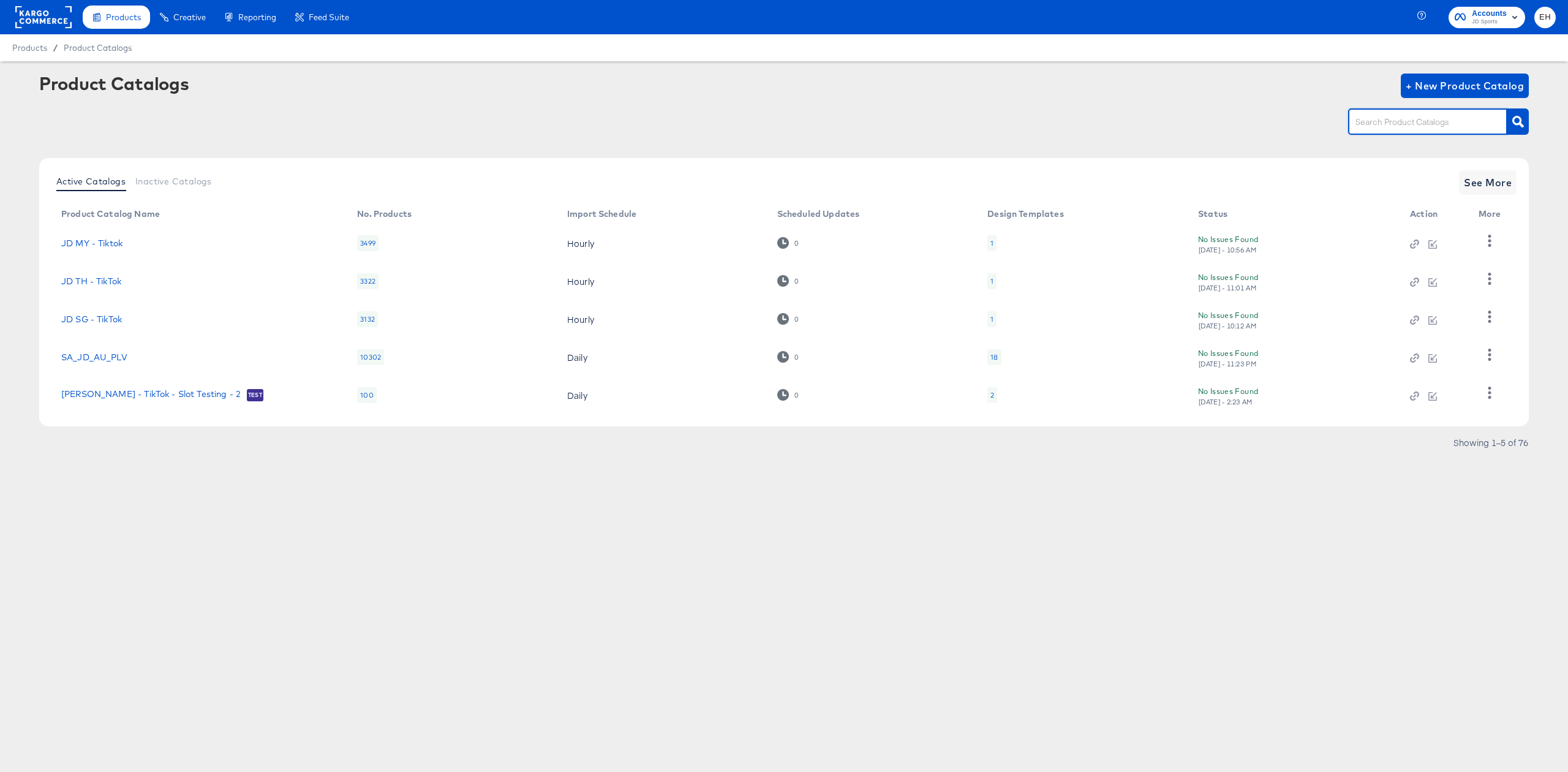
click at [1393, 125] on input "text" at bounding box center [1417, 122] width 130 height 14
type input "size"
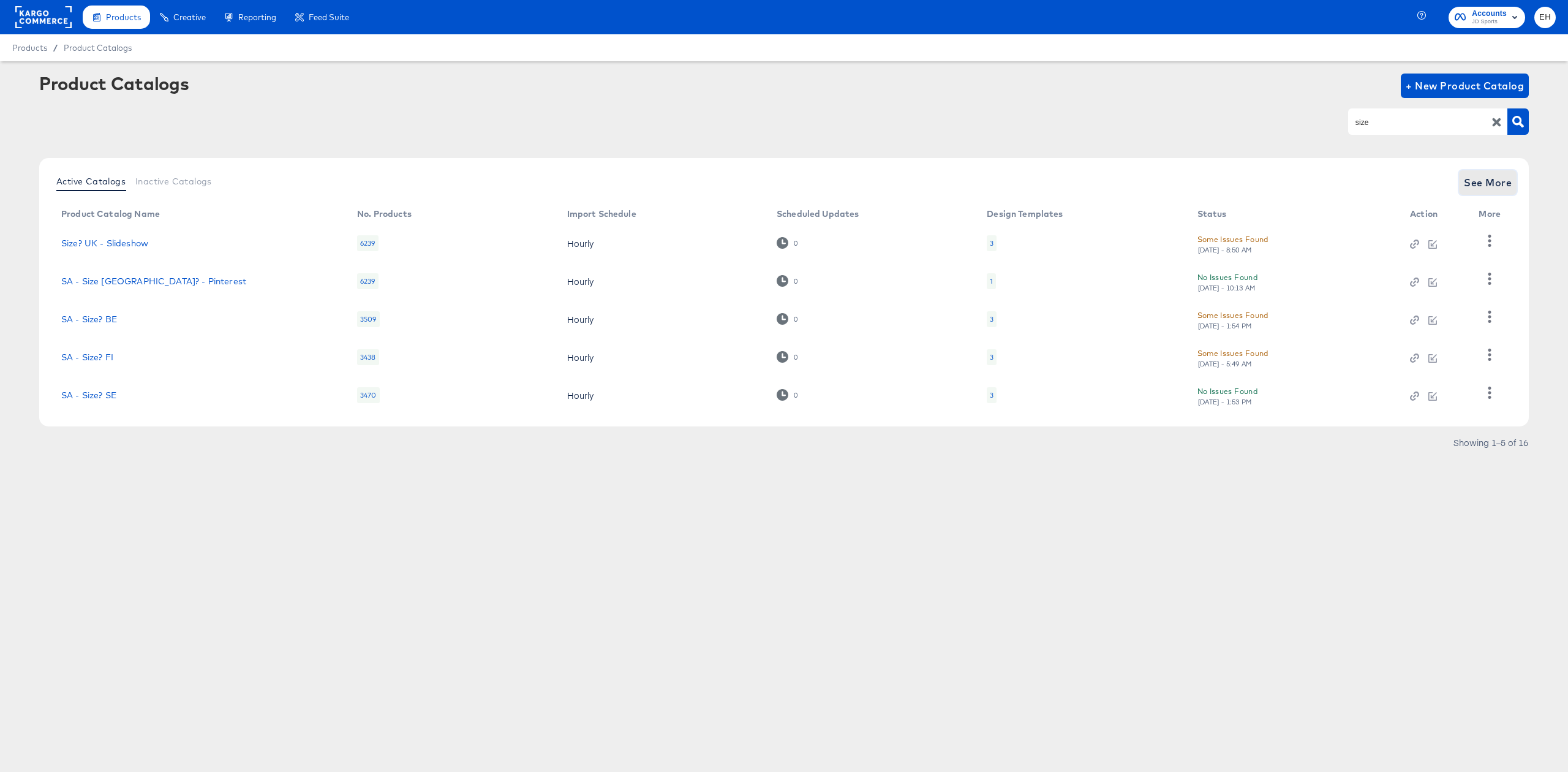
click at [1481, 175] on span "See More" at bounding box center [1488, 182] width 48 height 17
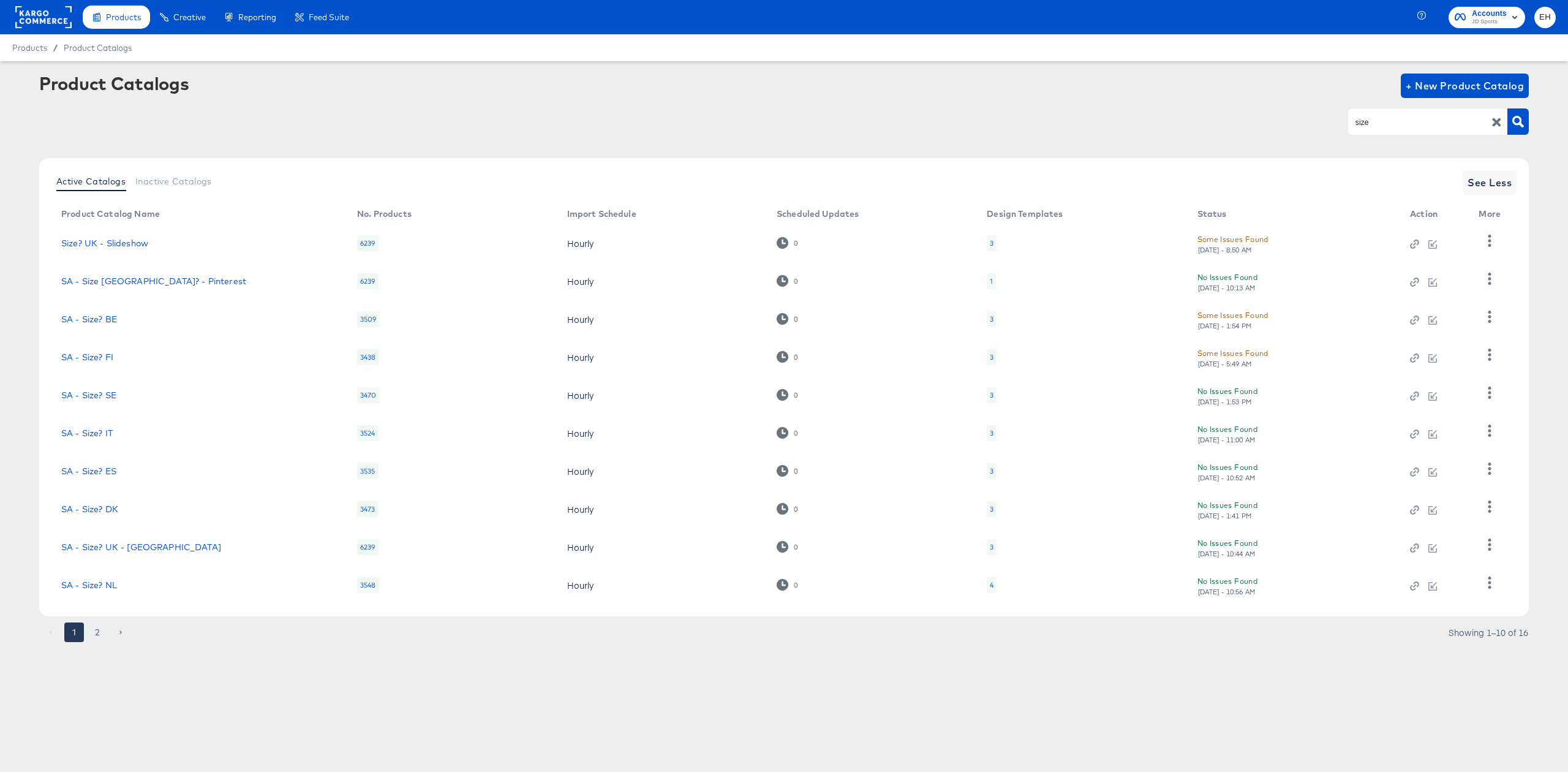
click at [89, 631] on button "2" at bounding box center [97, 632] width 20 height 20
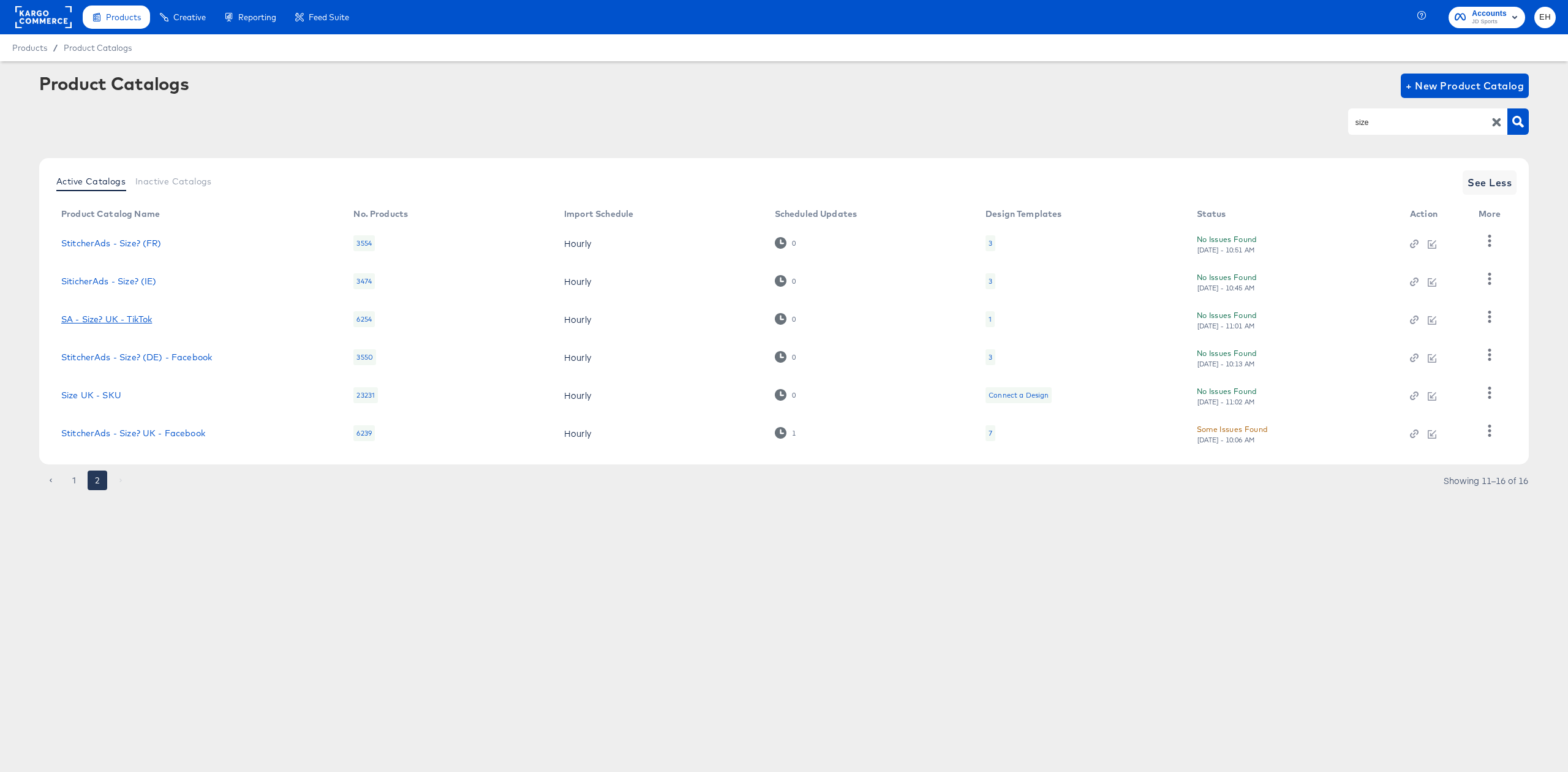
click at [98, 324] on link "SA - Size? UK - TikTok" at bounding box center [106, 320] width 90 height 10
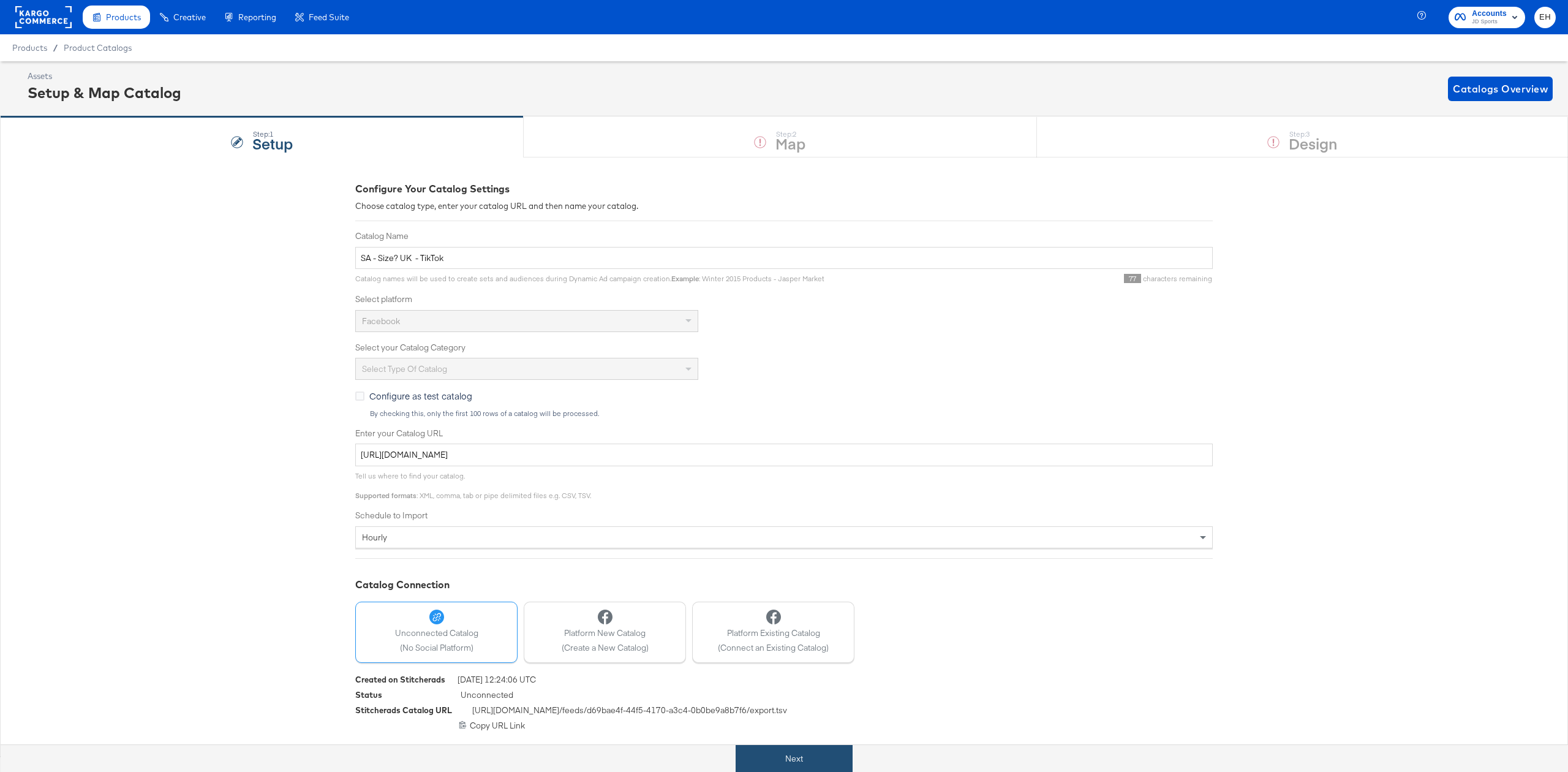
click at [795, 750] on button "Next" at bounding box center [794, 758] width 117 height 27
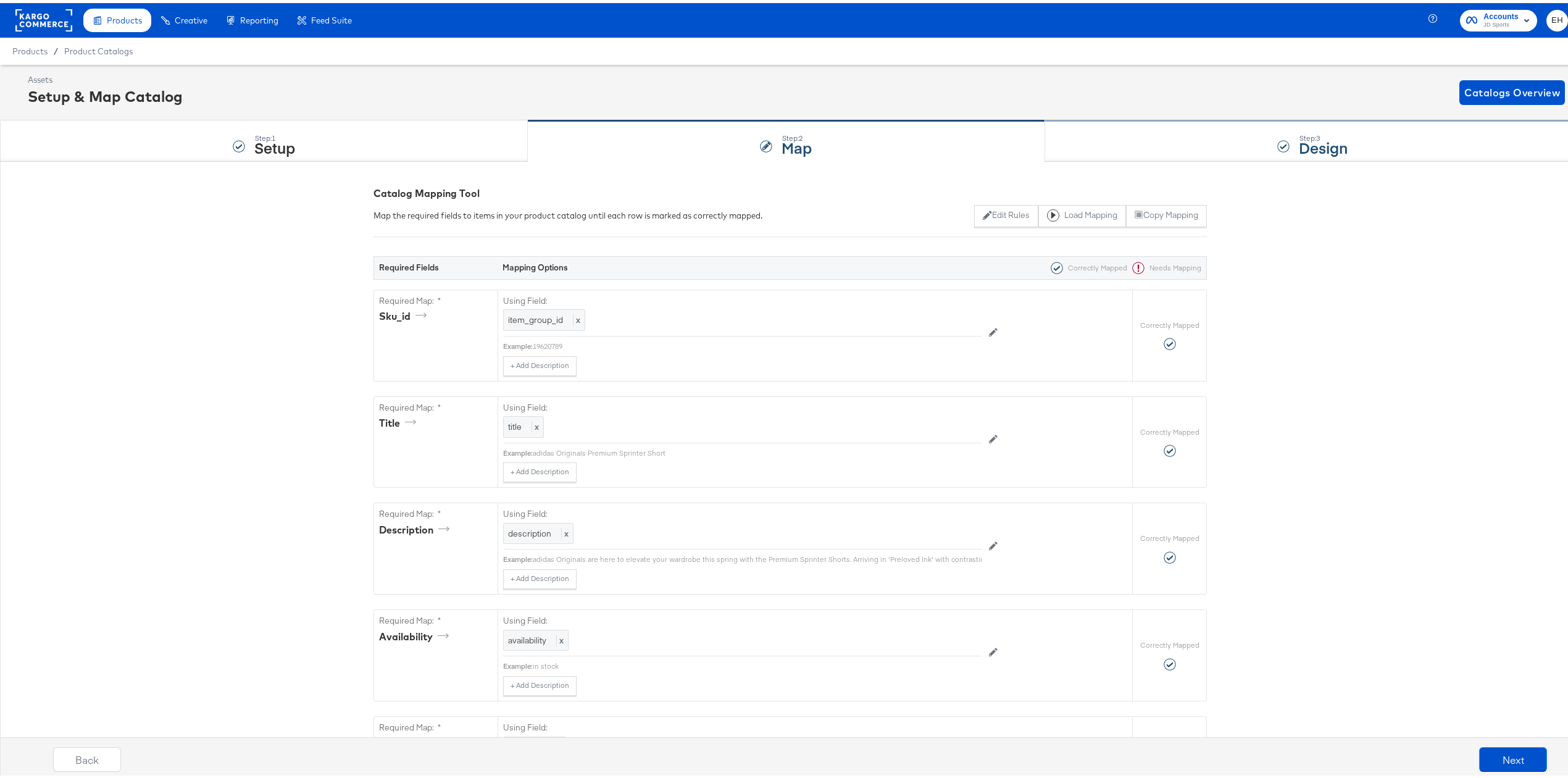
click at [1195, 151] on div "Step: 3 Design" at bounding box center [1312, 137] width 535 height 40
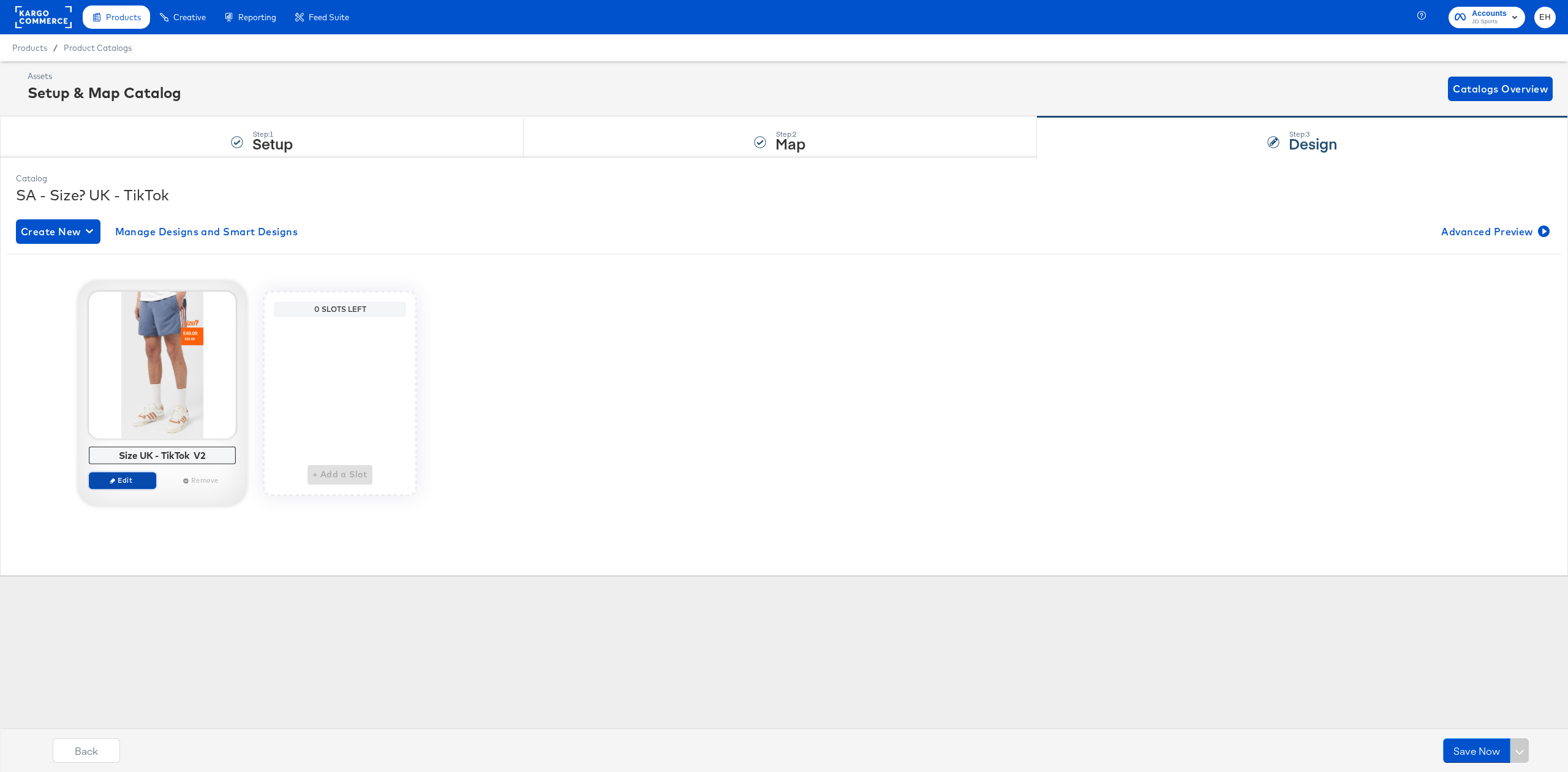
click at [133, 478] on span "Edit" at bounding box center [123, 480] width 56 height 9
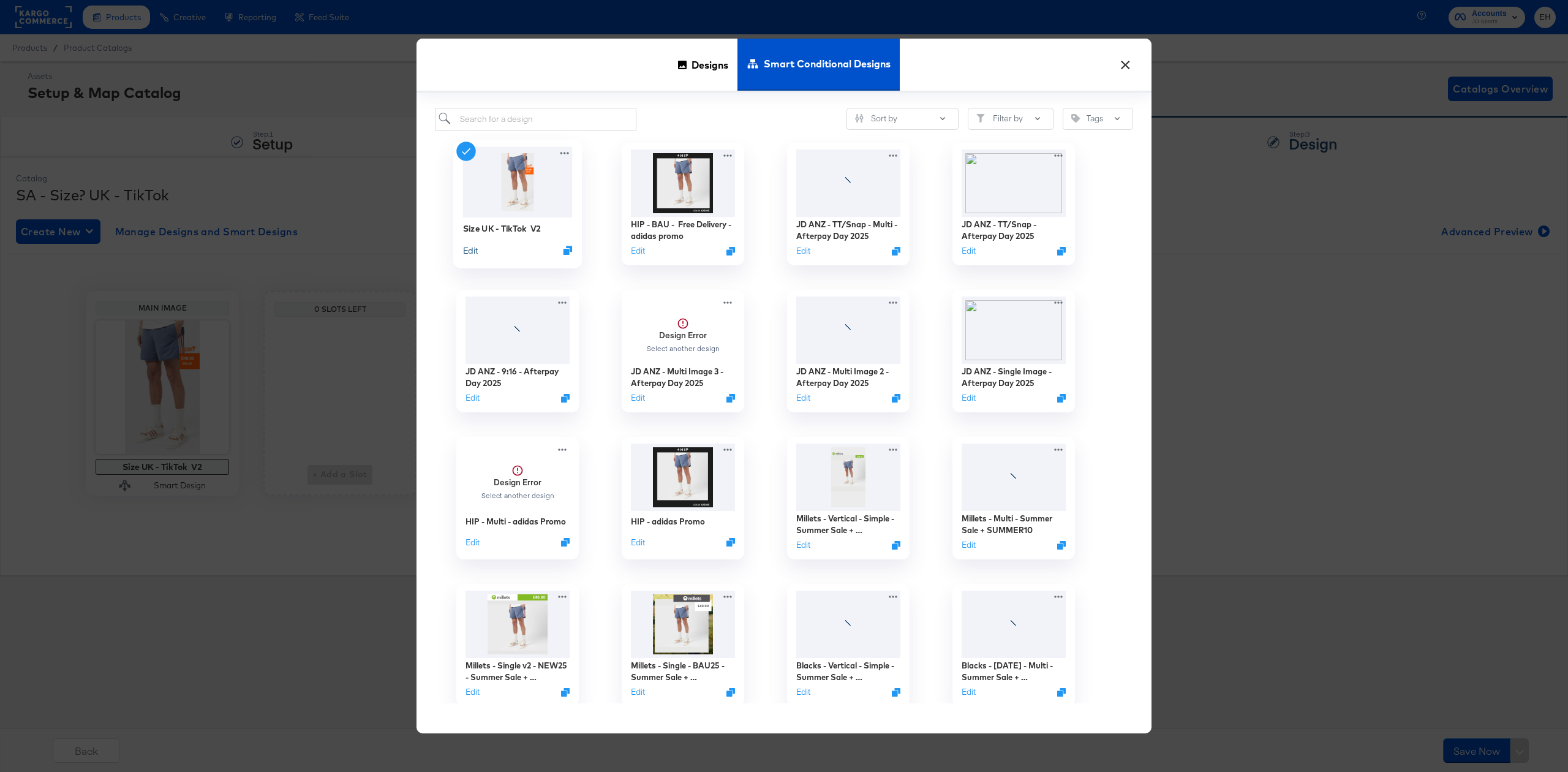
click at [467, 249] on button "Edit" at bounding box center [470, 250] width 14 height 12
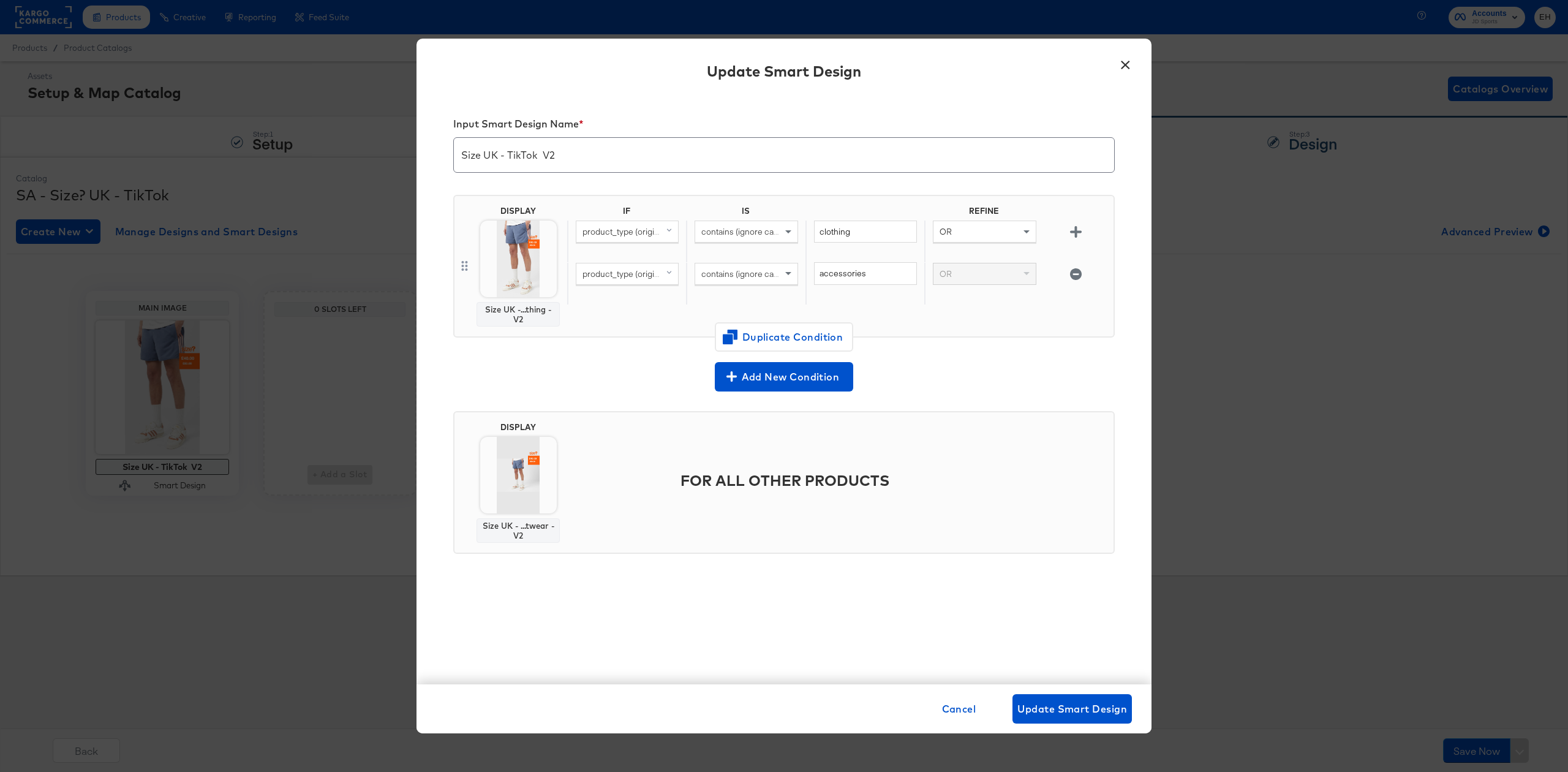
click at [1118, 66] on button "×" at bounding box center [1125, 62] width 22 height 22
